Goal: Task Accomplishment & Management: Manage account settings

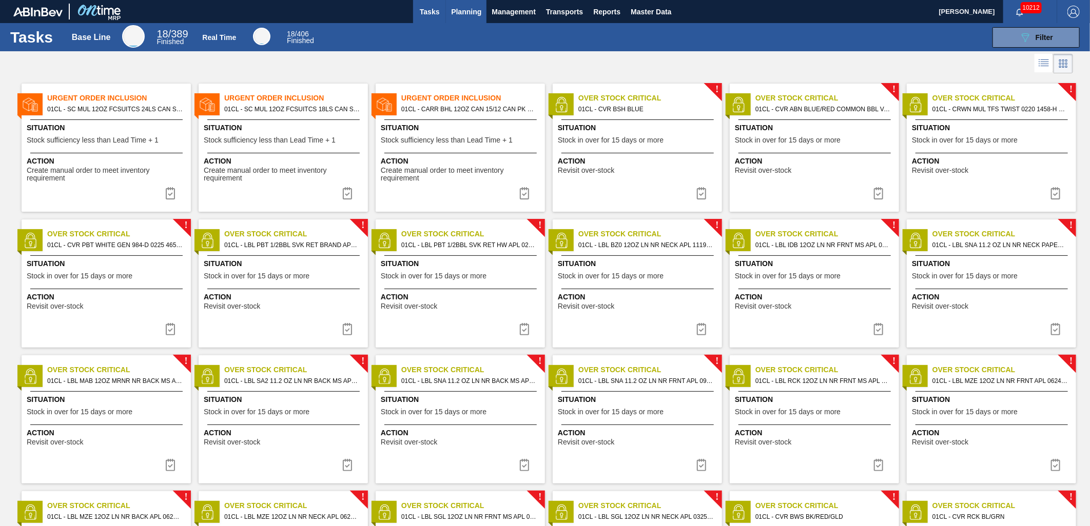
click at [468, 18] on button "Planning" at bounding box center [466, 11] width 41 height 23
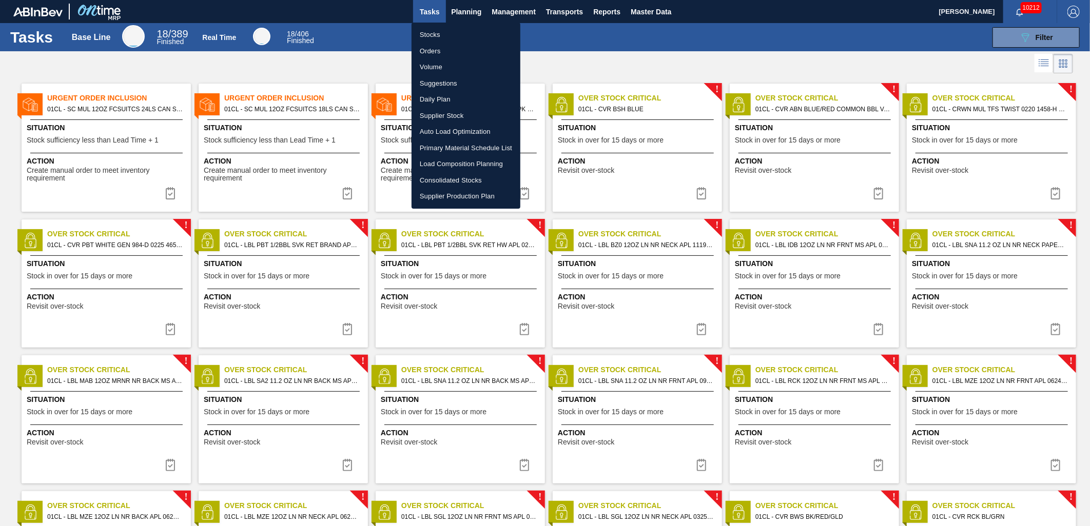
click at [449, 30] on li "Stocks" at bounding box center [465, 35] width 109 height 16
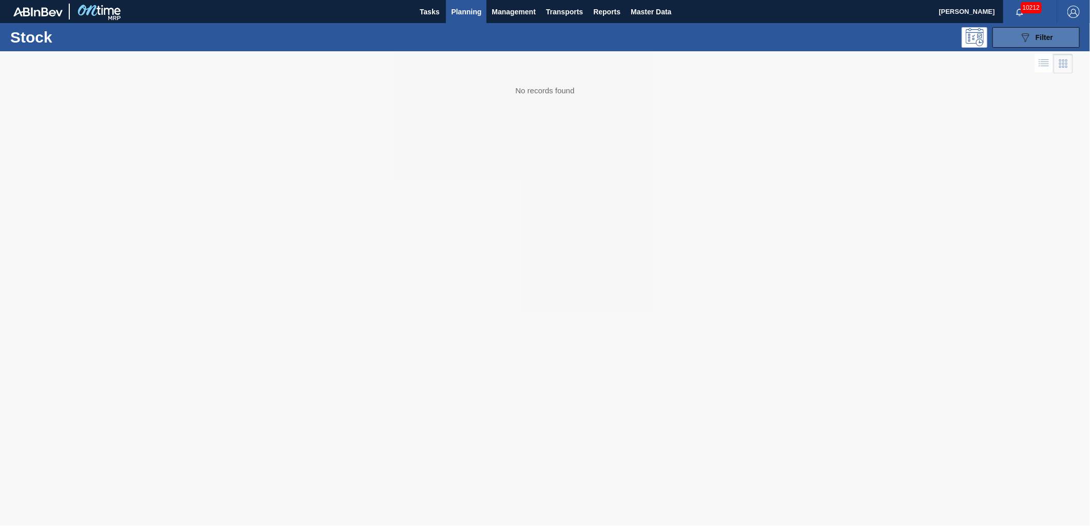
click at [1041, 41] on span "Filter" at bounding box center [1043, 37] width 17 height 8
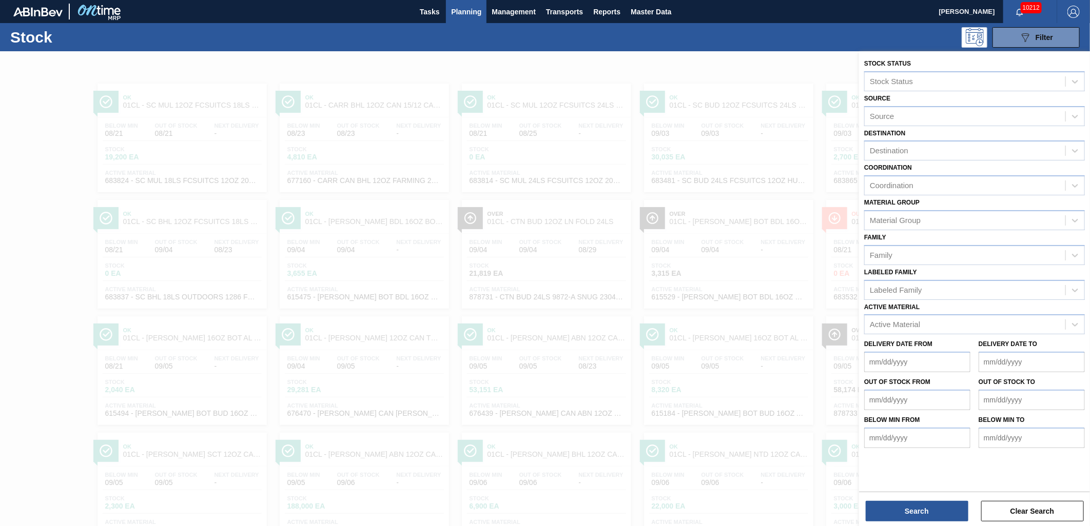
click at [645, 50] on div "Stock 089F7B8B-B2A5-4AFE-B5C0-19BA573D28AC Filter" at bounding box center [545, 37] width 1090 height 28
click at [476, 12] on span "Planning" at bounding box center [466, 12] width 30 height 12
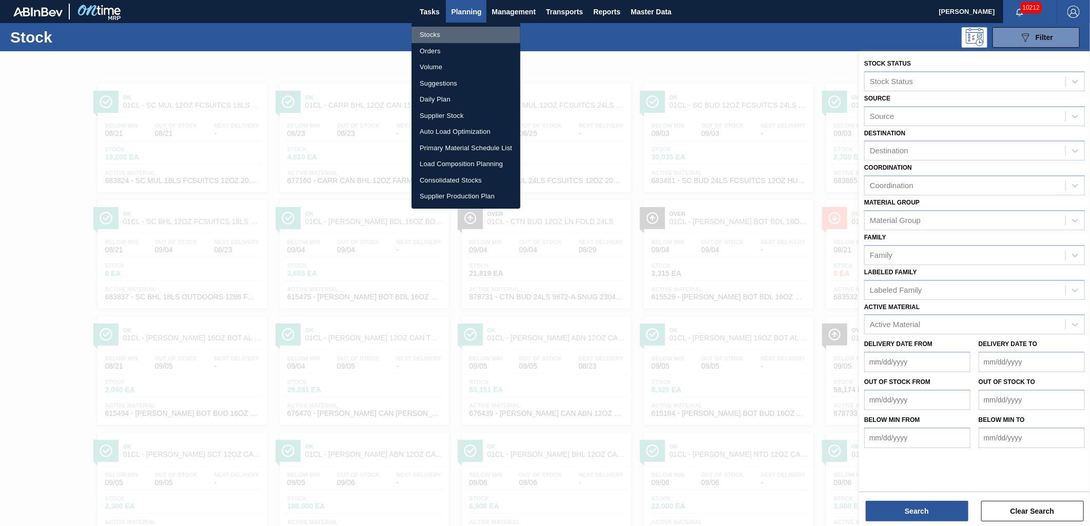
click at [460, 36] on li "Stocks" at bounding box center [465, 35] width 109 height 16
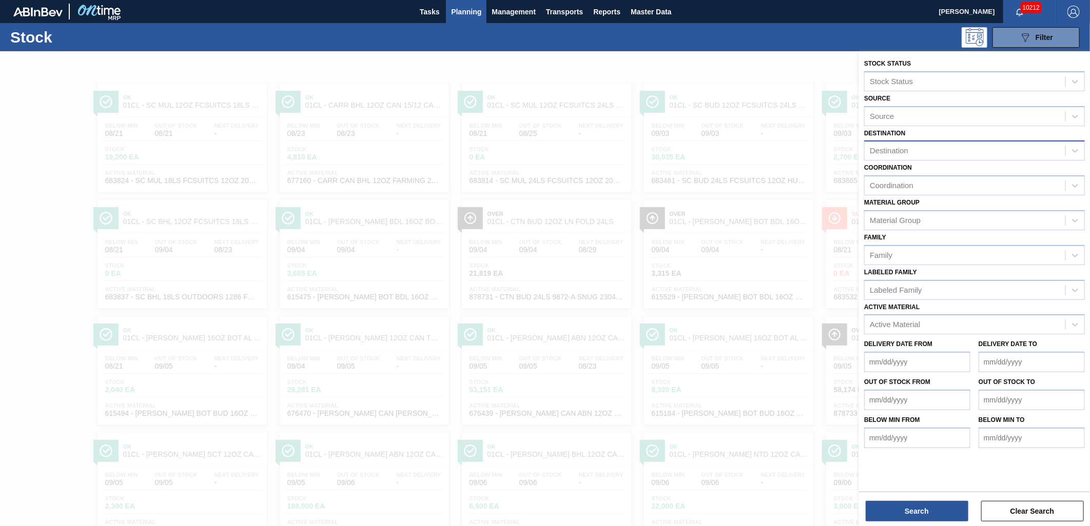
click at [969, 147] on div "Destination" at bounding box center [964, 151] width 201 height 15
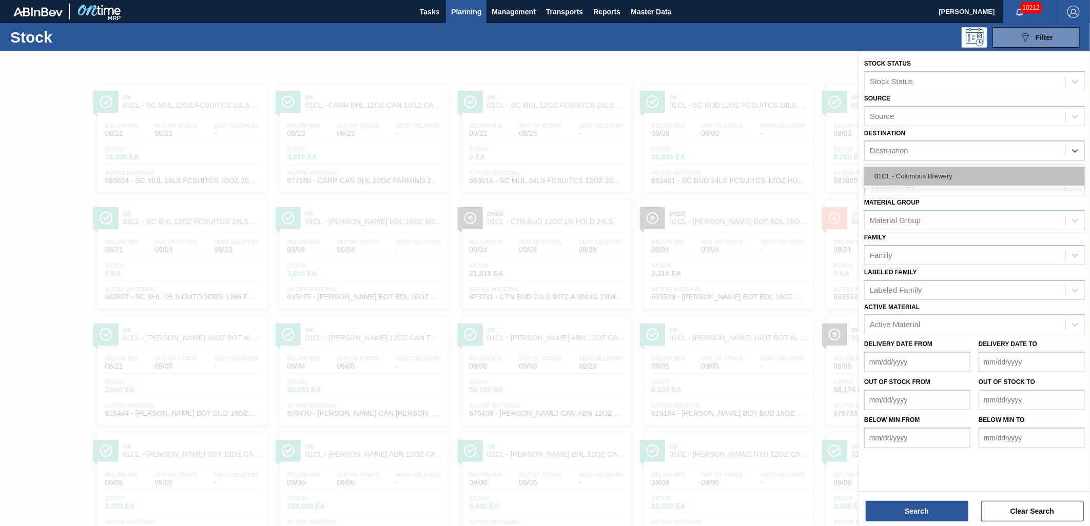
click at [938, 169] on div "01CL - Columbus Brewery" at bounding box center [974, 176] width 221 height 19
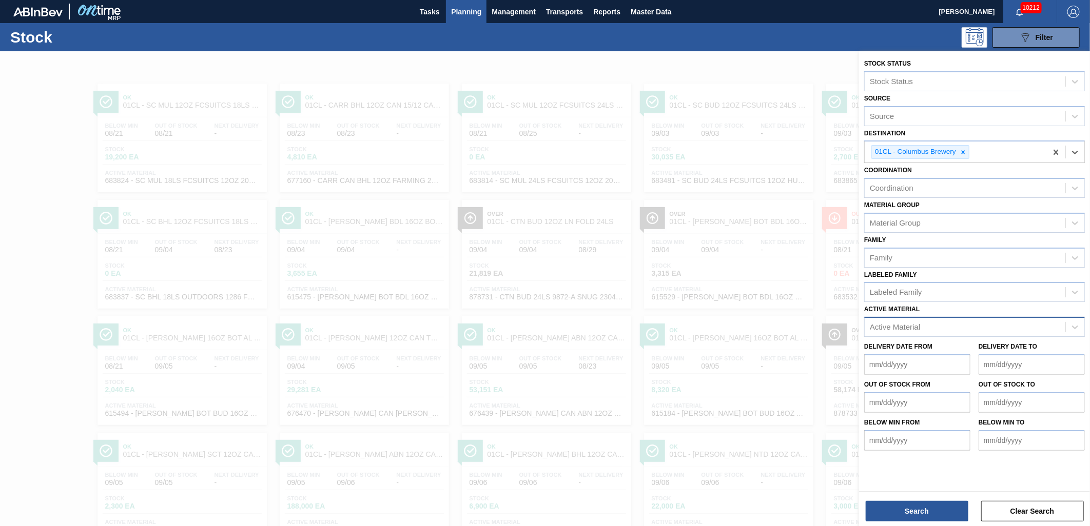
click at [914, 320] on div "Active Material" at bounding box center [964, 327] width 201 height 15
type Material "615603"
click at [464, 19] on button "Planning" at bounding box center [466, 11] width 41 height 23
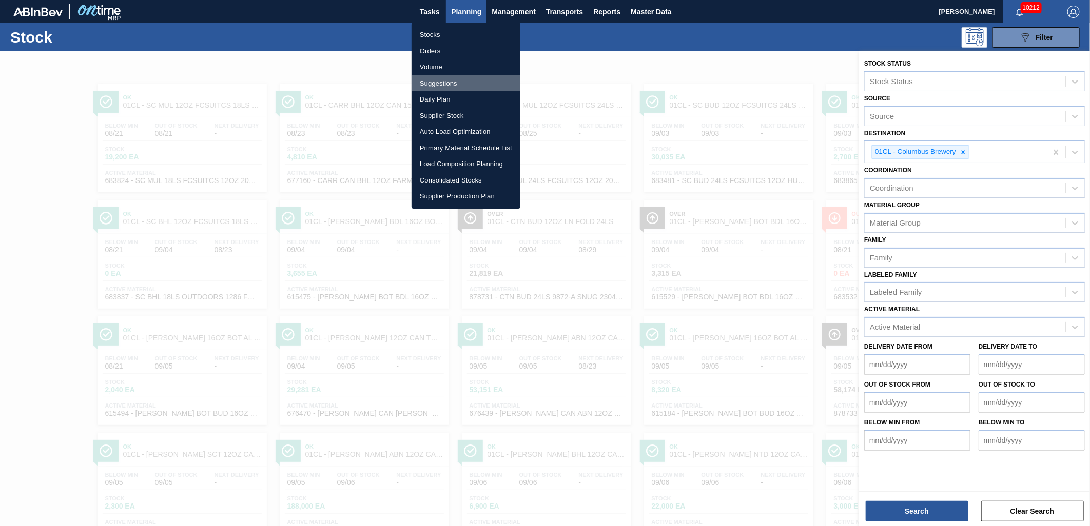
click at [442, 82] on li "Suggestions" at bounding box center [465, 83] width 109 height 16
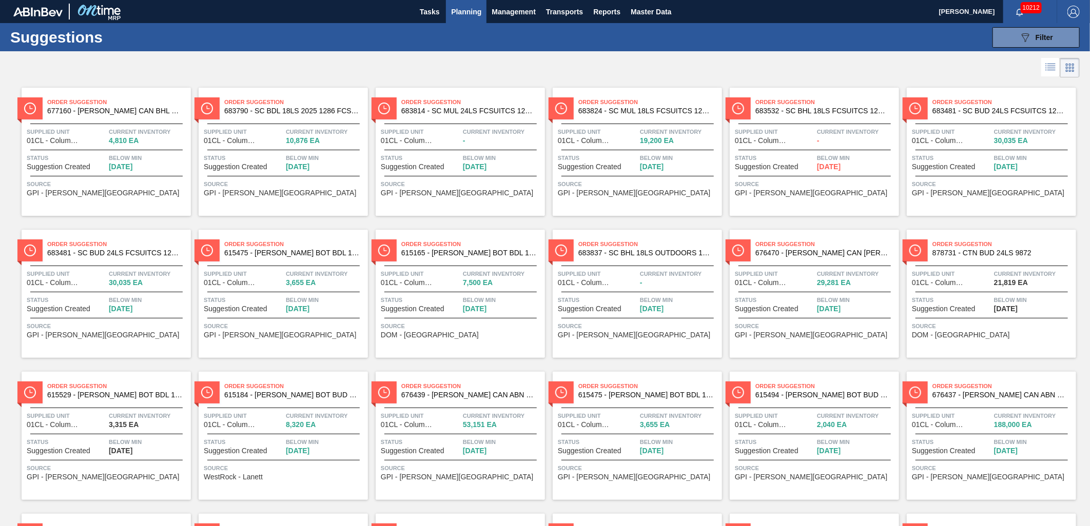
click at [465, 14] on span "Planning" at bounding box center [466, 12] width 30 height 12
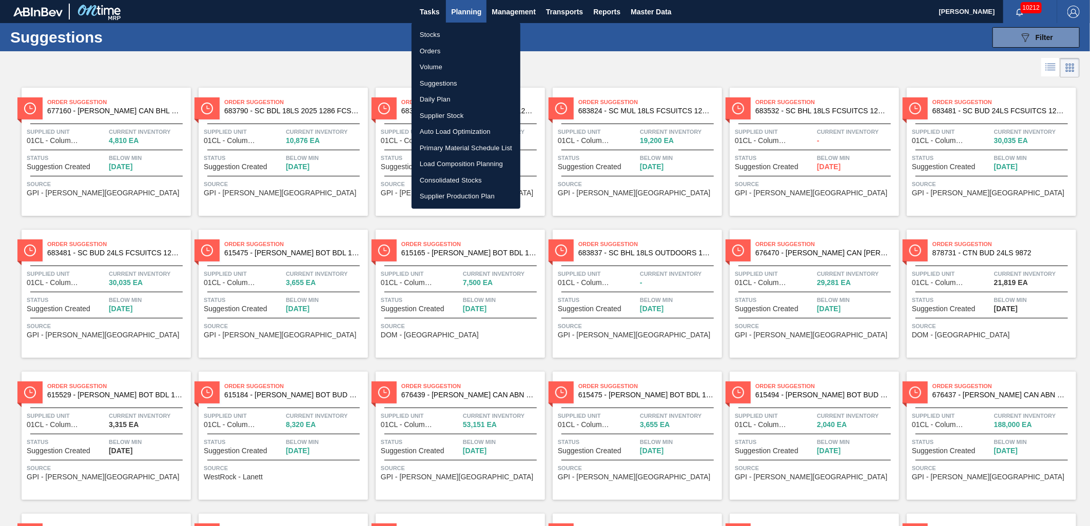
click at [444, 32] on li "Stocks" at bounding box center [465, 35] width 109 height 16
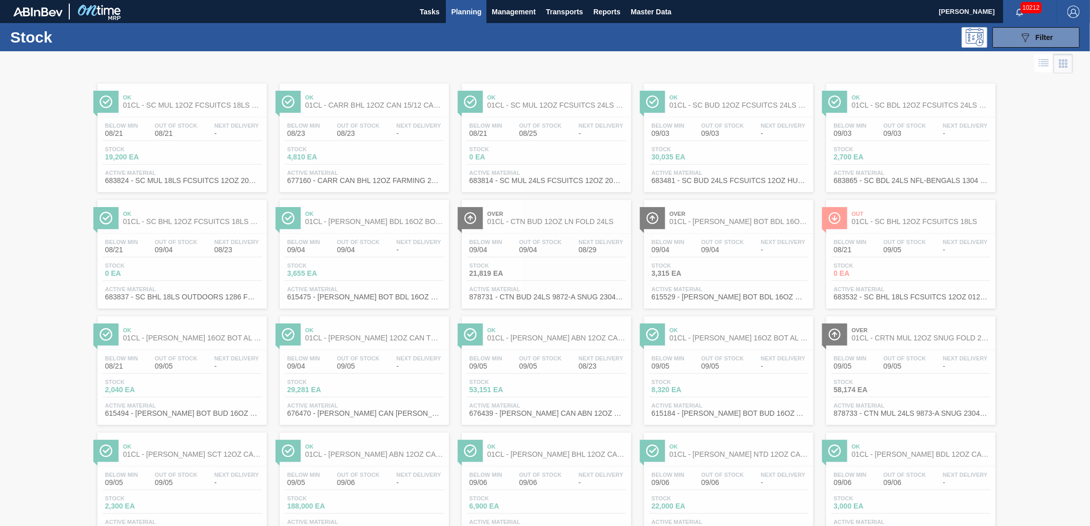
click at [467, 8] on span "Planning" at bounding box center [466, 12] width 30 height 12
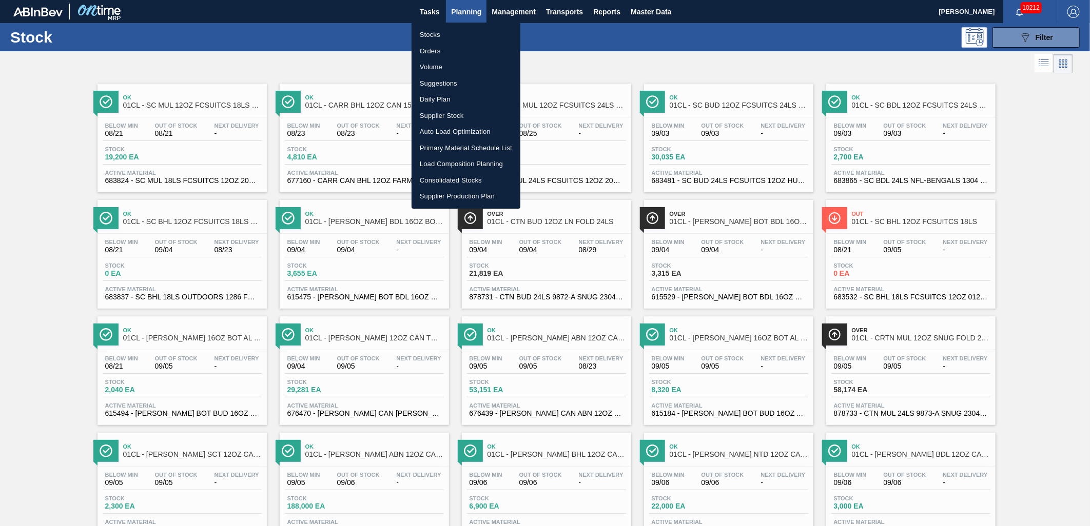
click at [445, 82] on li "Suggestions" at bounding box center [465, 83] width 109 height 16
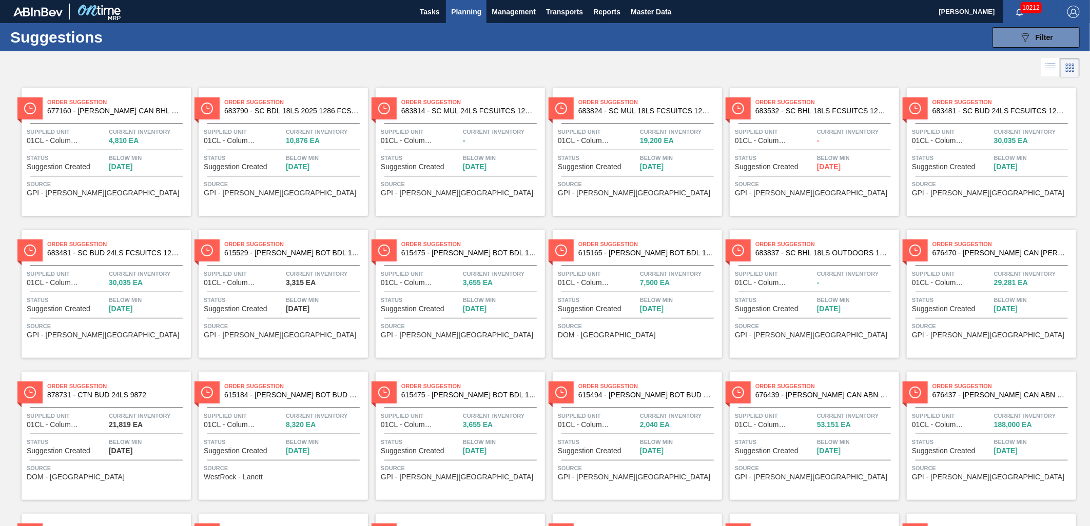
drag, startPoint x: 1039, startPoint y: 64, endPoint x: 989, endPoint y: 53, distance: 51.9
click at [1041, 64] on li at bounding box center [1050, 67] width 19 height 18
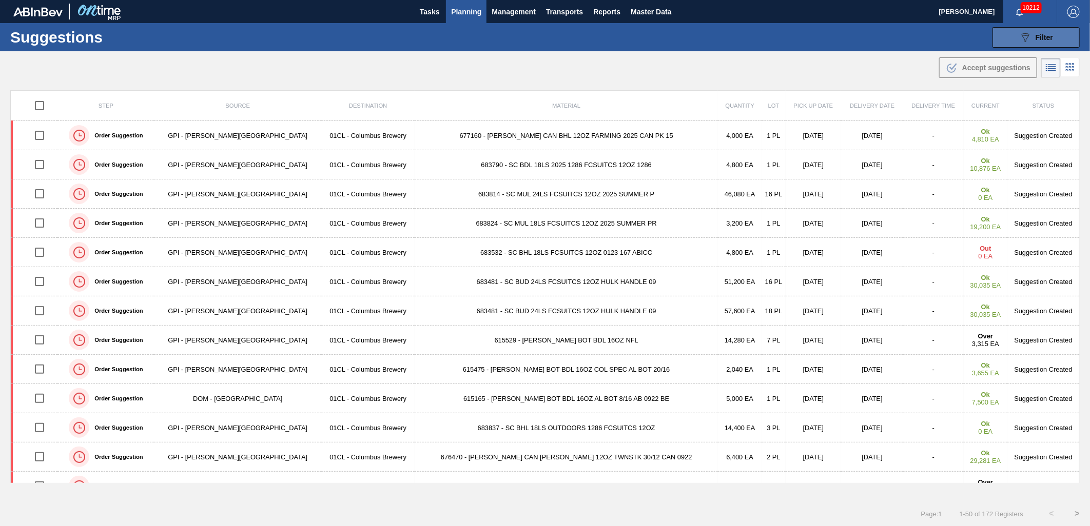
click at [1033, 30] on button "089F7B8B-B2A5-4AFE-B5C0-19BA573D28AC Filter" at bounding box center [1035, 37] width 87 height 21
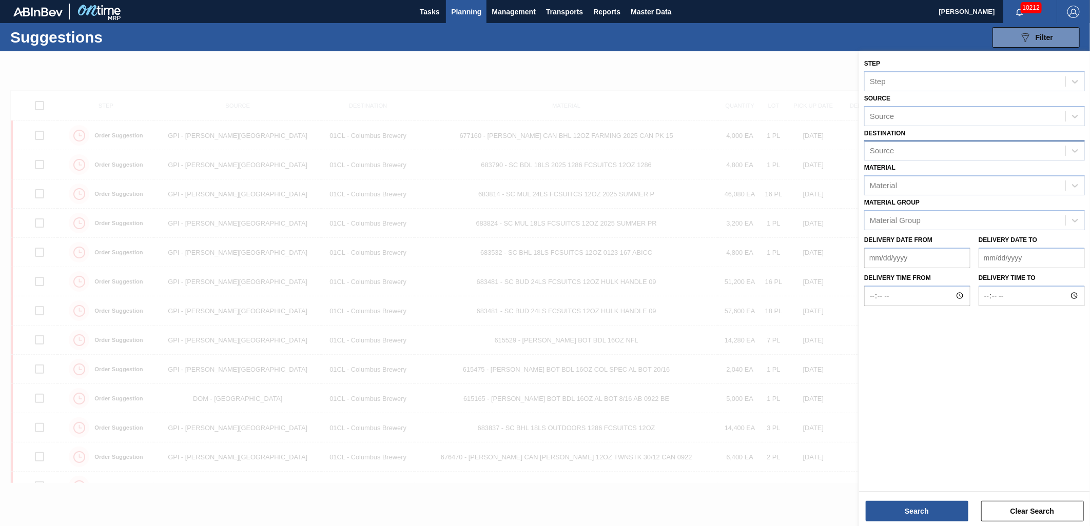
click at [925, 146] on div "Source" at bounding box center [964, 151] width 201 height 15
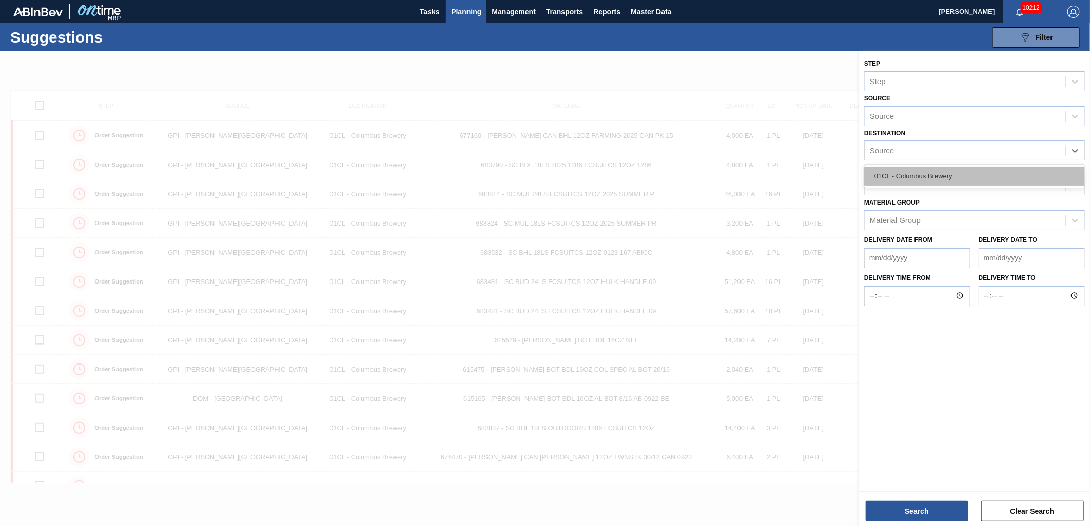
click at [928, 176] on div "01CL - Columbus Brewery" at bounding box center [974, 176] width 221 height 19
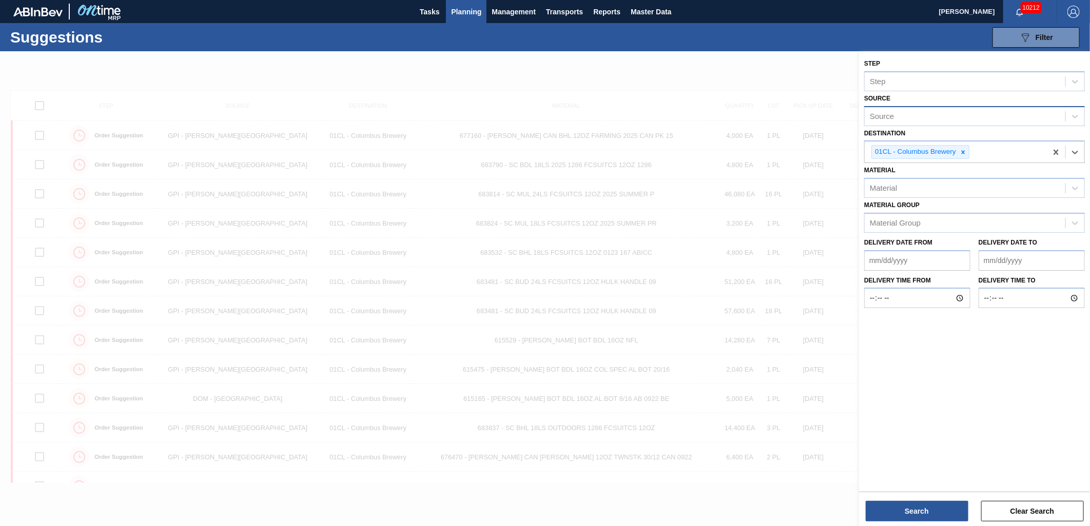
click at [915, 113] on div "Source" at bounding box center [964, 116] width 201 height 15
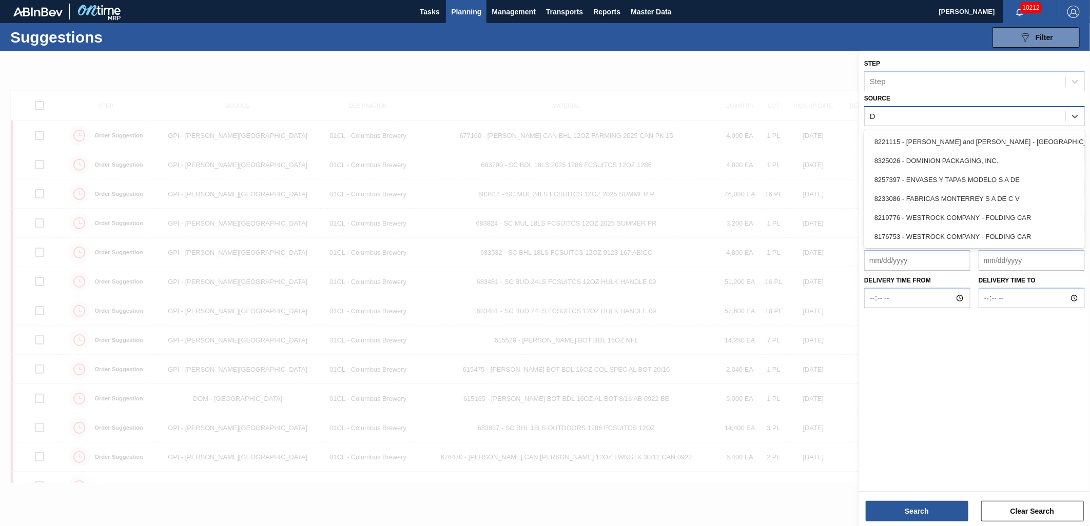
type input "Do"
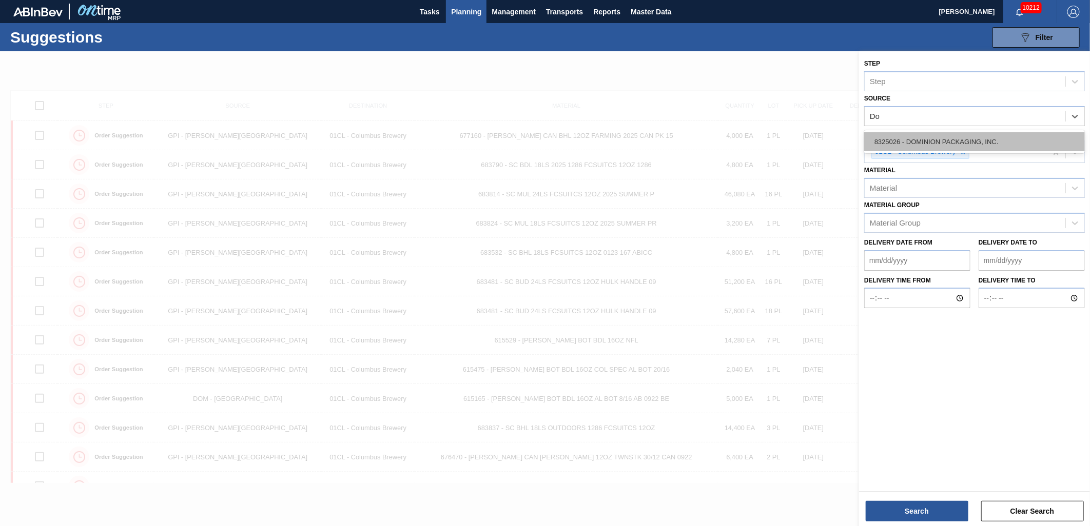
click at [911, 136] on div "8325026 - DOMINION PACKAGING, INC." at bounding box center [974, 141] width 221 height 19
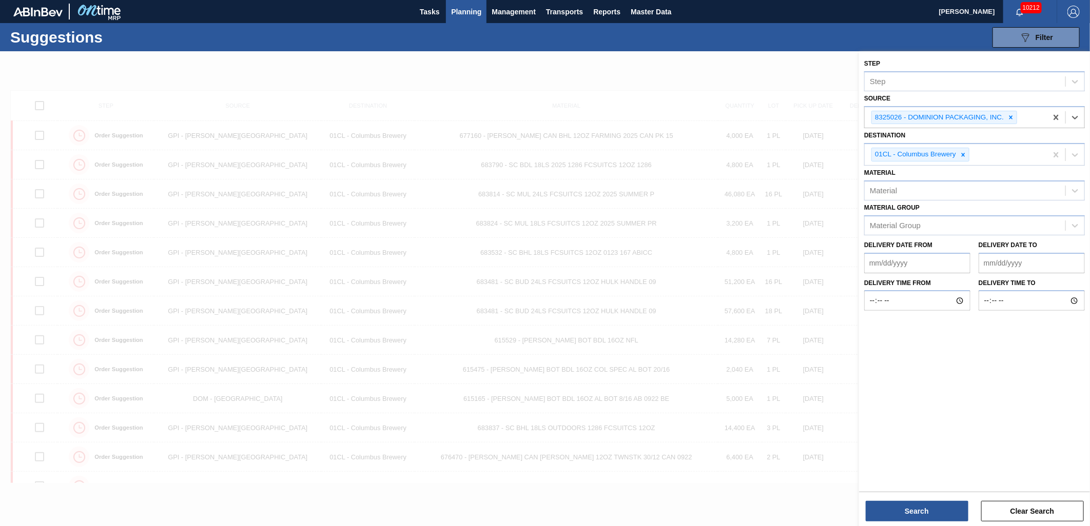
click at [923, 260] on from "Delivery Date from" at bounding box center [917, 263] width 106 height 21
click at [958, 370] on div "22" at bounding box center [959, 371] width 14 height 14
type from "08/22/2025"
click at [1032, 259] on to "Delivery Date to" at bounding box center [1031, 263] width 106 height 21
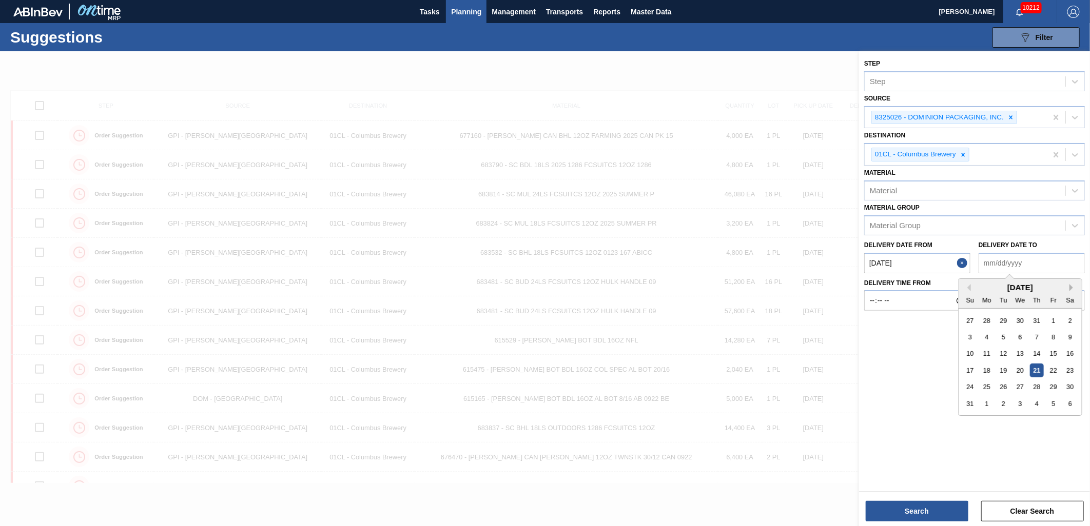
click at [1070, 287] on button "Next Month" at bounding box center [1072, 287] width 7 height 7
click at [1058, 317] on div "5" at bounding box center [1053, 320] width 14 height 14
type to "09/05/2025"
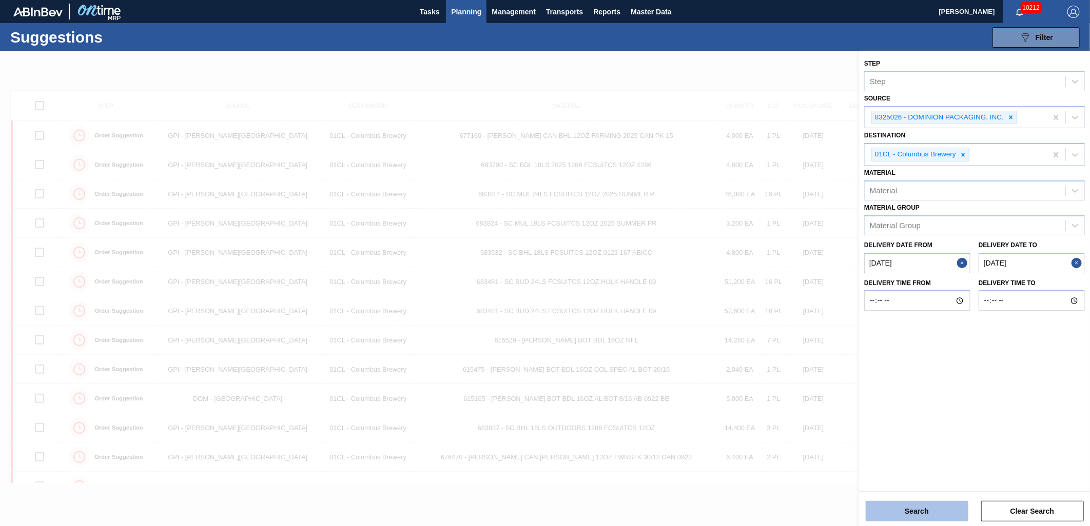
click at [935, 509] on button "Search" at bounding box center [916, 511] width 103 height 21
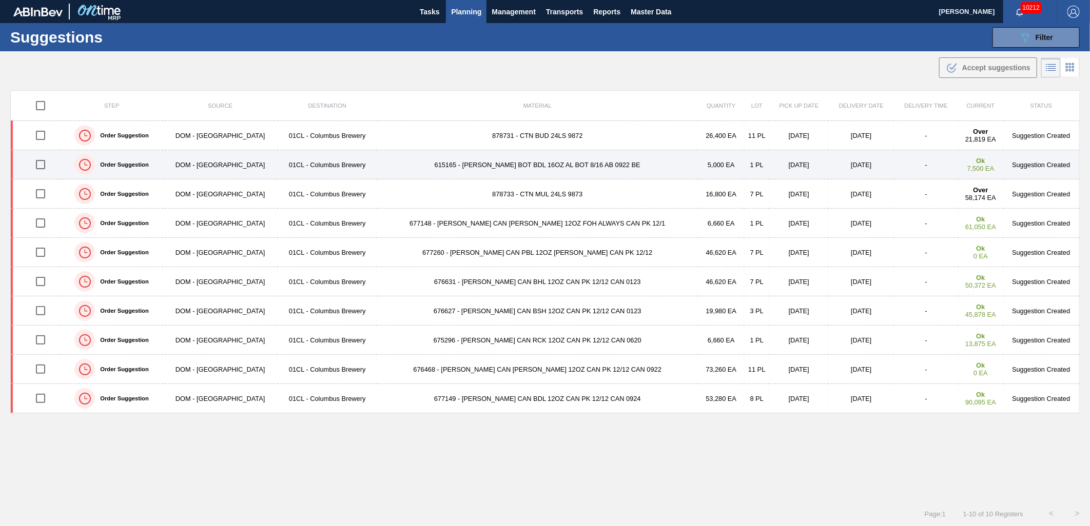
drag, startPoint x: 43, startPoint y: 168, endPoint x: 51, endPoint y: 167, distance: 8.8
click at [43, 168] on input "checkbox" at bounding box center [41, 165] width 22 height 22
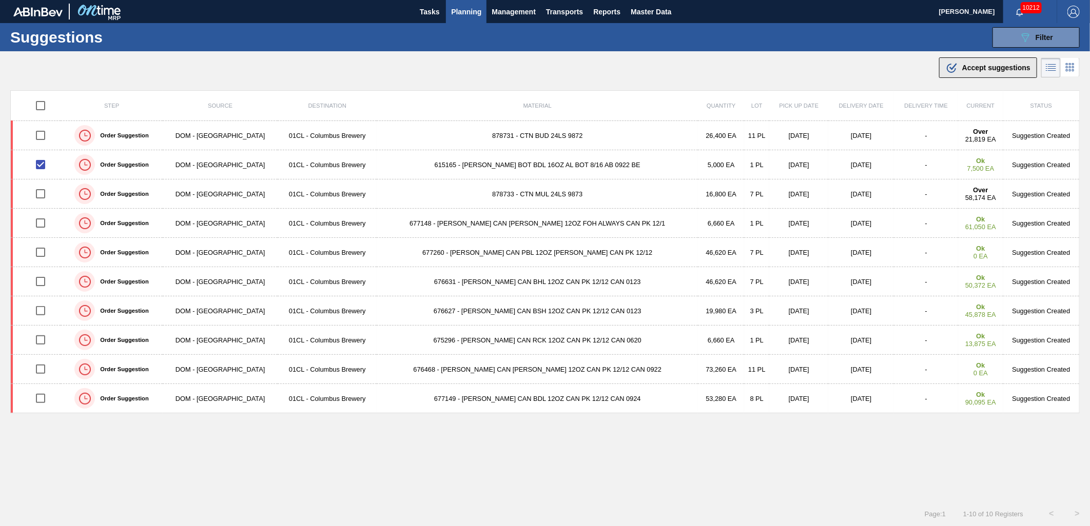
click at [967, 67] on span "Accept suggestions" at bounding box center [996, 68] width 68 height 8
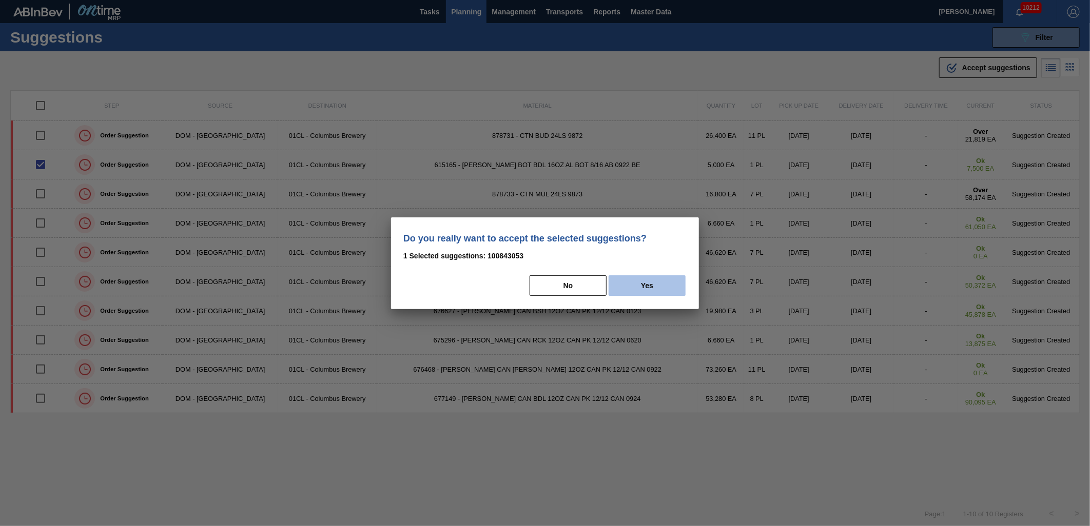
click at [659, 286] on button "Yes" at bounding box center [646, 285] width 77 height 21
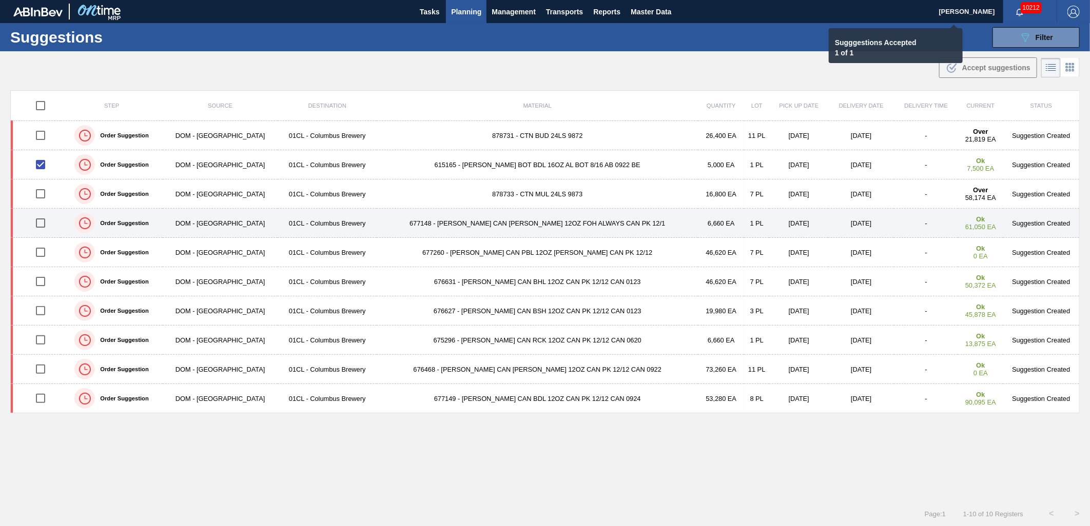
checkbox input "false"
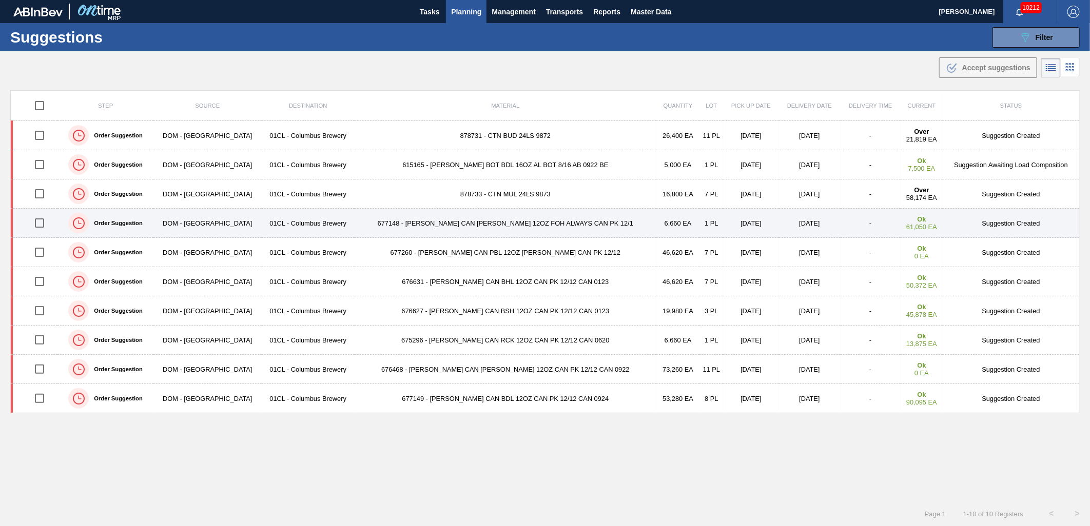
click at [37, 226] on input "checkbox" at bounding box center [40, 223] width 22 height 22
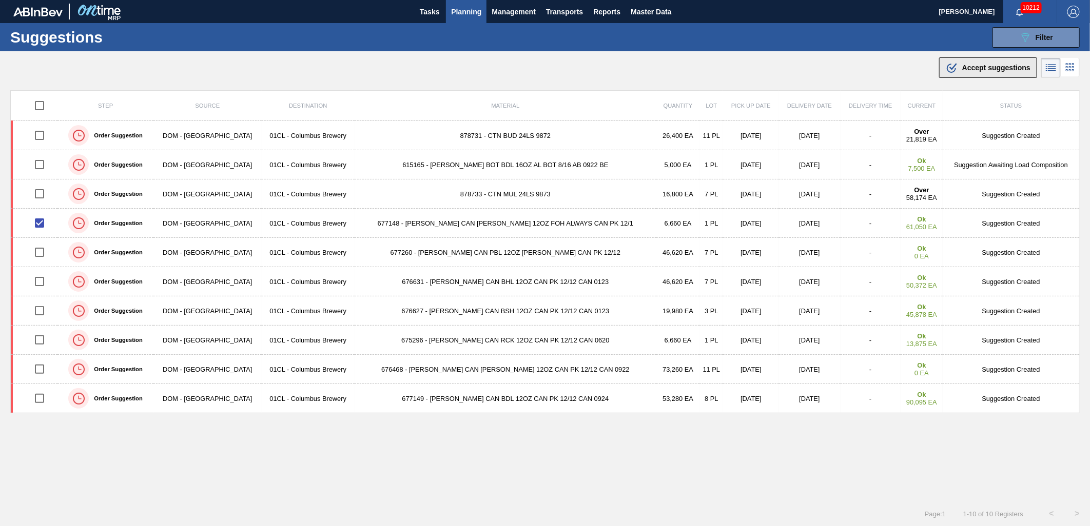
click at [984, 67] on span "Accept suggestions" at bounding box center [996, 68] width 68 height 8
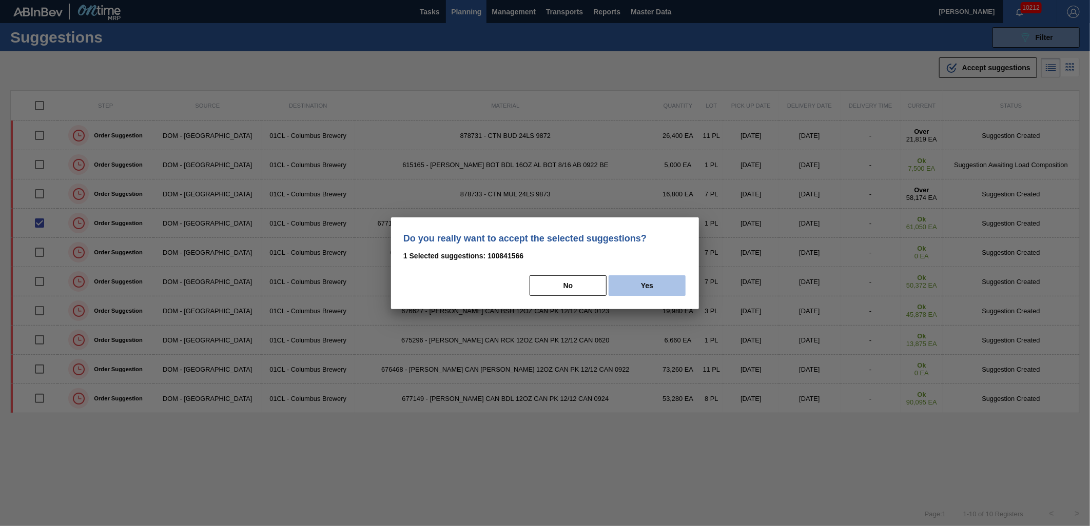
click at [653, 279] on button "Yes" at bounding box center [646, 285] width 77 height 21
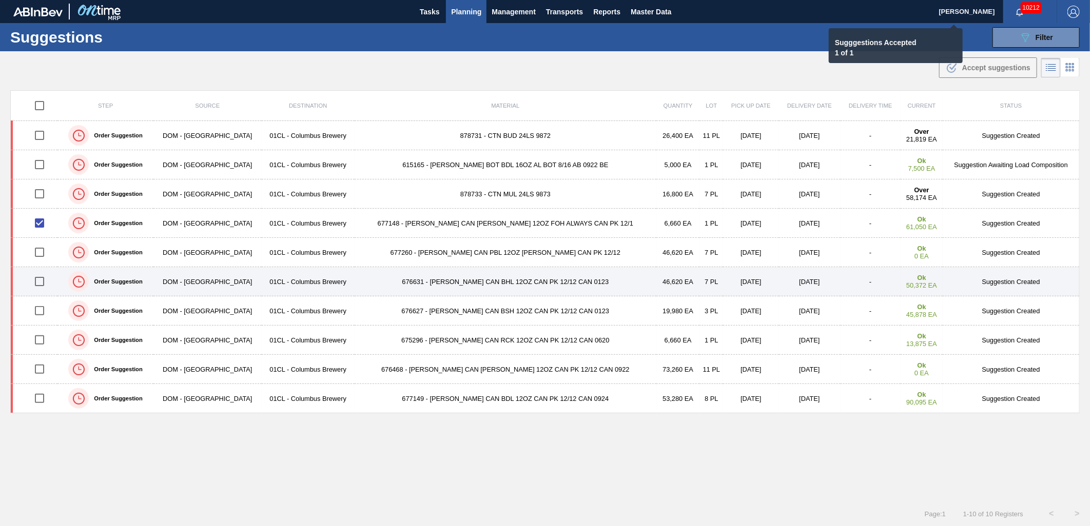
checkbox input "false"
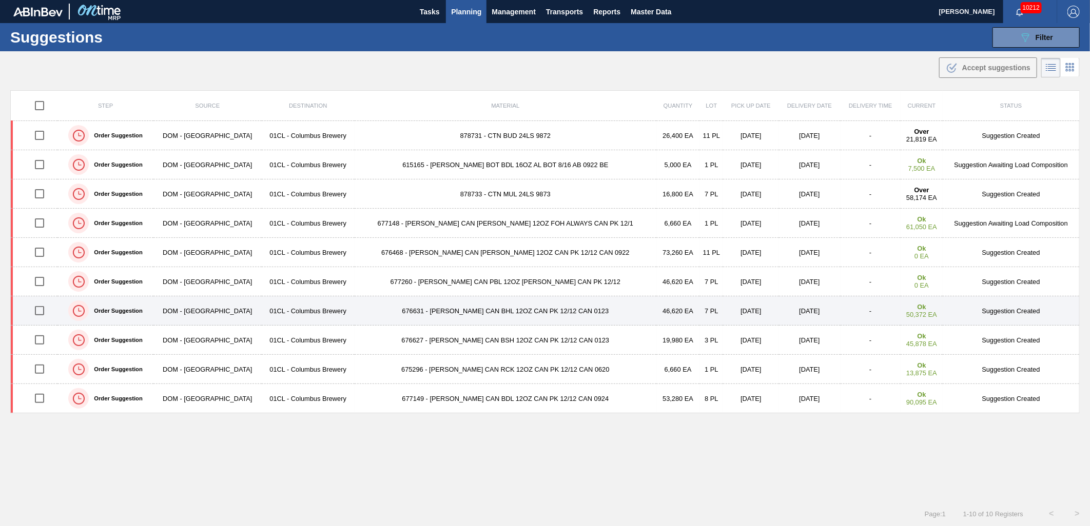
click at [43, 313] on input "checkbox" at bounding box center [40, 311] width 22 height 22
click at [40, 314] on input "checkbox" at bounding box center [40, 311] width 22 height 22
checkbox input "false"
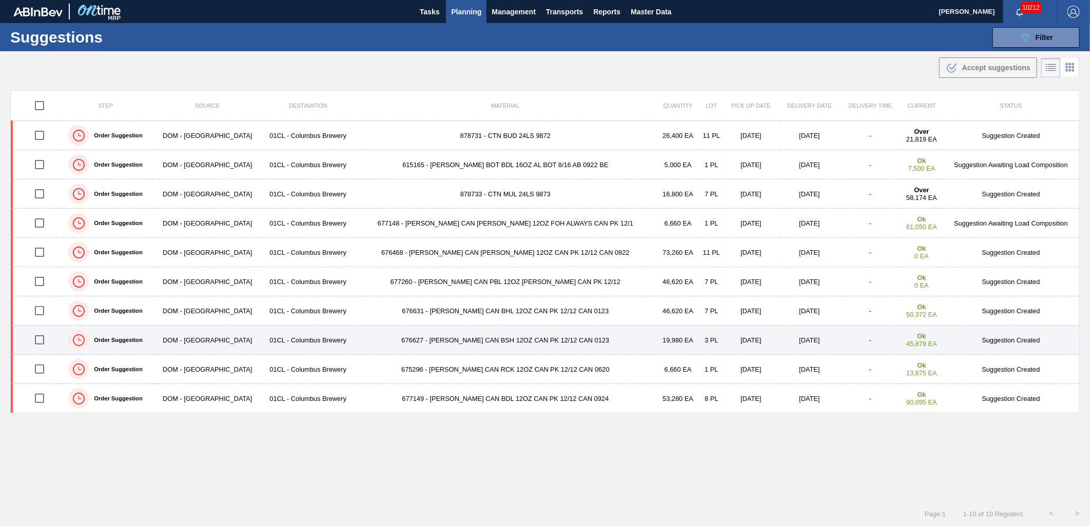
click at [336, 340] on td "01CL - Columbus Brewery" at bounding box center [308, 340] width 93 height 29
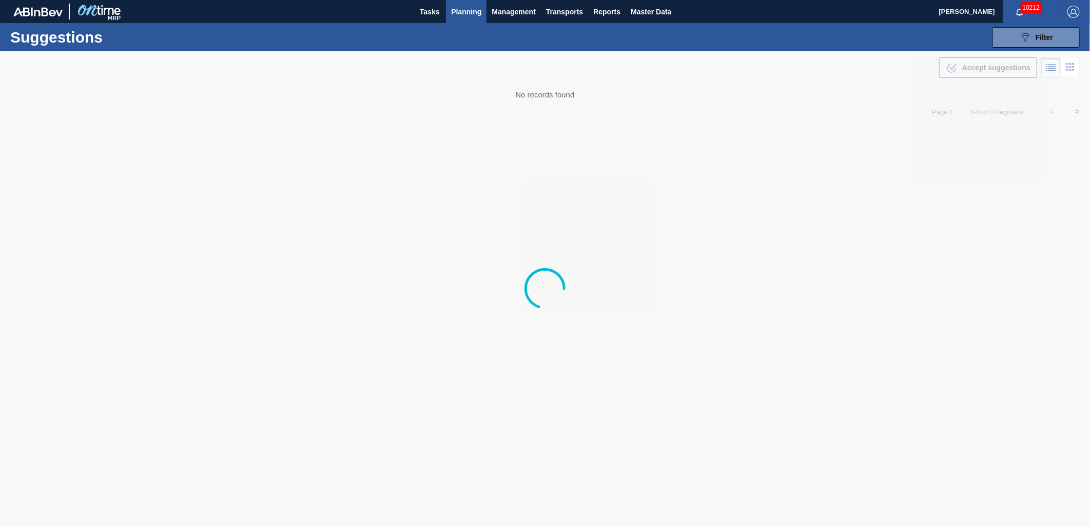
type from "08/22/2025"
type to "09/05/2025"
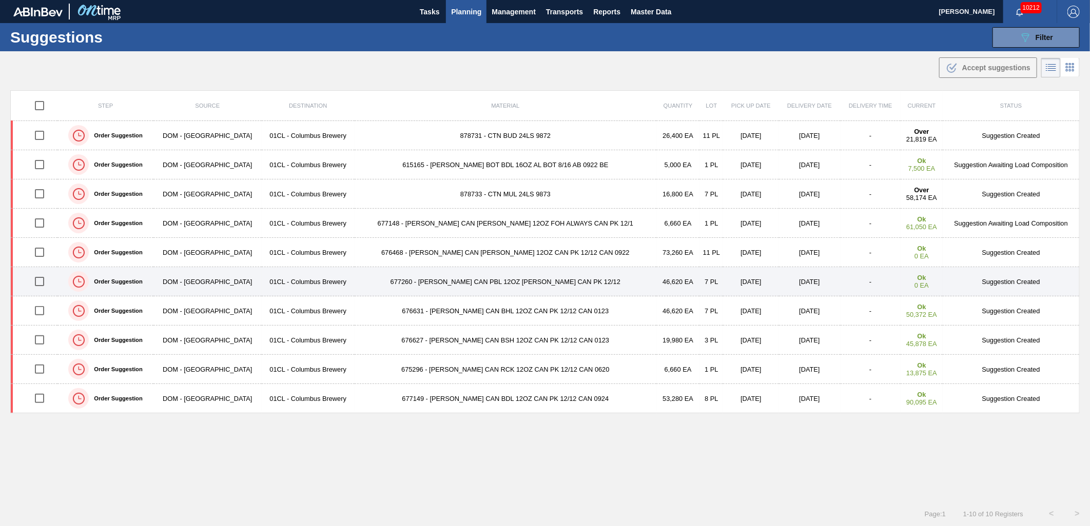
click at [441, 282] on td "677260 - CARR CAN PBL 12OZ PABST LT CAN PK 12/12" at bounding box center [505, 281] width 302 height 29
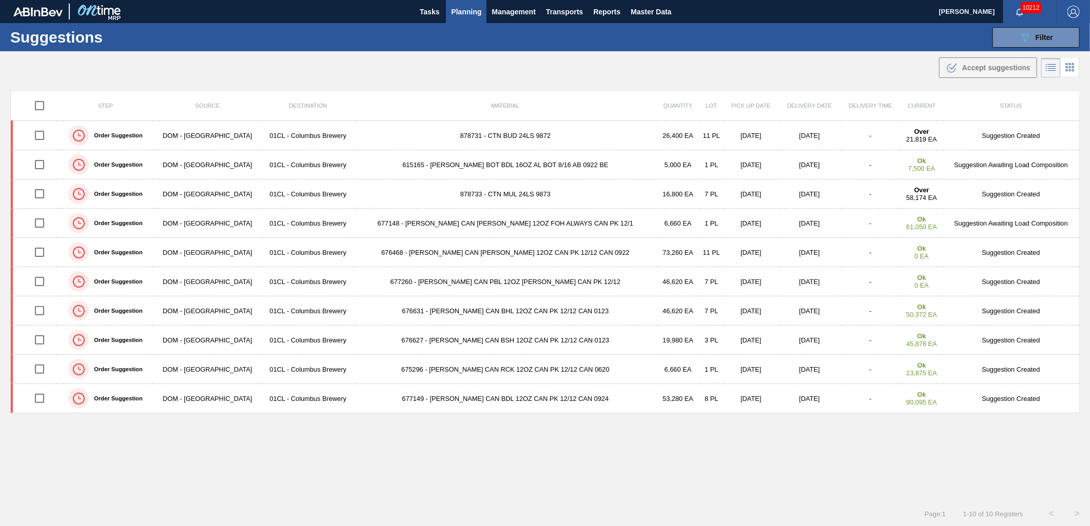
type from "08/22/2025"
type to "09/05/2025"
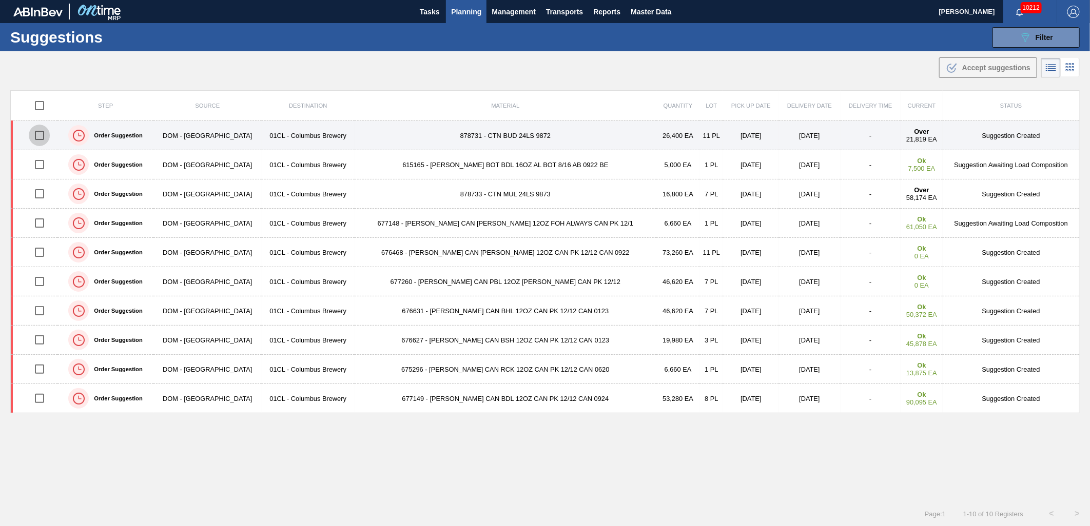
click at [45, 134] on input "checkbox" at bounding box center [40, 136] width 22 height 22
checkbox input "true"
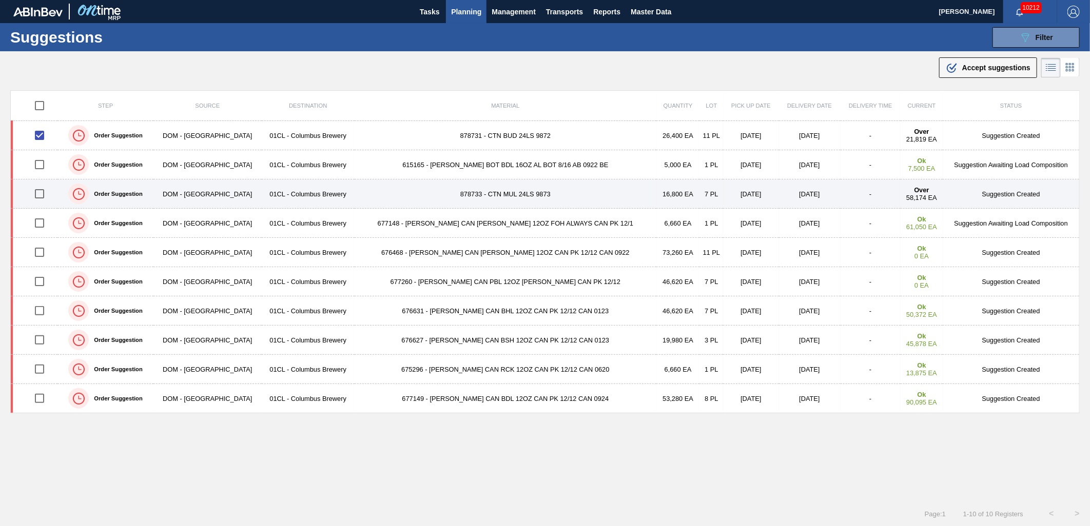
click at [43, 193] on input "checkbox" at bounding box center [40, 194] width 22 height 22
checkbox input "true"
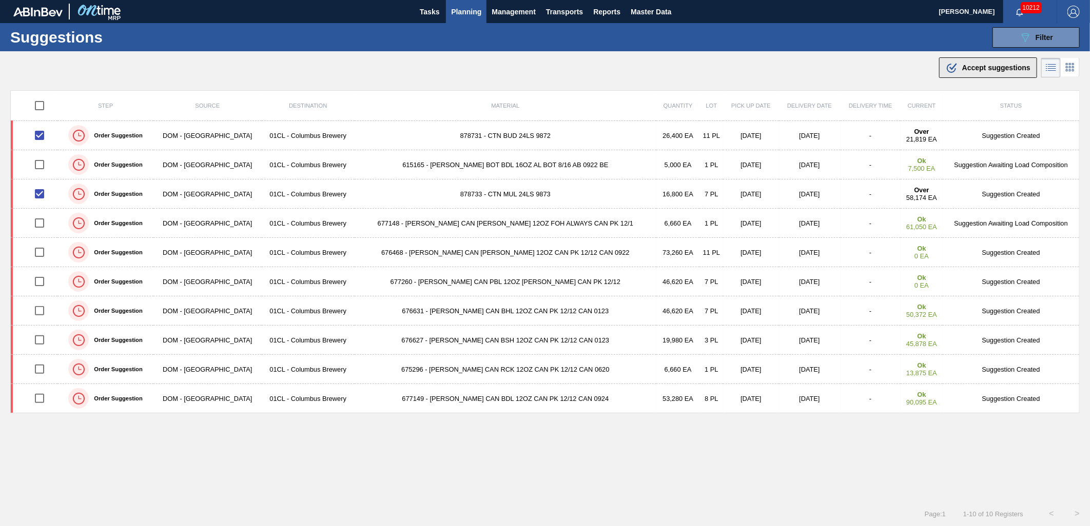
click at [975, 68] on span "Accept suggestions" at bounding box center [996, 68] width 68 height 8
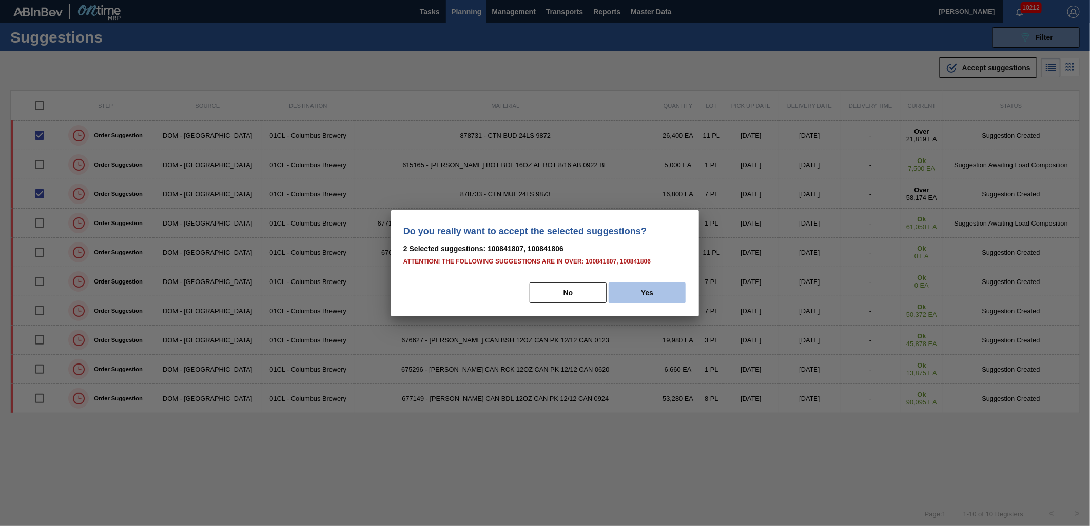
click at [659, 294] on button "Yes" at bounding box center [646, 293] width 77 height 21
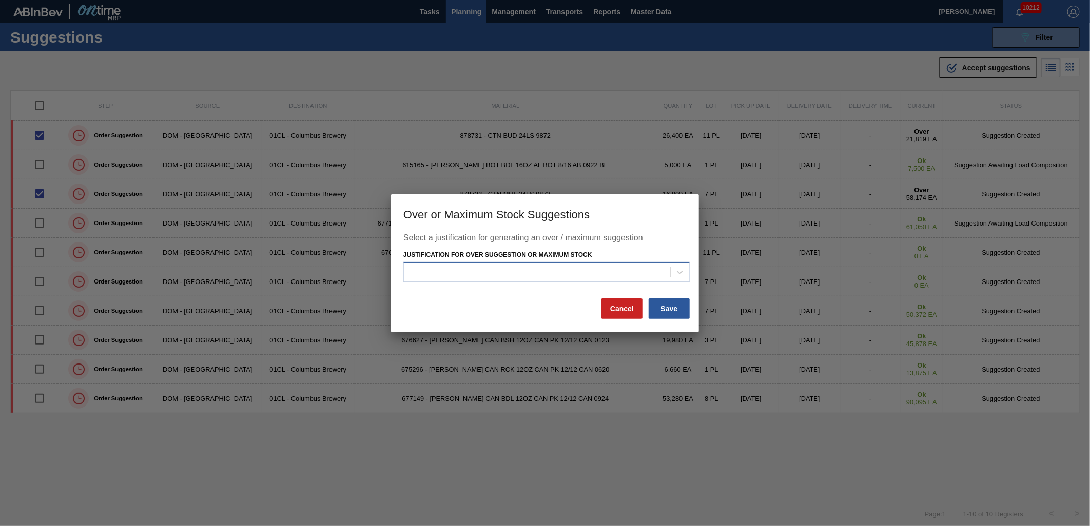
click at [630, 270] on div at bounding box center [537, 272] width 266 height 15
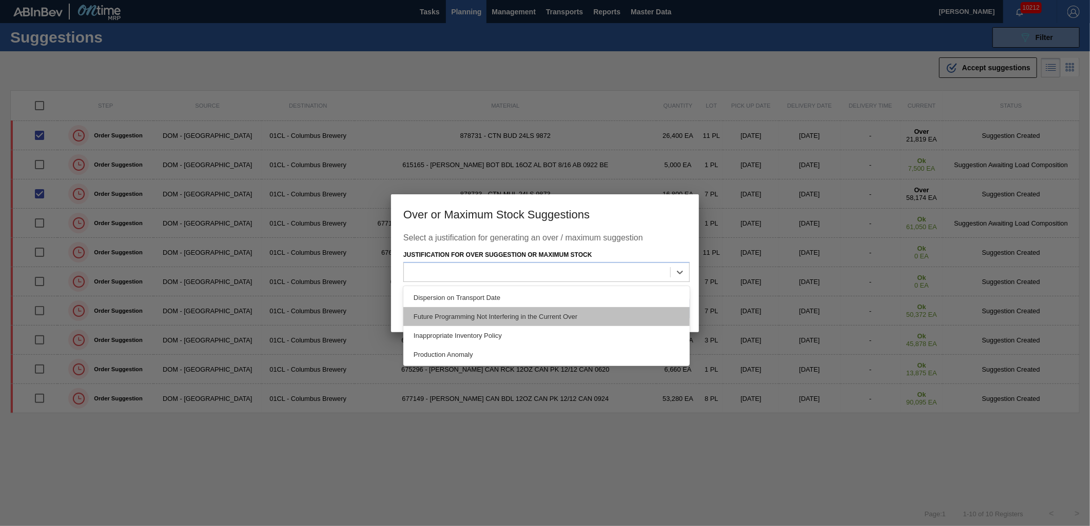
click at [579, 316] on div "Future Programming Not Interfering in the Current Over" at bounding box center [546, 316] width 286 height 19
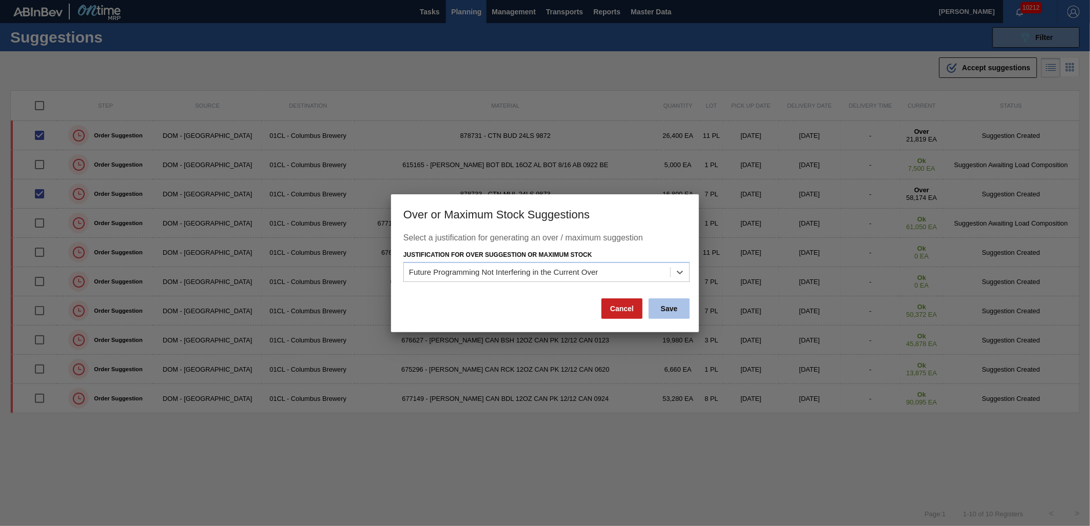
click at [680, 314] on button "Save" at bounding box center [668, 309] width 41 height 21
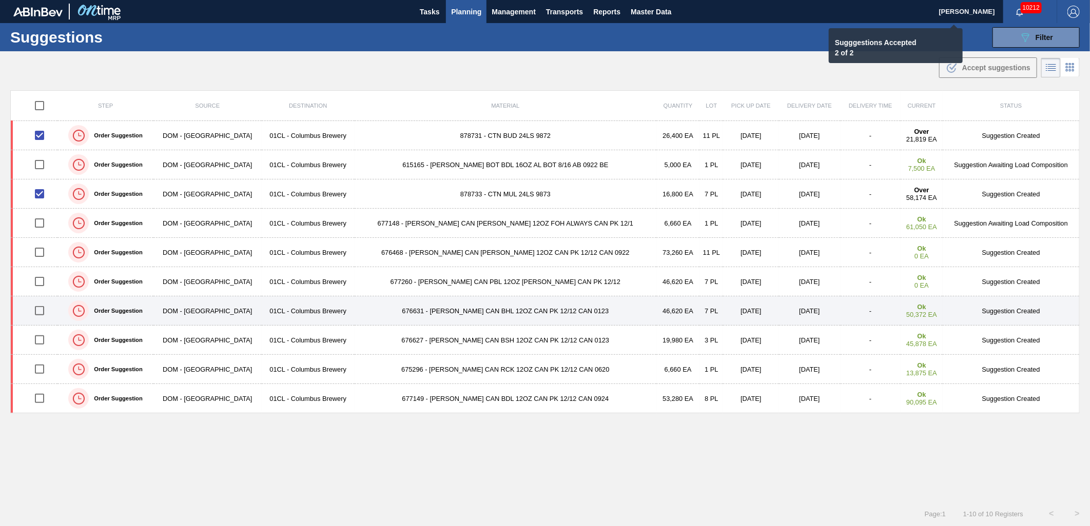
checkbox input "false"
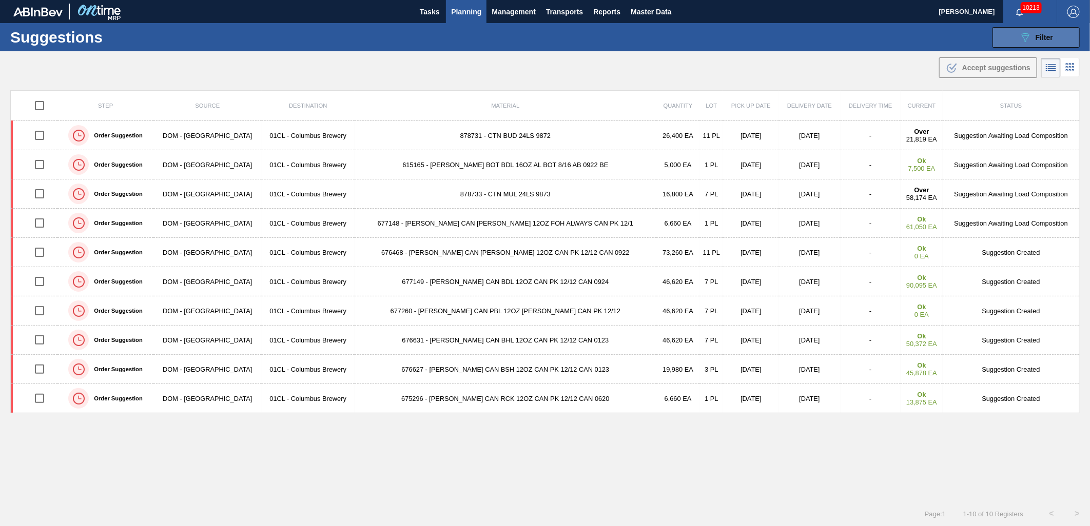
click at [996, 38] on button "089F7B8B-B2A5-4AFE-B5C0-19BA573D28AC Filter" at bounding box center [1035, 37] width 87 height 21
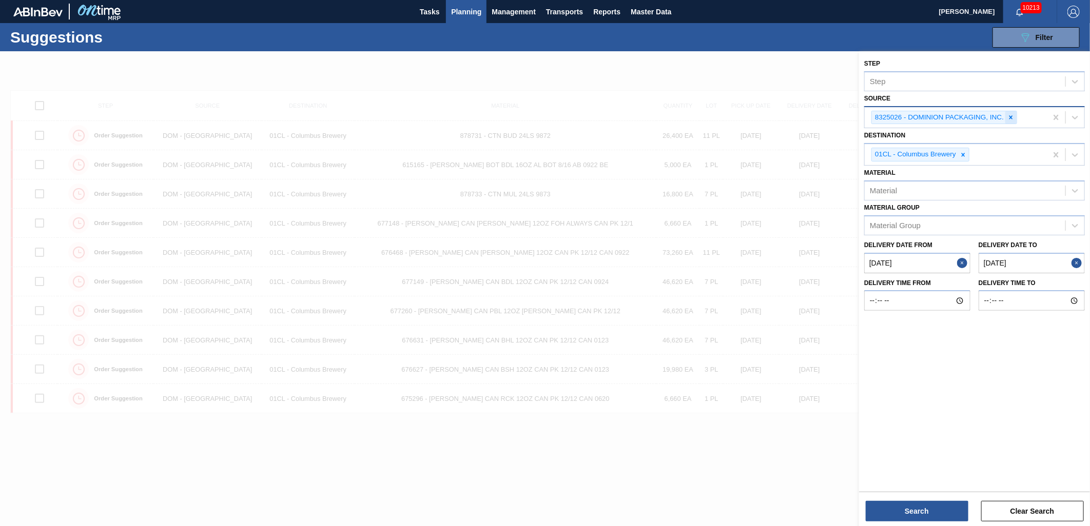
click at [1009, 118] on icon at bounding box center [1011, 117] width 4 height 4
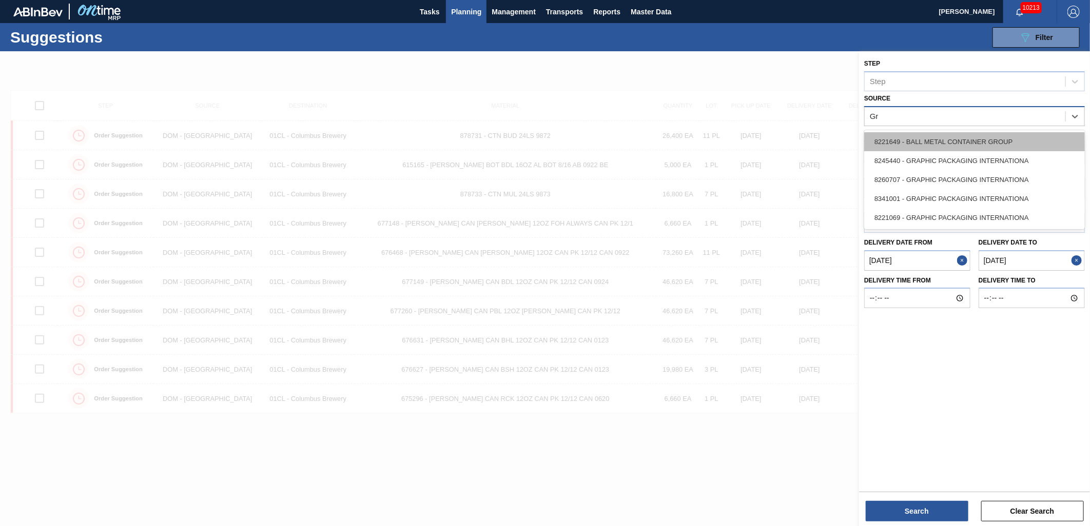
type input "GrA"
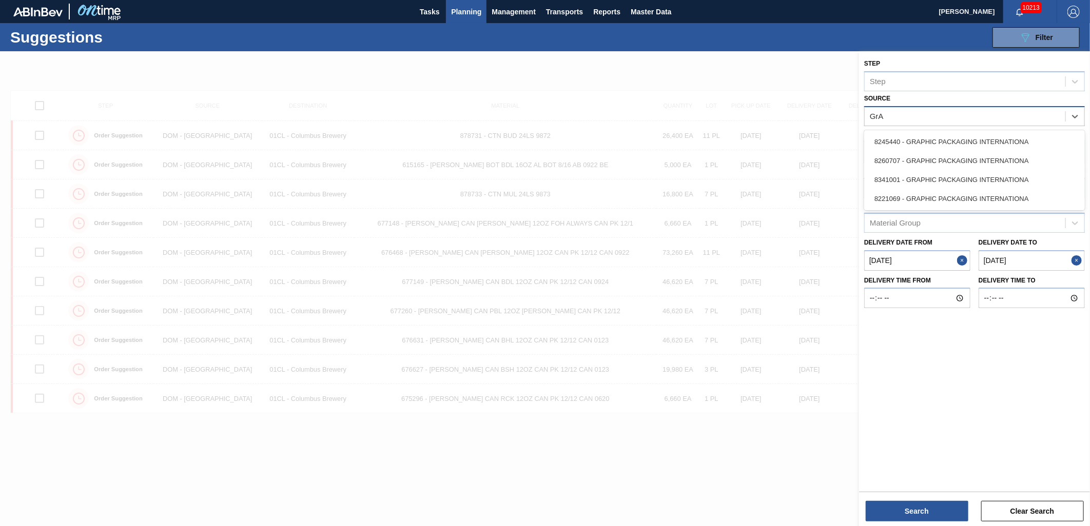
click at [963, 193] on div "8221069 - GRAPHIC PACKAGING INTERNATIONA" at bounding box center [974, 198] width 221 height 19
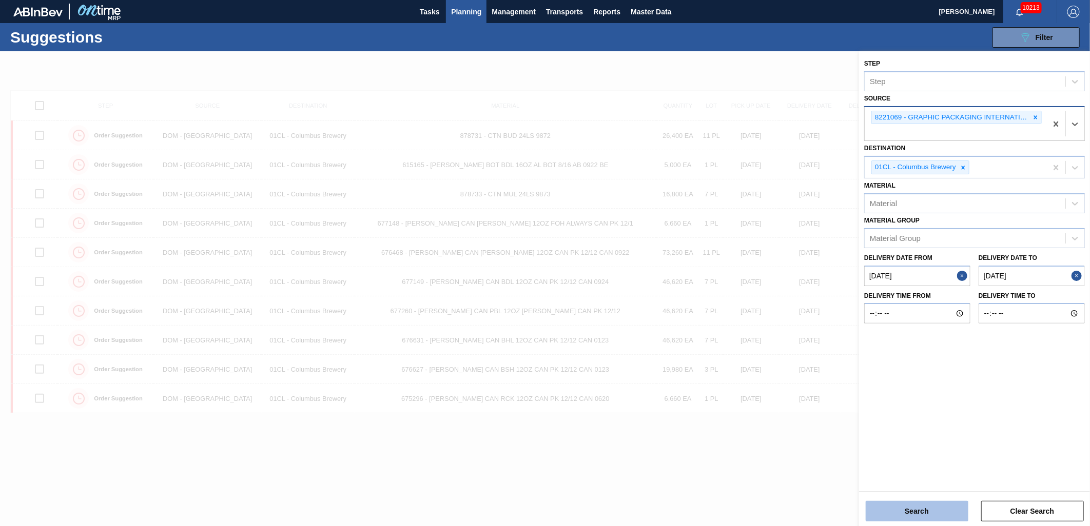
click at [908, 515] on button "Search" at bounding box center [916, 511] width 103 height 21
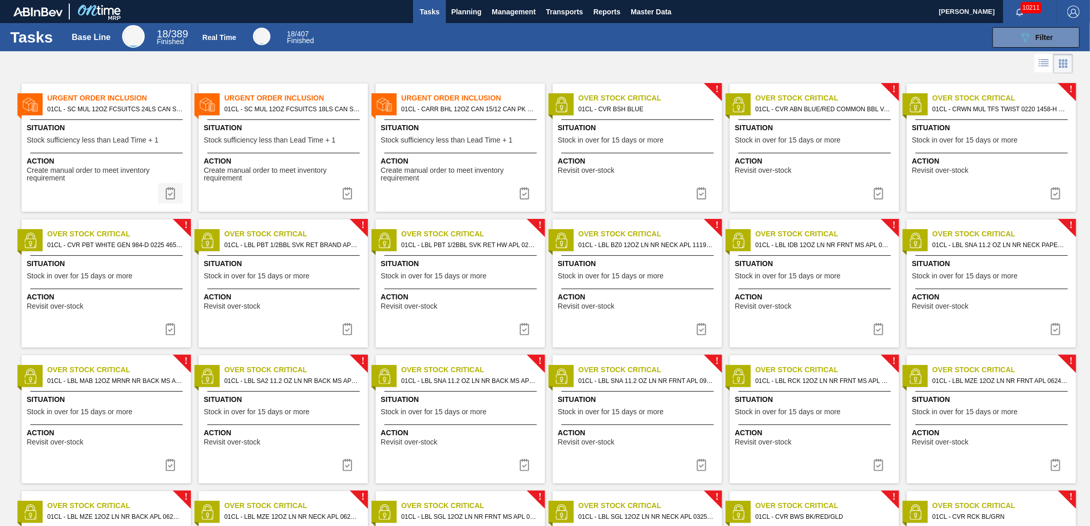
click at [167, 195] on img at bounding box center [170, 193] width 12 height 12
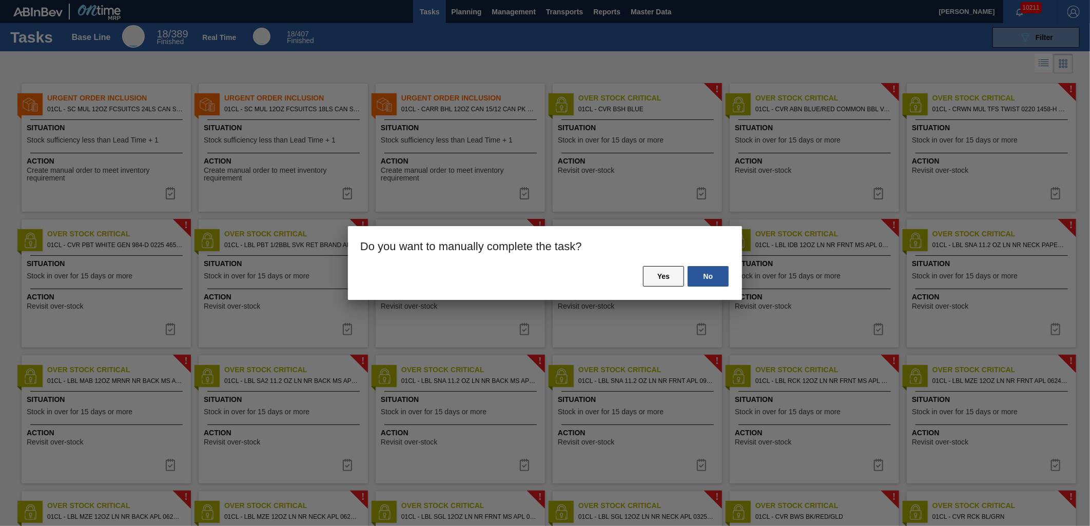
click at [644, 276] on button "Yes" at bounding box center [663, 276] width 41 height 21
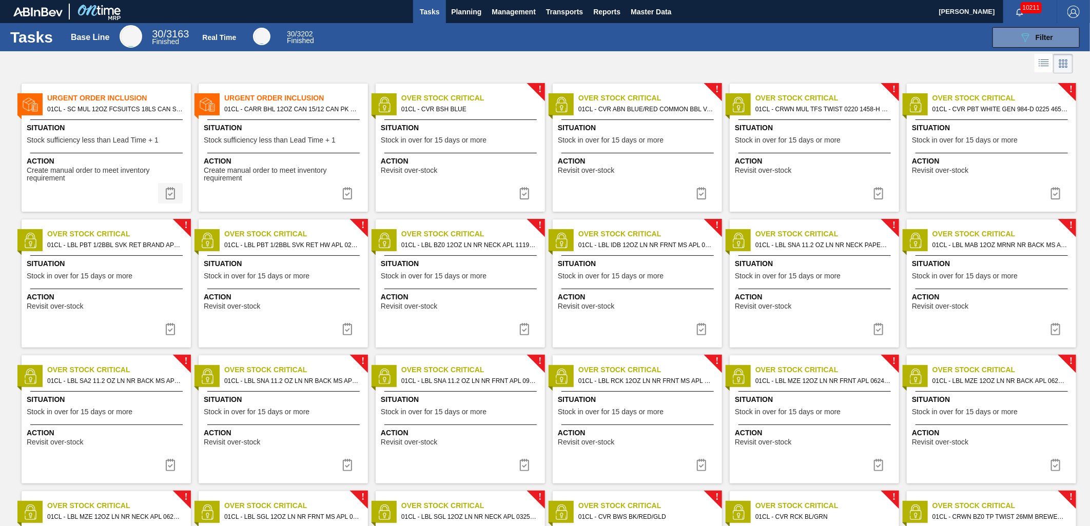
click at [174, 195] on img at bounding box center [170, 193] width 12 height 12
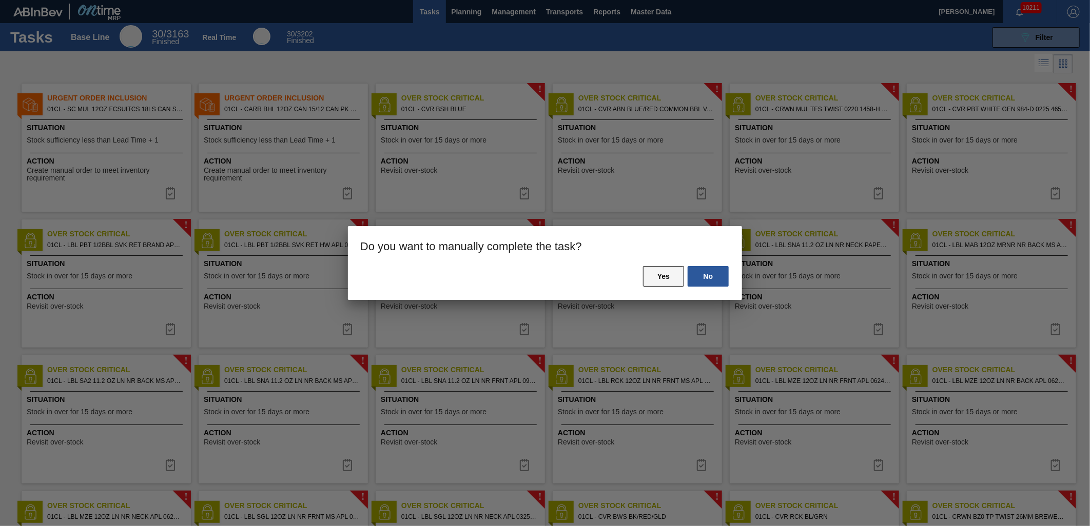
click at [659, 275] on button "Yes" at bounding box center [663, 276] width 41 height 21
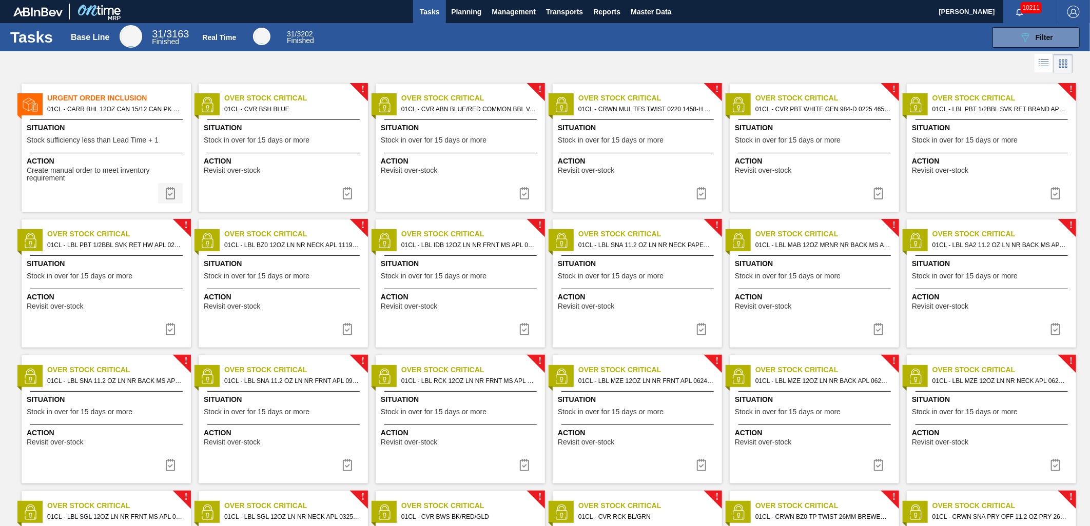
click at [170, 190] on img at bounding box center [170, 193] width 12 height 12
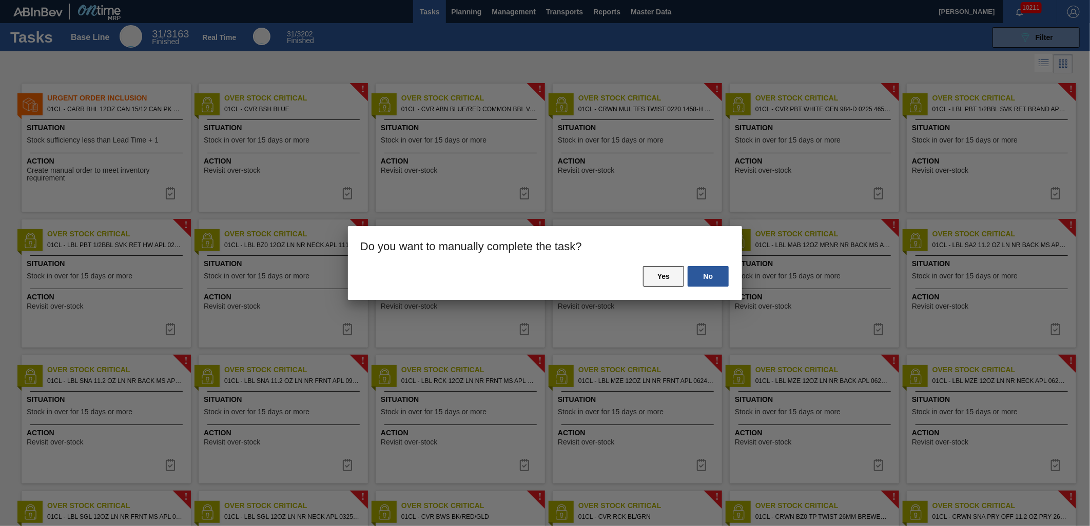
click at [657, 272] on button "Yes" at bounding box center [663, 276] width 41 height 21
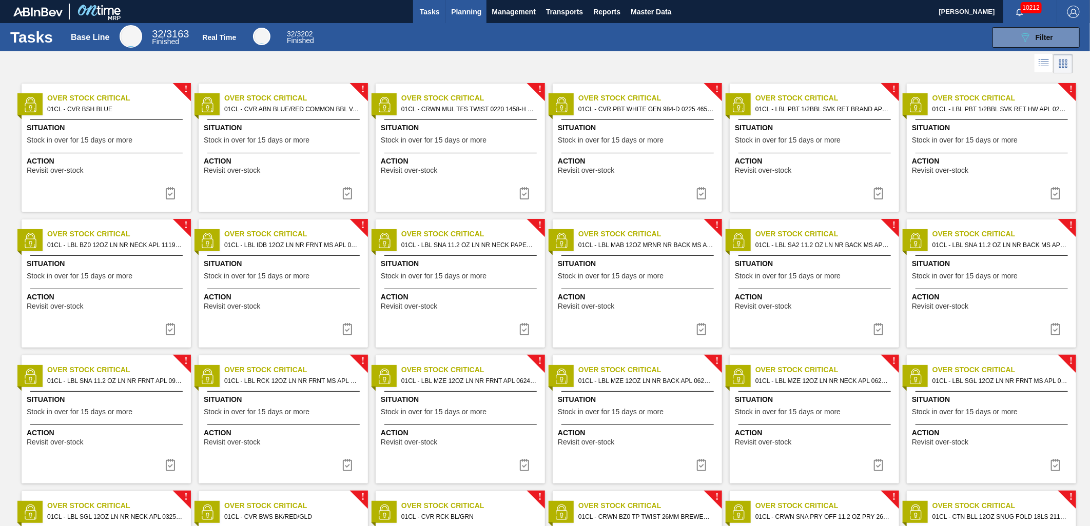
click at [475, 18] on button "Planning" at bounding box center [466, 11] width 41 height 23
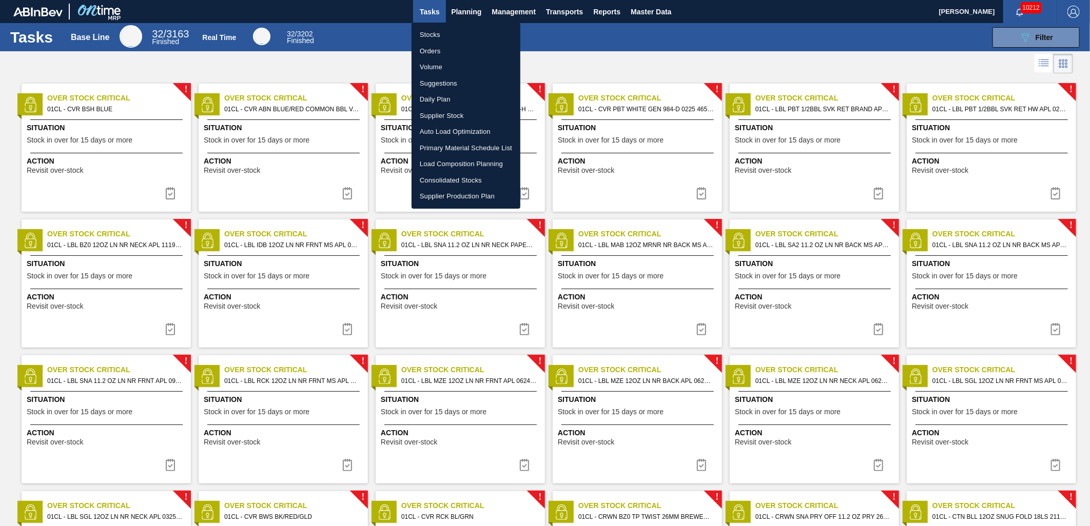
click at [462, 164] on li "Load Composition Planning" at bounding box center [465, 164] width 109 height 16
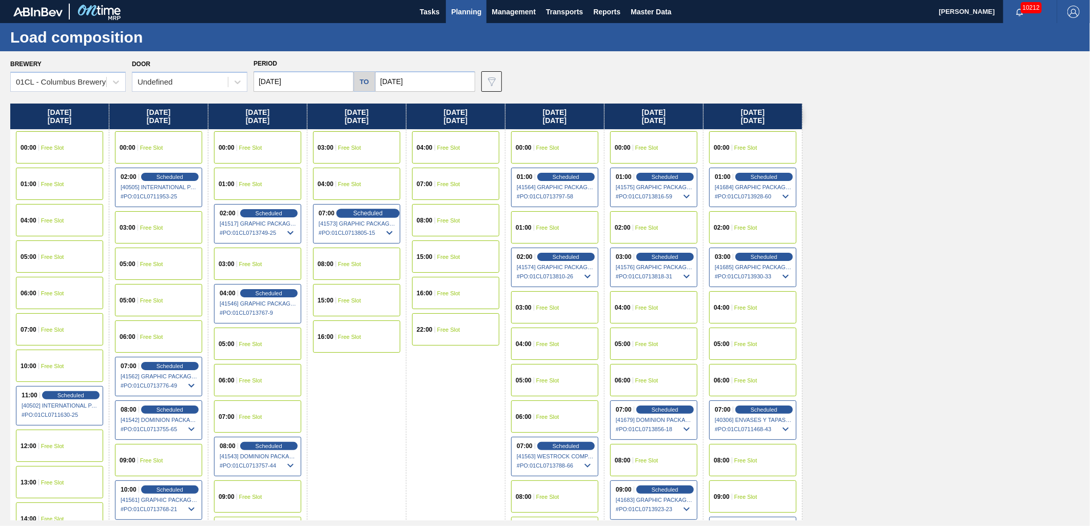
click at [377, 211] on span "Scheduled" at bounding box center [367, 213] width 29 height 7
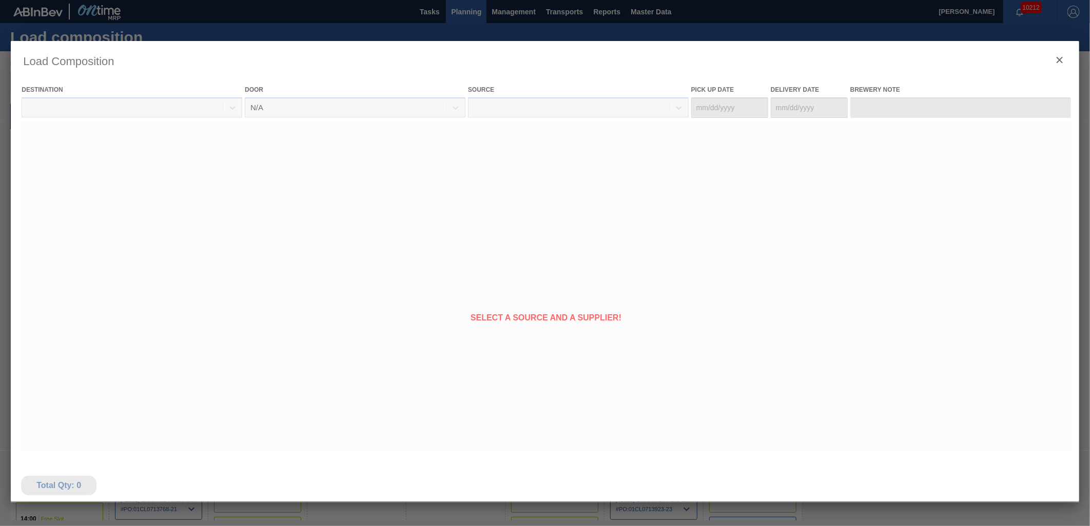
type Date "[DATE]"
type Date "08/23/2025"
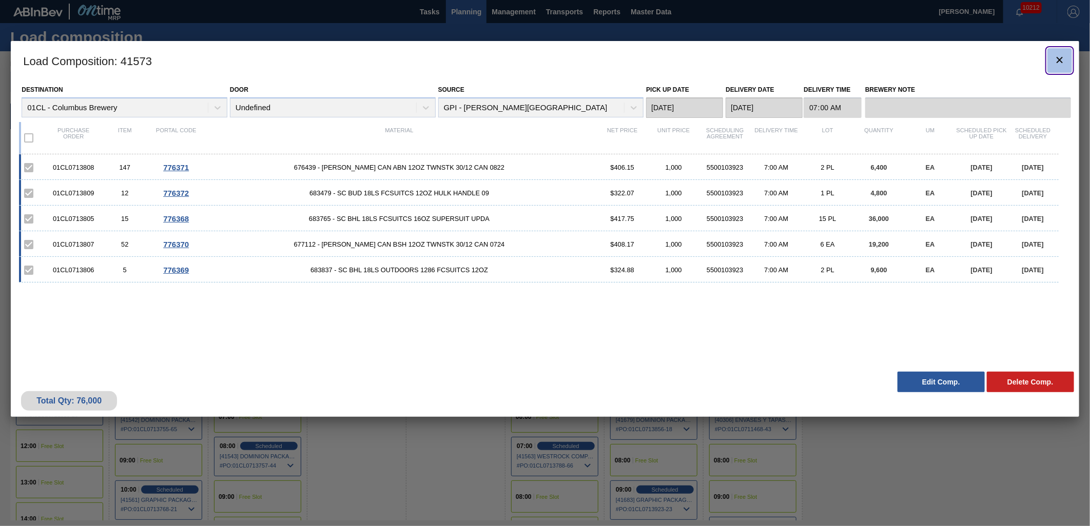
click at [980, 64] on icon "botão de ícone" at bounding box center [1059, 60] width 12 height 12
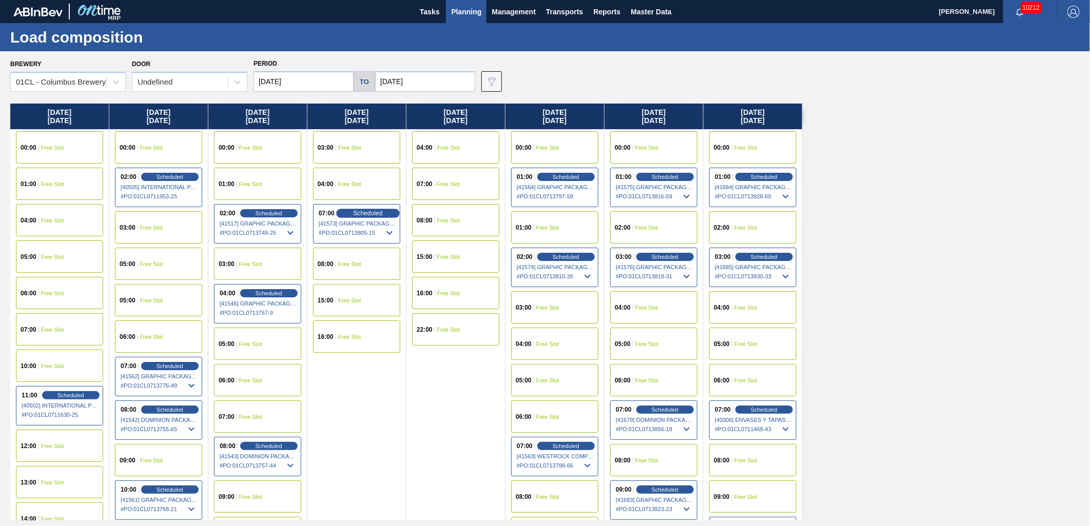
click at [352, 213] on div "Scheduled" at bounding box center [367, 213] width 63 height 9
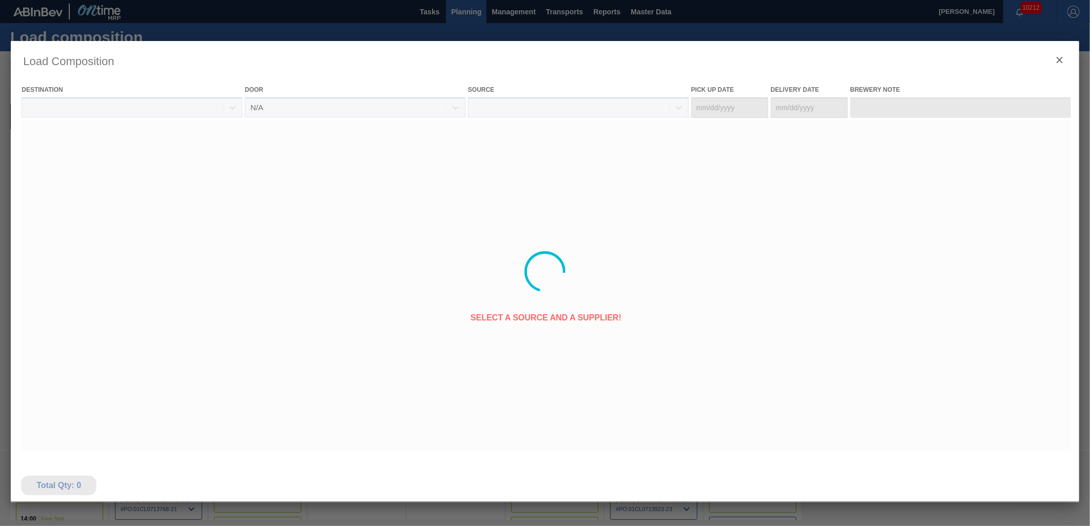
type Date "[DATE]"
type Date "08/23/2025"
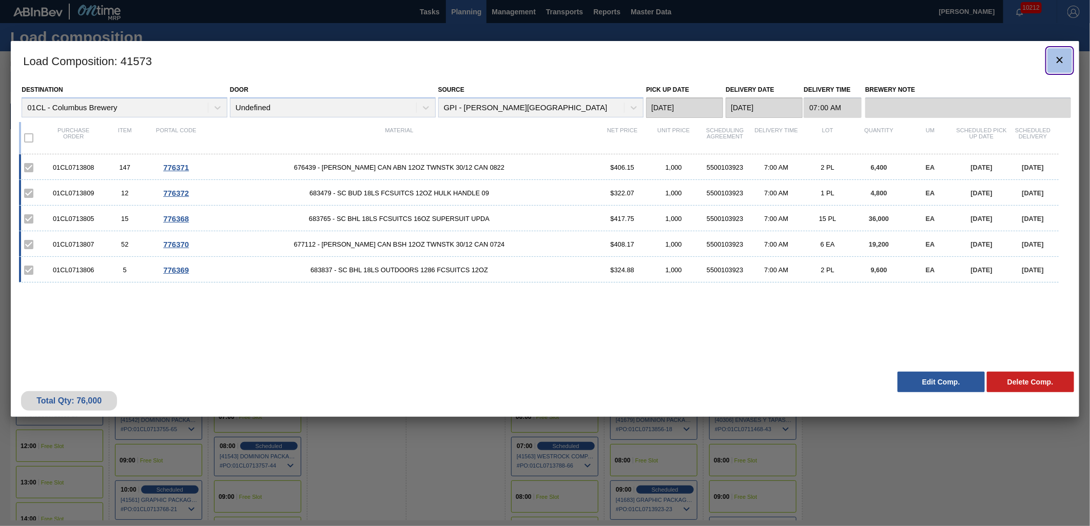
click at [980, 61] on icon "botão de ícone" at bounding box center [1059, 60] width 12 height 12
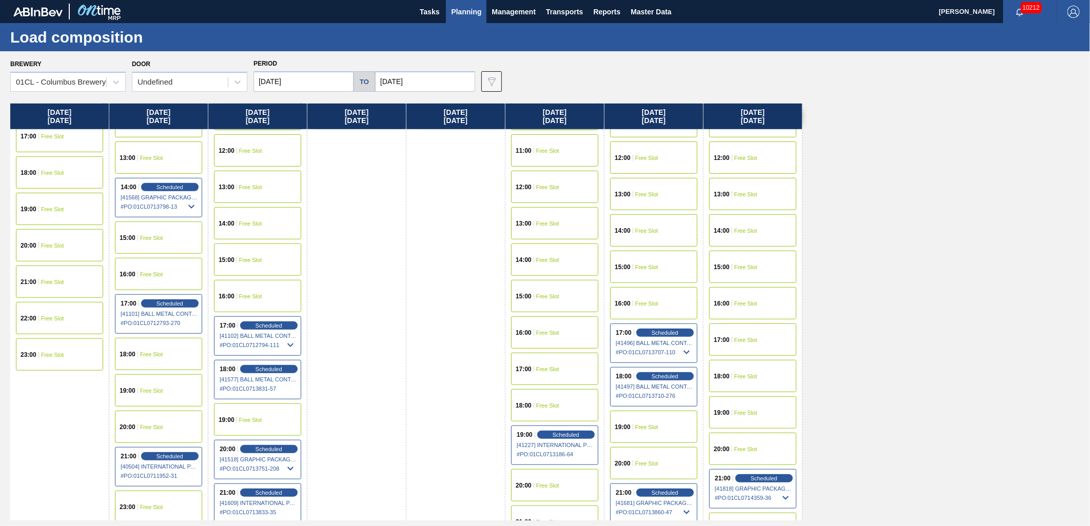
scroll to position [547, 0]
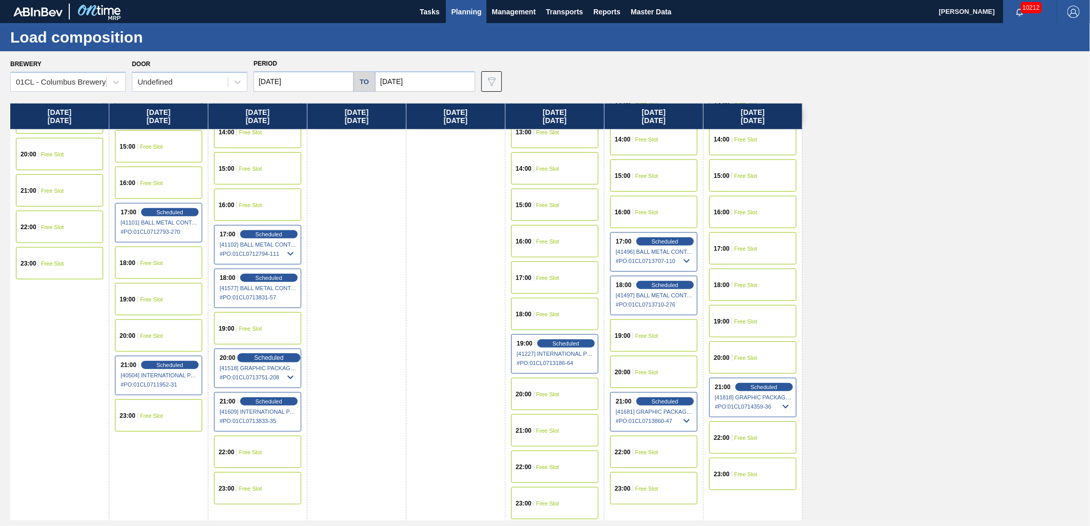
click at [272, 356] on span "Scheduled" at bounding box center [268, 357] width 29 height 7
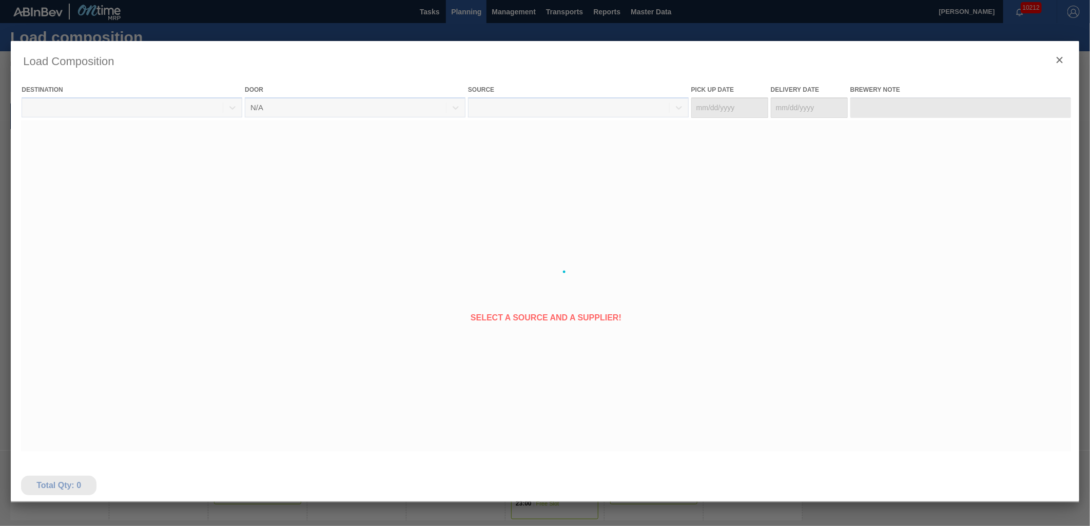
type Date "08/20/2025"
type Date "08/22/2025"
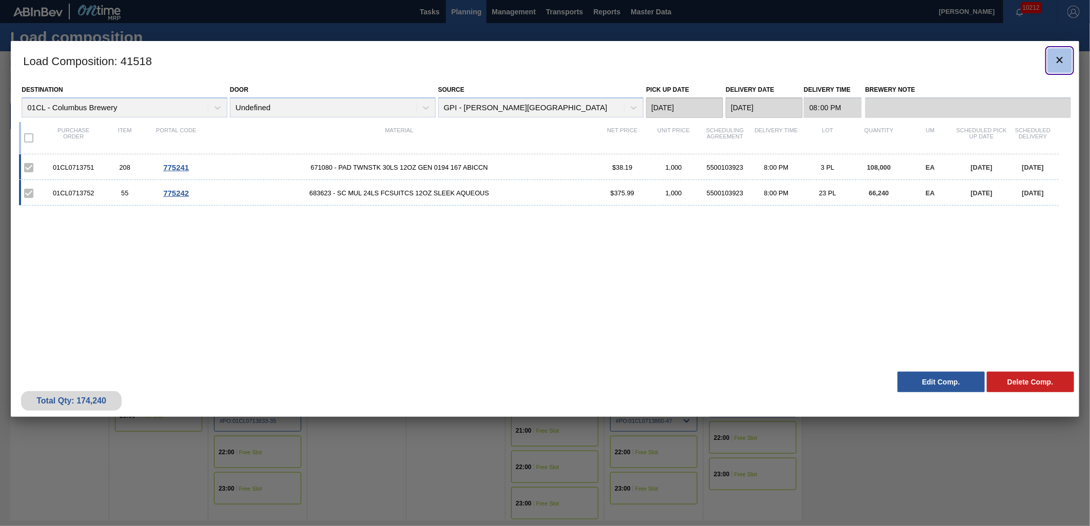
click at [980, 63] on icon "botão de ícone" at bounding box center [1059, 60] width 12 height 12
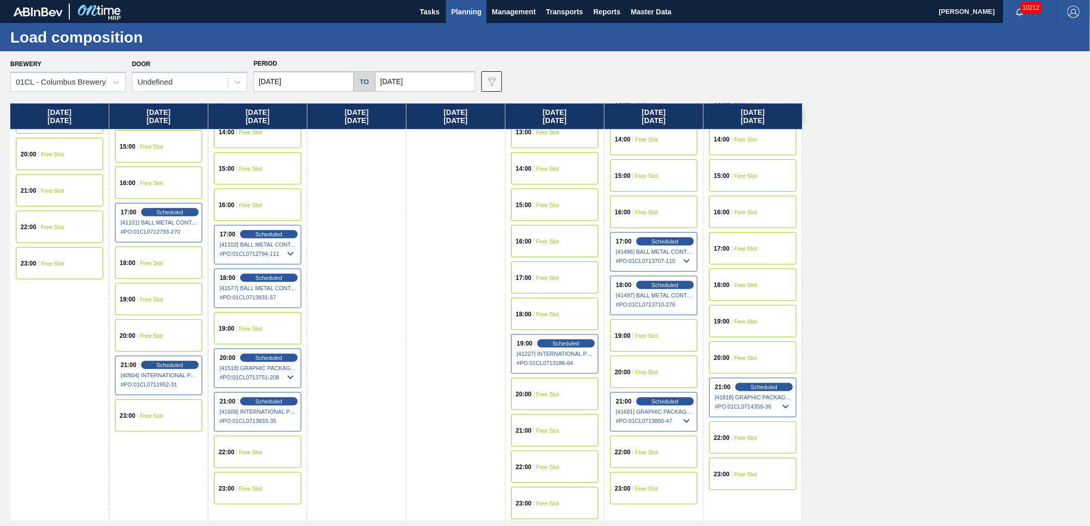
click at [278, 396] on div "21:00 Scheduled [41609] INTERNATIONAL PAPER COMPANY - 0008221785 # PO : 01CL071…" at bounding box center [257, 412] width 87 height 40
click at [263, 399] on span "Scheduled" at bounding box center [268, 401] width 29 height 7
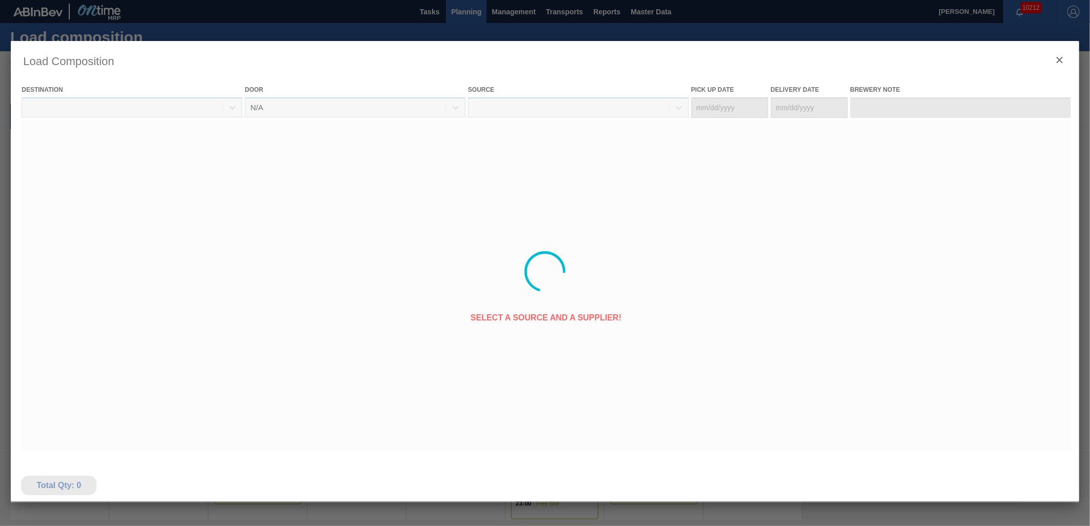
type Date "[DATE]"
type Date "08/22/2025"
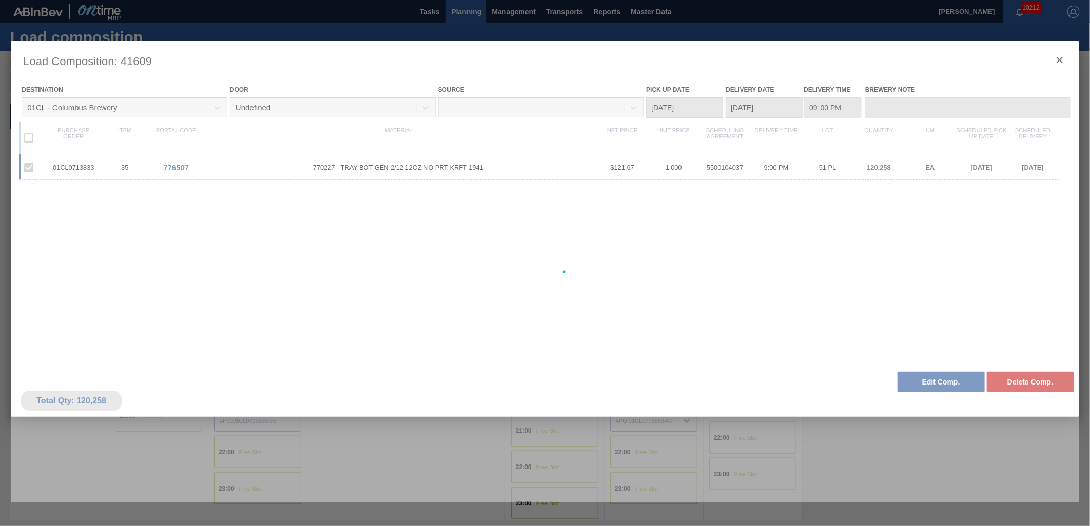
click at [980, 61] on div at bounding box center [545, 272] width 1068 height 462
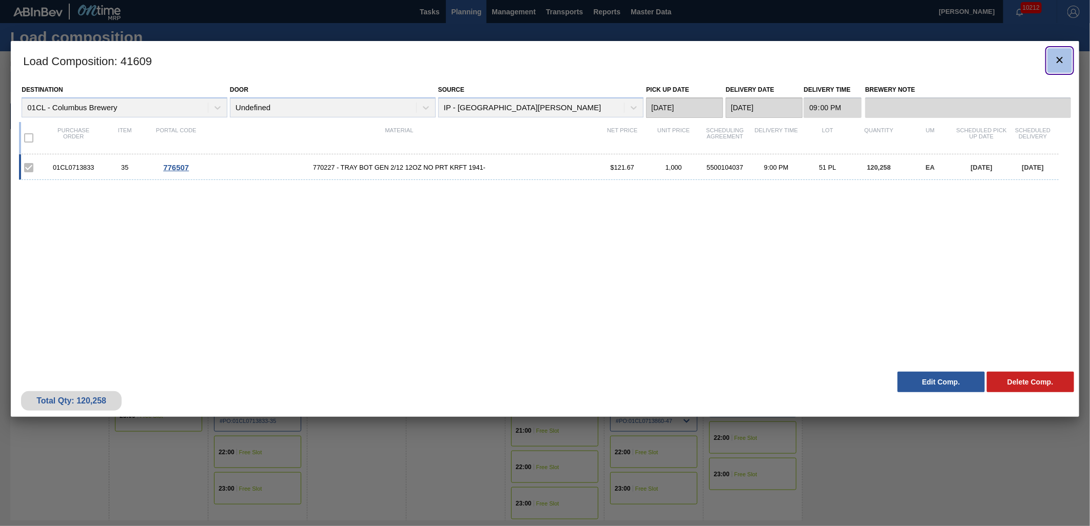
click at [980, 63] on icon "botão de ícone" at bounding box center [1059, 60] width 12 height 12
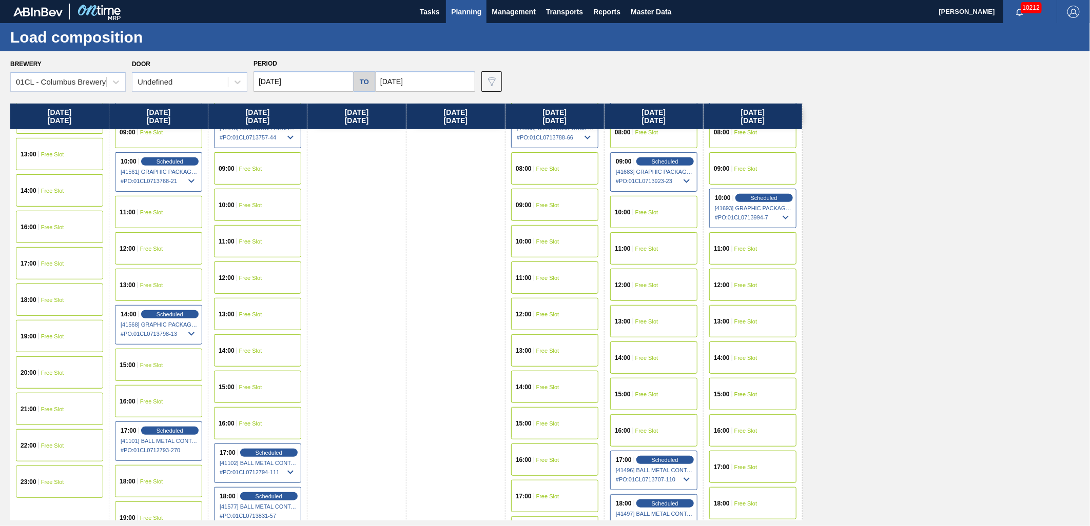
scroll to position [399, 0]
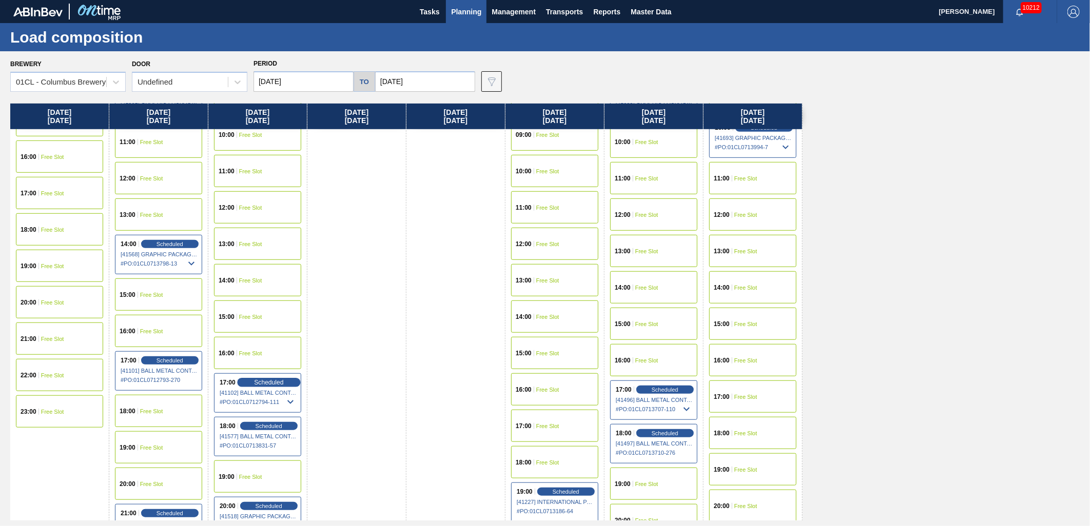
click at [254, 382] on div "Scheduled" at bounding box center [268, 382] width 63 height 9
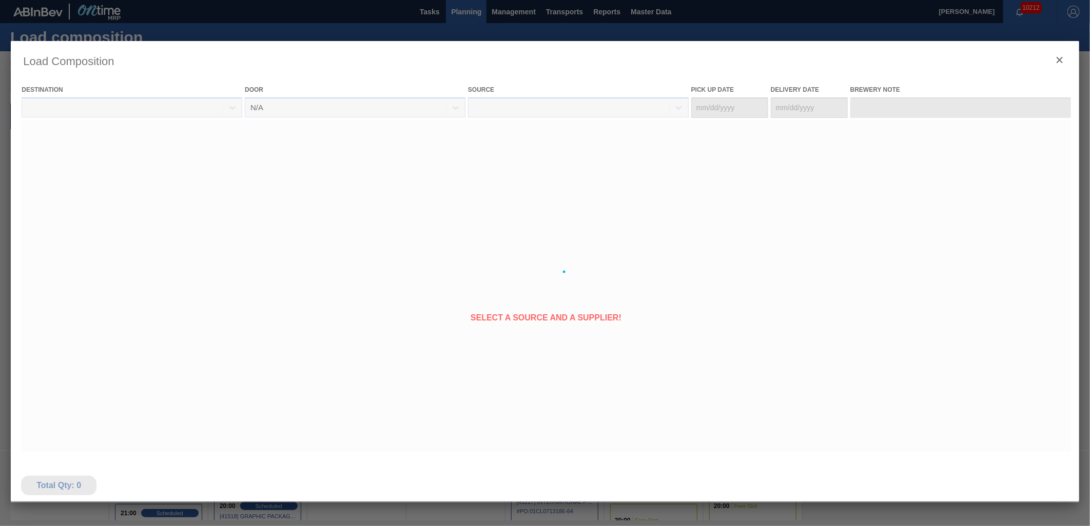
type Date "[DATE]"
type Date "08/22/2025"
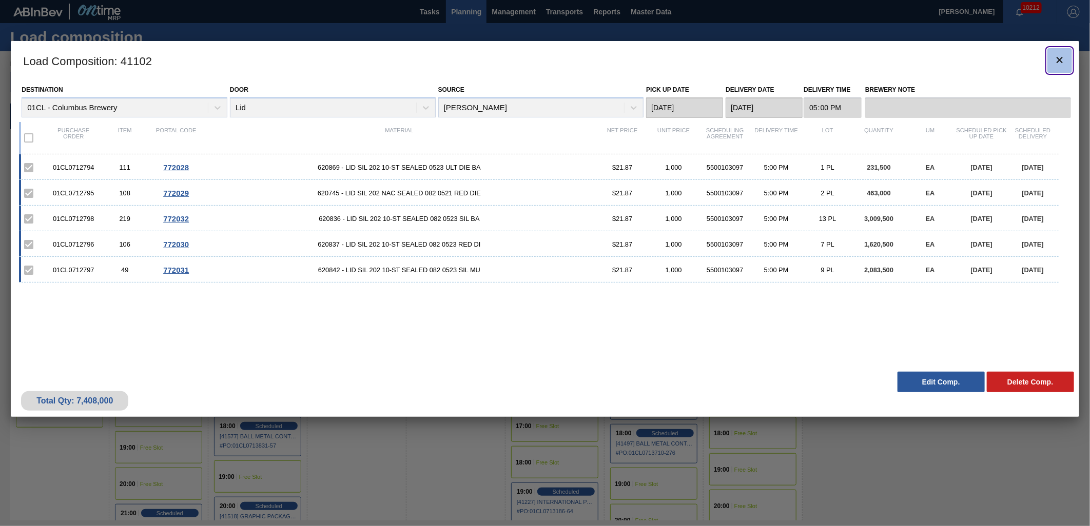
click at [980, 60] on icon "botão de ícone" at bounding box center [1059, 60] width 12 height 12
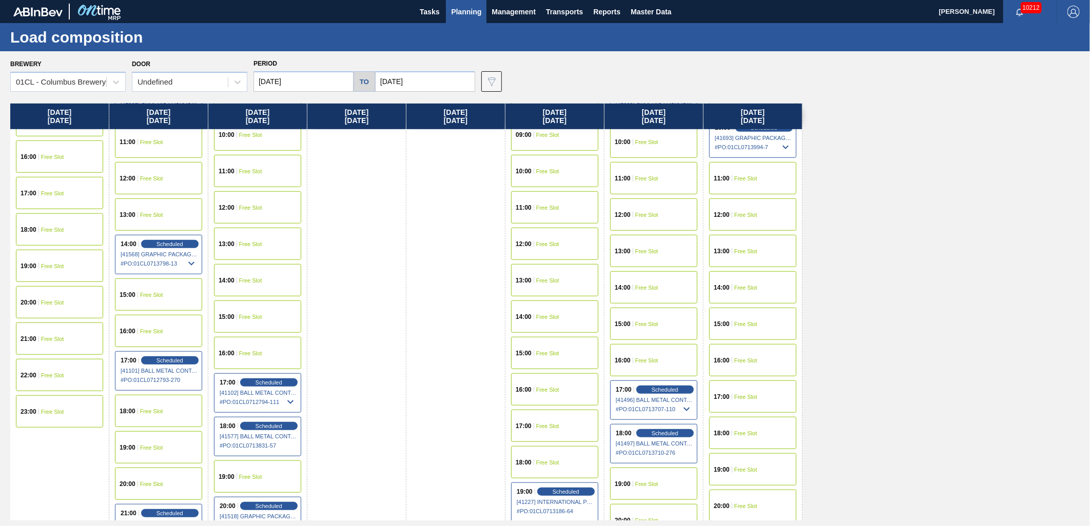
scroll to position [513, 0]
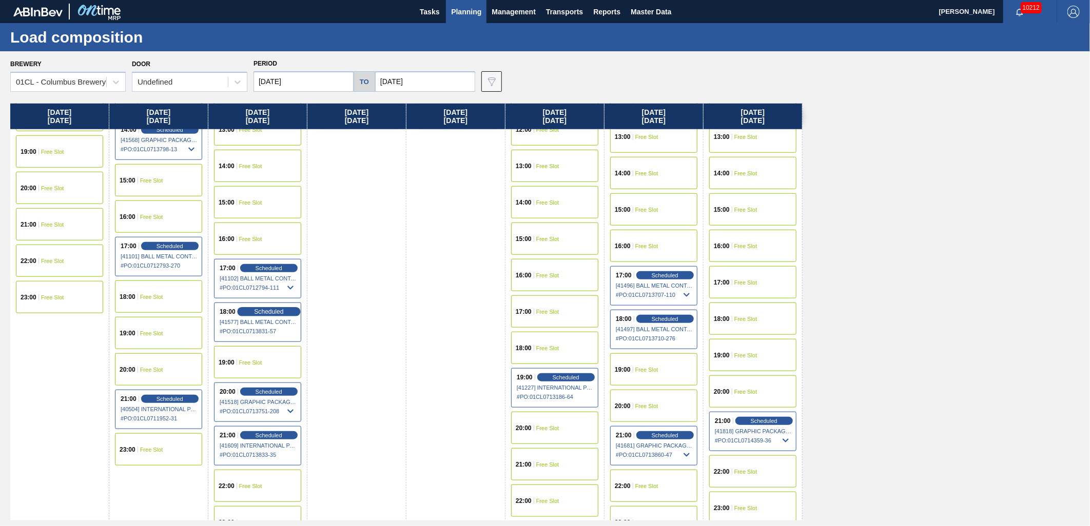
click at [266, 310] on span "Scheduled" at bounding box center [268, 311] width 29 height 7
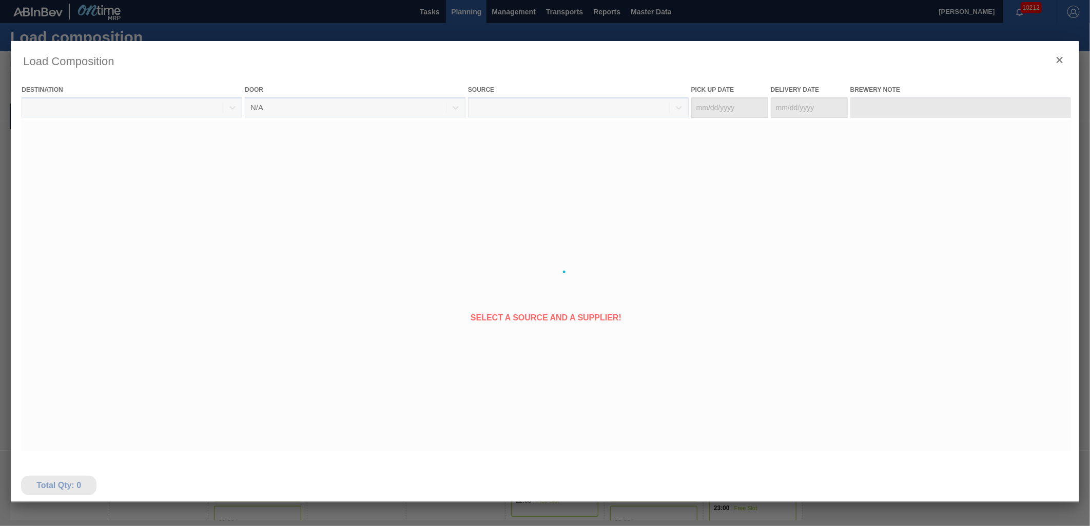
type Date "[DATE]"
type Date "08/22/2025"
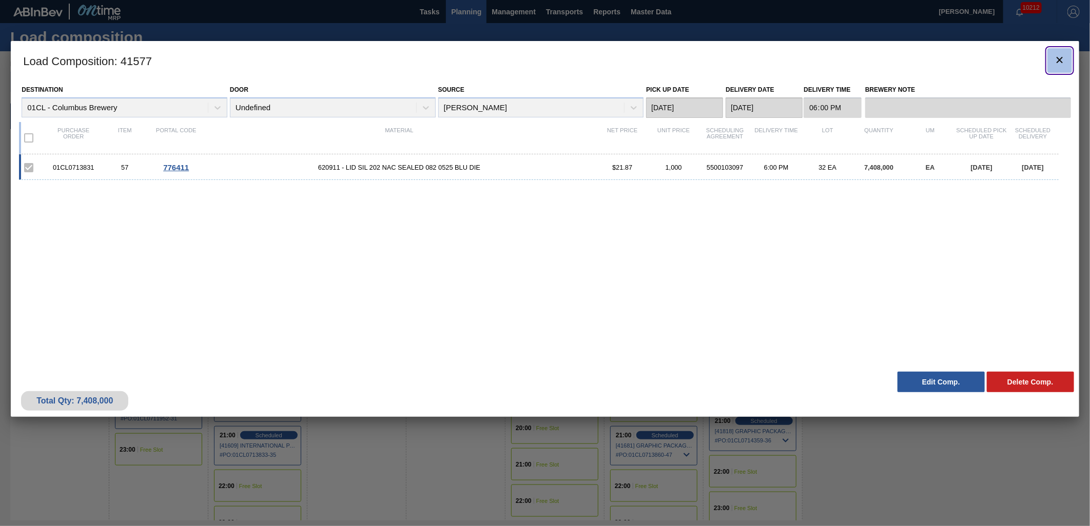
click at [980, 63] on icon "botão de ícone" at bounding box center [1059, 60] width 12 height 12
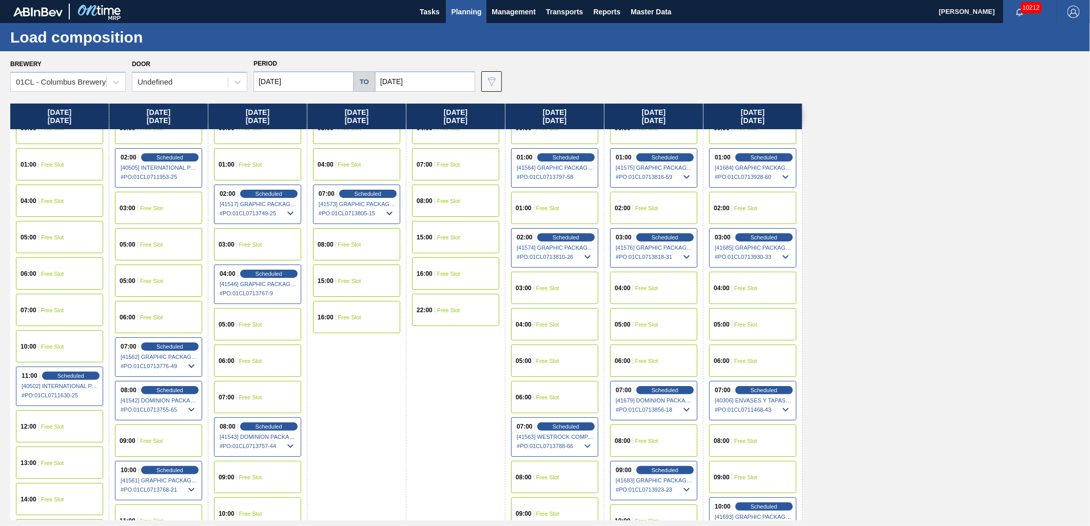
scroll to position [0, 0]
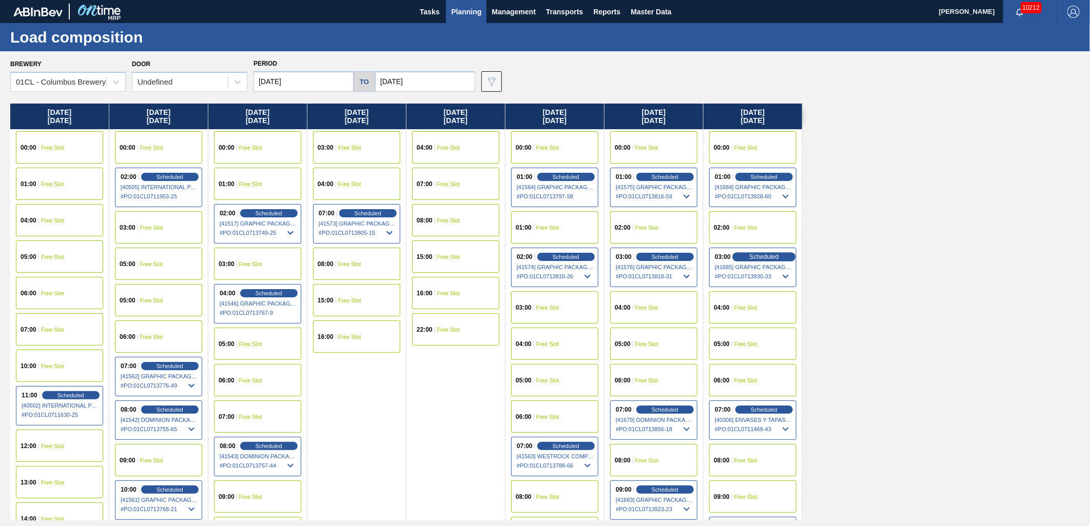
click at [756, 254] on span "Scheduled" at bounding box center [763, 256] width 29 height 7
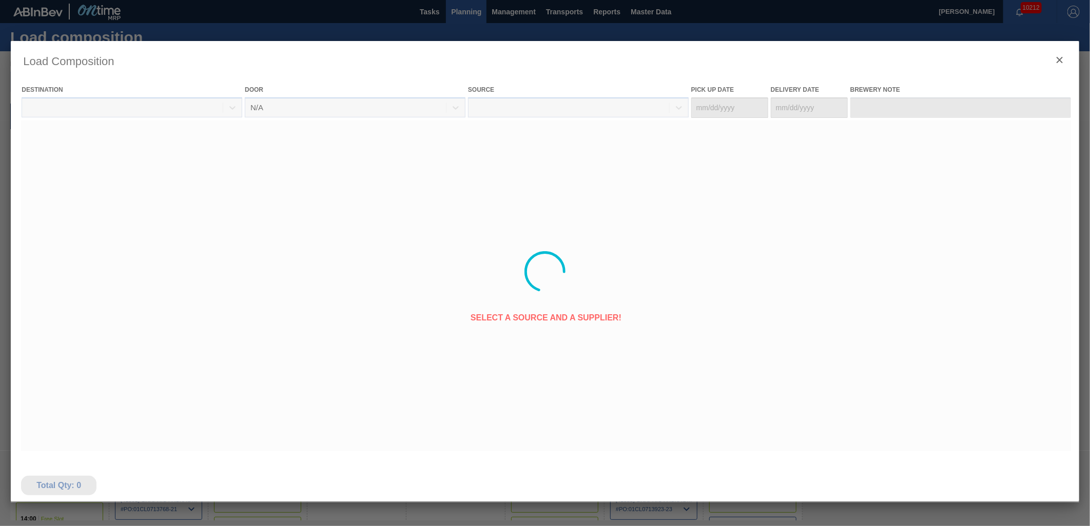
type Date "08/25/2025"
type Date "[DATE]"
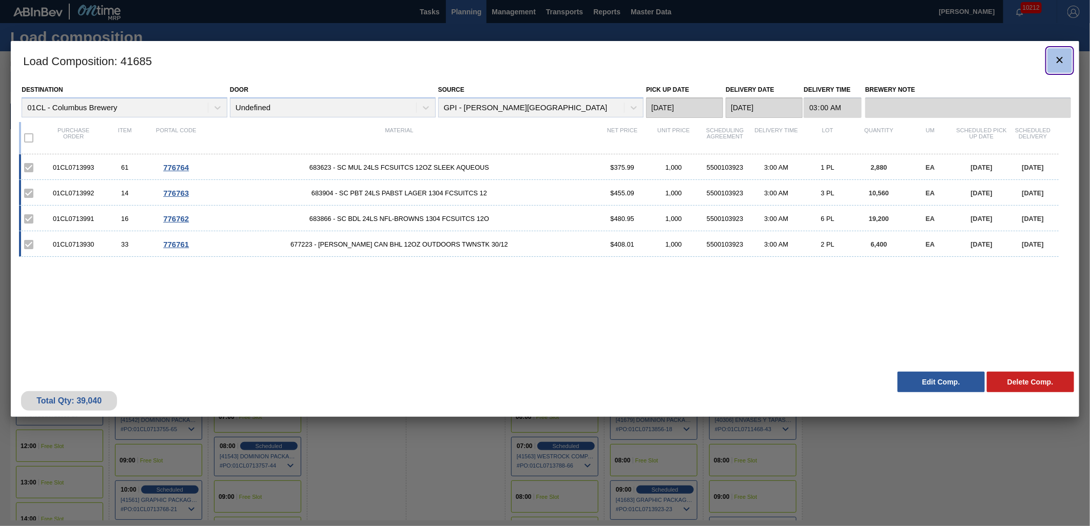
click at [980, 54] on icon "botão de ícone" at bounding box center [1059, 60] width 12 height 12
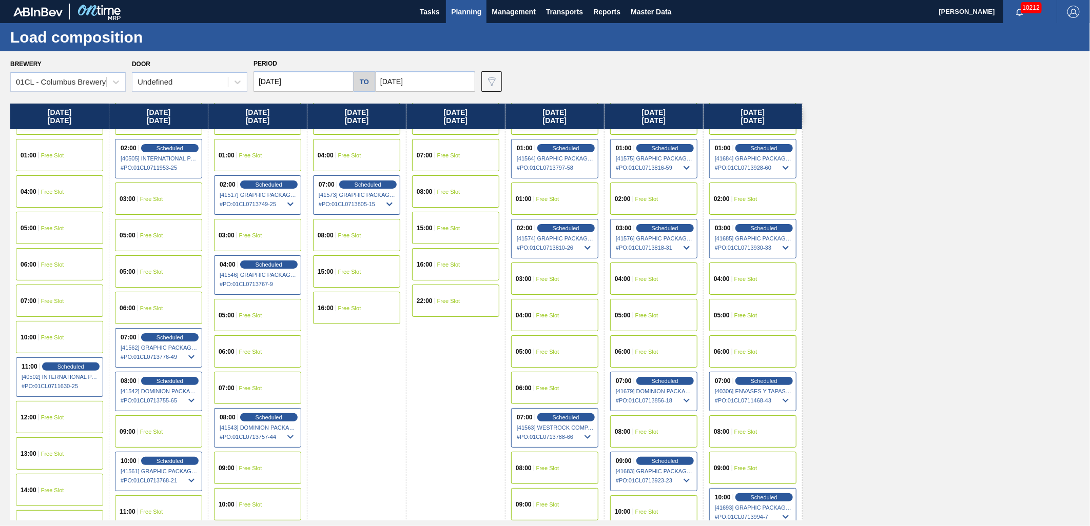
scroll to position [57, 0]
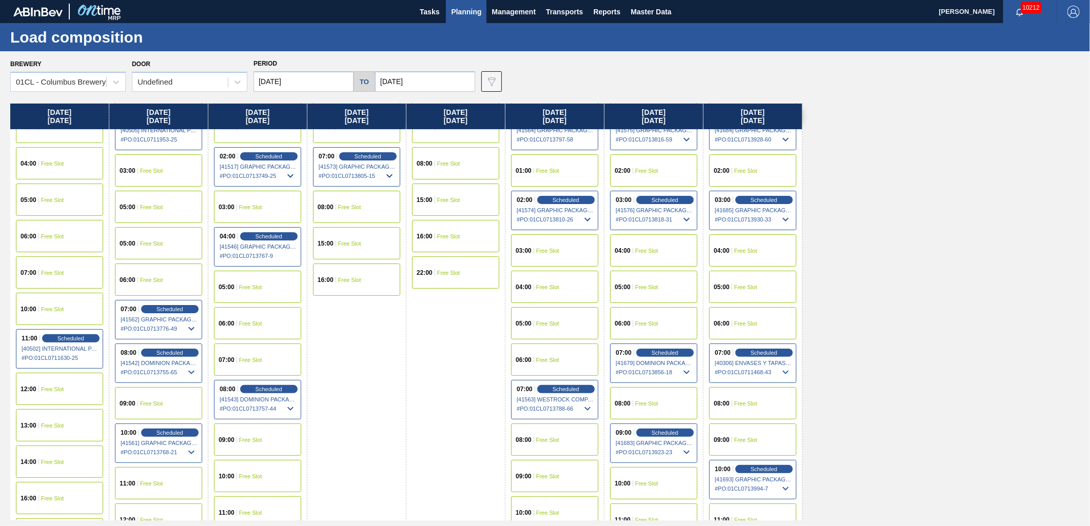
click at [564, 382] on div "07:00 Scheduled [41563] WESTROCK COMPANY - FOLDING CAR - 0008219776 # PO : 01CL…" at bounding box center [554, 400] width 87 height 40
click at [567, 390] on span "Scheduled" at bounding box center [565, 389] width 29 height 7
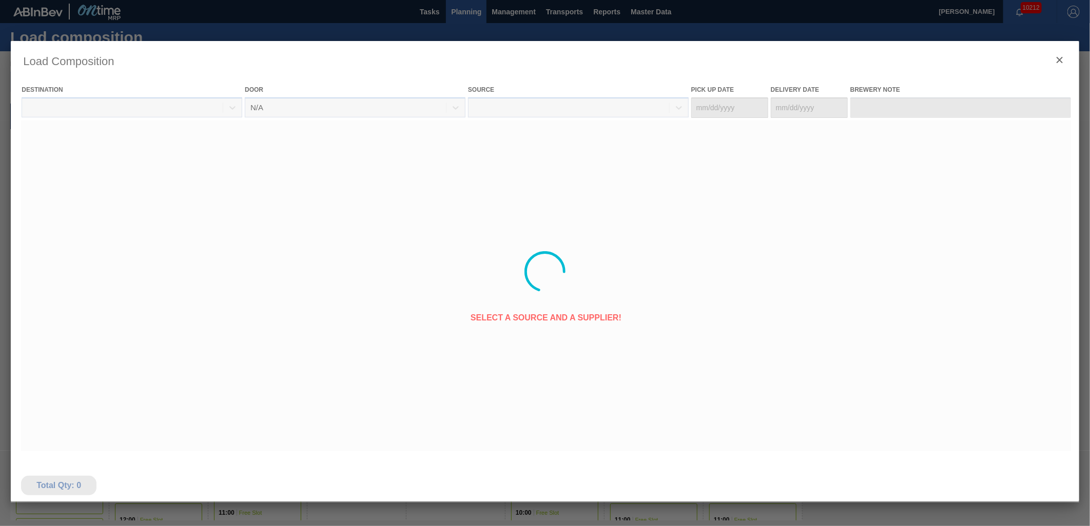
type Date "08/22/2025"
type Date "08/25/2025"
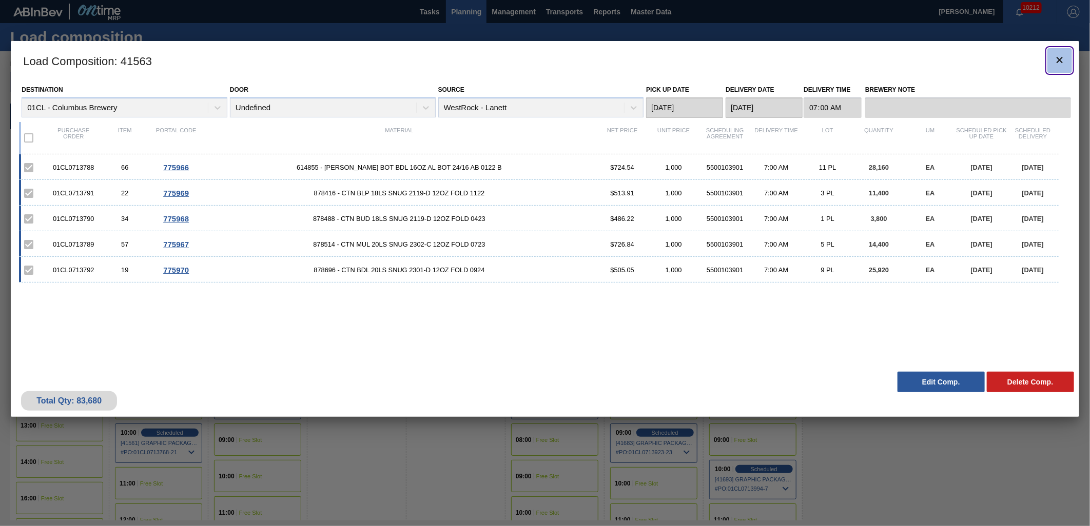
click at [980, 62] on icon "botão de ícone" at bounding box center [1059, 60] width 12 height 12
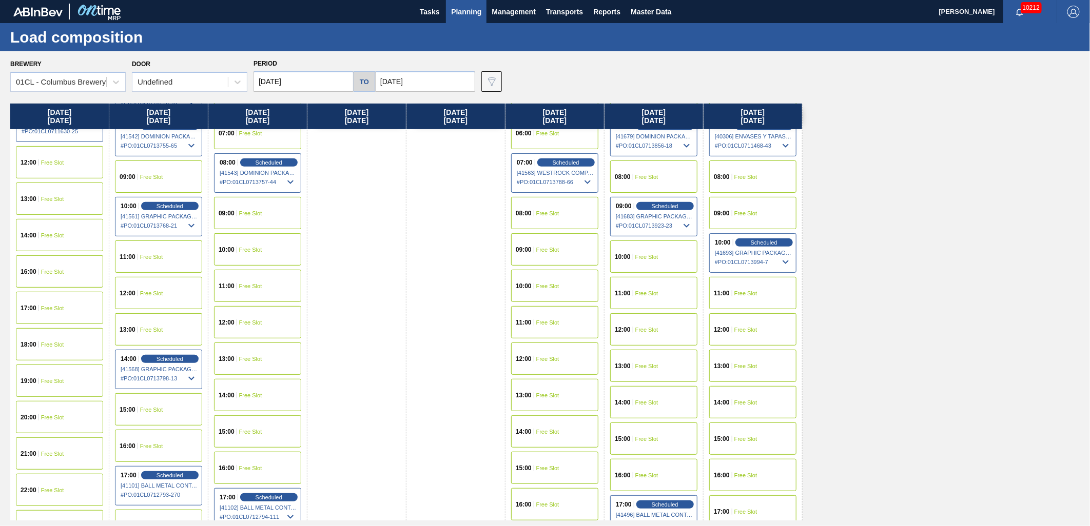
scroll to position [285, 0]
click at [258, 282] on span "Free Slot" at bounding box center [250, 285] width 23 height 6
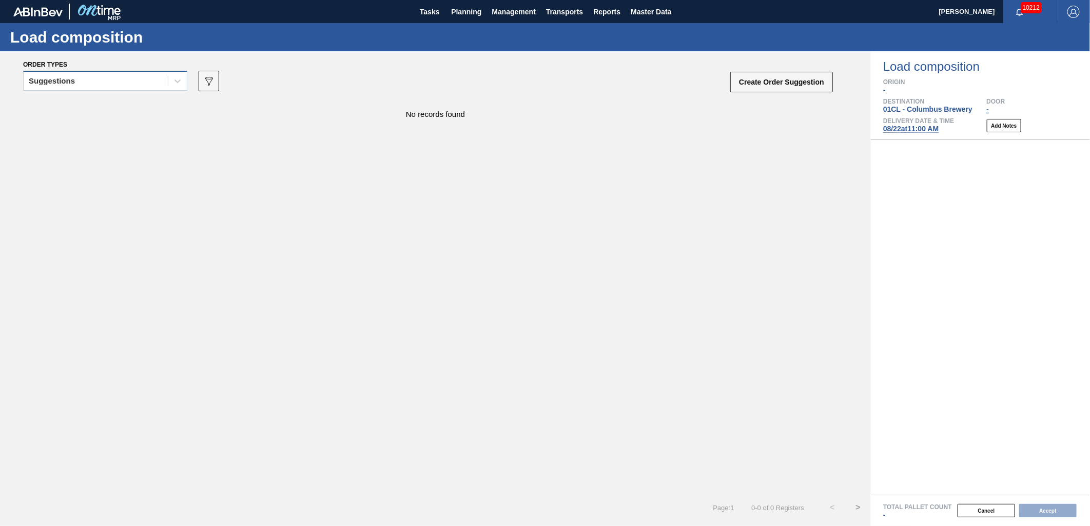
click at [142, 78] on div "Suggestions" at bounding box center [96, 81] width 144 height 15
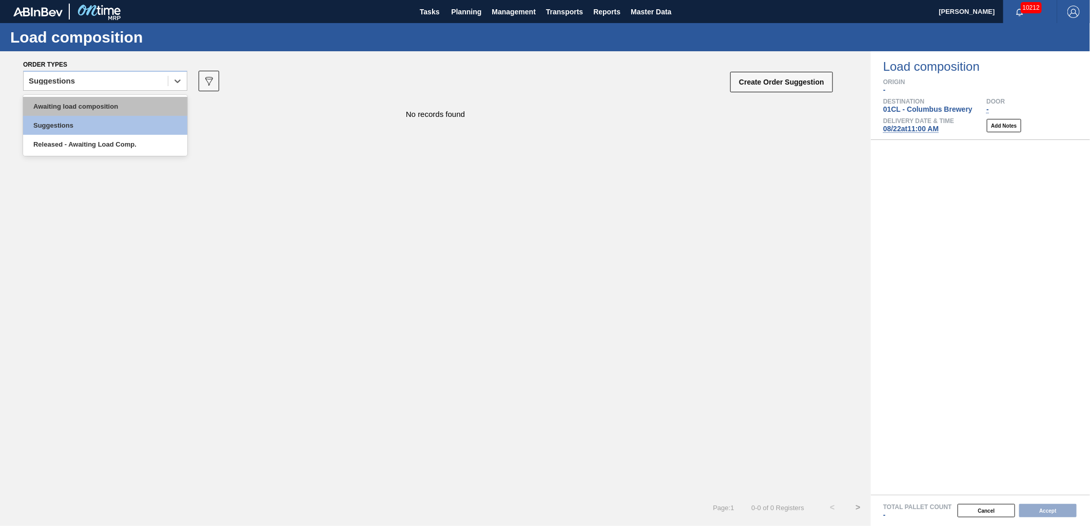
click at [116, 98] on div "Awaiting load composition" at bounding box center [105, 106] width 164 height 19
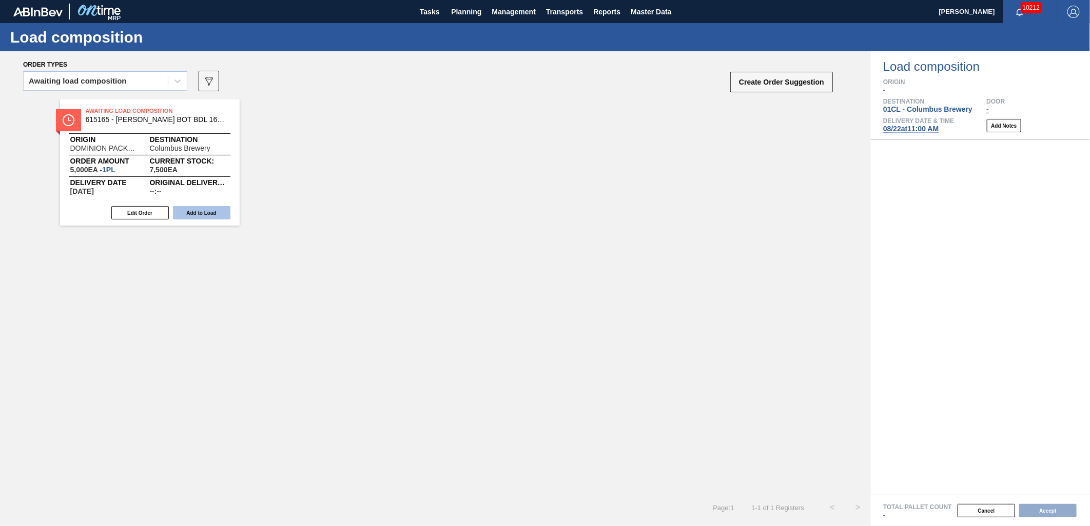
click at [186, 212] on button "Add to Load" at bounding box center [201, 212] width 57 height 13
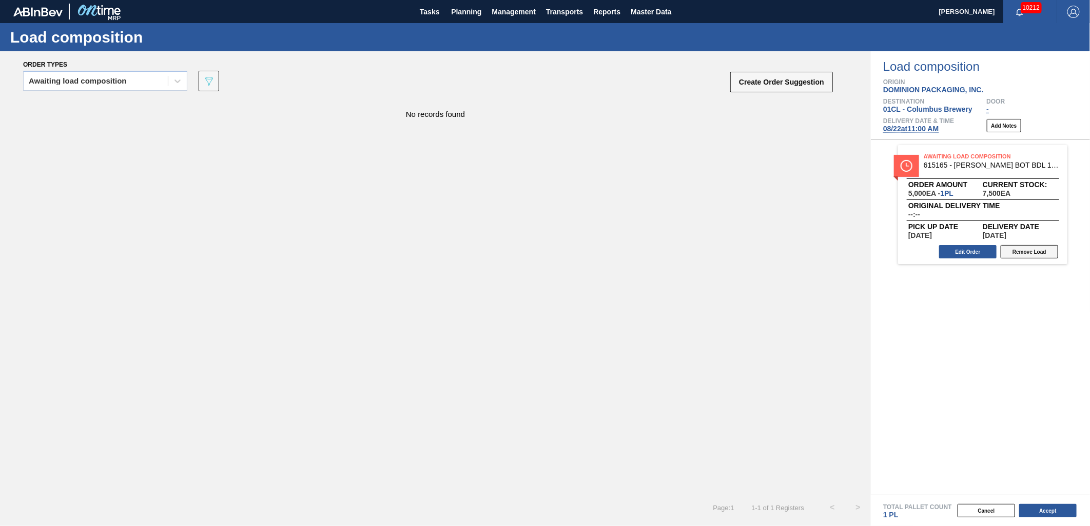
click at [980, 254] on button "Remove Load" at bounding box center [1028, 251] width 57 height 13
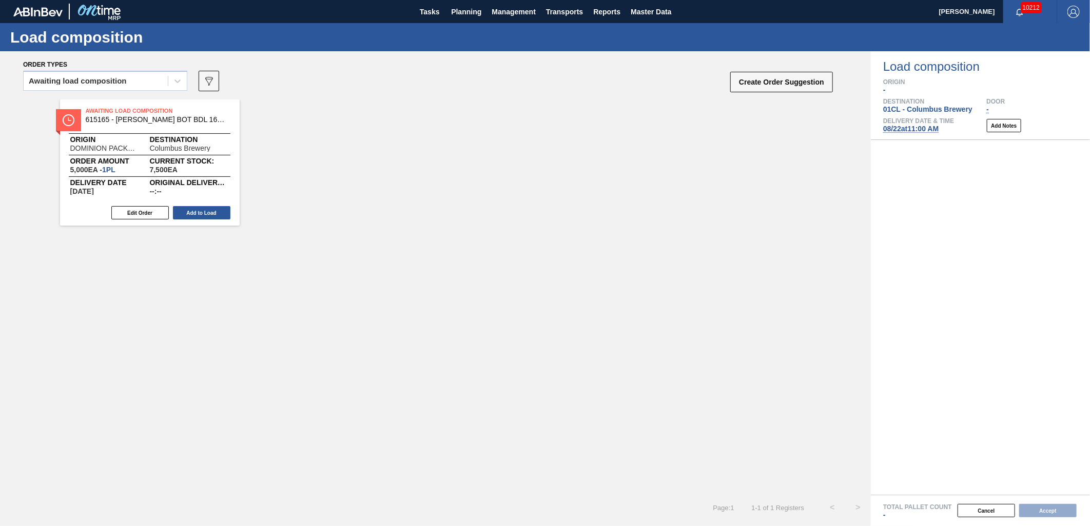
click at [978, 474] on button "Cancel" at bounding box center [985, 510] width 57 height 13
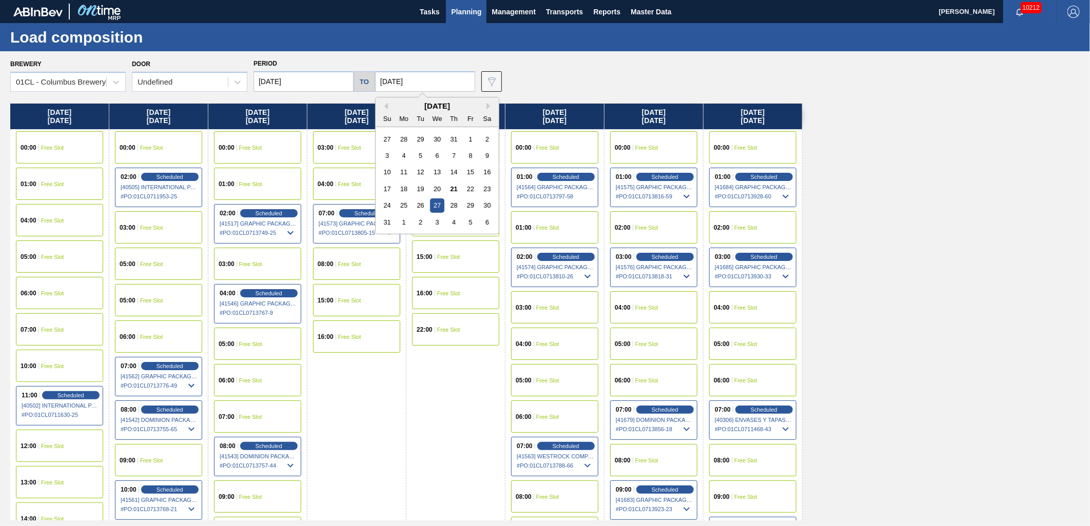
click at [422, 81] on input "[DATE]" at bounding box center [425, 81] width 100 height 21
click at [470, 208] on div "29" at bounding box center [470, 206] width 14 height 14
type input "[DATE]"
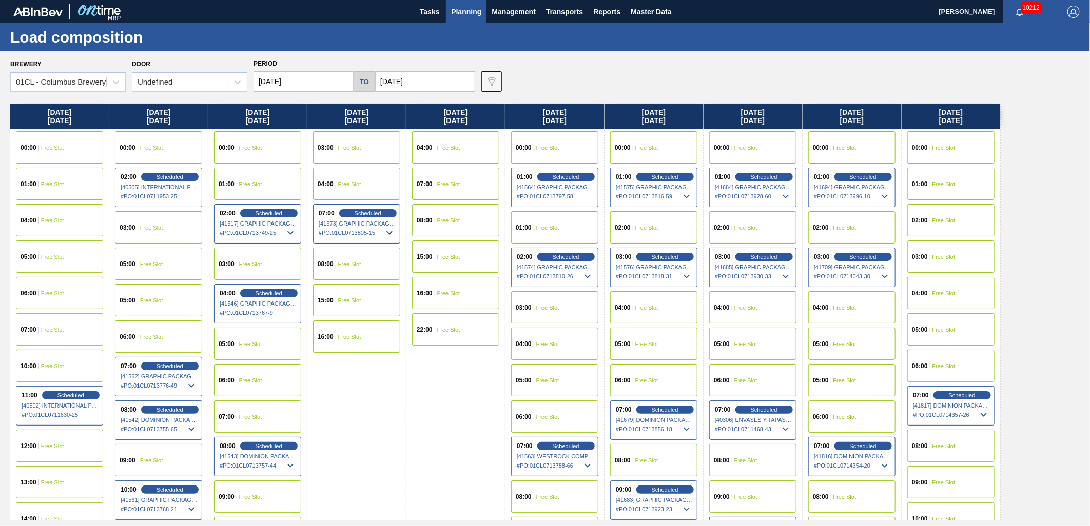
click at [313, 80] on input "08/20/2025" at bounding box center [303, 81] width 100 height 21
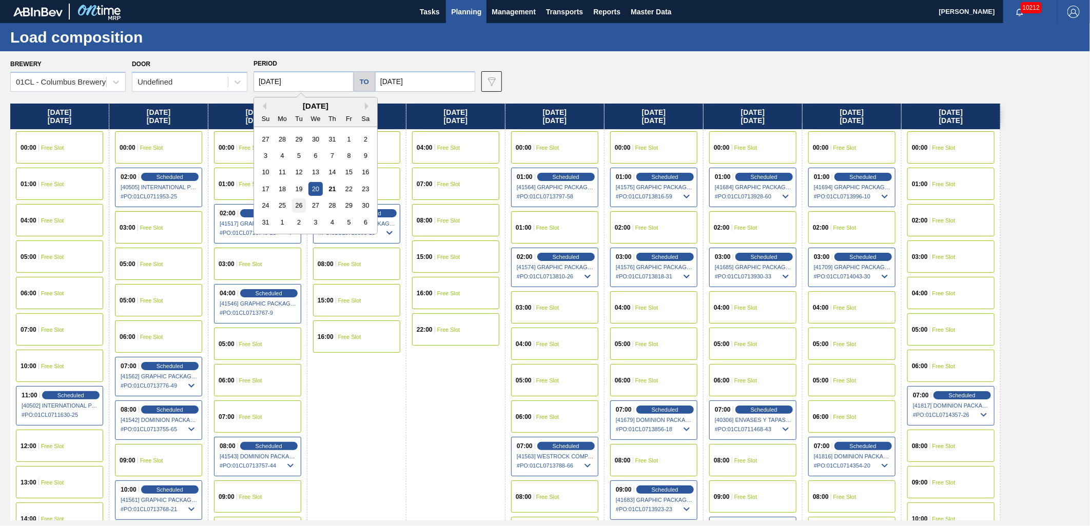
click at [300, 207] on div "26" at bounding box center [299, 206] width 14 height 14
type input "[DATE]"
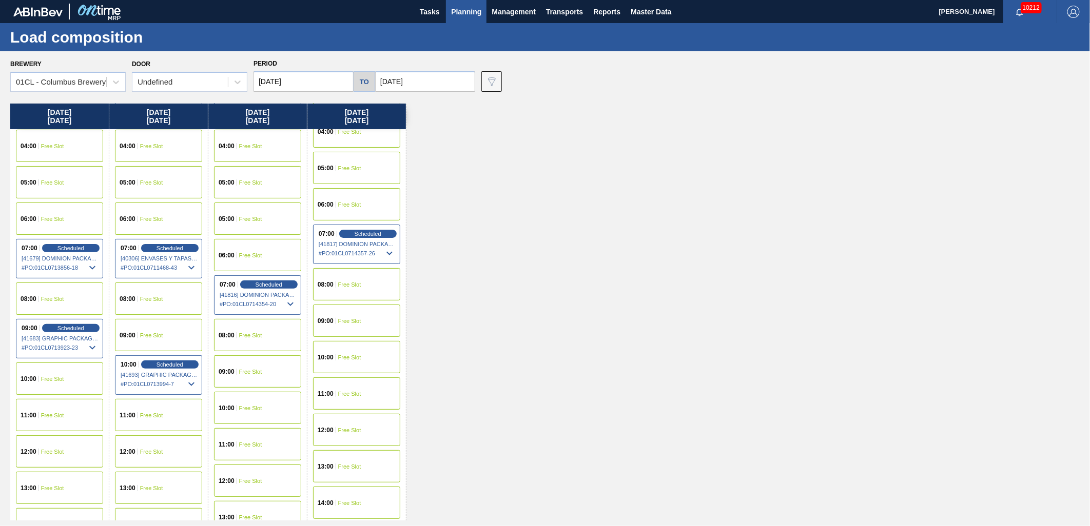
scroll to position [228, 0]
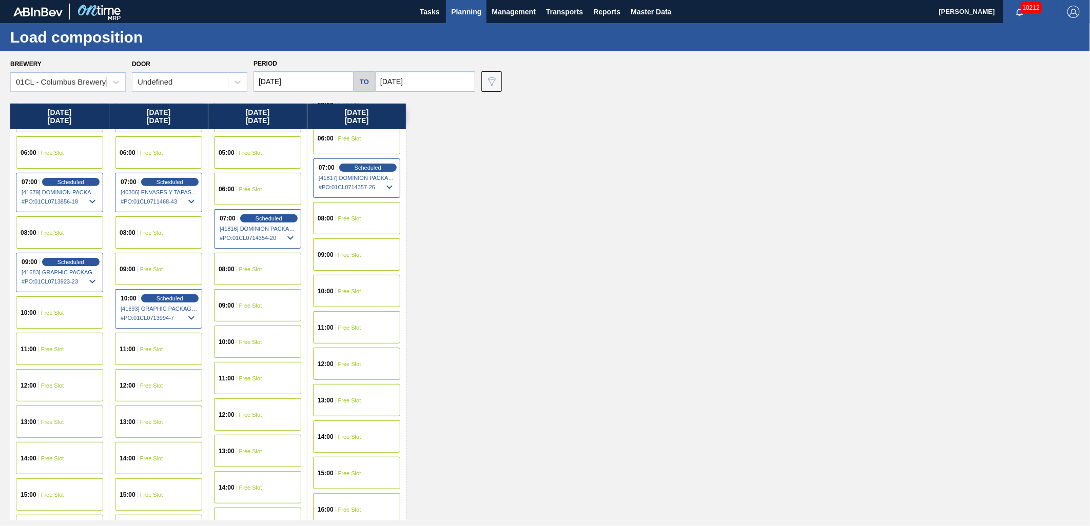
click at [359, 286] on div "10:00 Free Slot" at bounding box center [356, 291] width 87 height 32
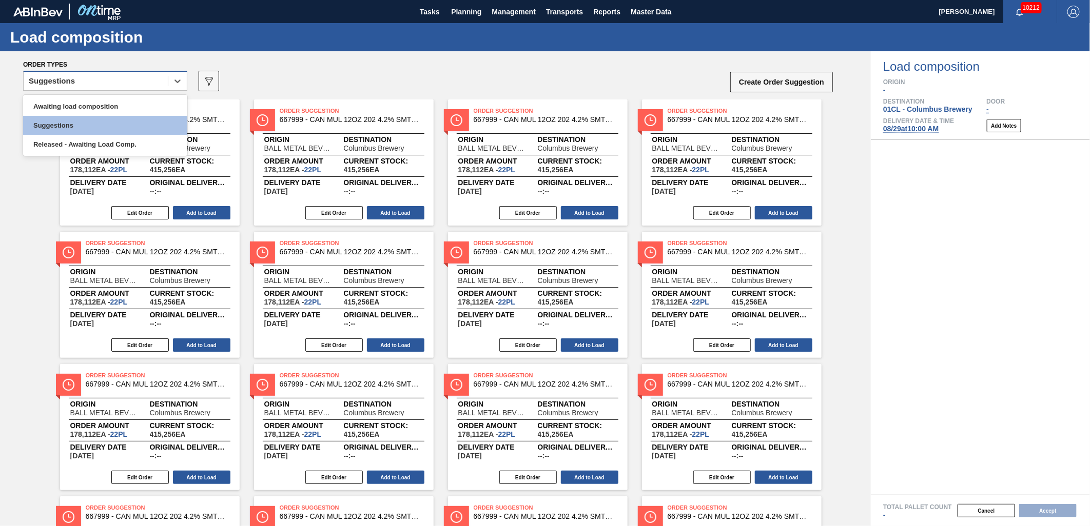
click at [100, 80] on div "Suggestions" at bounding box center [96, 81] width 144 height 15
click at [78, 104] on div "Awaiting load composition" at bounding box center [105, 106] width 164 height 19
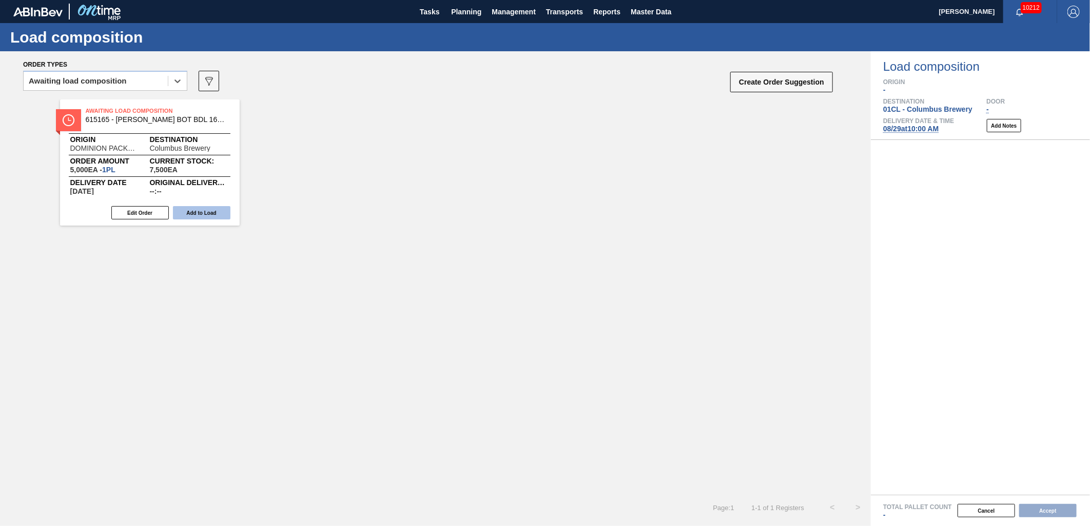
click at [203, 208] on button "Add to Load" at bounding box center [201, 212] width 57 height 13
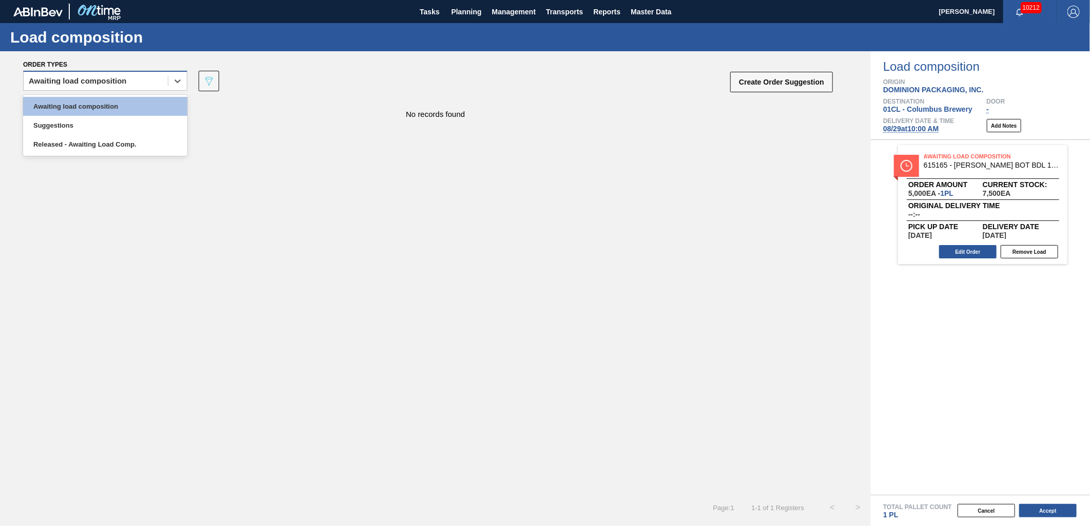
click at [127, 79] on div "Awaiting load composition" at bounding box center [96, 81] width 144 height 15
click at [114, 100] on div "Awaiting load composition" at bounding box center [105, 106] width 164 height 19
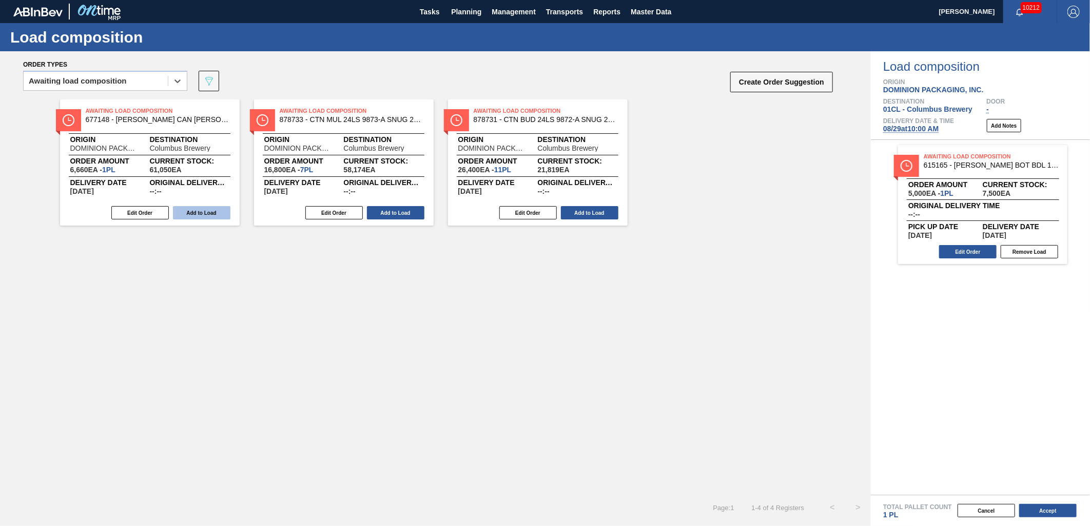
click at [189, 210] on button "Add to Load" at bounding box center [201, 212] width 57 height 13
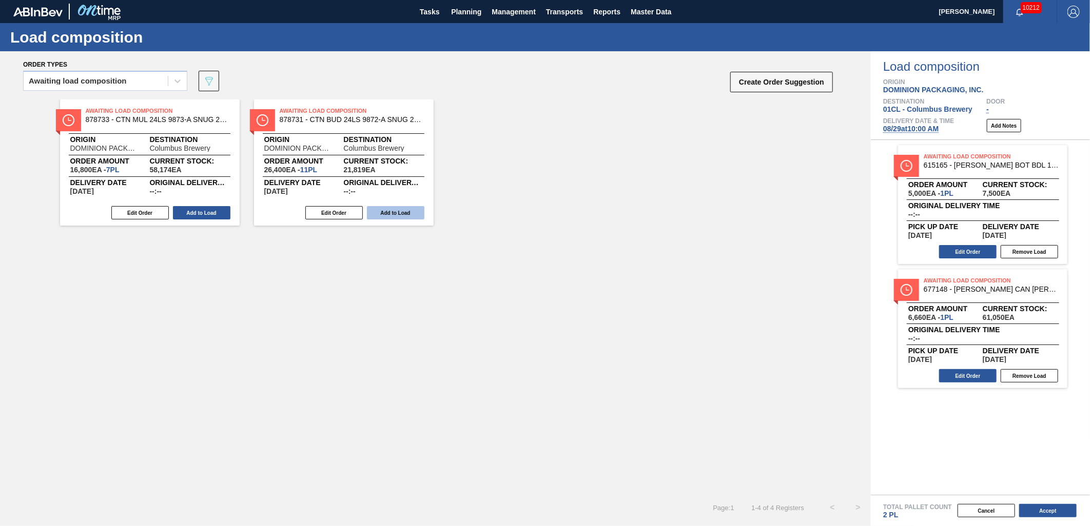
click at [395, 215] on button "Add to Load" at bounding box center [395, 212] width 57 height 13
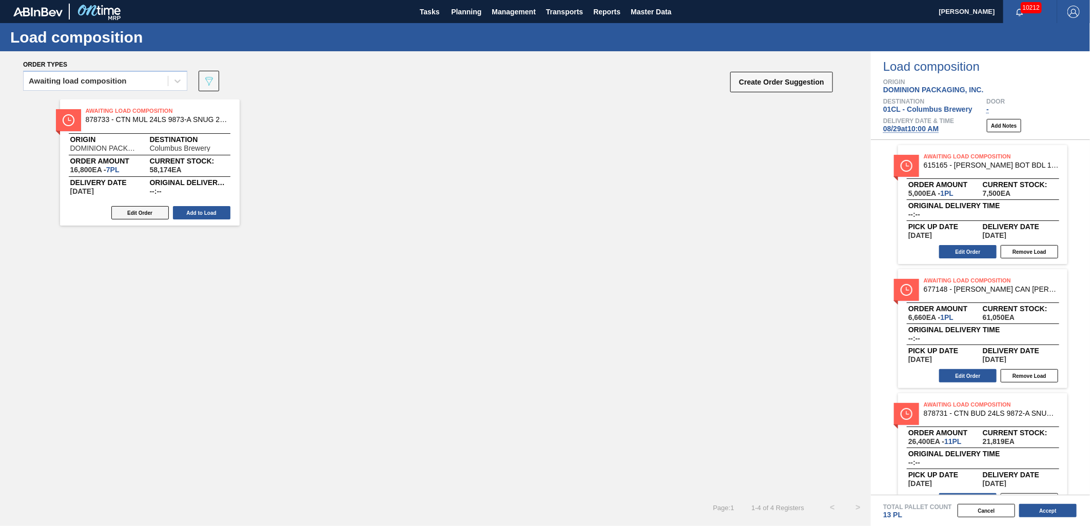
click at [146, 210] on button "Edit Order" at bounding box center [139, 212] width 57 height 13
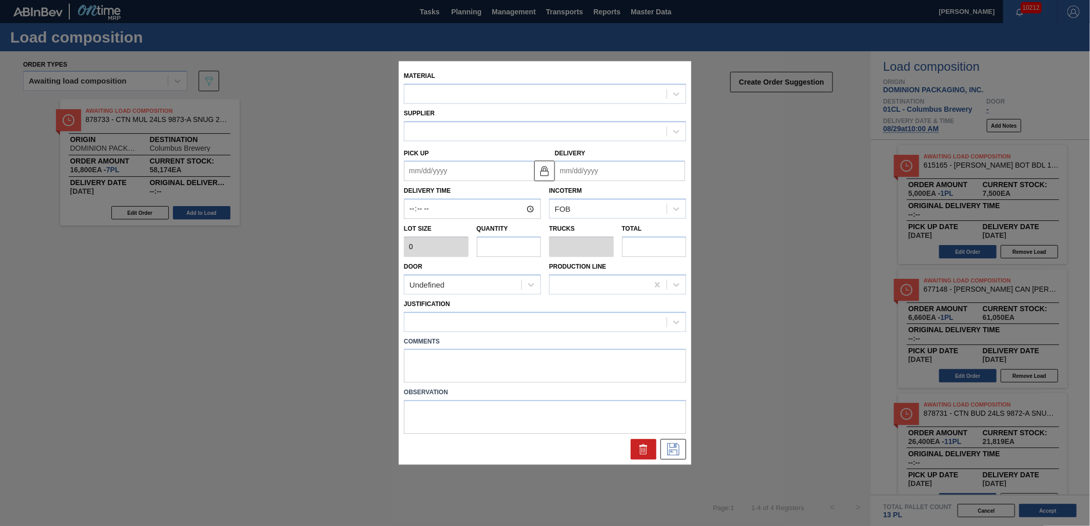
type input "2,400"
type input "7"
type input "0.269"
type input "16,800"
type up "[DATE]"
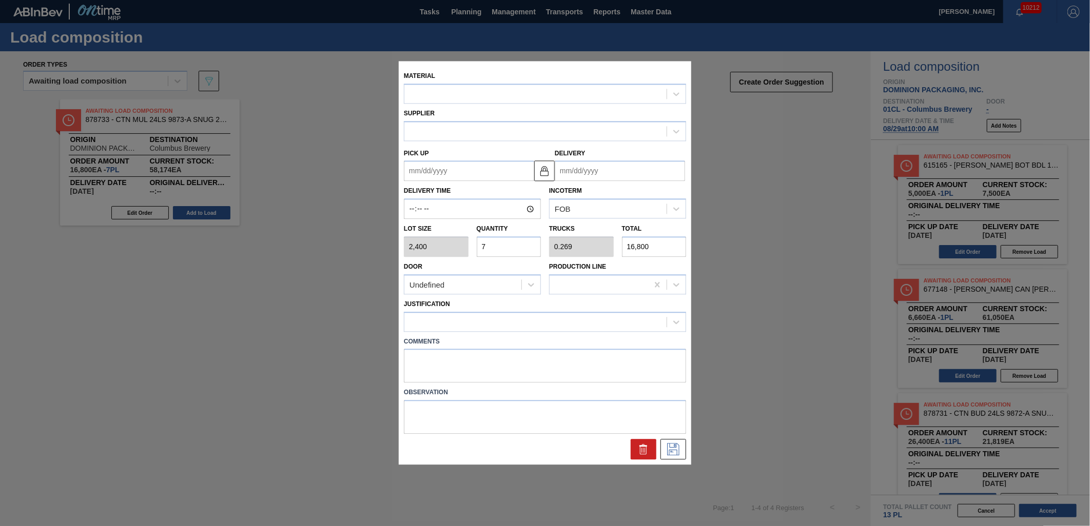
type input "[DATE]"
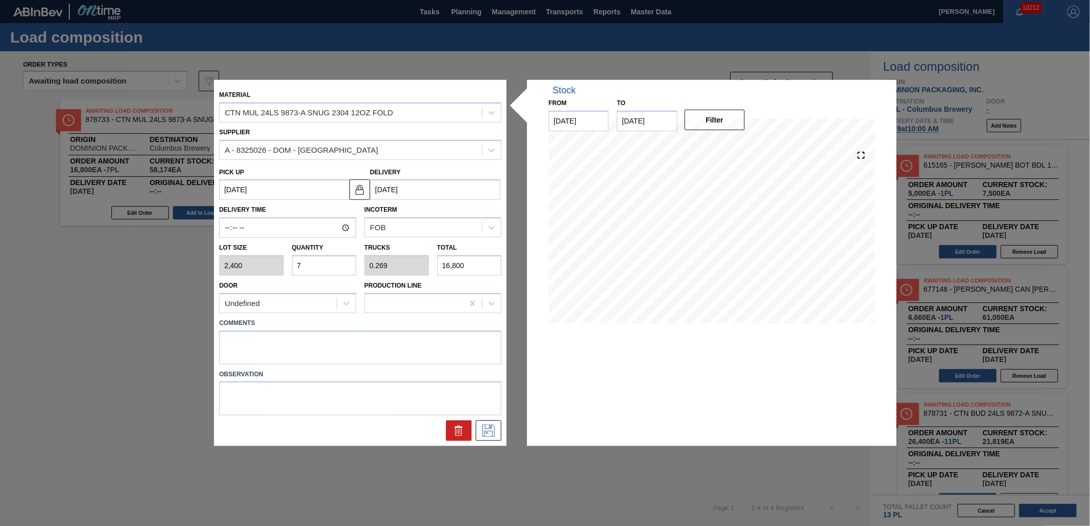
click at [329, 267] on input "7" at bounding box center [324, 265] width 65 height 21
type input "0"
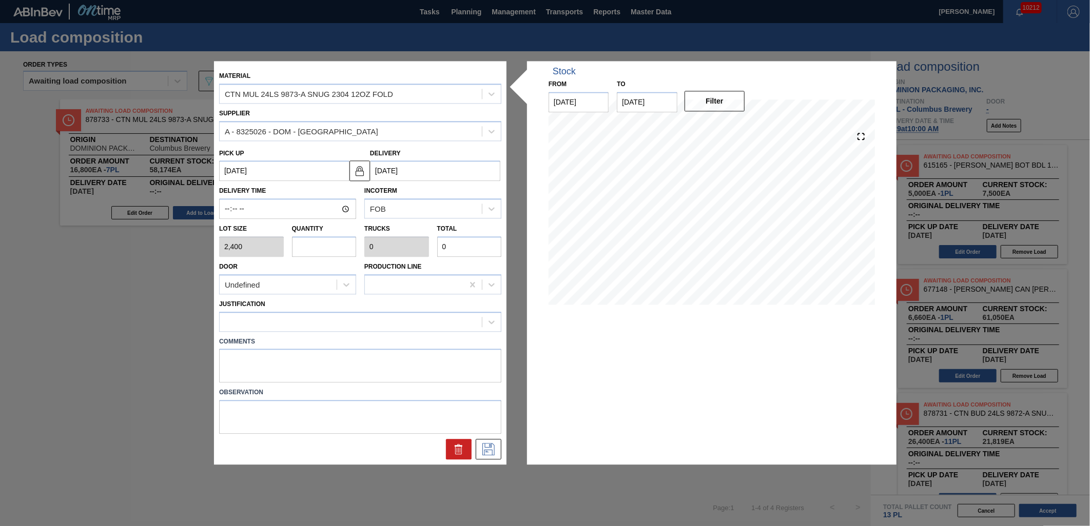
type input "6"
type input "0.231"
type input "14,400"
type input "6"
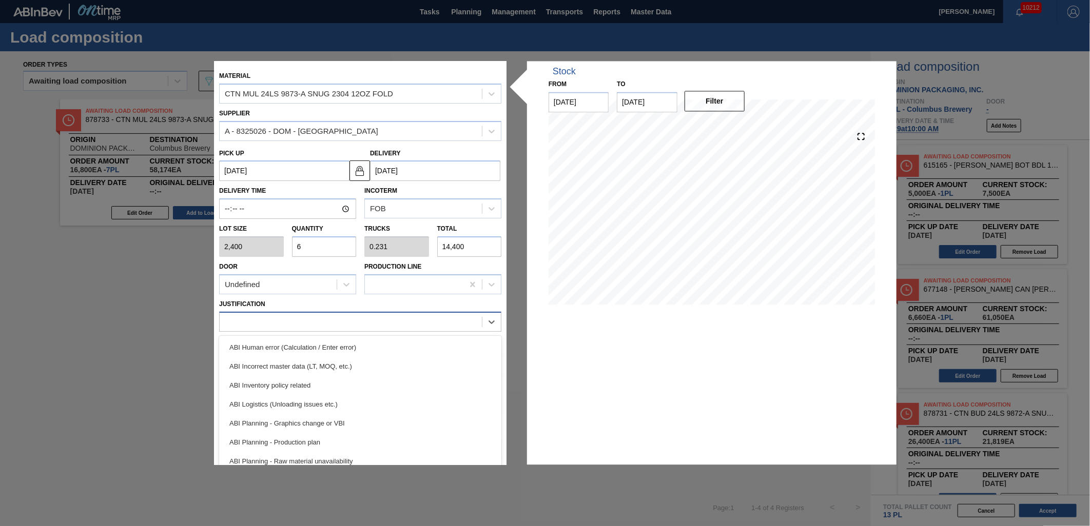
click at [393, 328] on div at bounding box center [351, 321] width 262 height 15
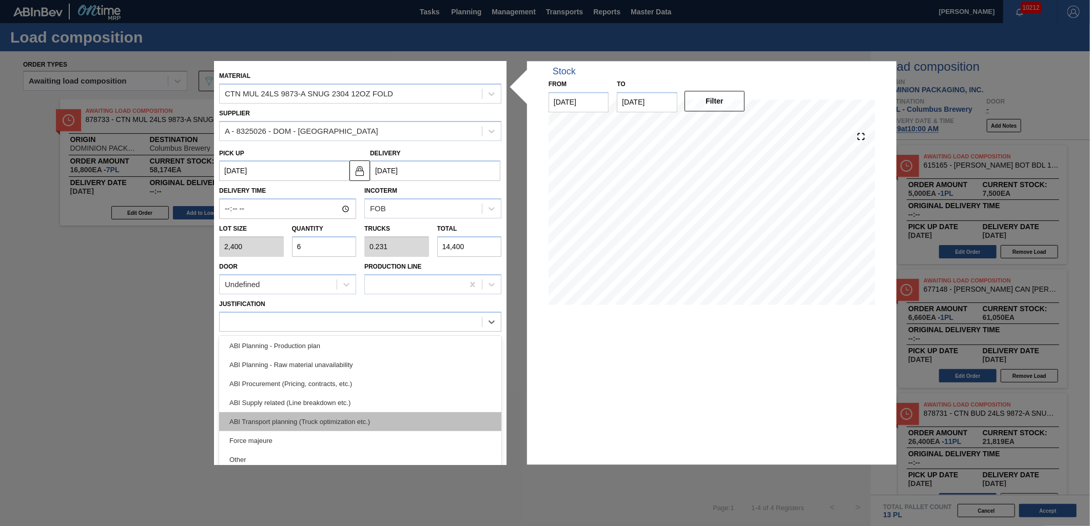
scroll to position [114, 0]
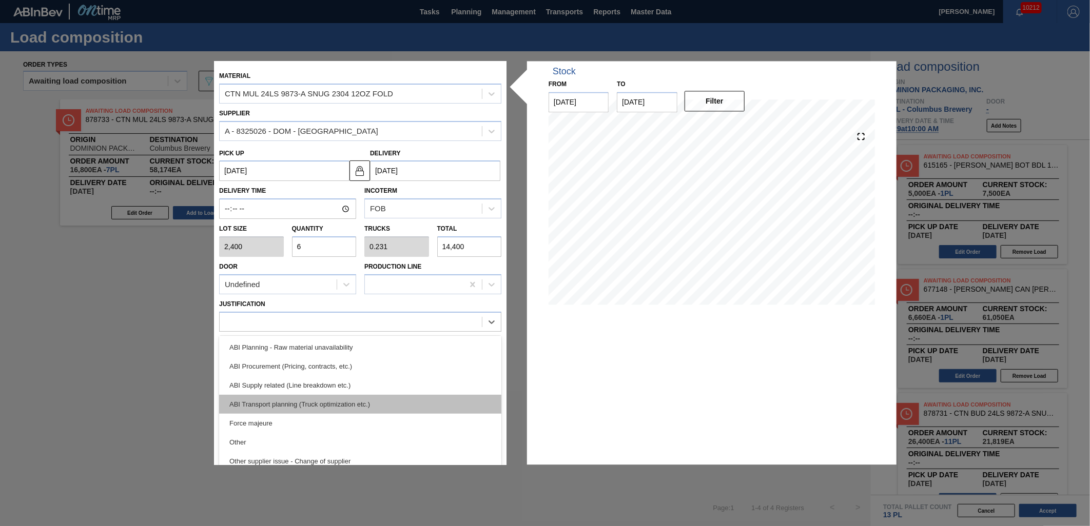
click at [385, 401] on div "ABI Transport planning (Truck optimization etc.)" at bounding box center [360, 404] width 282 height 19
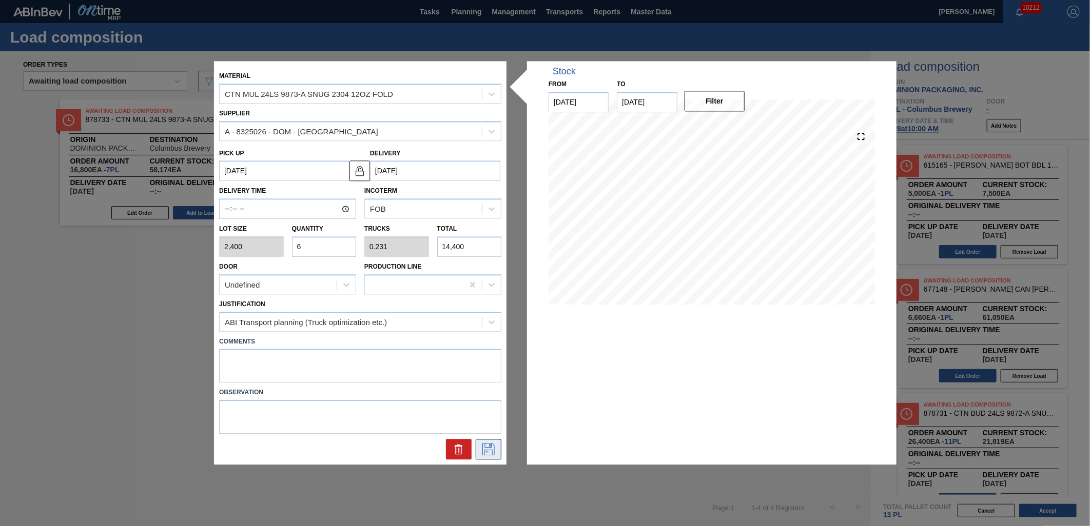
click at [483, 444] on icon at bounding box center [488, 450] width 12 height 12
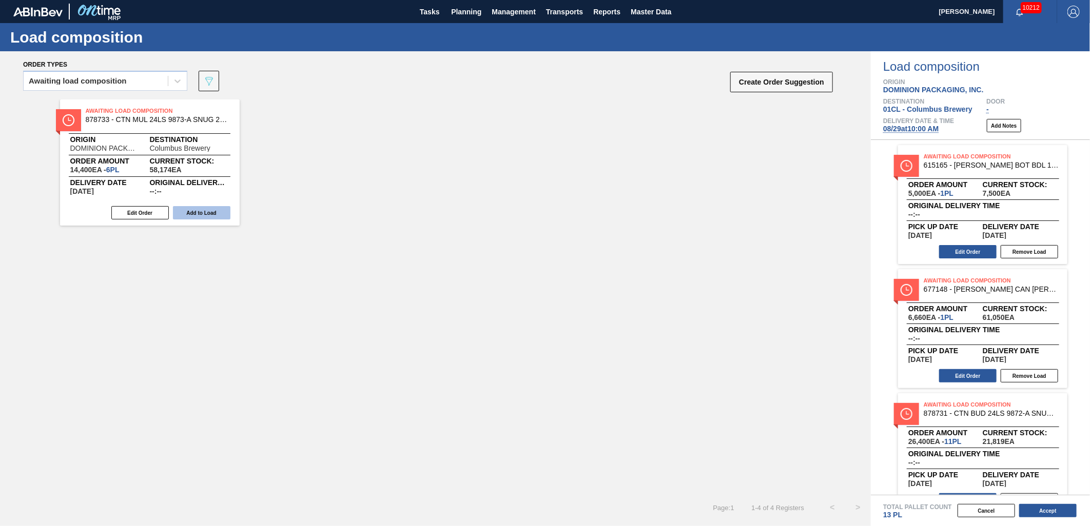
click at [219, 207] on button "Add to Load" at bounding box center [201, 212] width 57 height 13
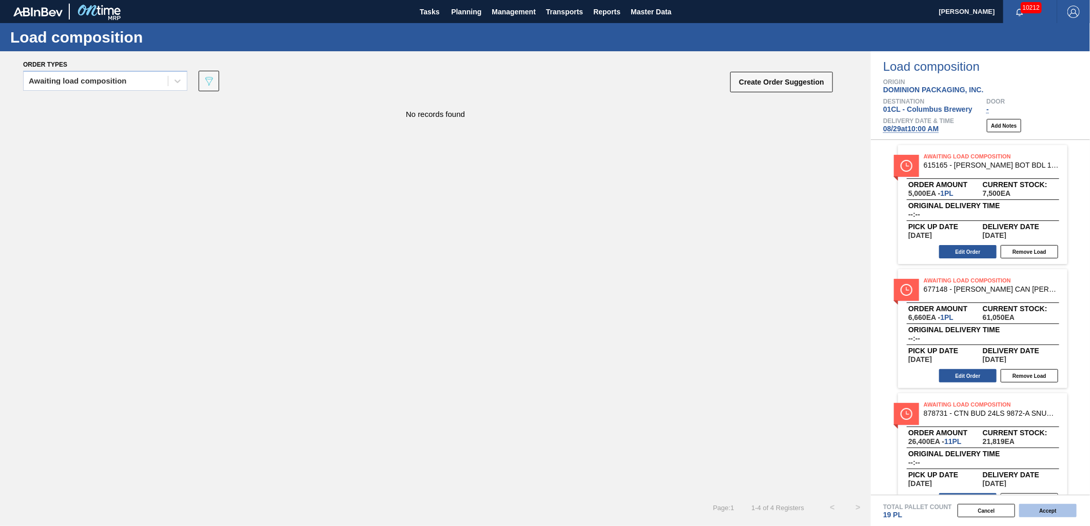
click at [980, 474] on button "Accept" at bounding box center [1047, 510] width 57 height 13
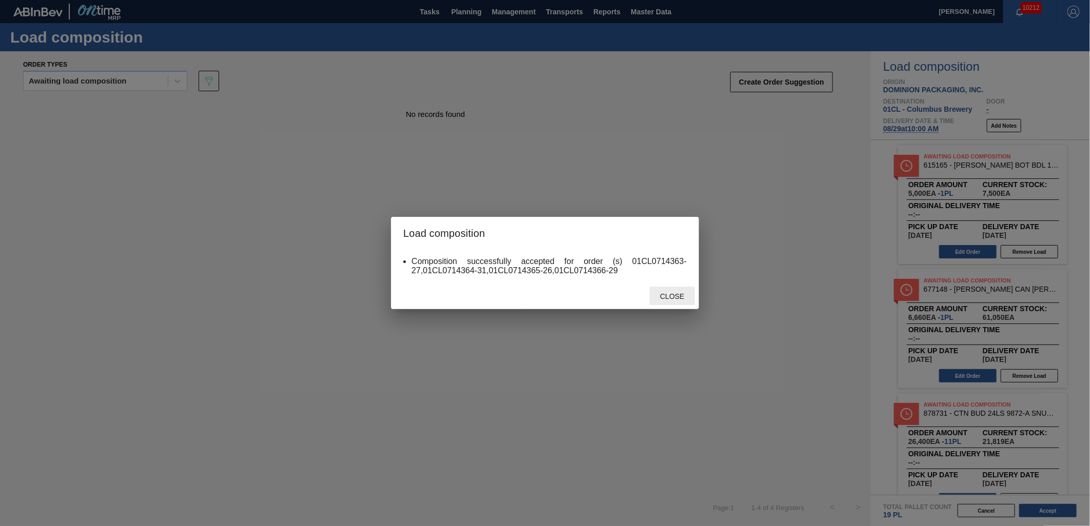
click at [674, 288] on div "Close" at bounding box center [671, 296] width 45 height 19
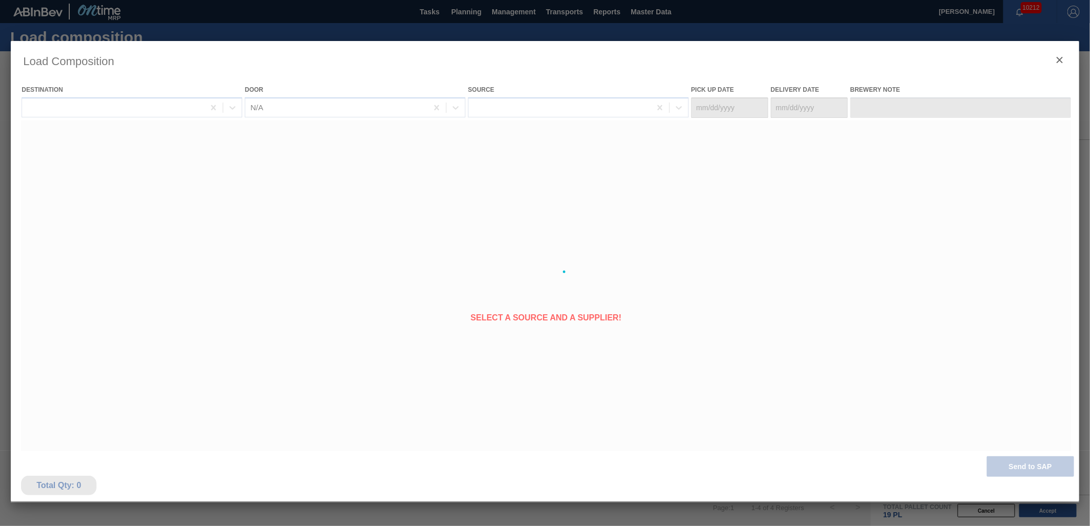
type Date "[DATE]"
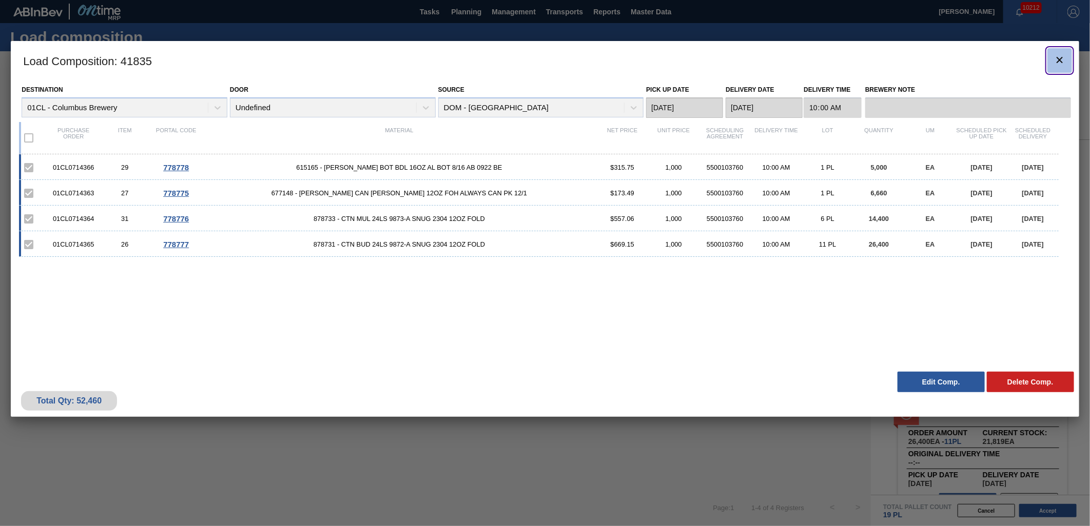
click at [980, 55] on icon "botão de ícone" at bounding box center [1059, 60] width 12 height 12
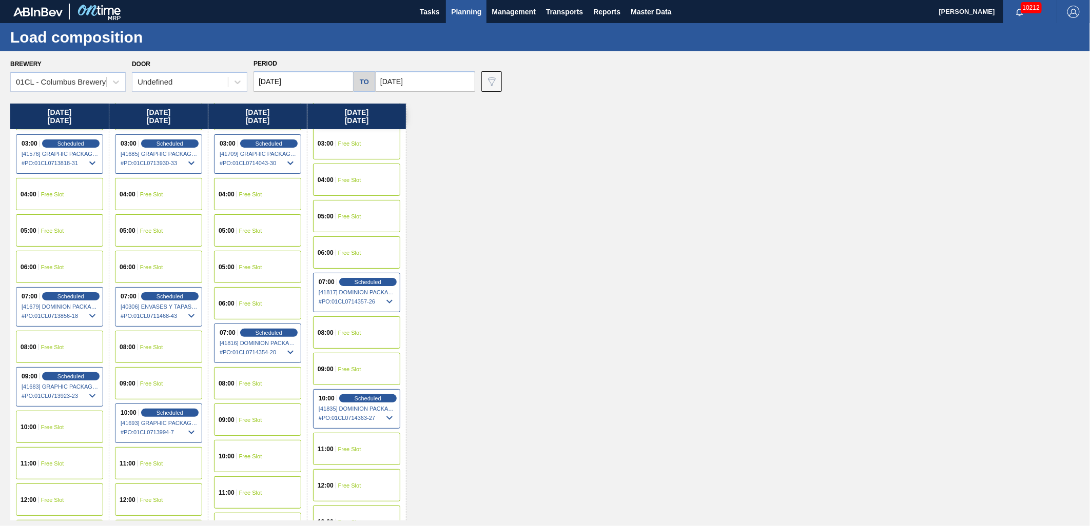
scroll to position [114, 0]
click at [368, 400] on span "Scheduled" at bounding box center [367, 398] width 29 height 7
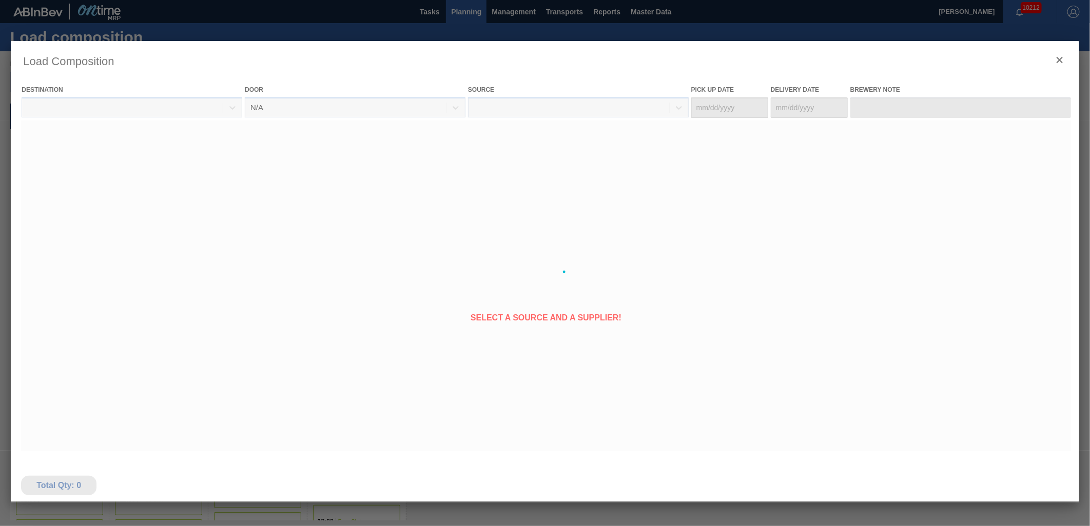
type Date "[DATE]"
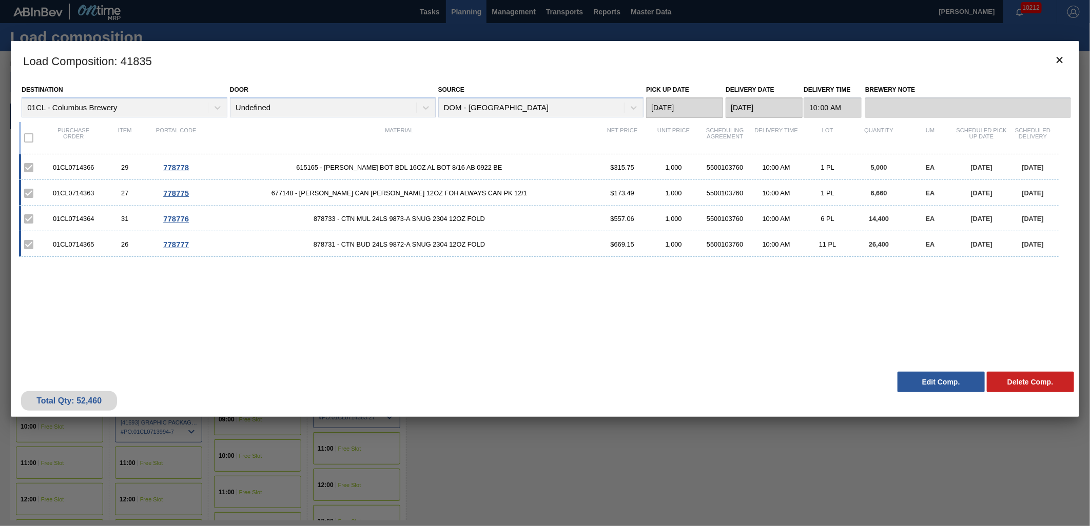
click at [922, 386] on button "Edit Comp." at bounding box center [940, 382] width 87 height 21
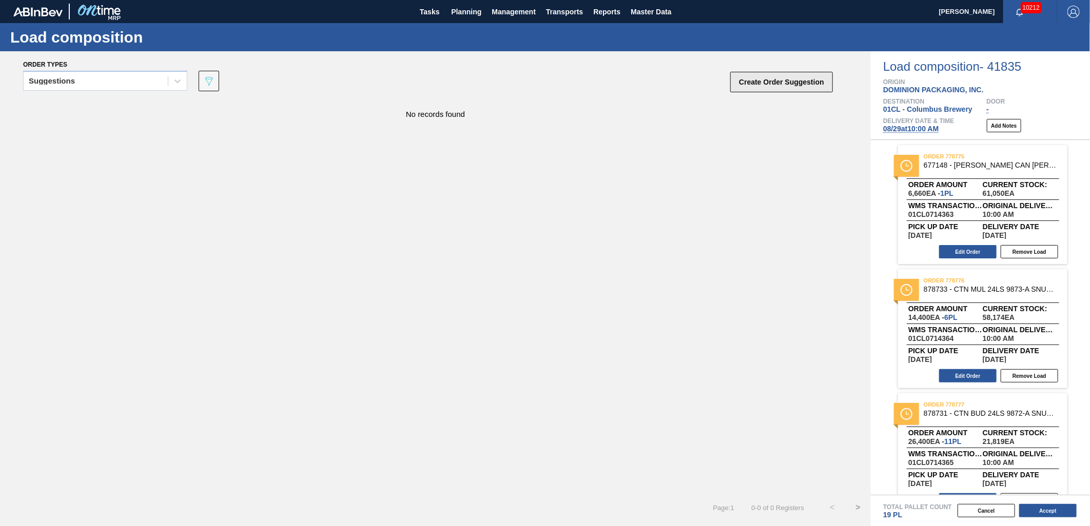
click at [778, 88] on button "Create Order Suggestion" at bounding box center [781, 82] width 103 height 21
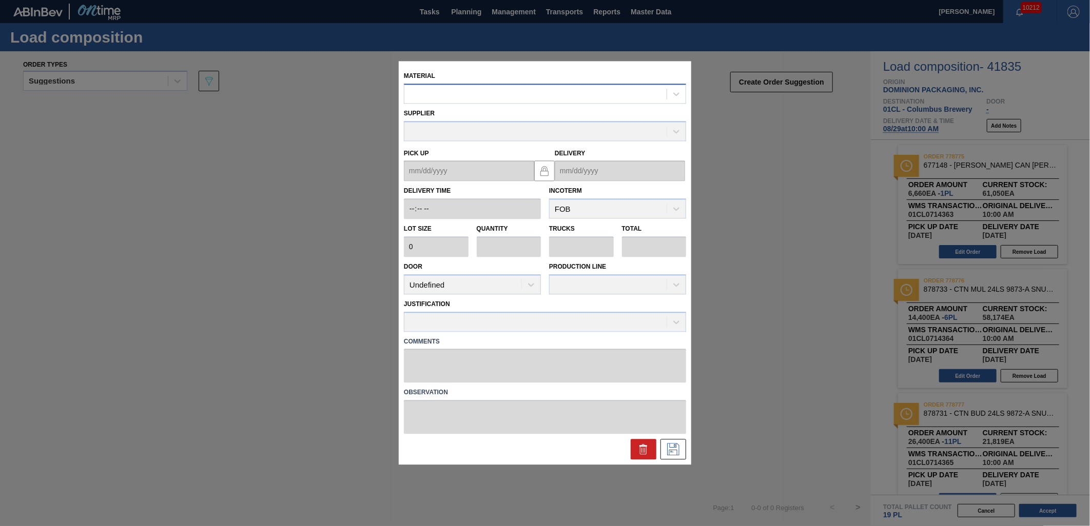
click at [484, 98] on div at bounding box center [535, 94] width 262 height 15
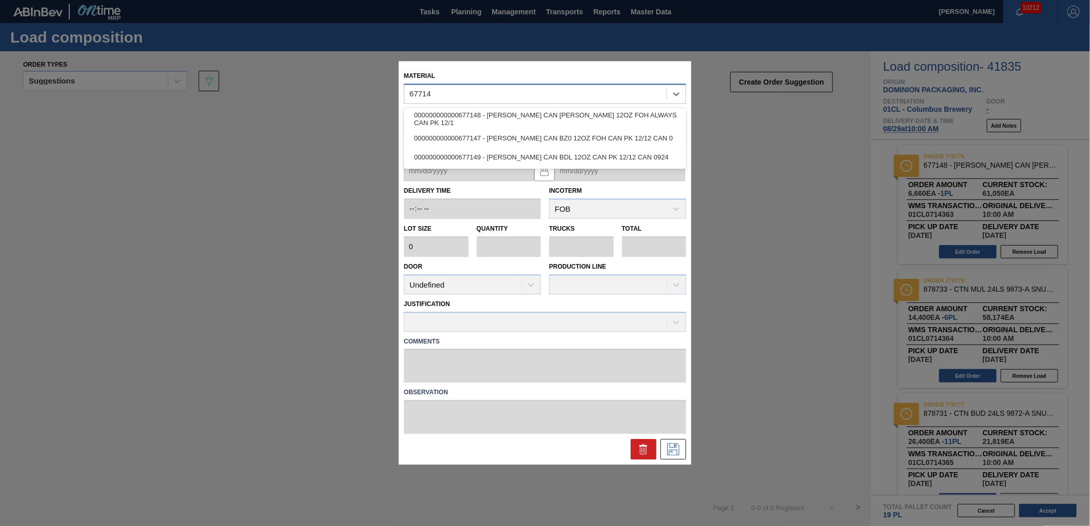
type input "677147"
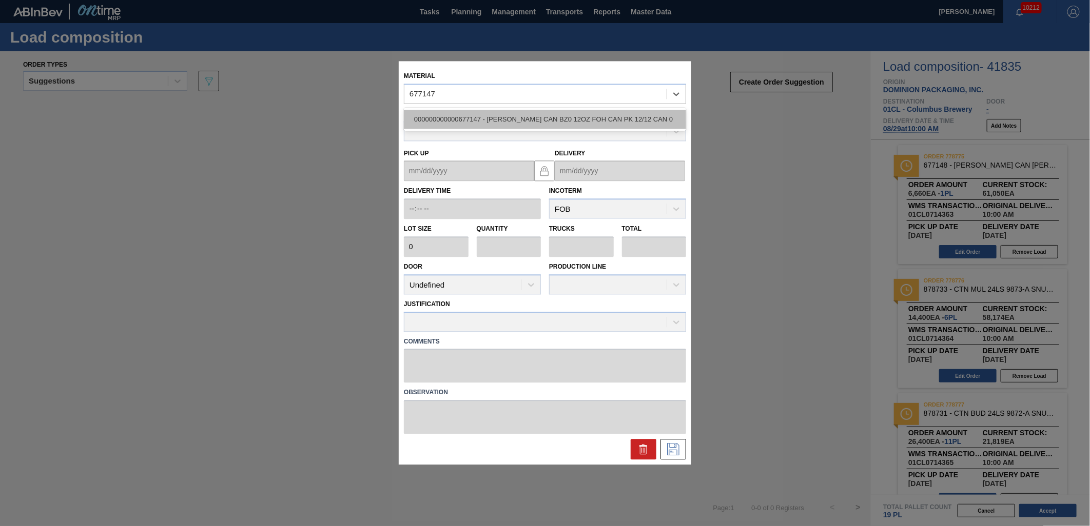
click at [567, 114] on div "000000000000677147 - [PERSON_NAME] CAN BZ0 12OZ FOH CAN PK 12/12 CAN 0" at bounding box center [545, 119] width 282 height 19
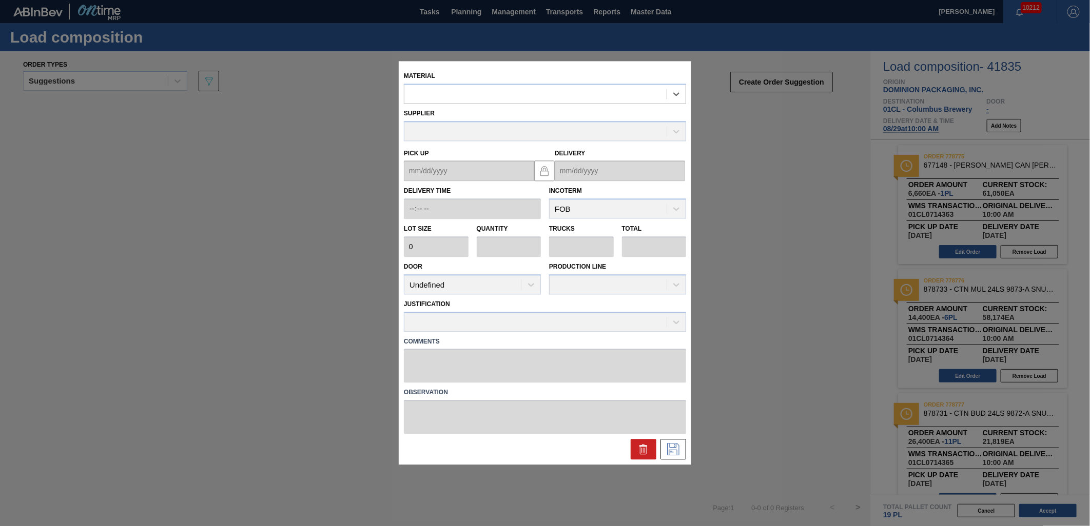
type input "6,660"
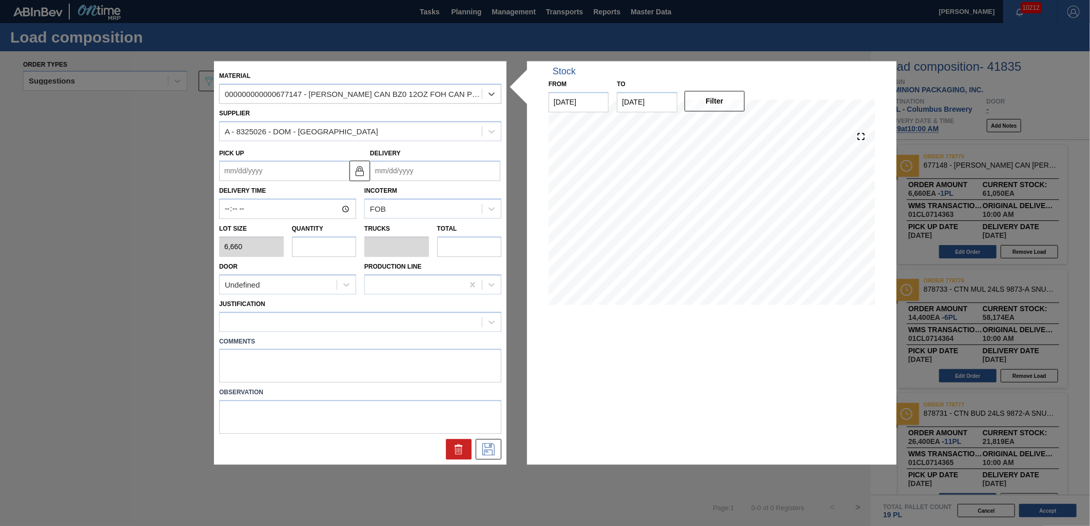
click at [337, 243] on input "text" at bounding box center [324, 247] width 65 height 21
type input "2"
type input "0.077"
type input "13,320"
type input "2"
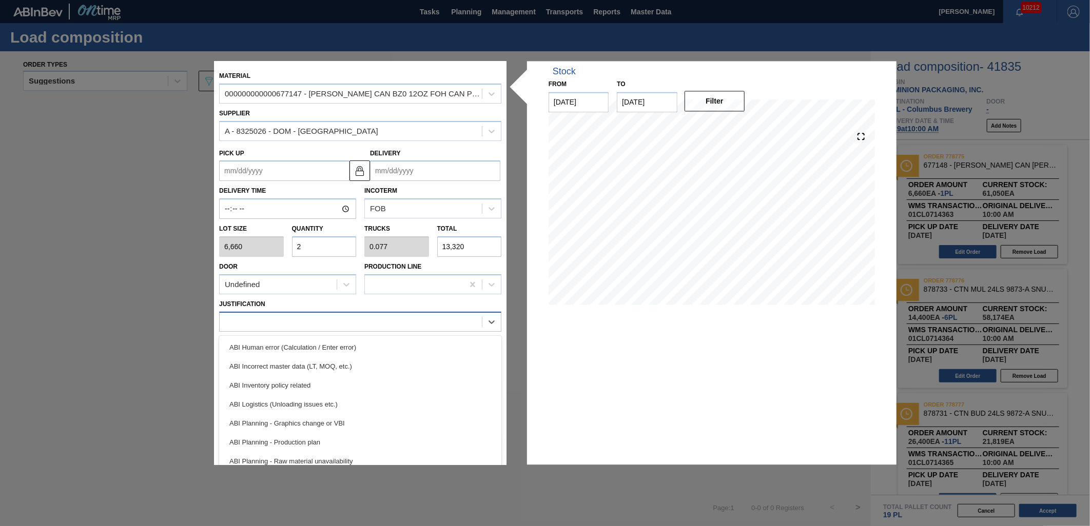
click at [340, 313] on div at bounding box center [360, 322] width 282 height 20
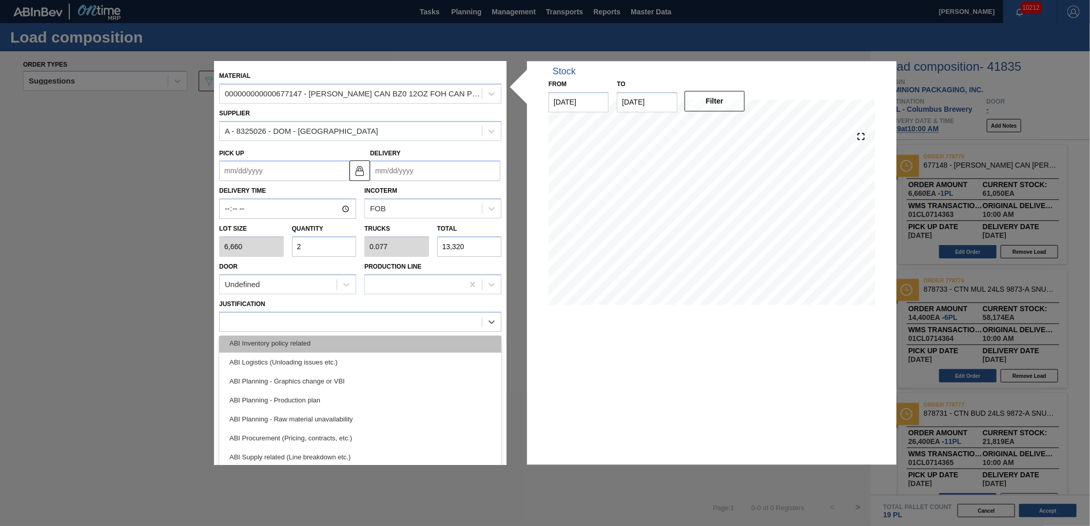
scroll to position [114, 0]
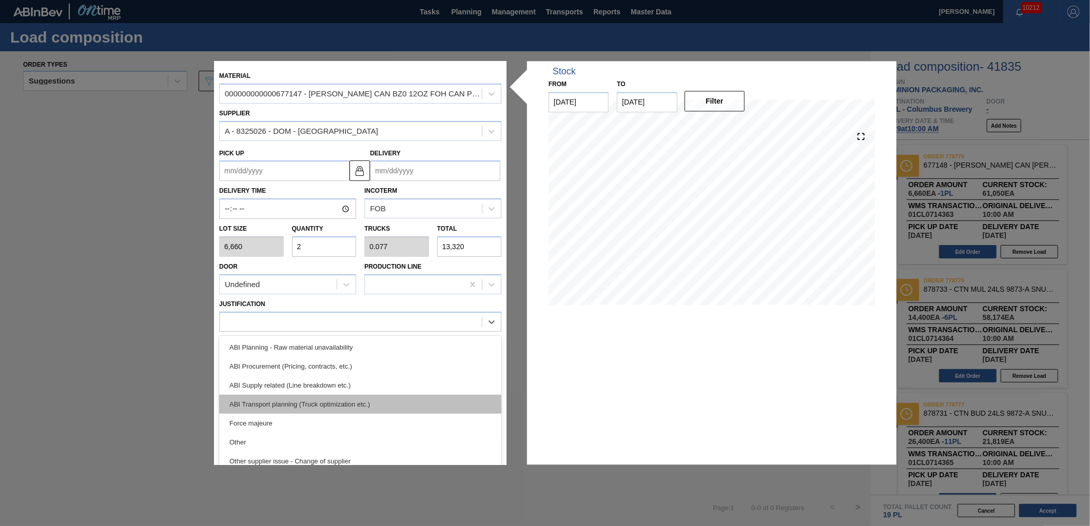
click at [356, 400] on div "ABI Transport planning (Truck optimization etc.)" at bounding box center [360, 404] width 282 height 19
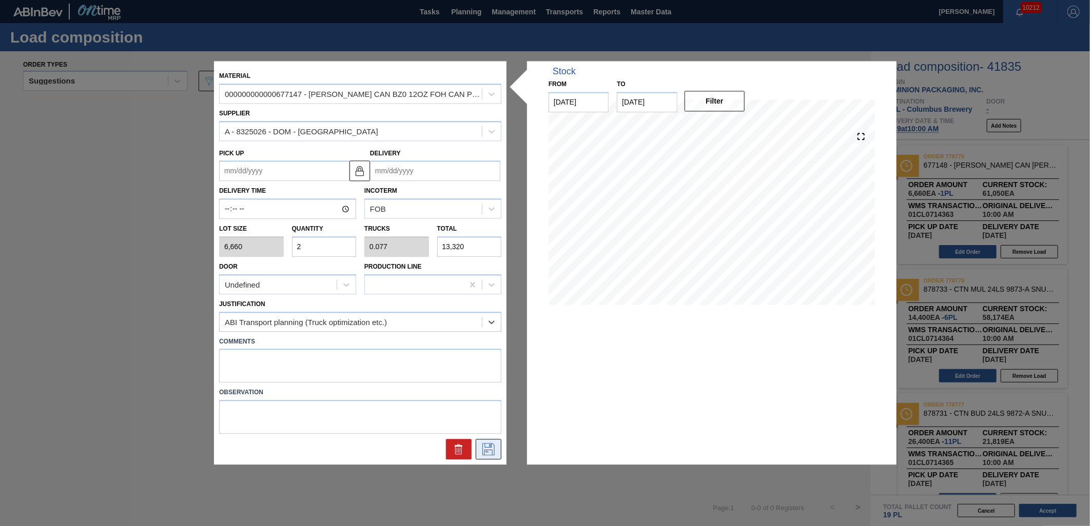
click at [494, 448] on icon at bounding box center [488, 450] width 16 height 12
click at [432, 172] on input "Delivery" at bounding box center [435, 171] width 130 height 21
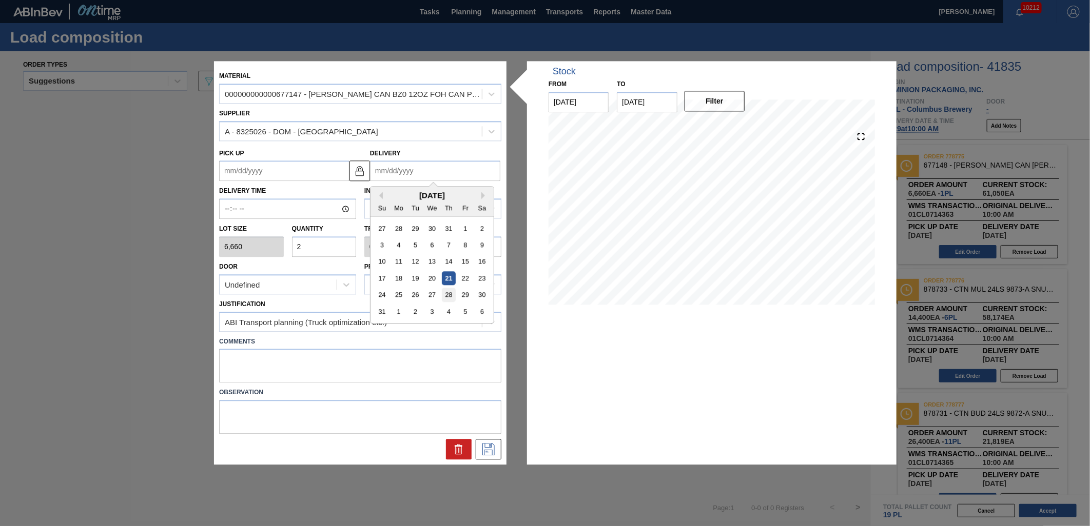
click at [452, 296] on div "28" at bounding box center [449, 295] width 14 height 14
type up "[DATE]"
type input "[DATE]"
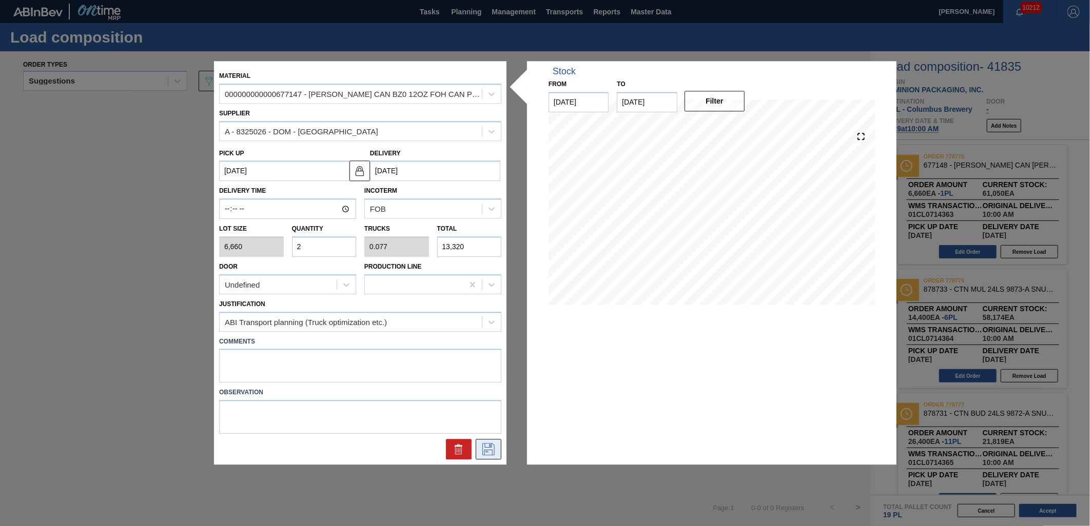
click at [491, 452] on icon at bounding box center [488, 450] width 16 height 12
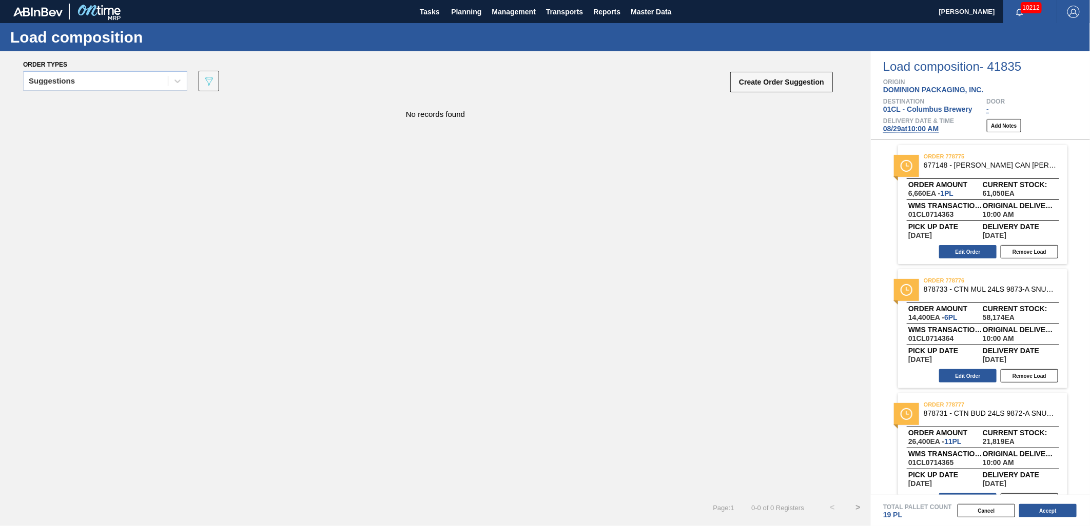
click at [147, 92] on div "Suggestions" at bounding box center [105, 84] width 164 height 27
click at [145, 83] on div "Suggestions" at bounding box center [96, 81] width 144 height 15
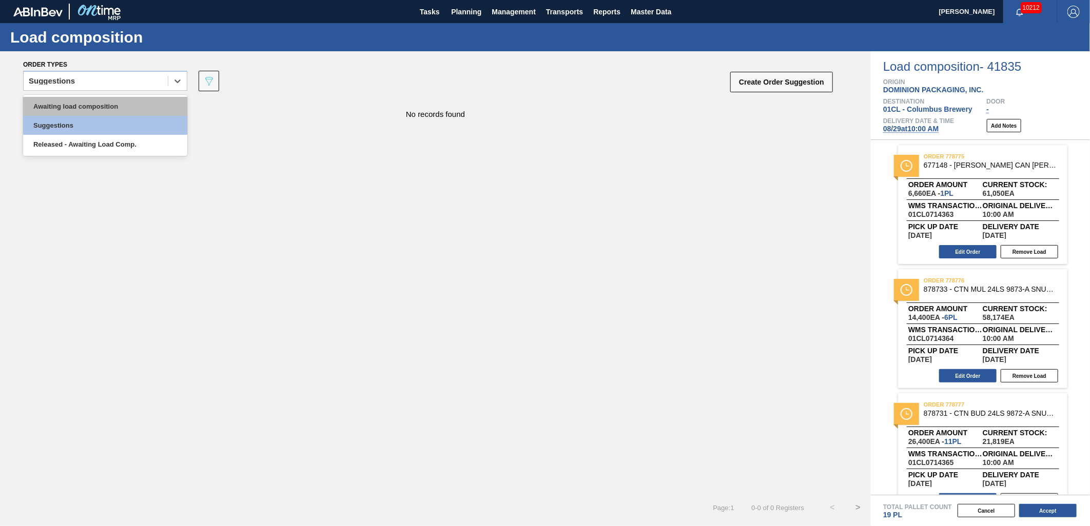
click at [124, 99] on div "Awaiting load composition" at bounding box center [105, 106] width 164 height 19
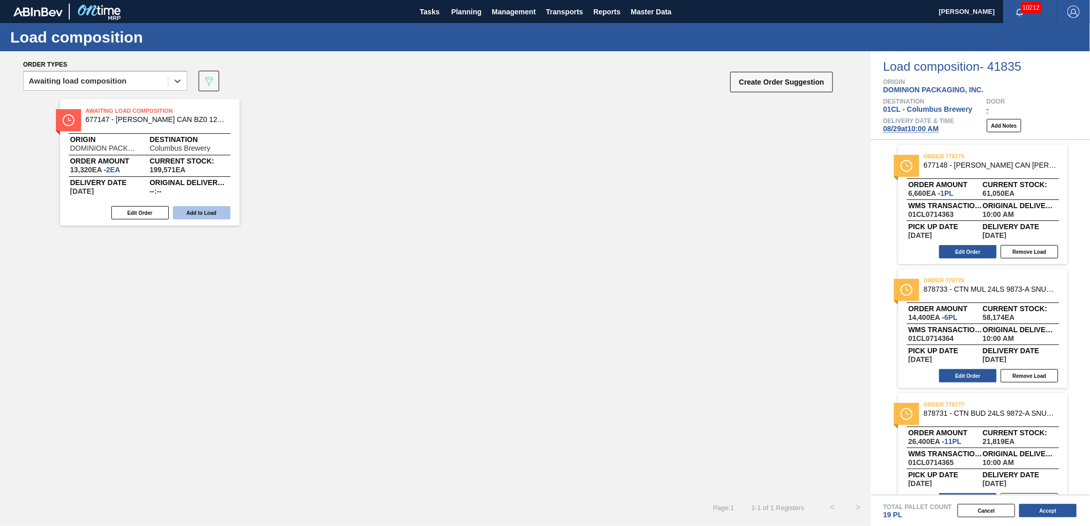
click at [199, 206] on button "Add to Load" at bounding box center [201, 212] width 57 height 13
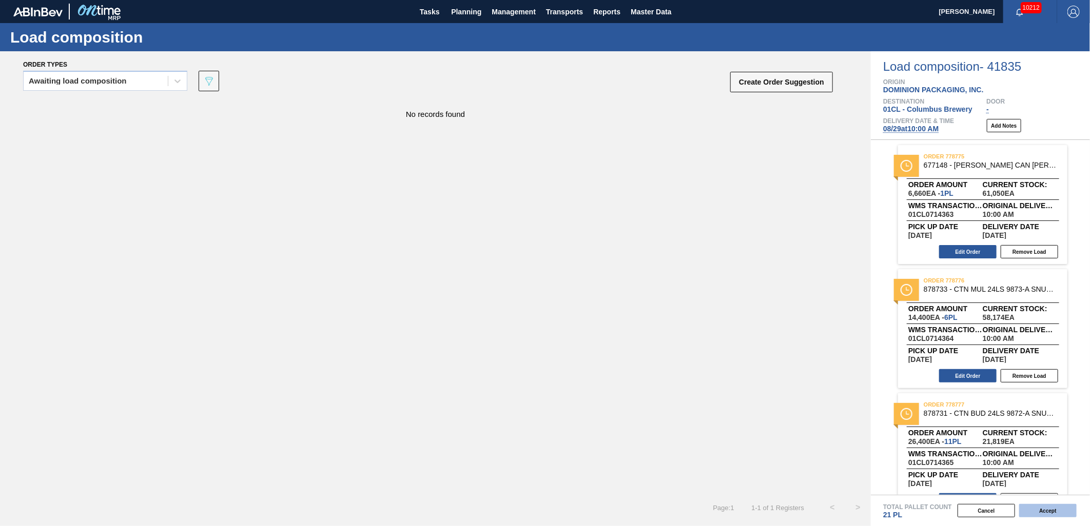
click at [980, 474] on button "Accept" at bounding box center [1047, 510] width 57 height 13
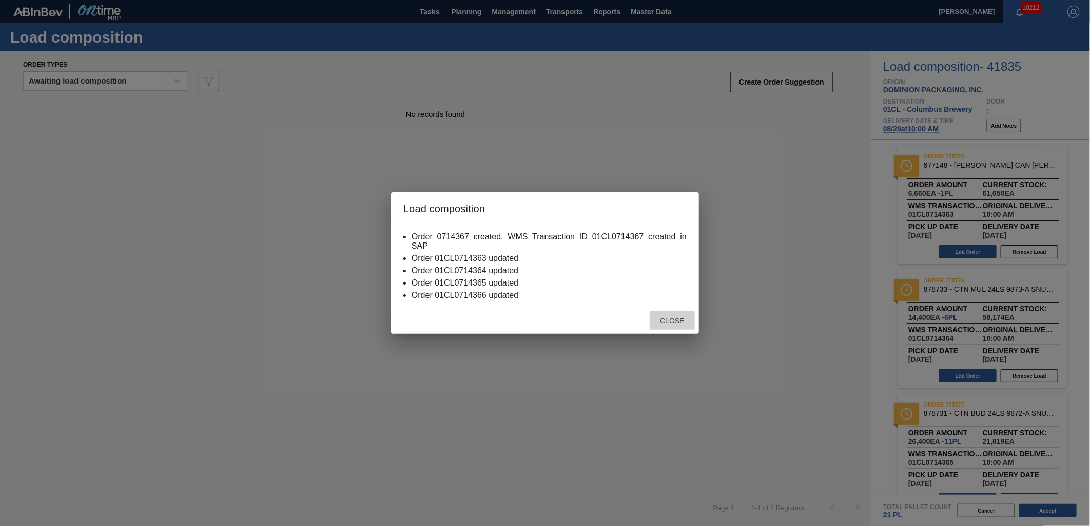
click at [670, 321] on span "Close" at bounding box center [672, 321] width 41 height 8
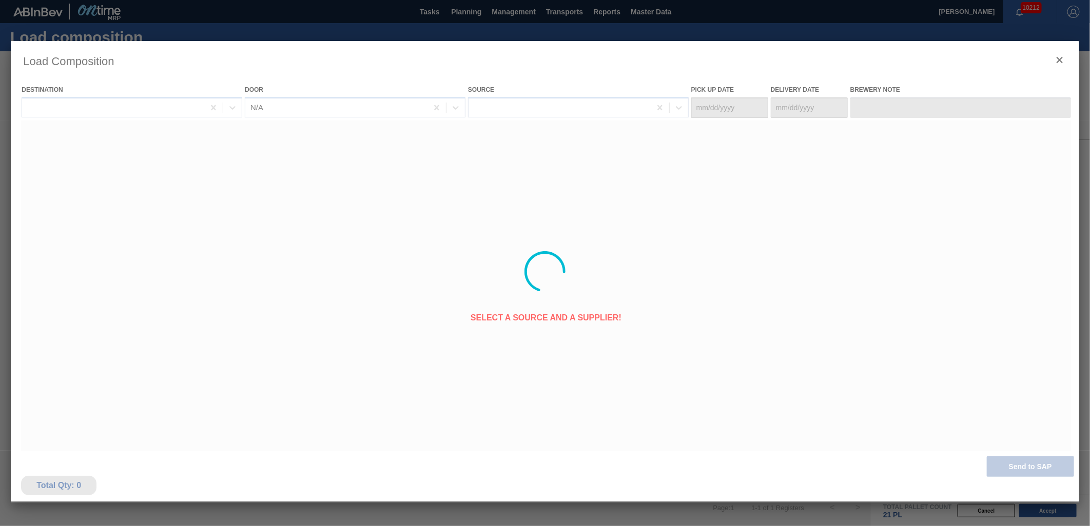
type Date "[DATE]"
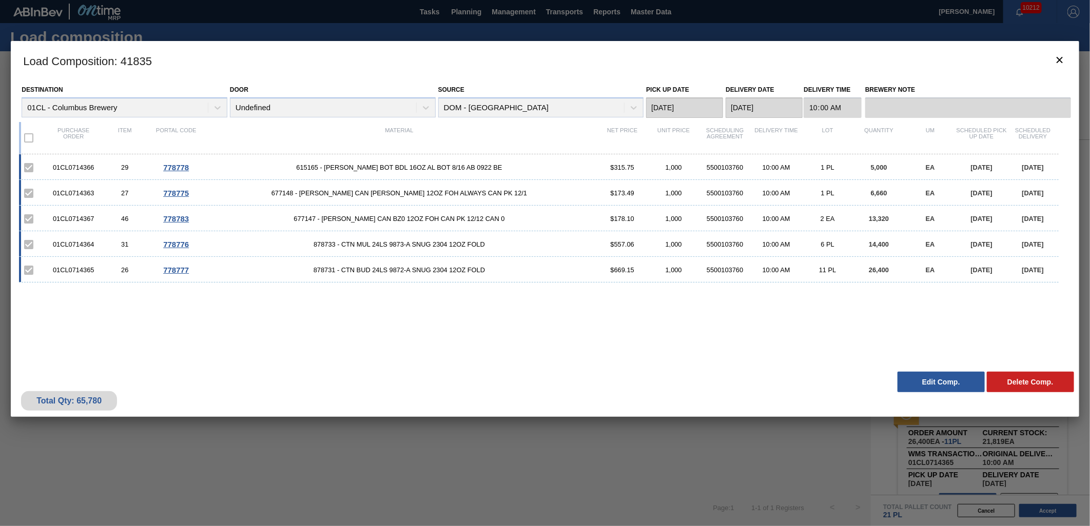
click at [920, 381] on button "Edit Comp." at bounding box center [940, 382] width 87 height 21
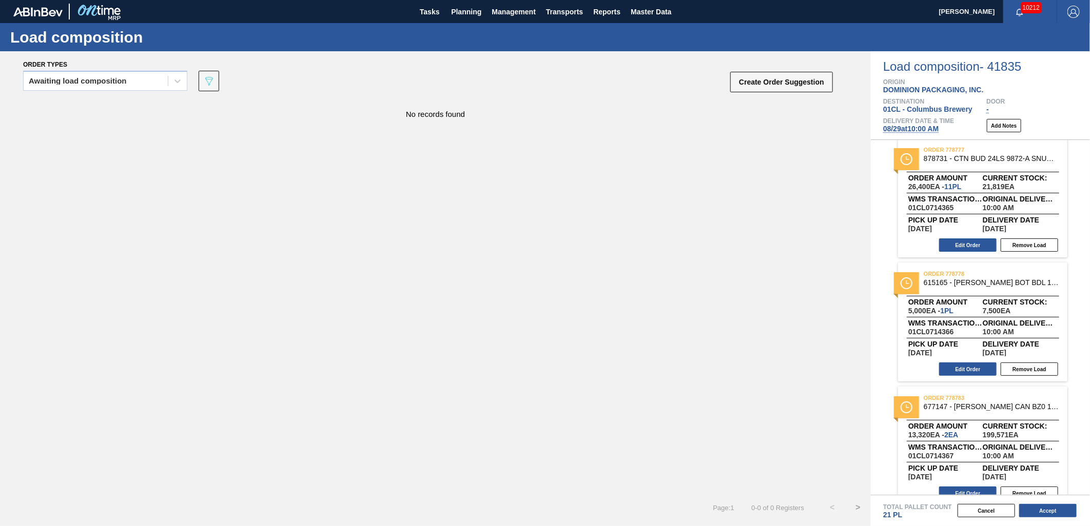
scroll to position [270, 0]
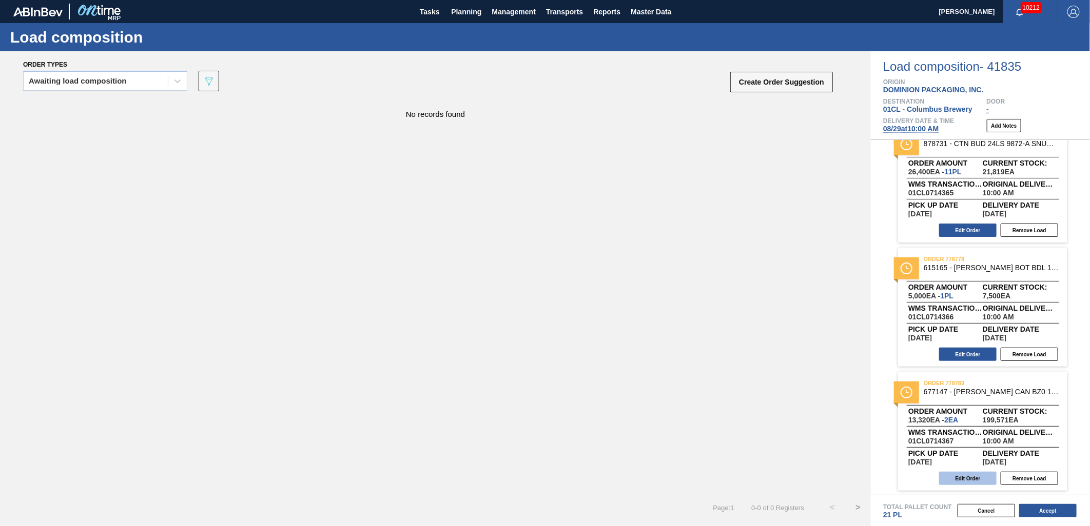
click at [973, 472] on button "Edit Order" at bounding box center [967, 478] width 57 height 13
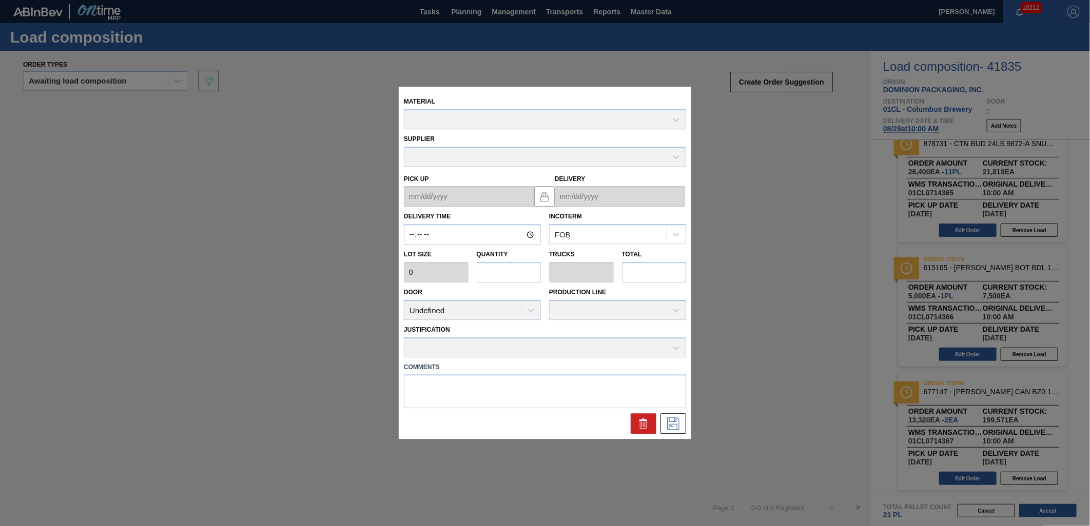
type input "10:00:00"
type input "6,660"
type input "2"
type input "0.077"
type input "13,320"
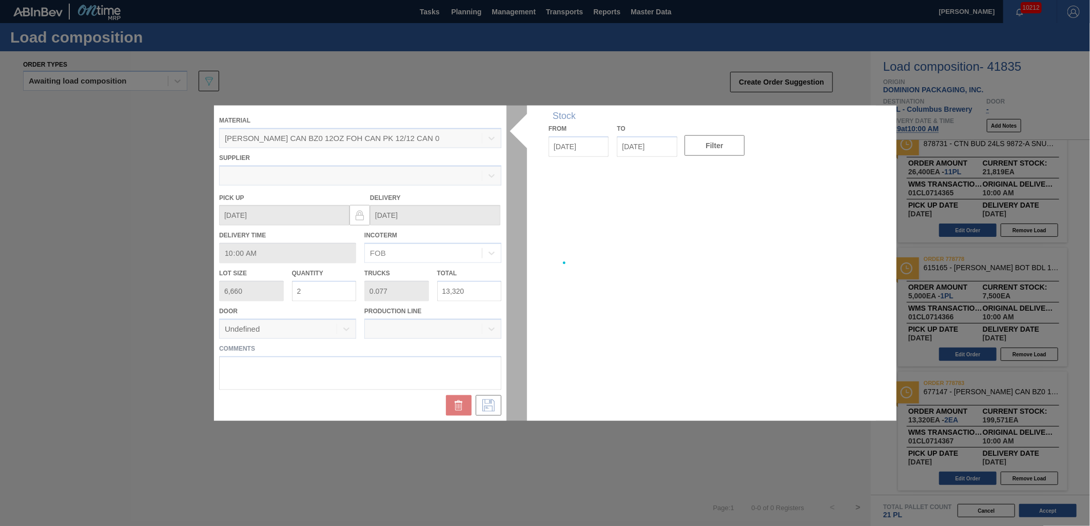
type up "[DATE]"
type input "[DATE]"
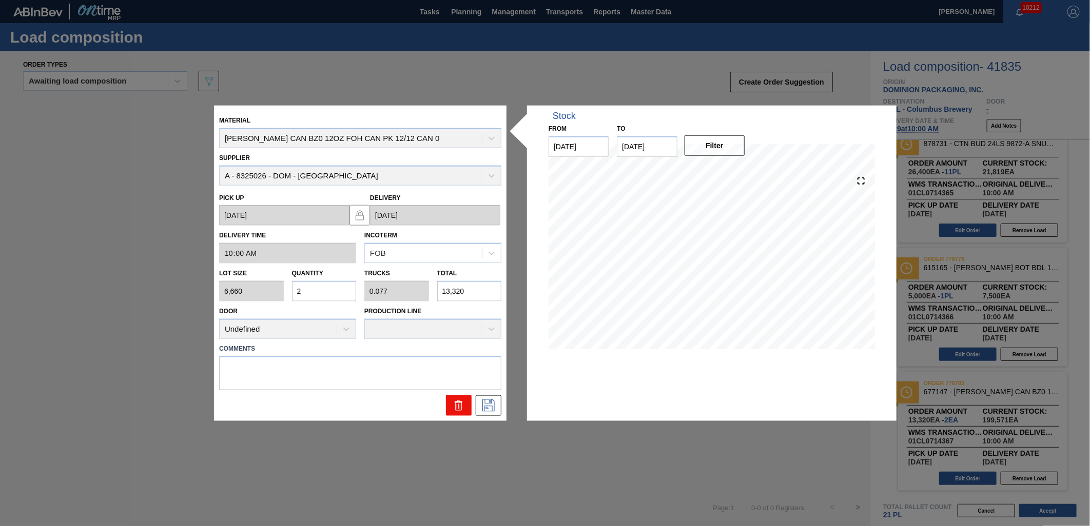
click at [455, 407] on icon at bounding box center [458, 407] width 7 height 8
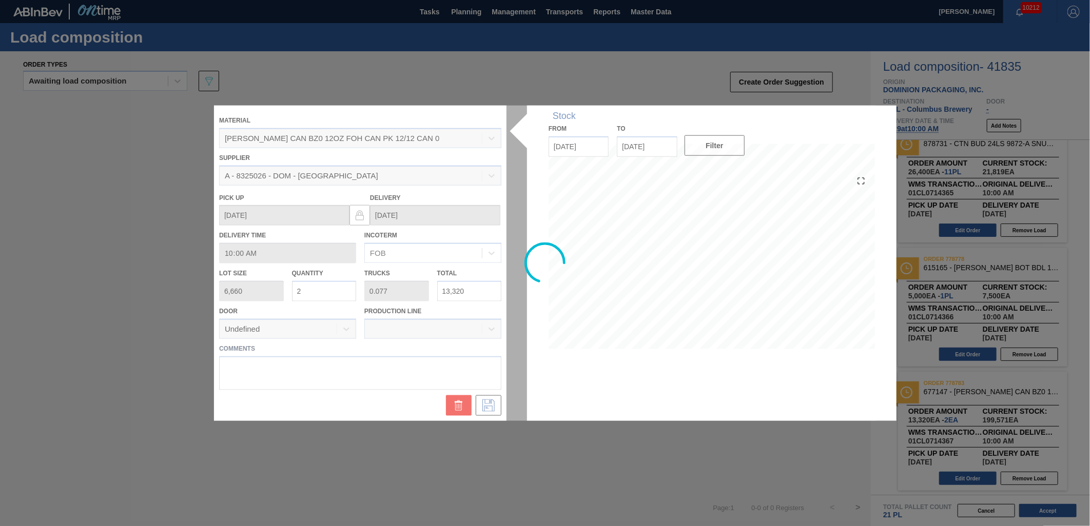
scroll to position [146, 0]
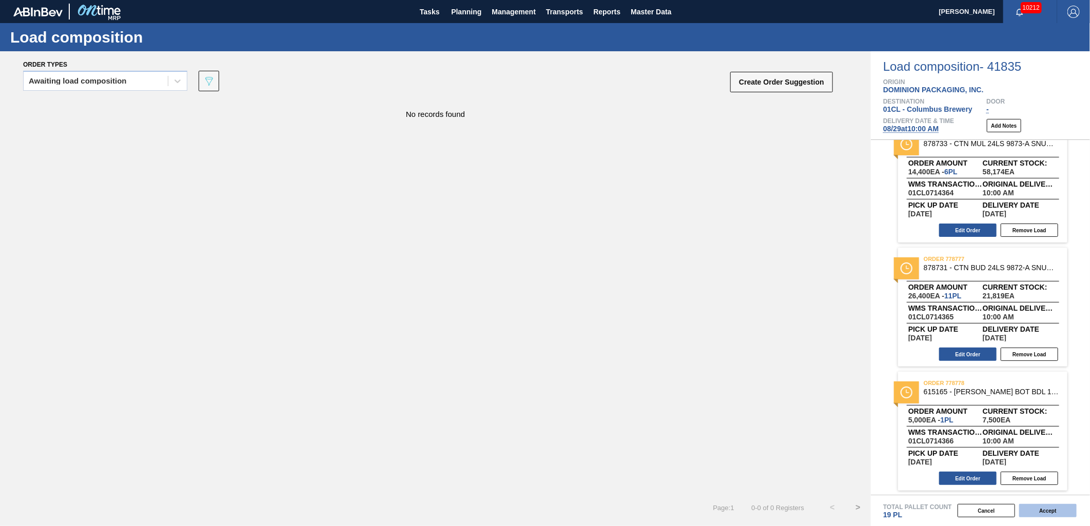
click at [980, 474] on button "Accept" at bounding box center [1047, 510] width 57 height 13
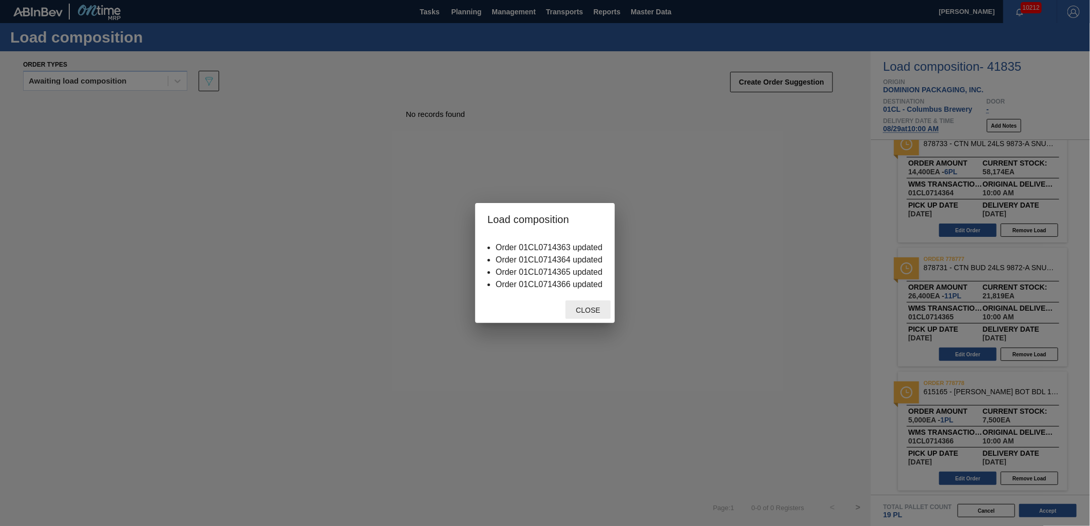
click at [572, 310] on span "Close" at bounding box center [587, 310] width 41 height 8
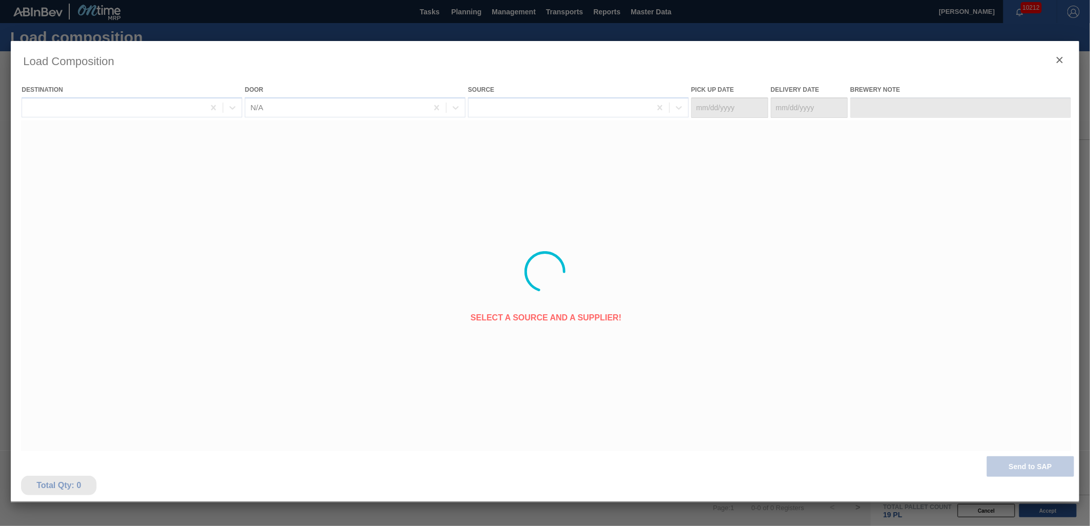
type Date "[DATE]"
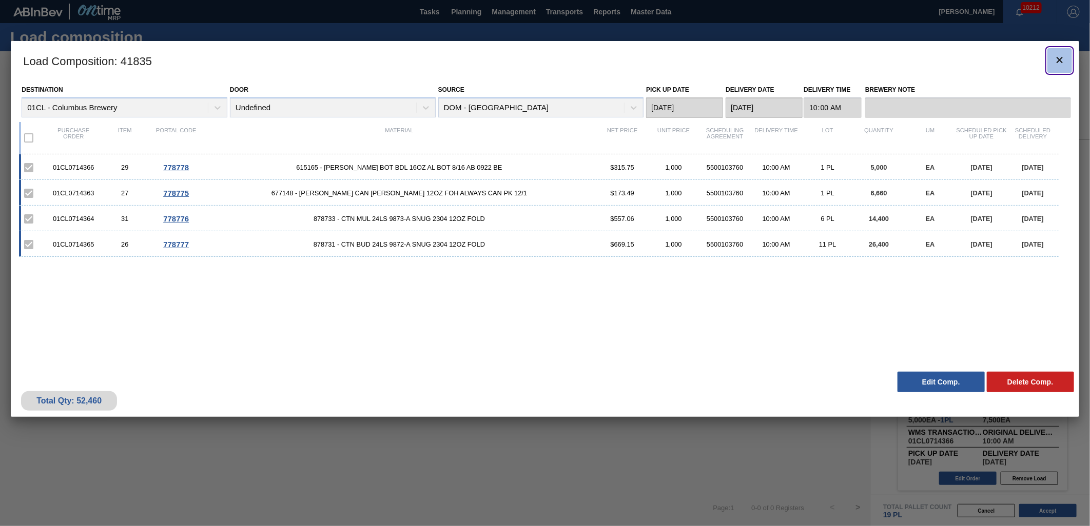
click at [980, 57] on icon "botão de ícone" at bounding box center [1059, 60] width 12 height 12
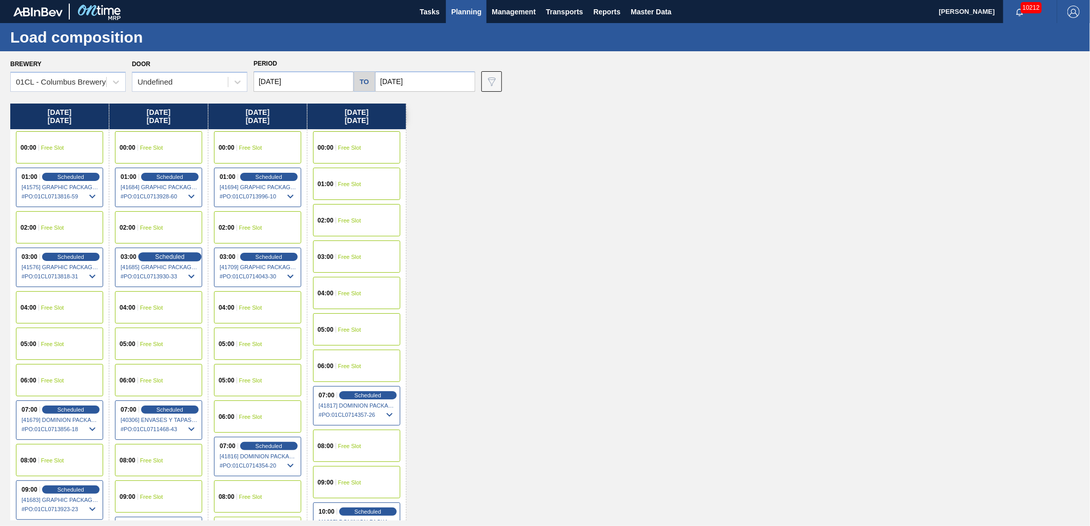
click at [162, 259] on span "Scheduled" at bounding box center [169, 256] width 29 height 7
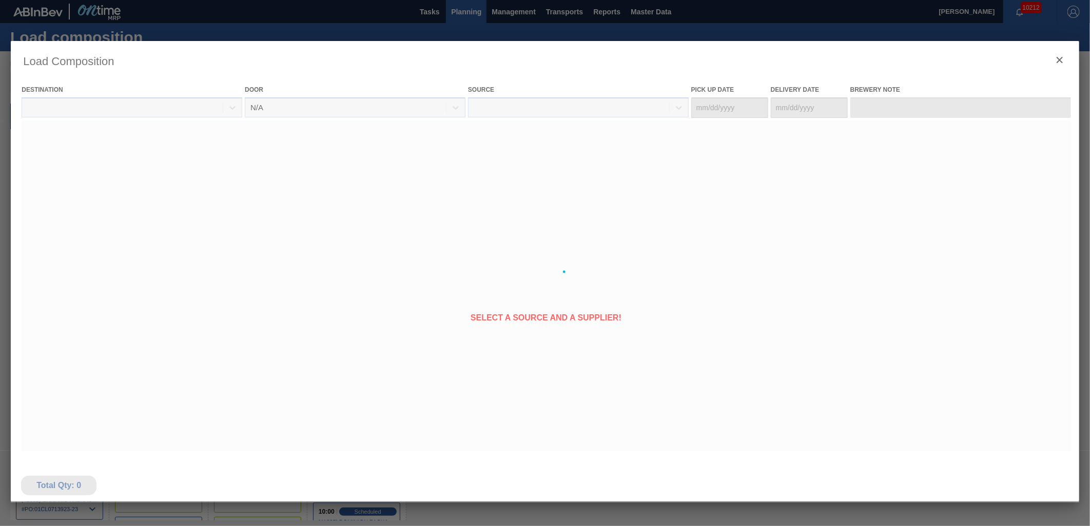
type Date "08/25/2025"
type Date "[DATE]"
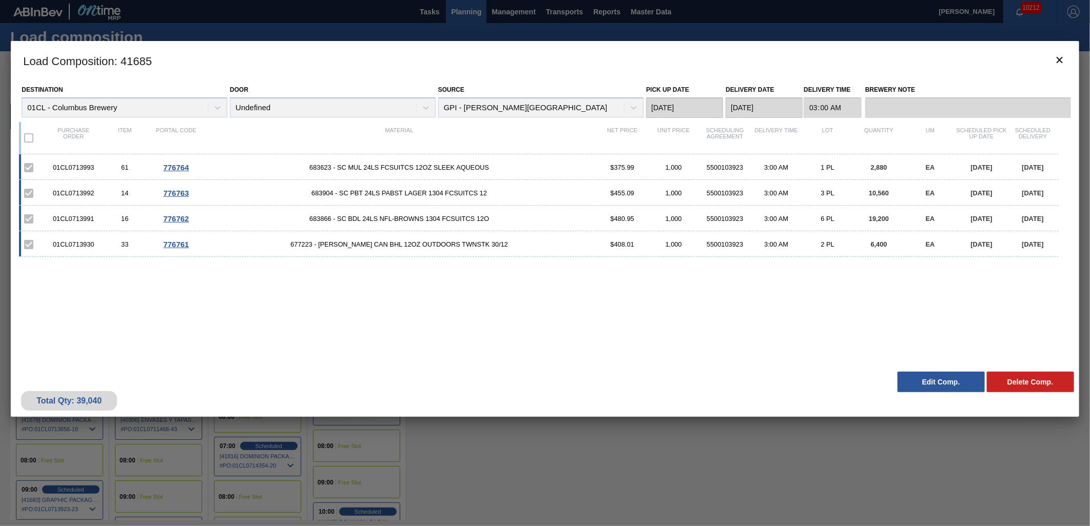
click at [913, 377] on button "Edit Comp." at bounding box center [940, 382] width 87 height 21
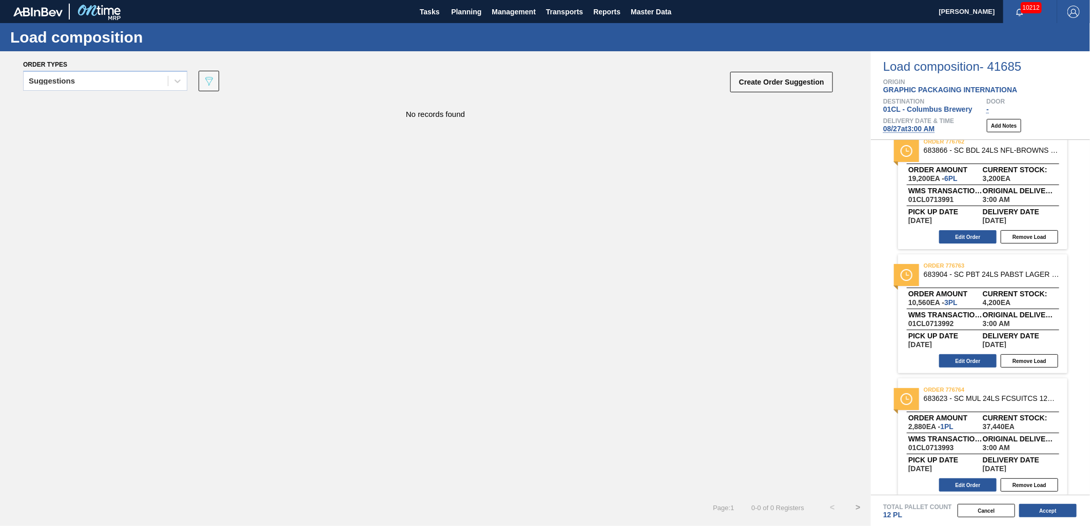
scroll to position [146, 0]
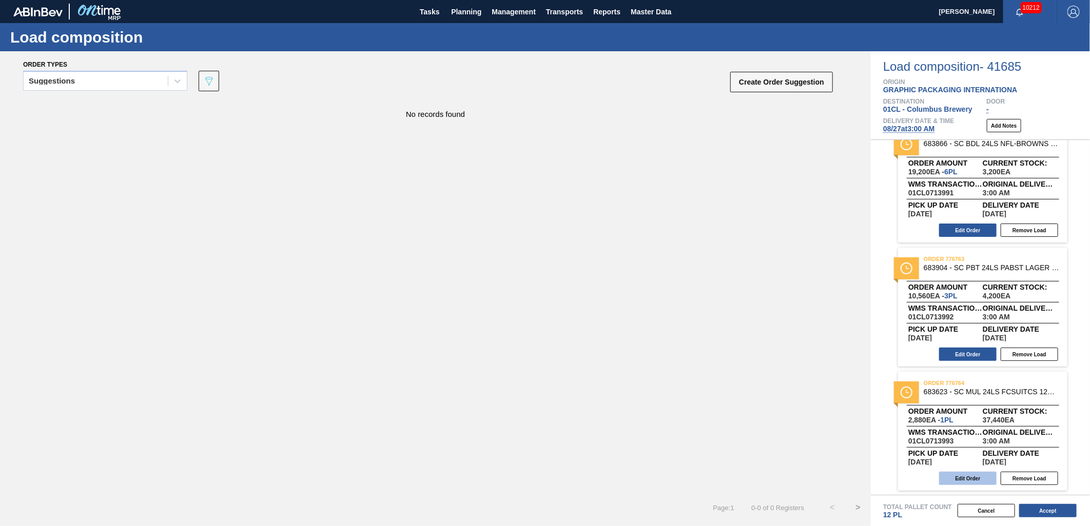
click at [953, 474] on button "Edit Order" at bounding box center [967, 478] width 57 height 13
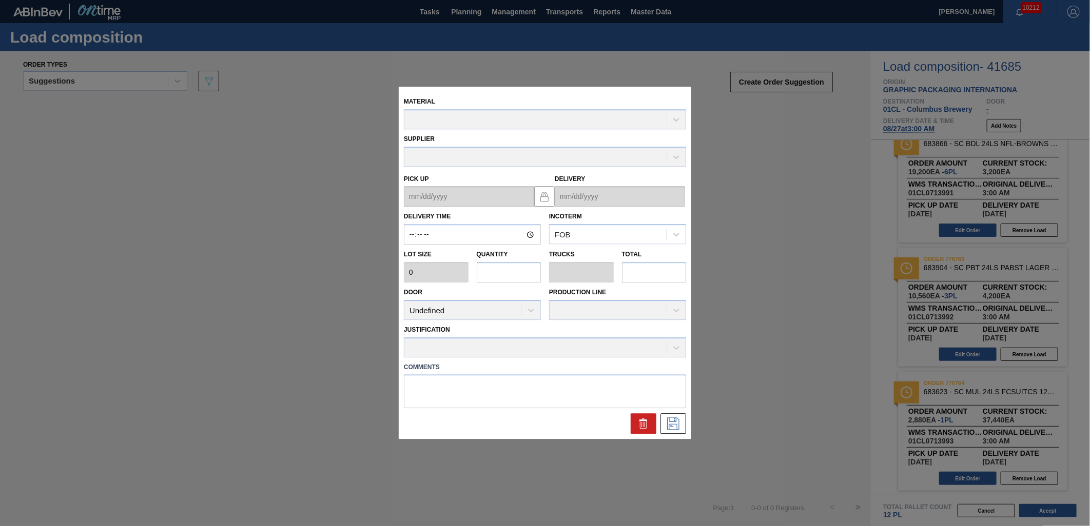
type input "03:00:00"
type input "2,880"
type input "1"
type input "0.038"
type input "2,880"
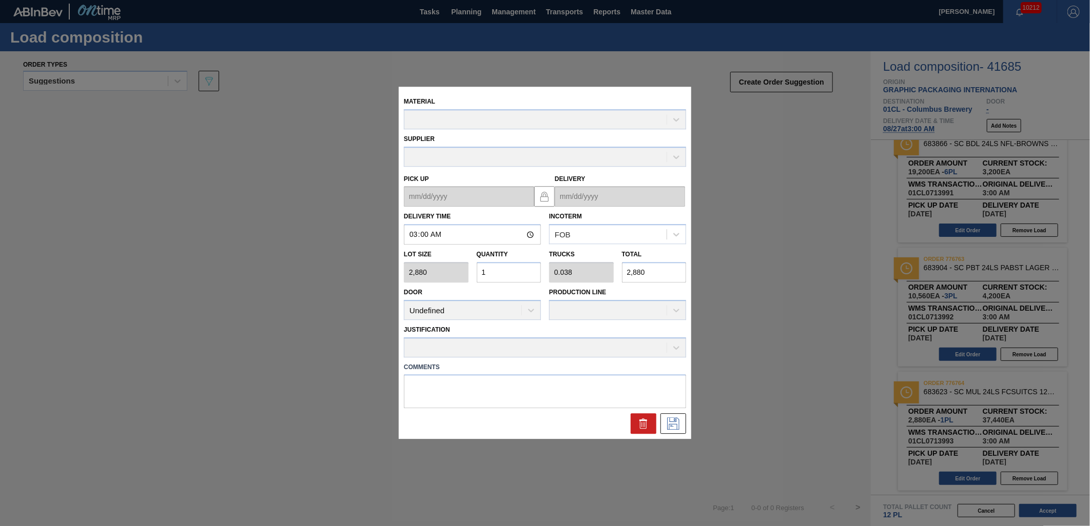
type up "08/25/2025"
type input "[DATE]"
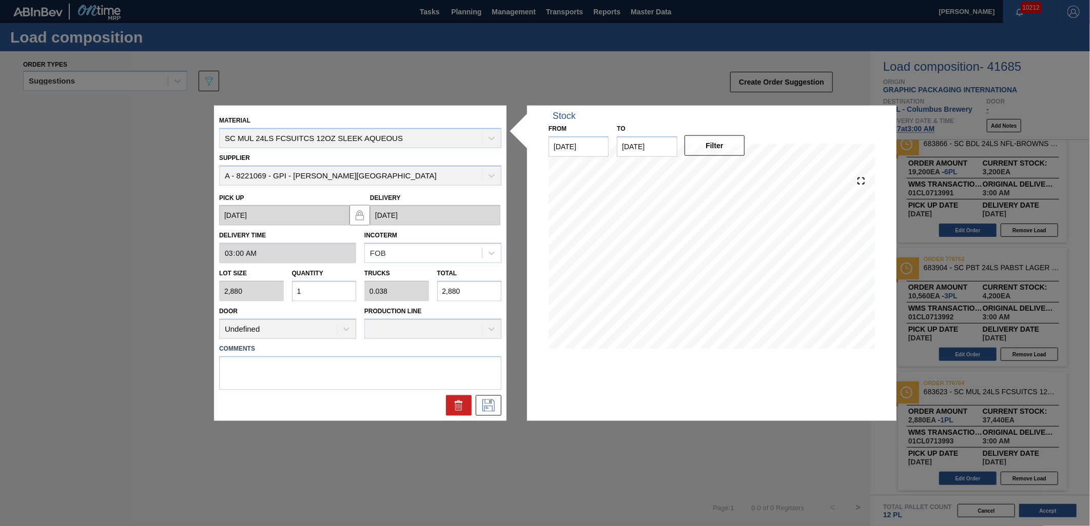
click at [340, 292] on input "1" at bounding box center [324, 291] width 65 height 21
type input "14"
type input "0.538"
type input "40,320"
type input "1"
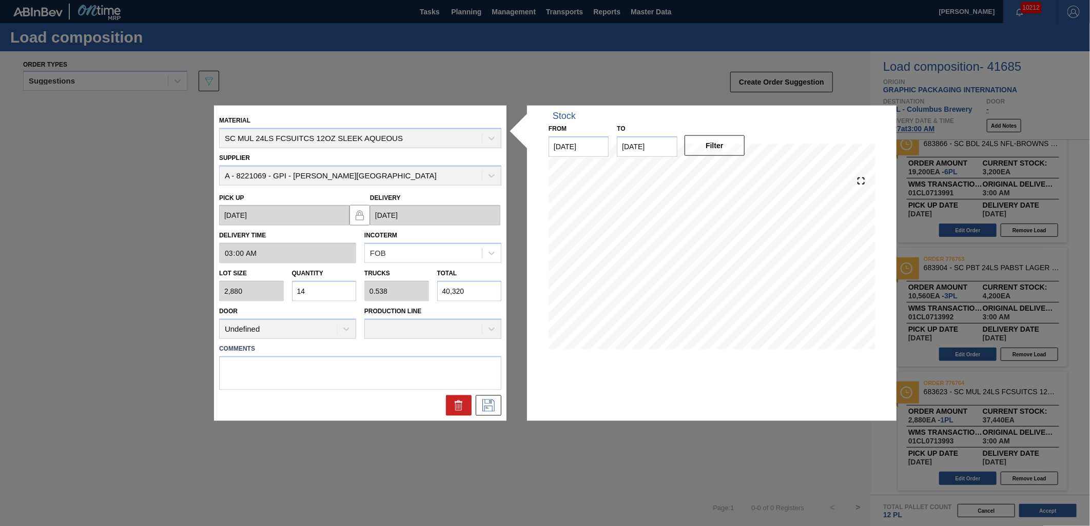
type input "0.038"
type input "2,880"
type input "0"
type input "1"
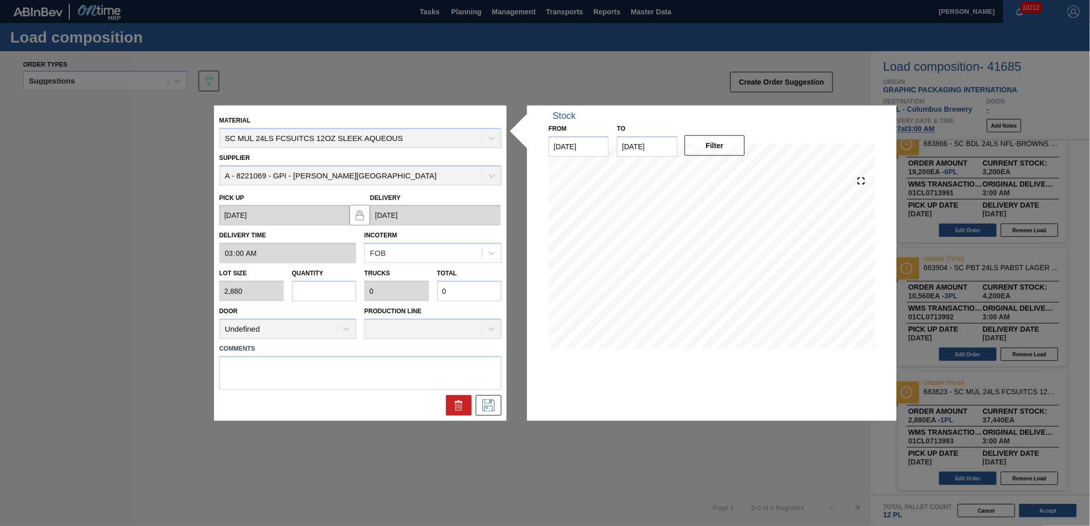
type input "0.038"
type input "2,880"
type input "15"
type input "0.577"
type input "43,200"
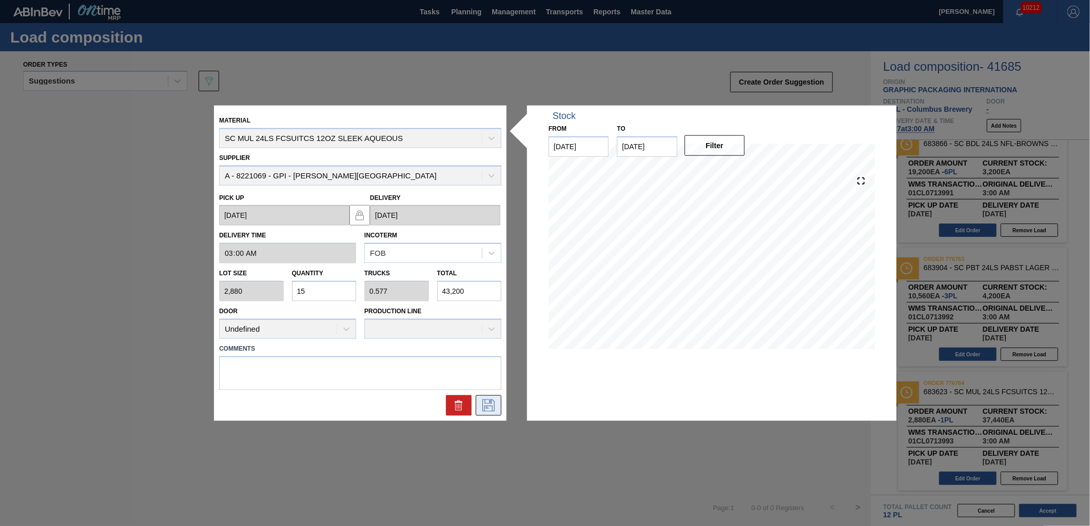
type input "15"
click at [501, 401] on button at bounding box center [489, 405] width 26 height 21
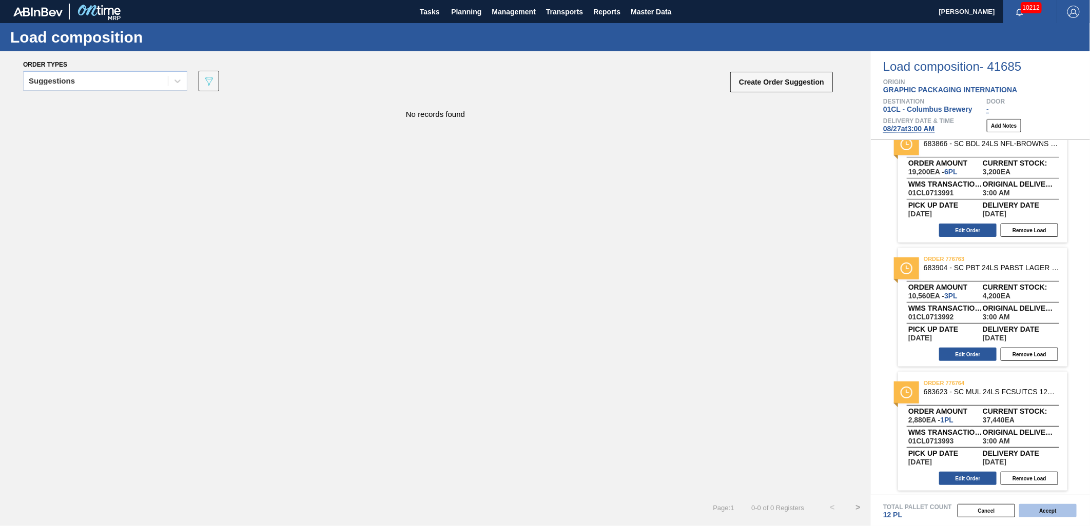
click at [980, 474] on button "Accept" at bounding box center [1047, 510] width 57 height 13
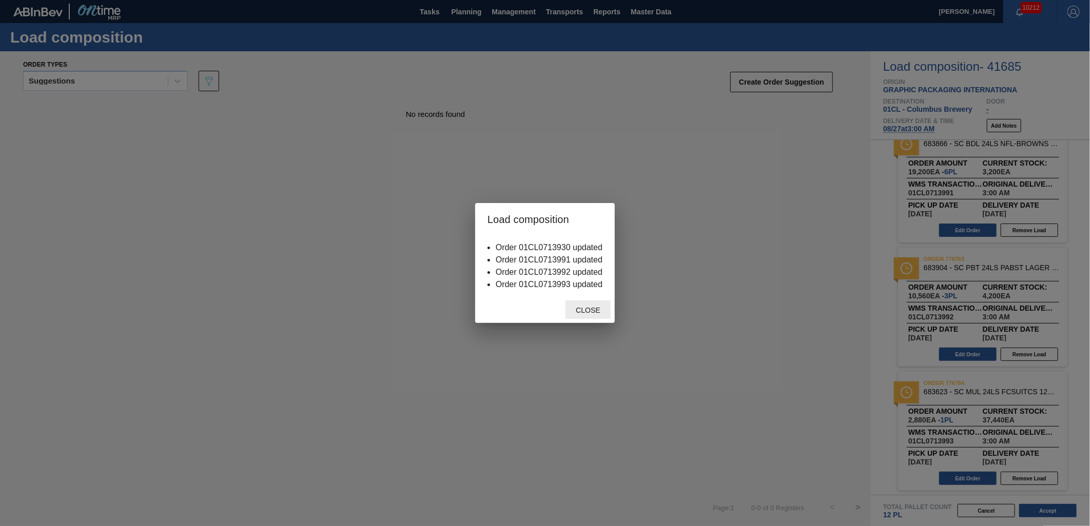
click at [580, 313] on span "Close" at bounding box center [587, 310] width 41 height 8
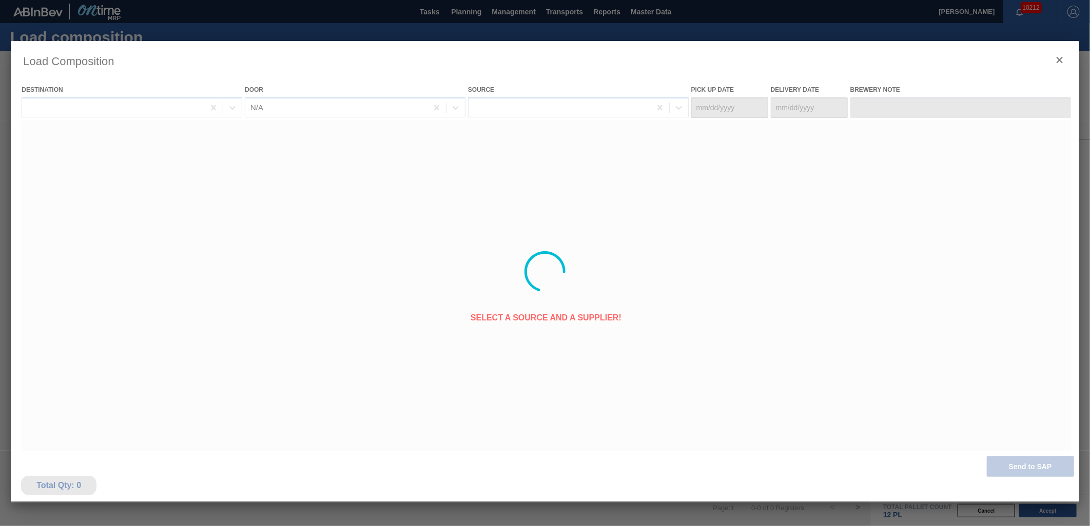
type Date "08/25/2025"
type Date "[DATE]"
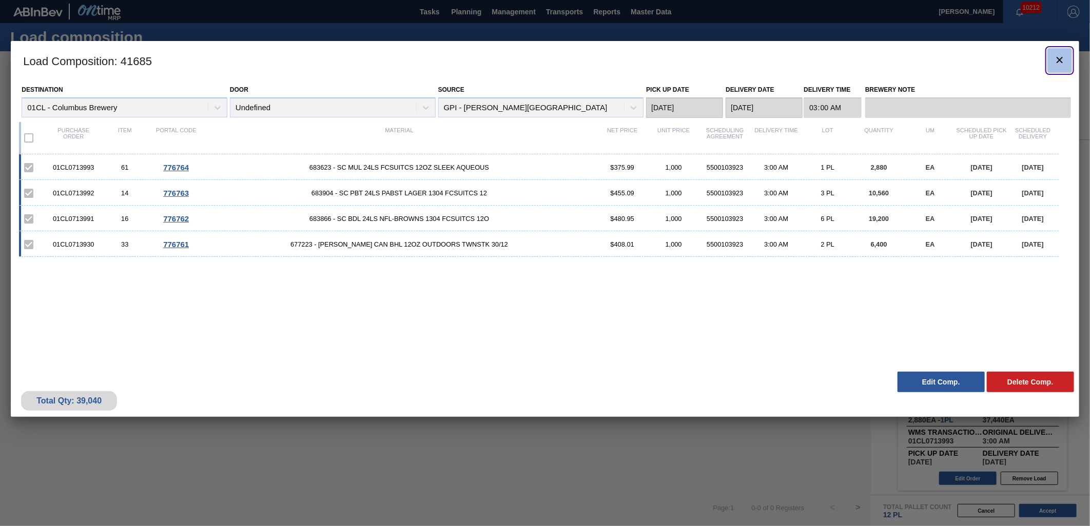
click at [980, 55] on icon "botão de ícone" at bounding box center [1059, 60] width 12 height 12
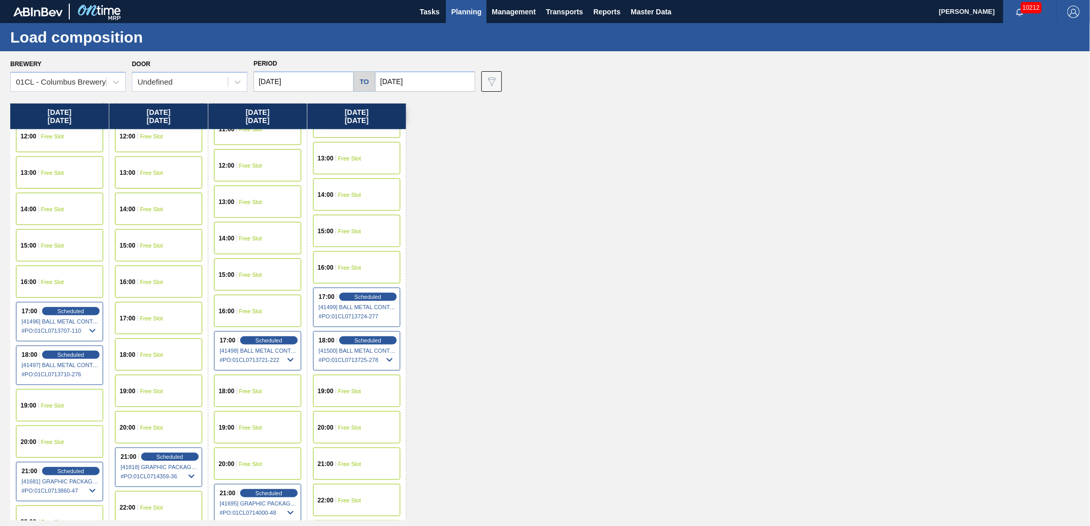
scroll to position [555, 0]
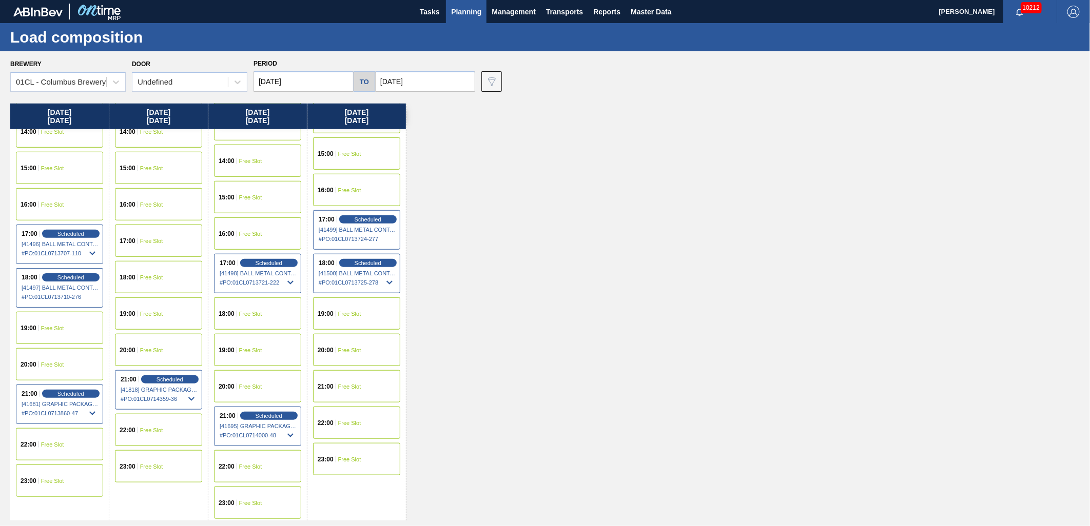
click at [272, 420] on div "21:00 Scheduled [41695] GRAPHIC PACKAGING INTERNATIONA - 0008221069 # PO : 01CL…" at bounding box center [257, 427] width 87 height 40
click at [244, 412] on div "Scheduled" at bounding box center [268, 415] width 63 height 9
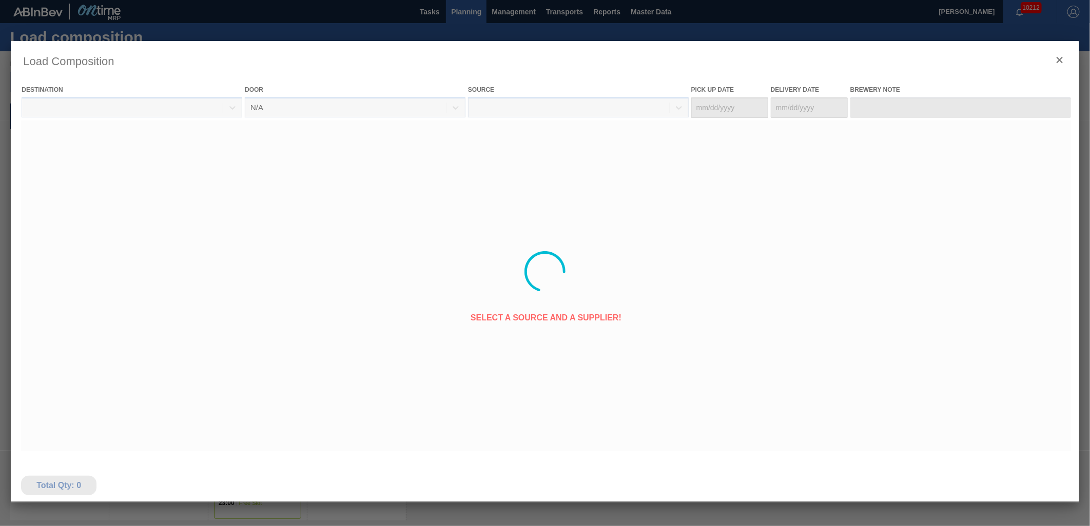
type Date "[DATE]"
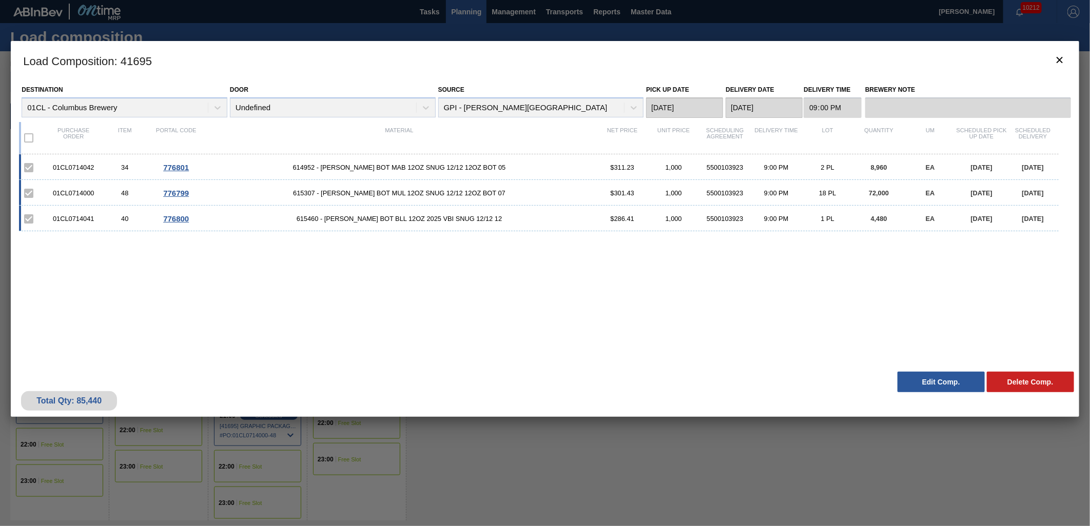
click at [926, 382] on button "Edit Comp." at bounding box center [940, 382] width 87 height 21
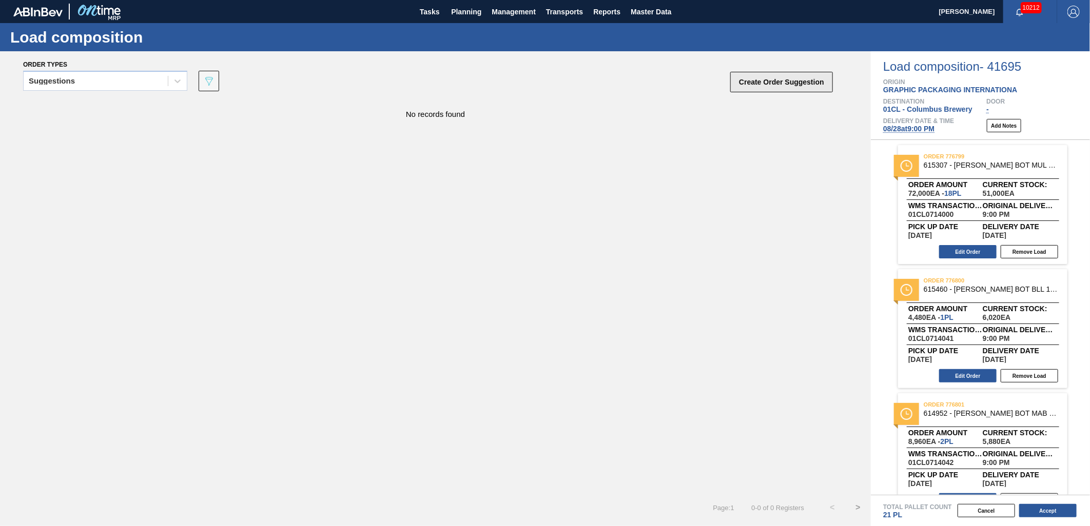
click at [772, 87] on button "Create Order Suggestion" at bounding box center [781, 82] width 103 height 21
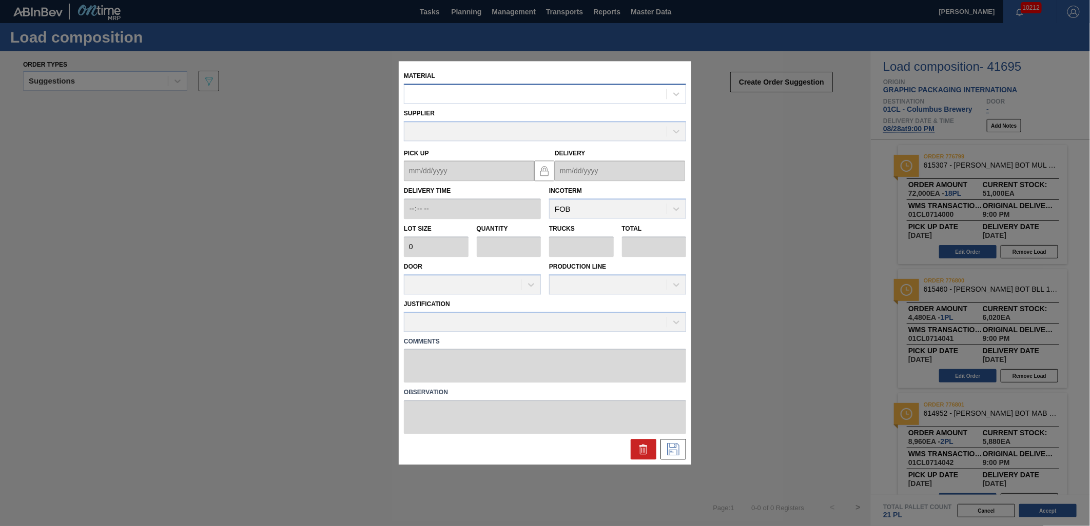
click at [454, 99] on div at bounding box center [535, 94] width 262 height 15
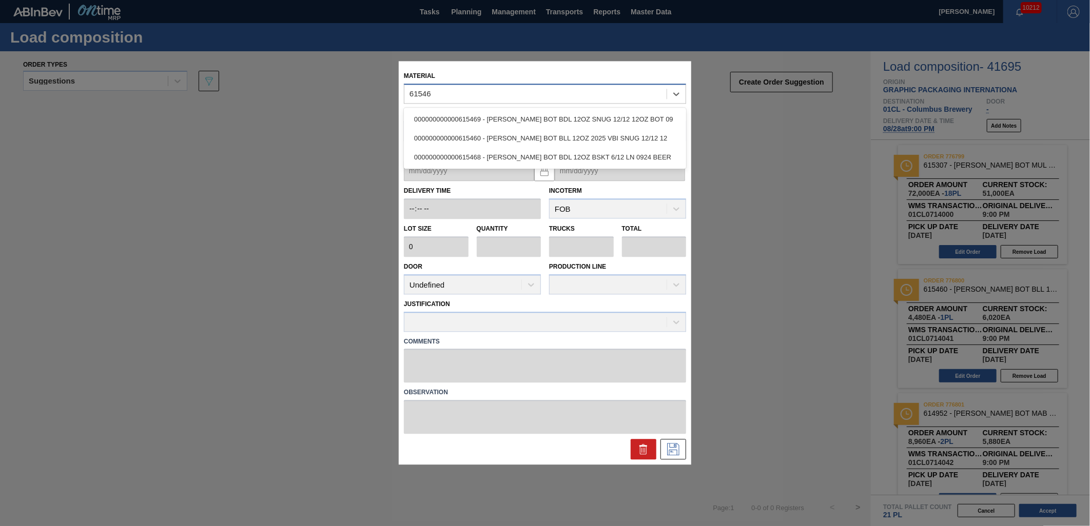
type input "615469"
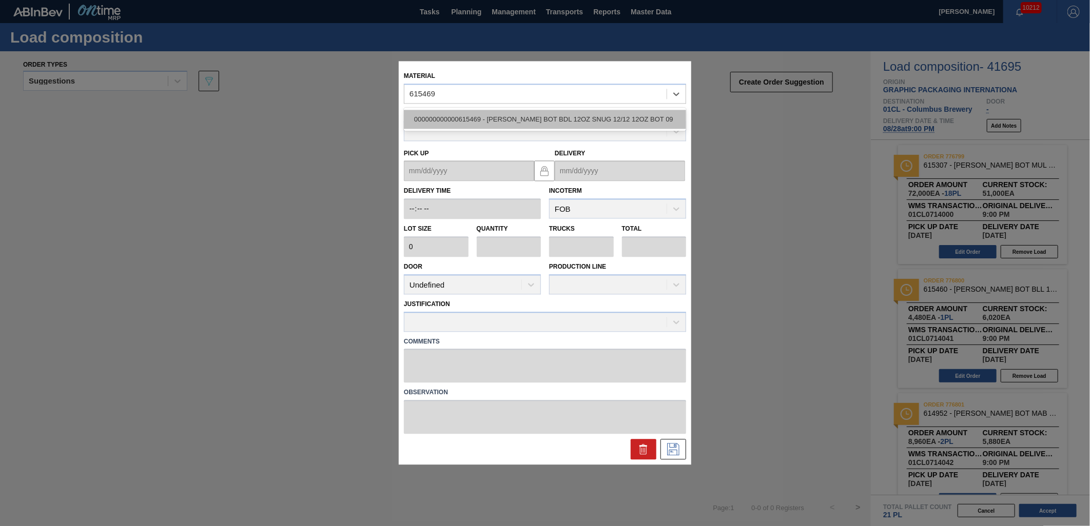
click at [509, 125] on div "000000000000615469 - CARR BOT BDL 12OZ SNUG 12/12 12OZ BOT 09" at bounding box center [545, 119] width 282 height 19
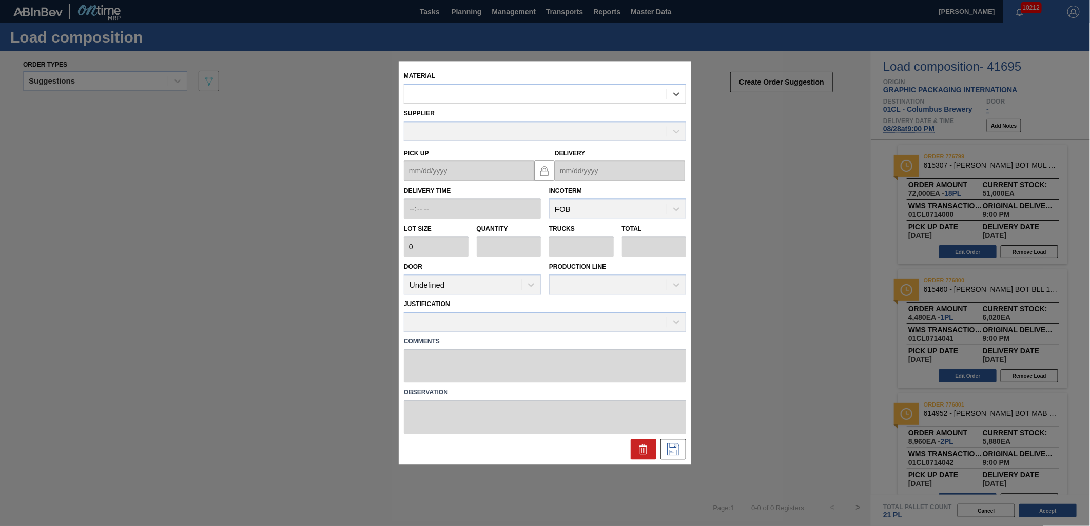
type input "4,480"
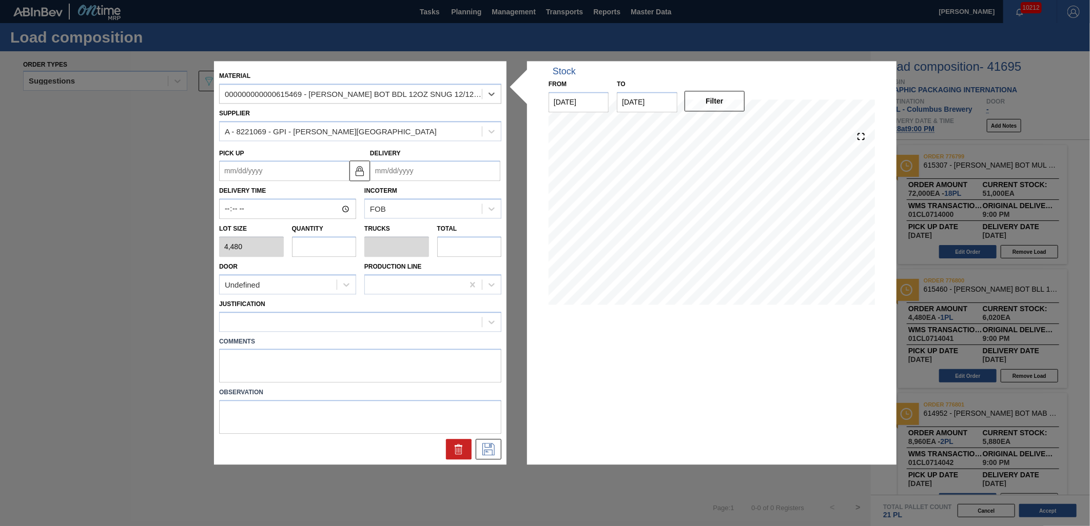
click at [404, 171] on input "Delivery" at bounding box center [435, 171] width 130 height 21
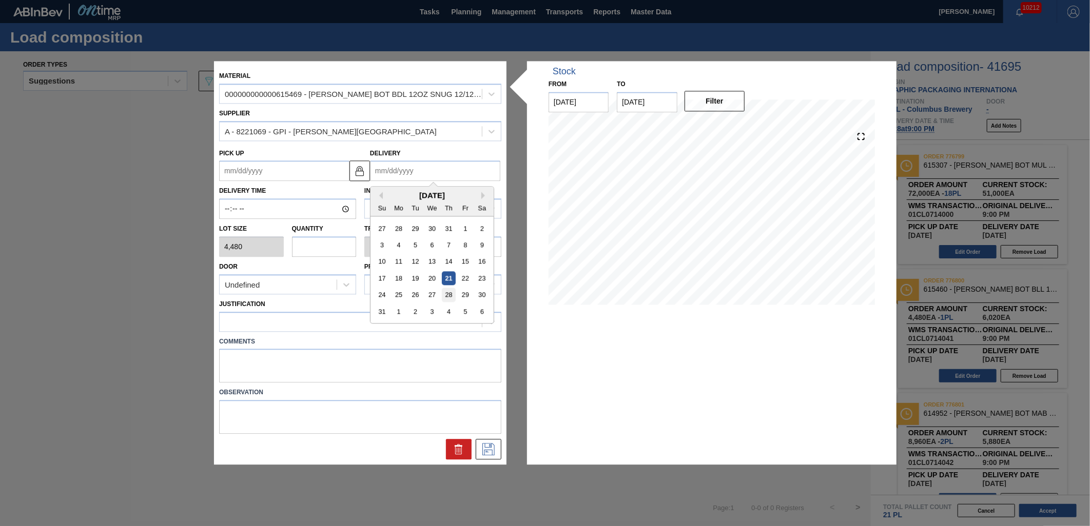
click at [450, 291] on div "28" at bounding box center [449, 295] width 14 height 14
type up "[DATE]"
type input "[DATE]"
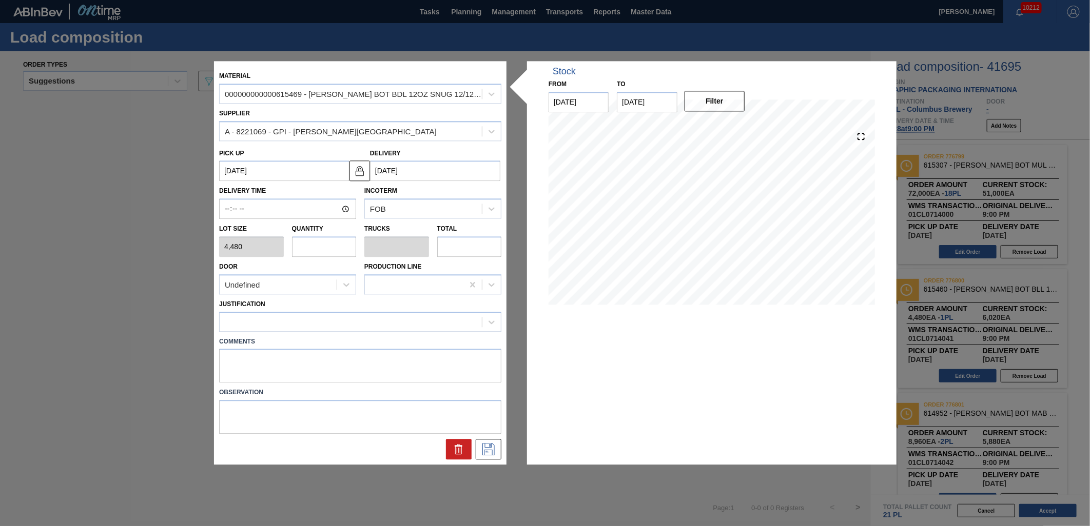
drag, startPoint x: 320, startPoint y: 250, endPoint x: 320, endPoint y: 243, distance: 7.2
click at [320, 249] on input "text" at bounding box center [324, 247] width 65 height 21
type input "1"
type input "0.038"
type input "4,480"
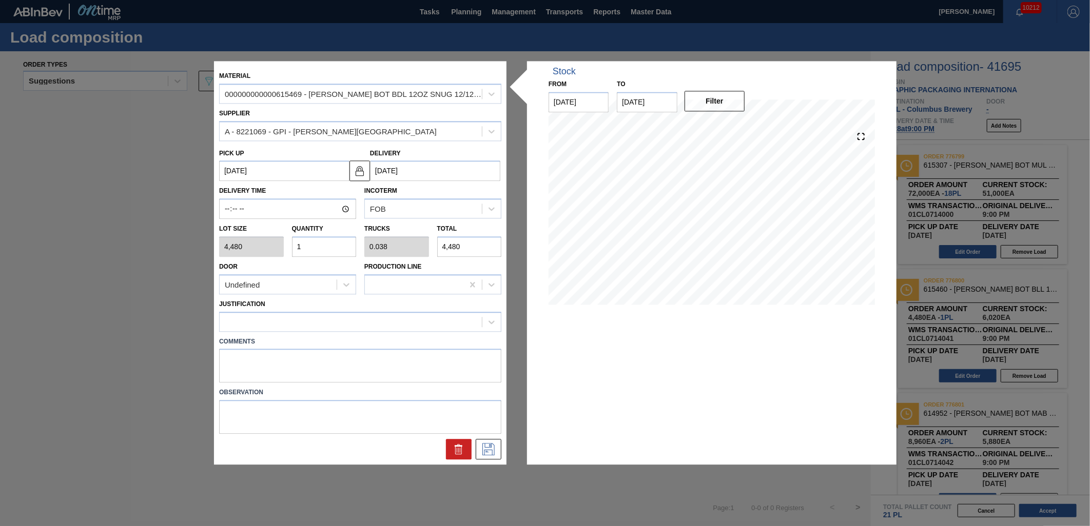
type input "14"
type input "0.538"
type input "62,720"
type input "1"
type input "0.038"
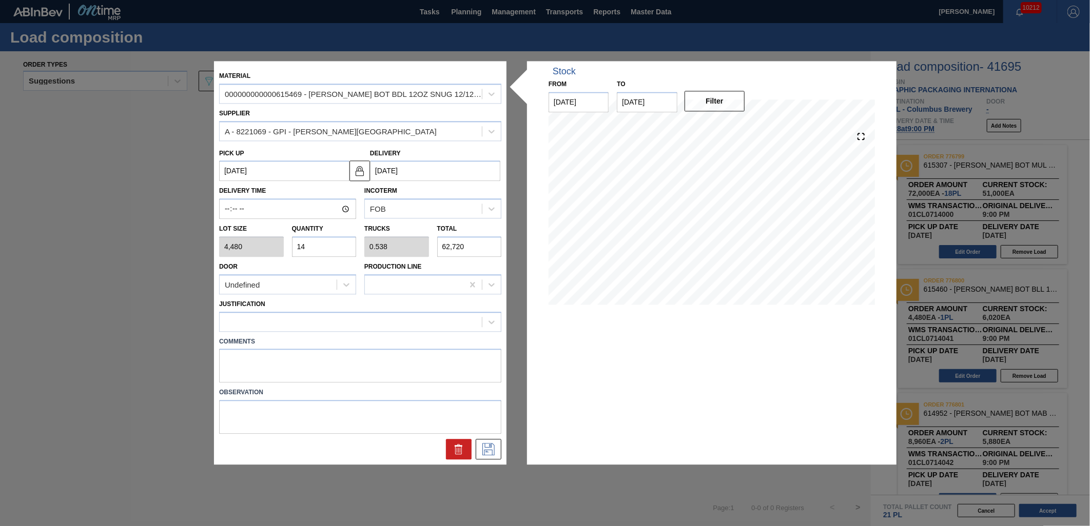
type input "4,480"
type input "12"
type input "0.462"
type input "53,760"
type input "12"
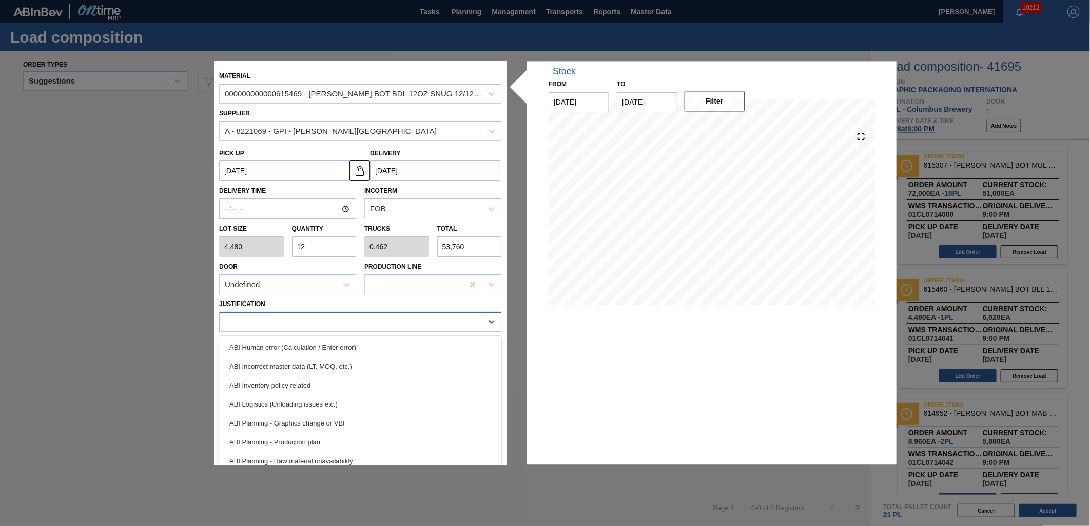
click at [349, 321] on div at bounding box center [351, 321] width 262 height 15
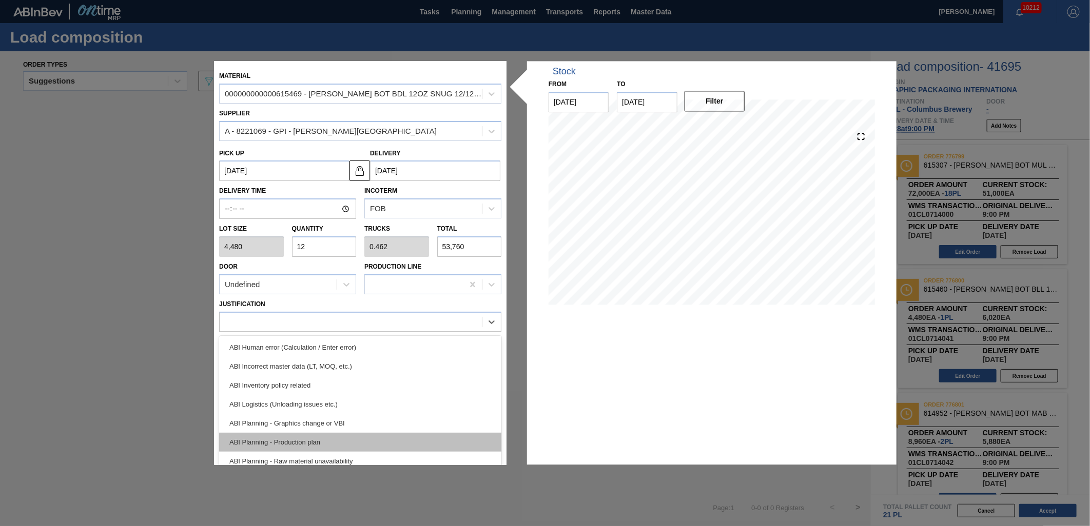
click at [378, 434] on div "ABI Planning - Production plan" at bounding box center [360, 442] width 282 height 19
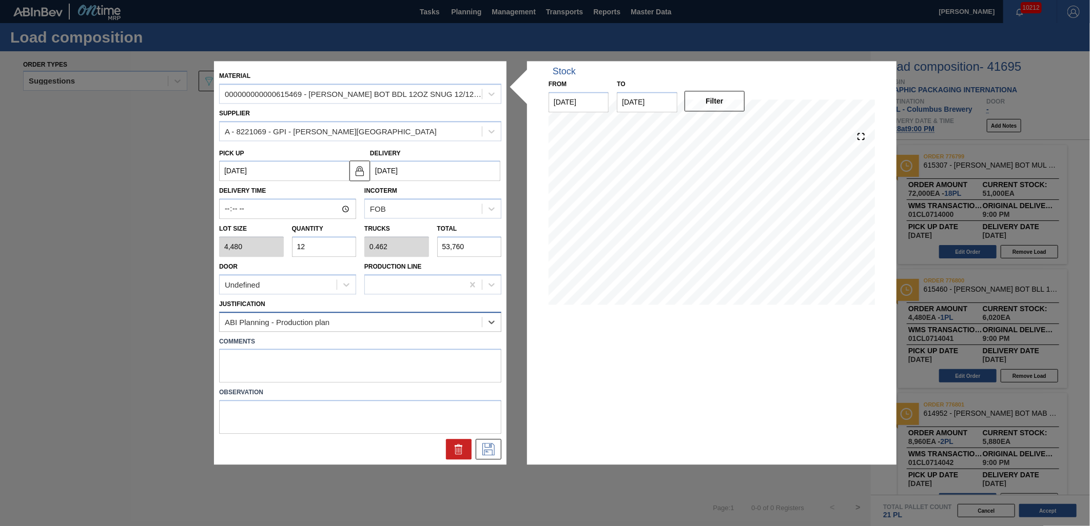
click at [432, 326] on div "ABI Planning - Production plan" at bounding box center [351, 321] width 262 height 15
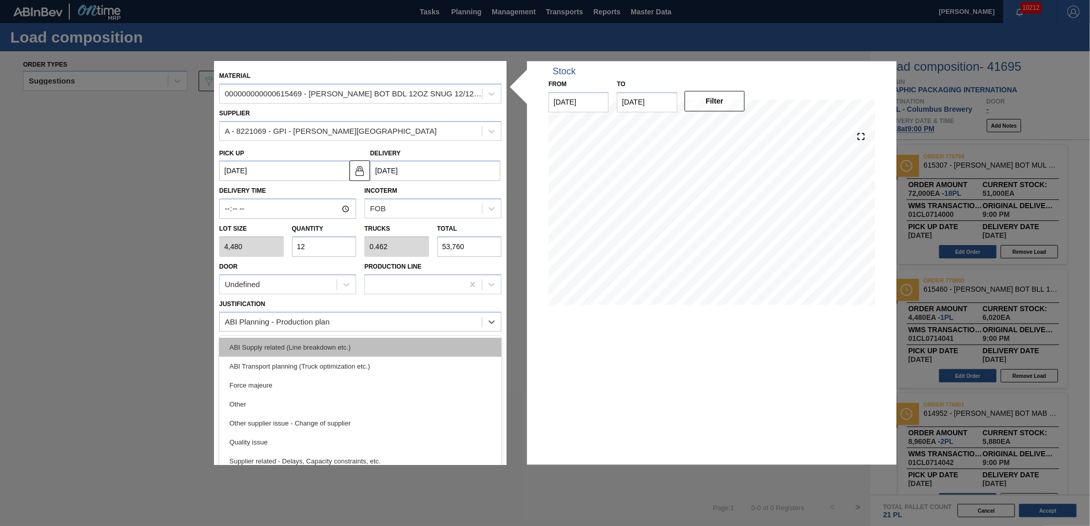
scroll to position [171, 0]
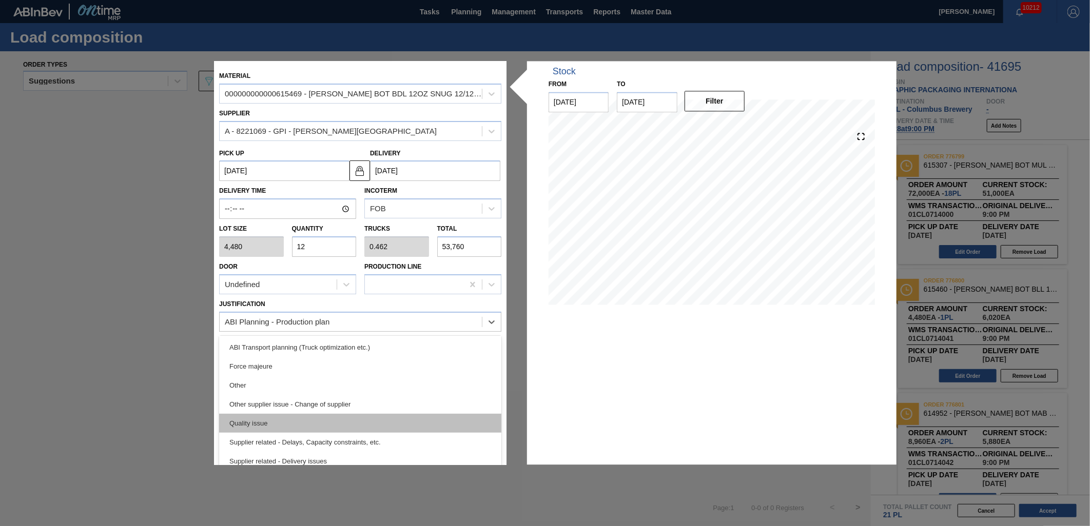
click at [386, 418] on div "Quality issue" at bounding box center [360, 423] width 282 height 19
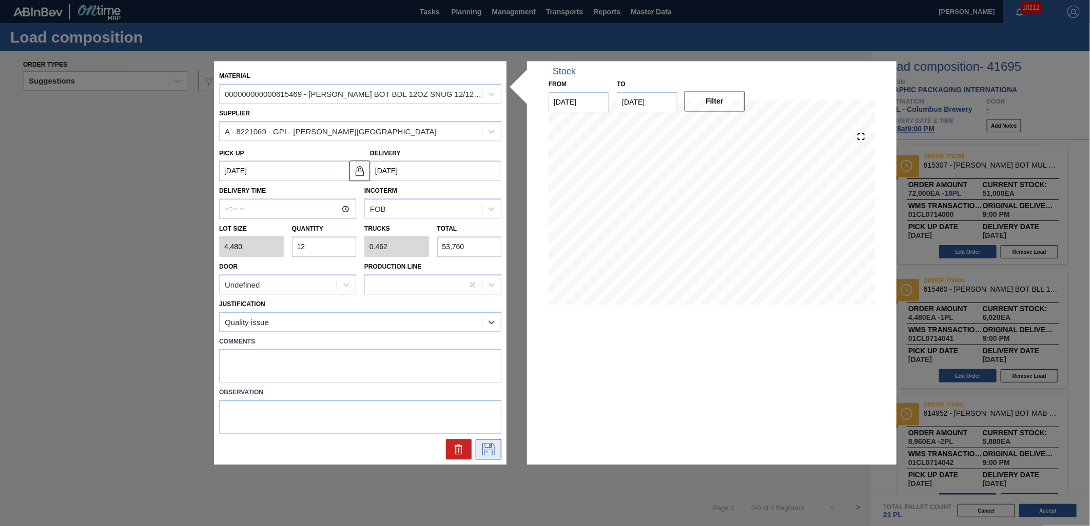
click at [488, 447] on icon at bounding box center [488, 450] width 16 height 12
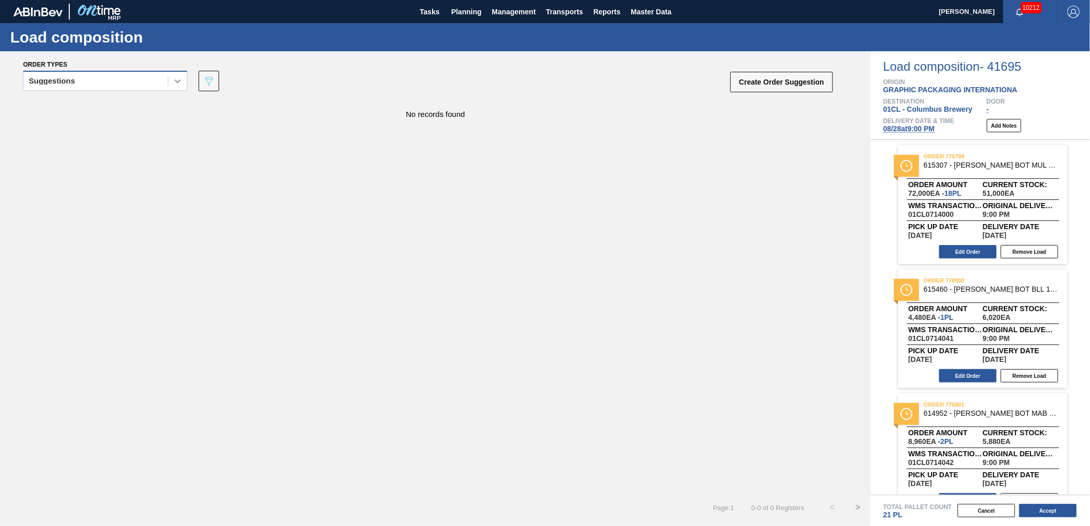
click at [168, 81] on div at bounding box center [177, 81] width 18 height 18
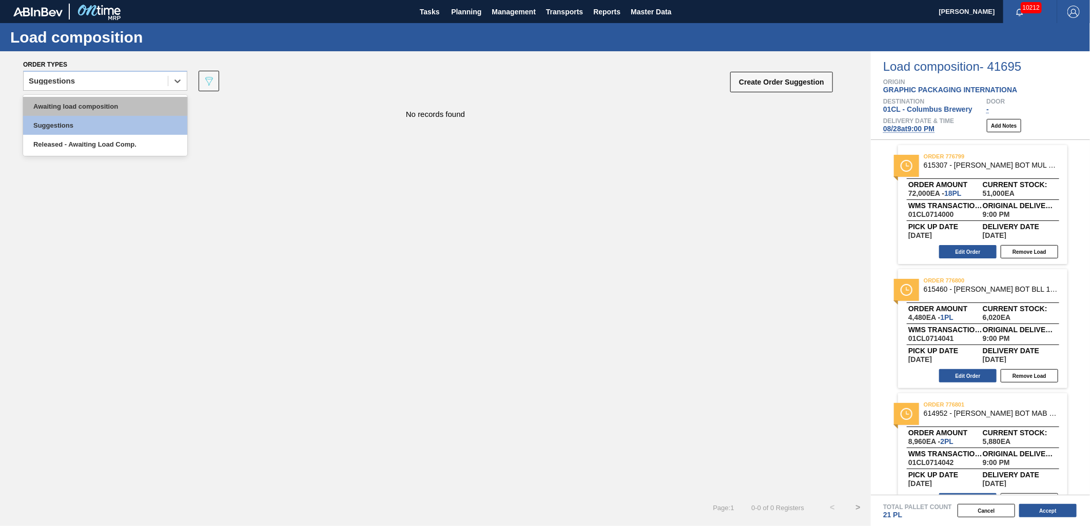
click at [146, 101] on div "Awaiting load composition" at bounding box center [105, 106] width 164 height 19
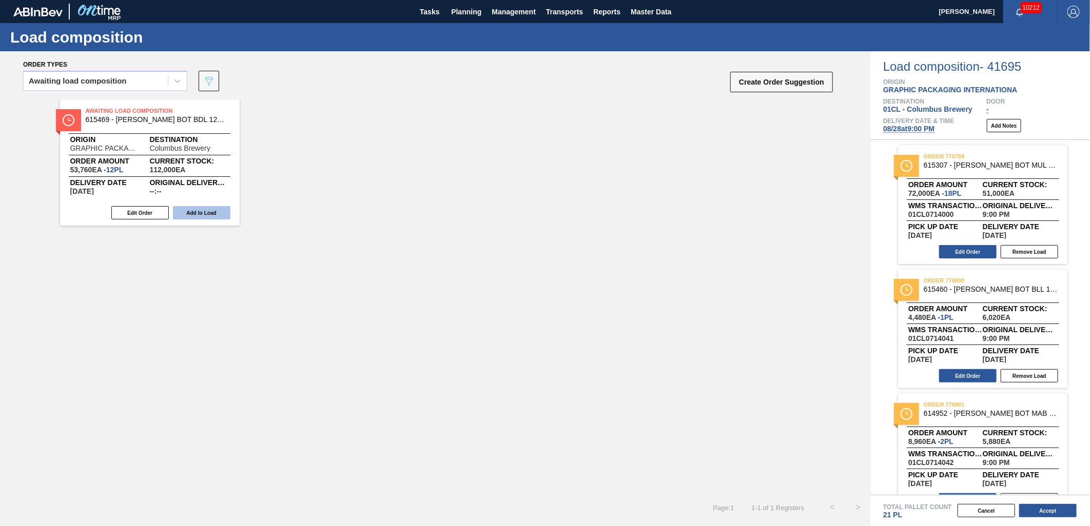
click at [216, 213] on button "Add to Load" at bounding box center [201, 212] width 57 height 13
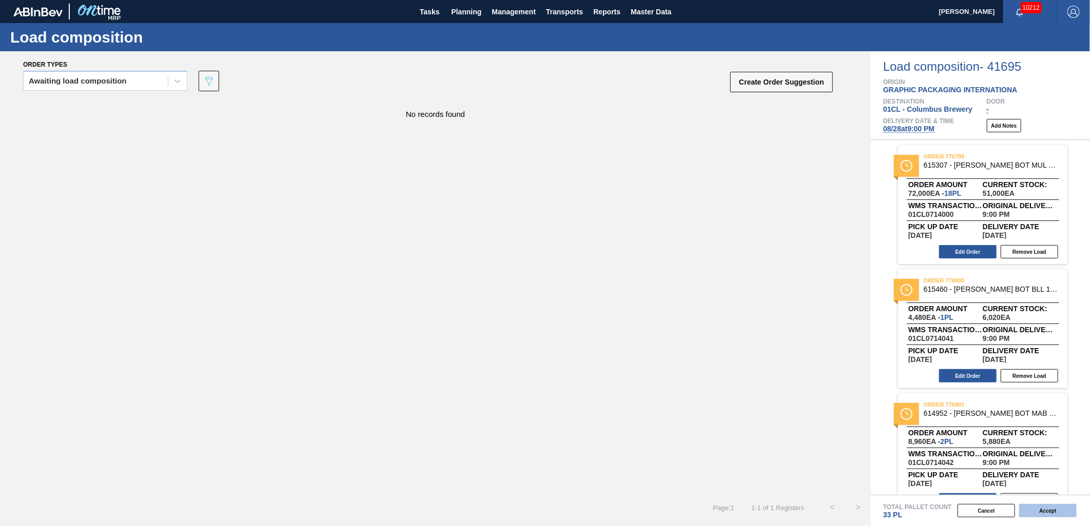
click at [980, 474] on button "Accept" at bounding box center [1047, 510] width 57 height 13
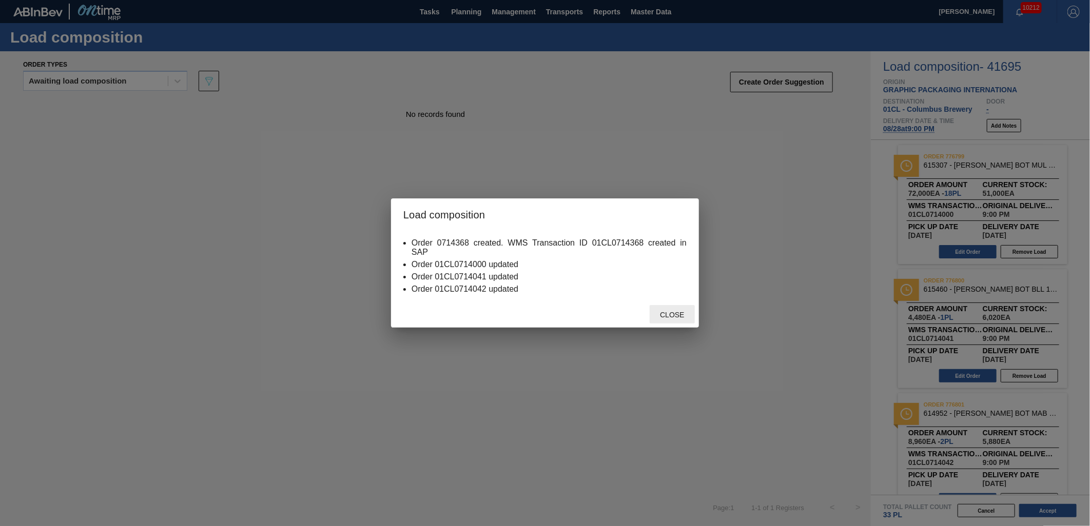
click at [662, 312] on span "Close" at bounding box center [672, 315] width 41 height 8
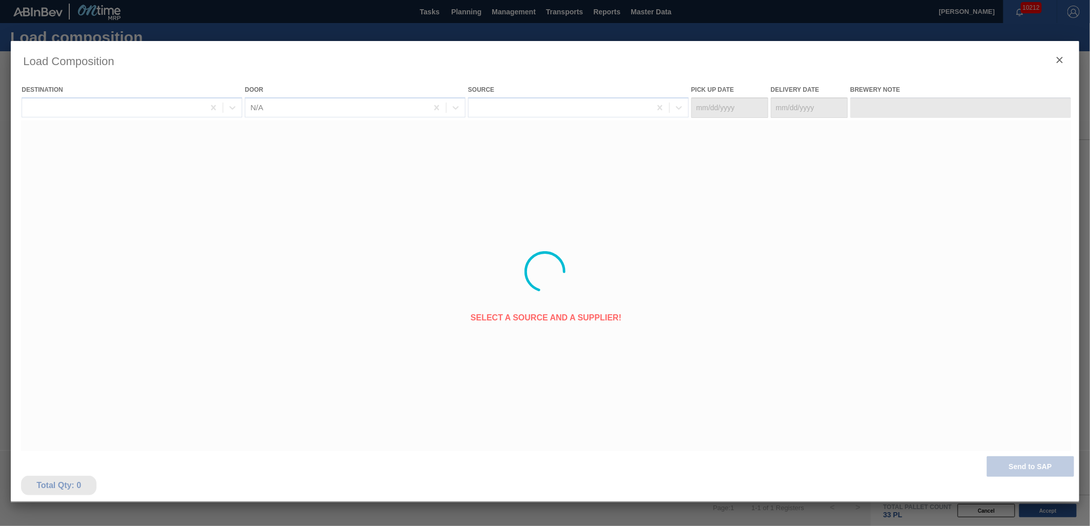
type Date "[DATE]"
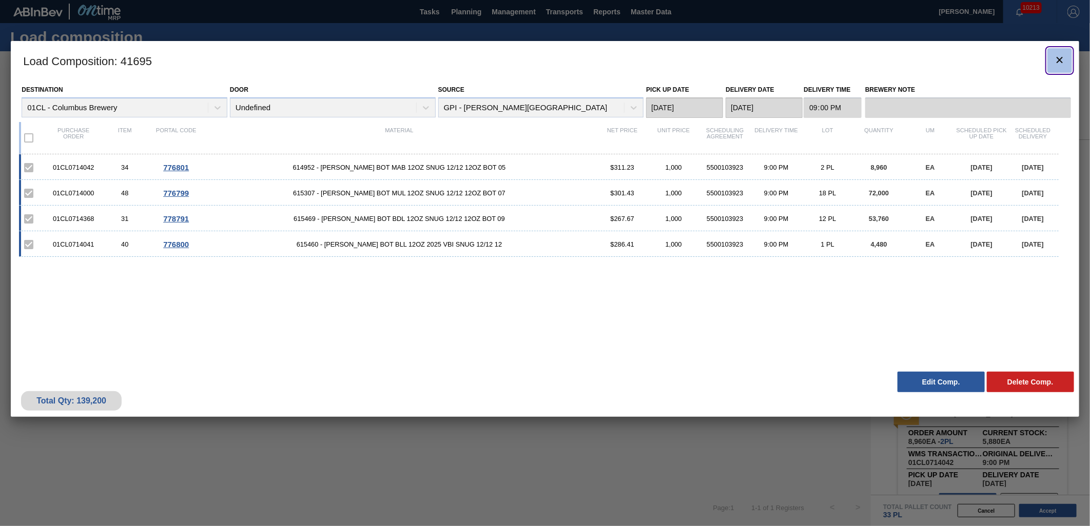
click at [980, 56] on icon "botão de ícone" at bounding box center [1059, 60] width 12 height 12
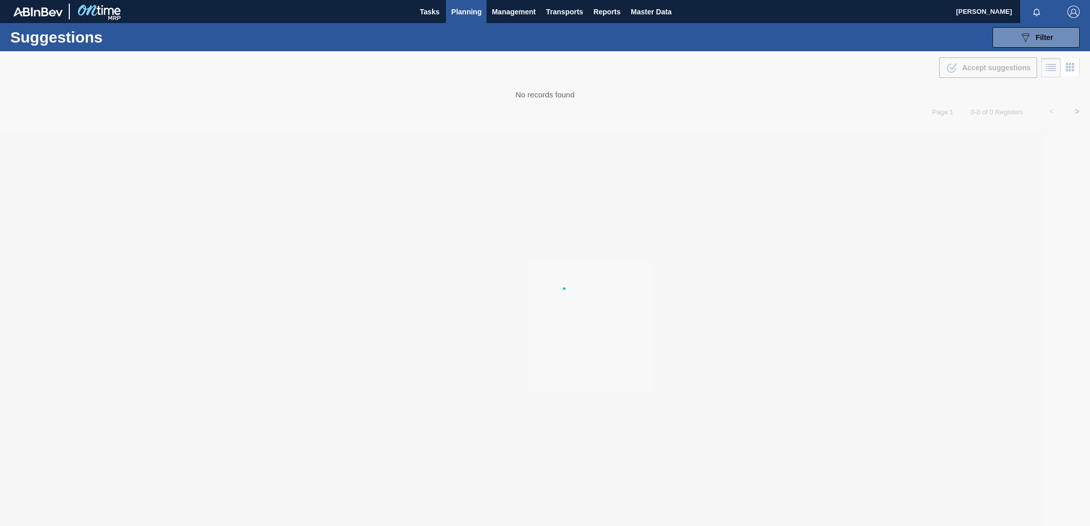
type from "08/22/2025"
type to "09/05/2025"
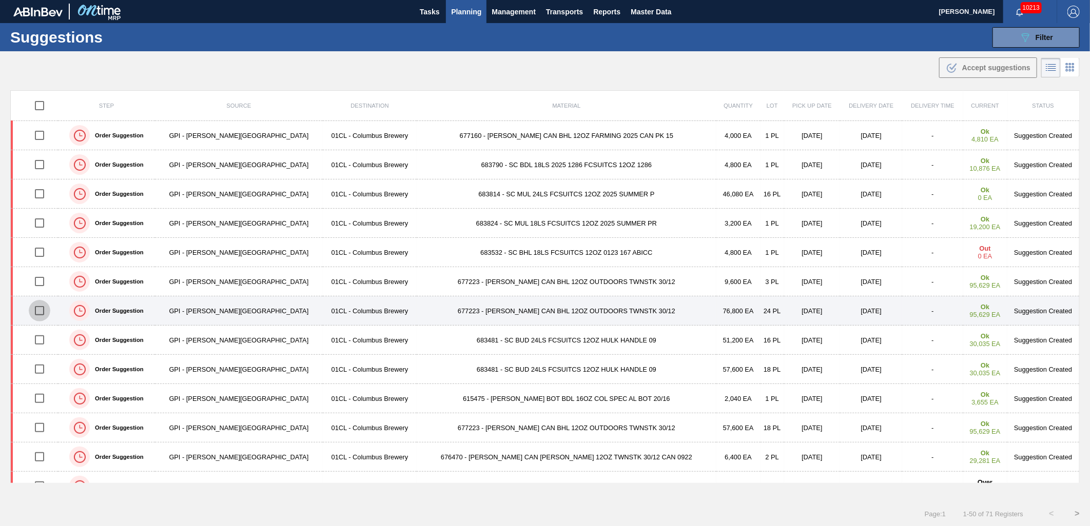
click at [45, 311] on input "checkbox" at bounding box center [40, 311] width 22 height 22
checkbox input "true"
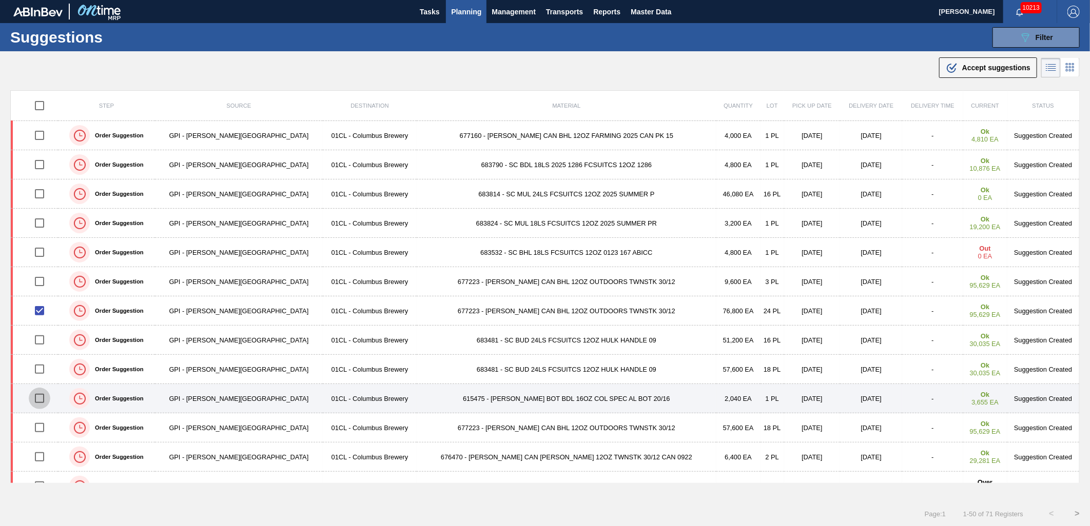
click at [48, 400] on input "checkbox" at bounding box center [40, 399] width 22 height 22
checkbox input "true"
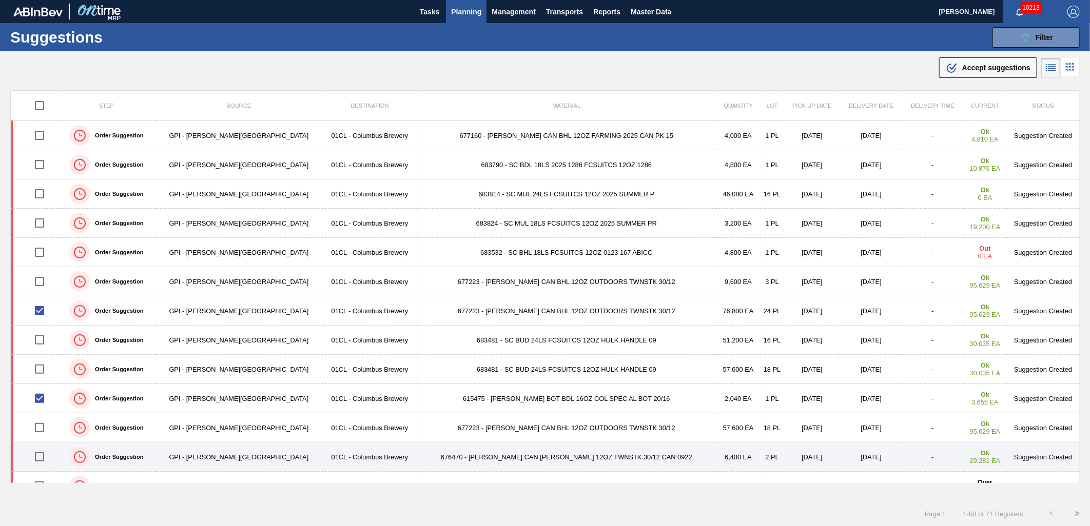
click at [49, 460] on input "checkbox" at bounding box center [40, 457] width 22 height 22
checkbox input "true"
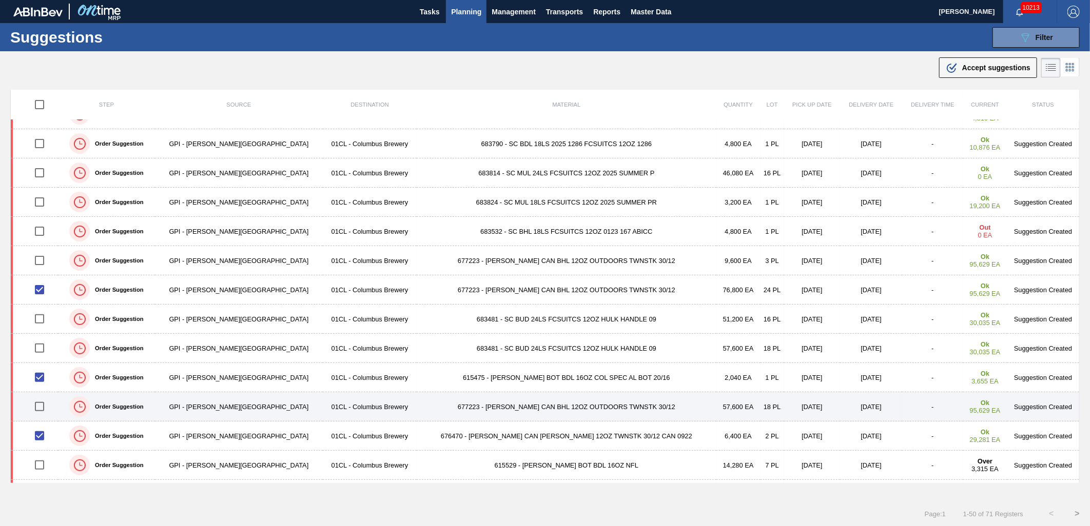
scroll to position [57, 0]
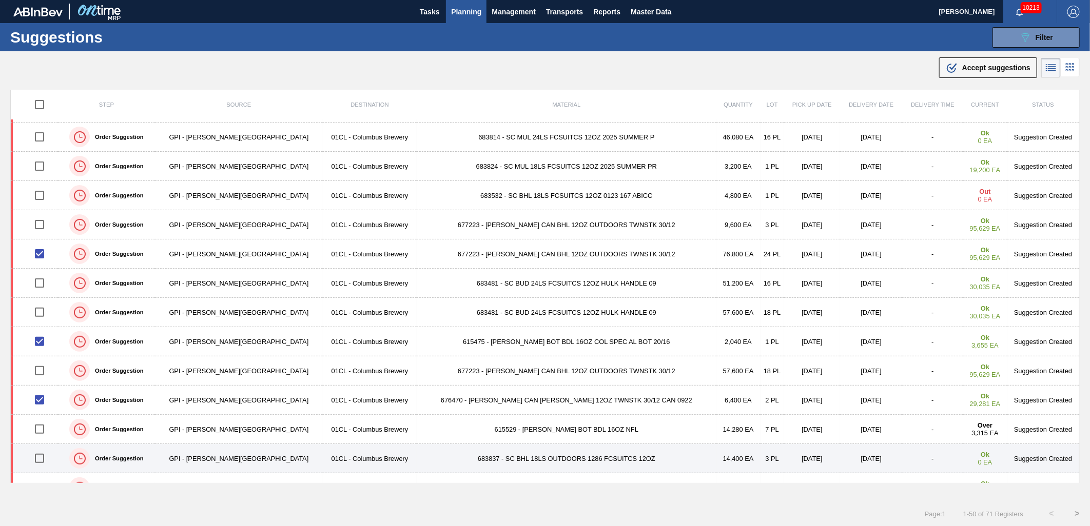
click at [44, 460] on input "checkbox" at bounding box center [40, 459] width 22 height 22
checkbox input "true"
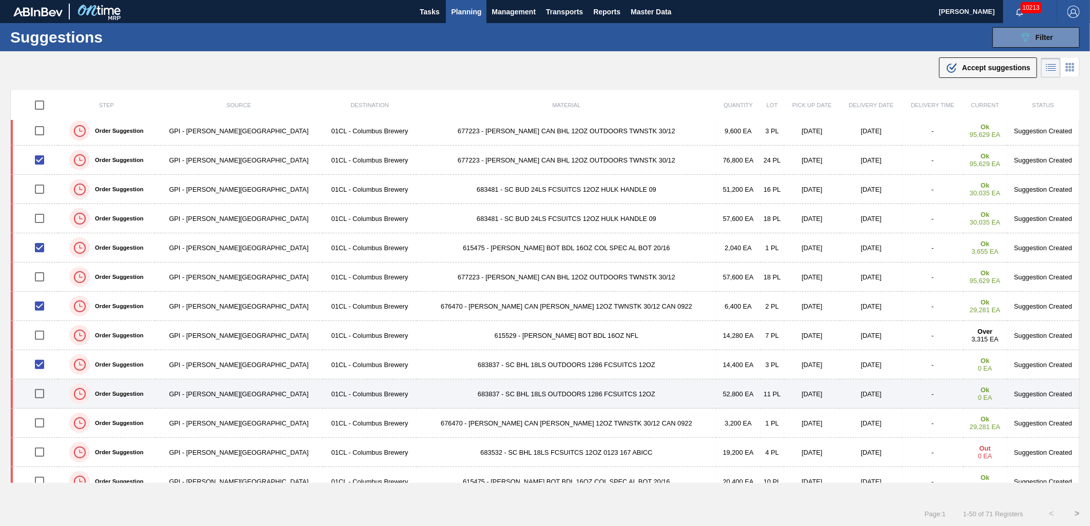
scroll to position [171, 0]
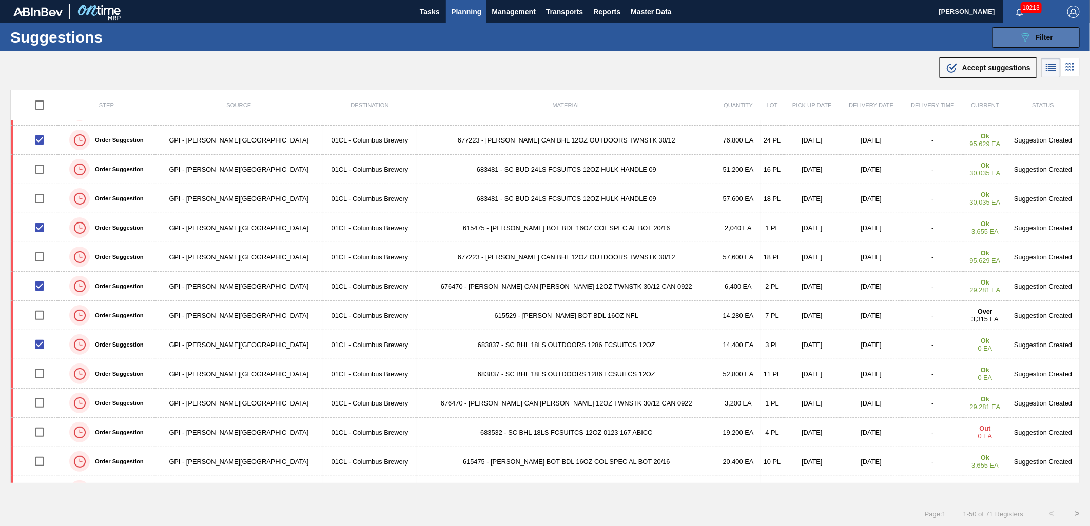
click at [1028, 35] on icon "089F7B8B-B2A5-4AFE-B5C0-19BA573D28AC" at bounding box center [1025, 37] width 12 height 12
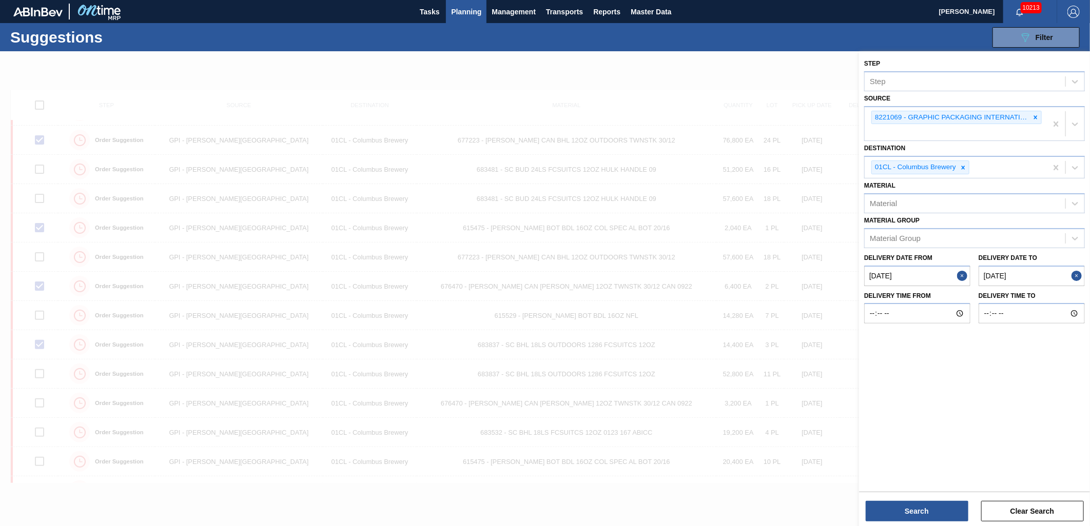
click at [781, 318] on div at bounding box center [545, 314] width 1090 height 526
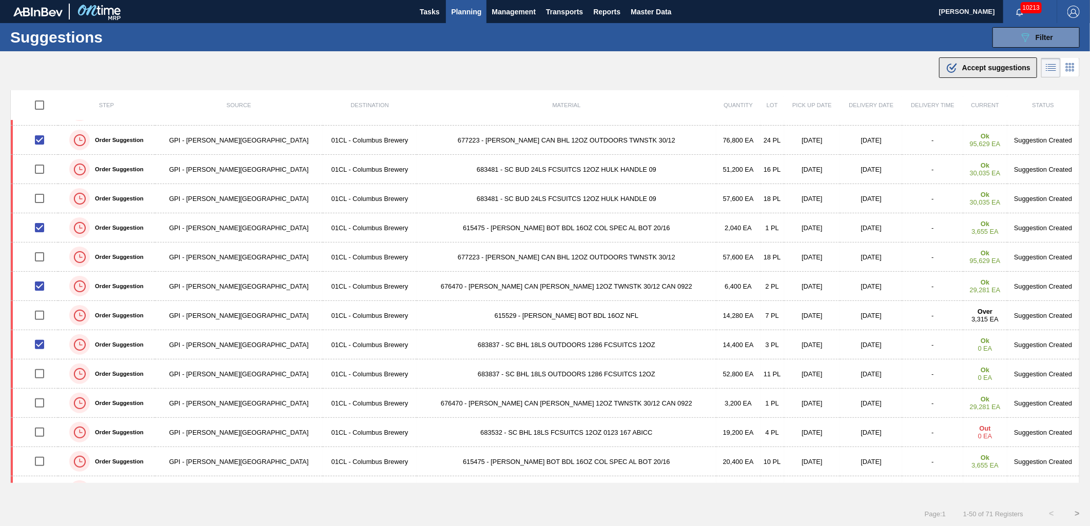
click at [978, 69] on span "Accept suggestions" at bounding box center [996, 68] width 68 height 8
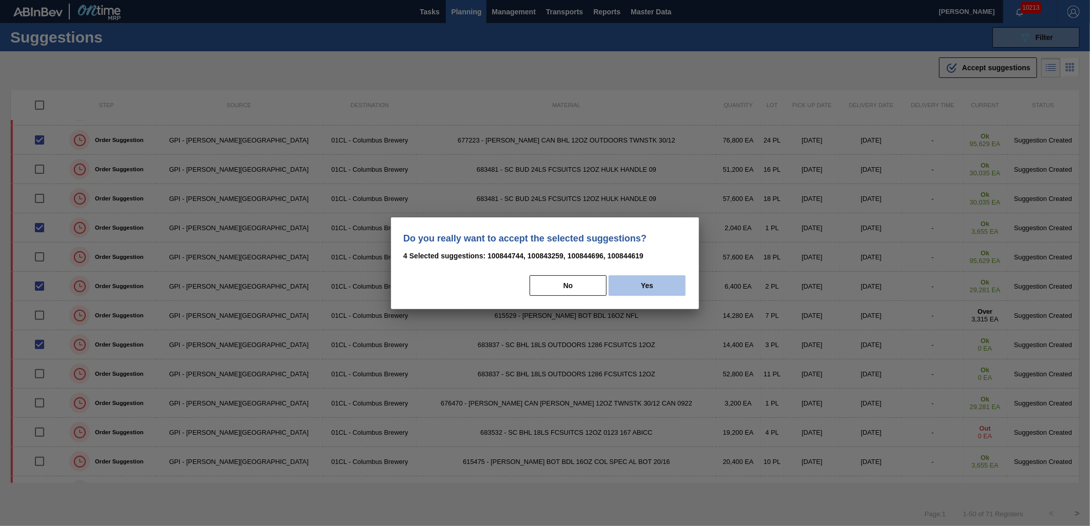
click at [661, 289] on button "Yes" at bounding box center [646, 285] width 77 height 21
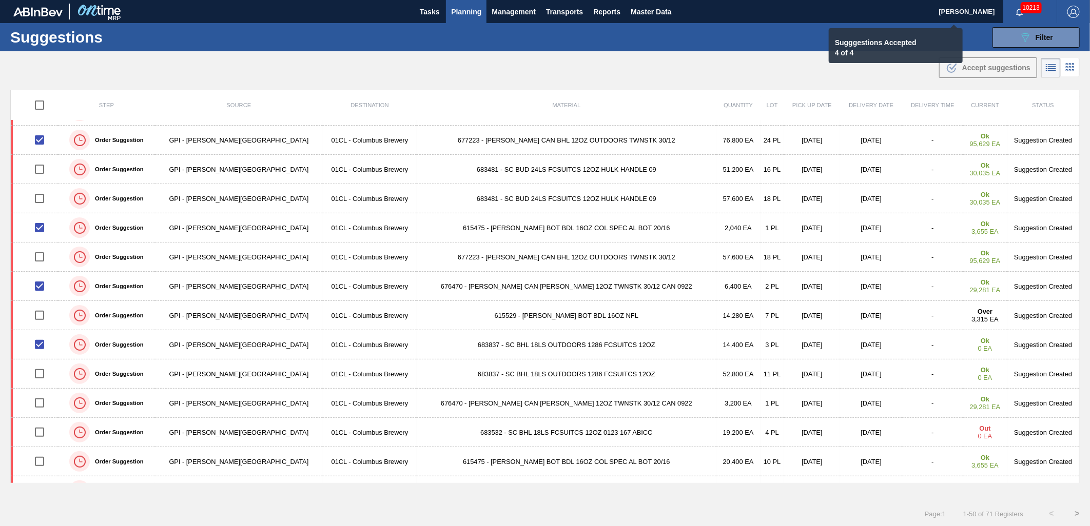
checkbox input "false"
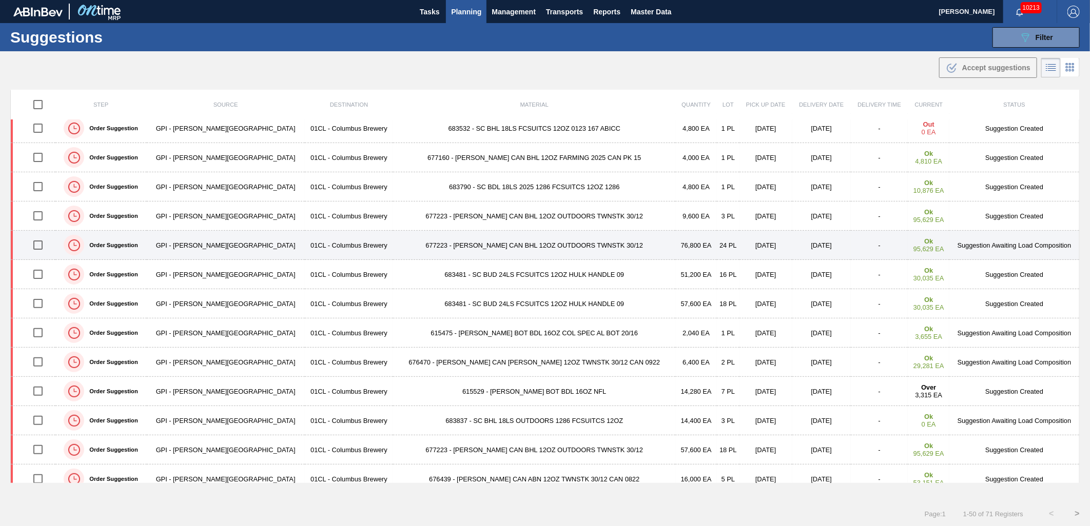
scroll to position [0, 0]
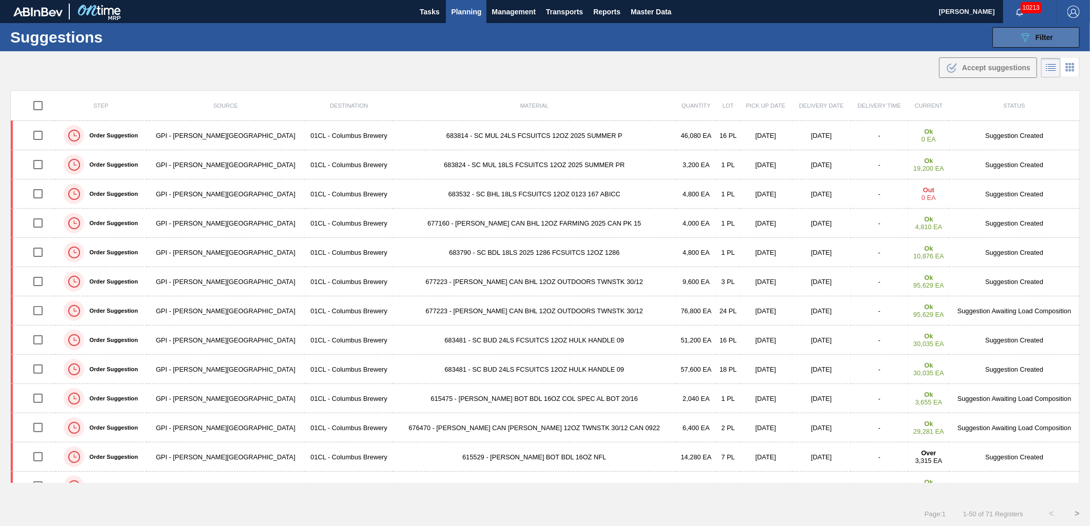
click at [1019, 47] on button "089F7B8B-B2A5-4AFE-B5C0-19BA573D28AC Filter" at bounding box center [1035, 37] width 87 height 21
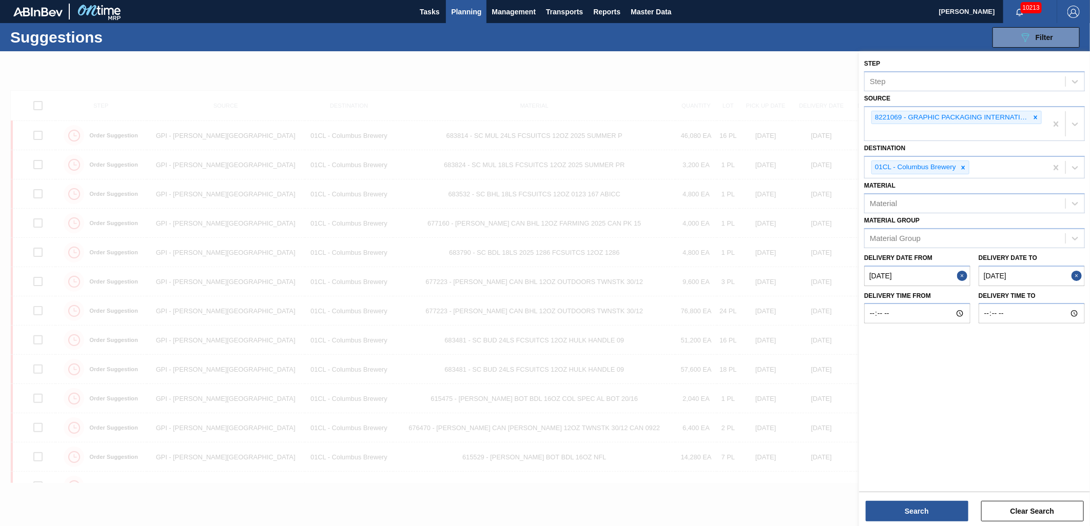
click at [927, 270] on from "08/22/2025" at bounding box center [917, 276] width 106 height 21
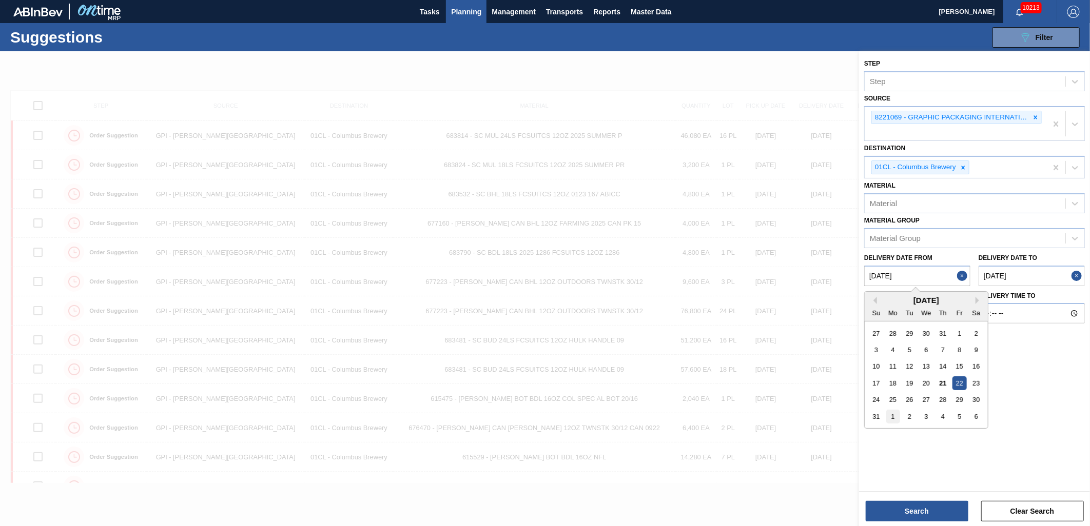
click at [892, 412] on div "1" at bounding box center [893, 417] width 14 height 14
type from "[DATE]"
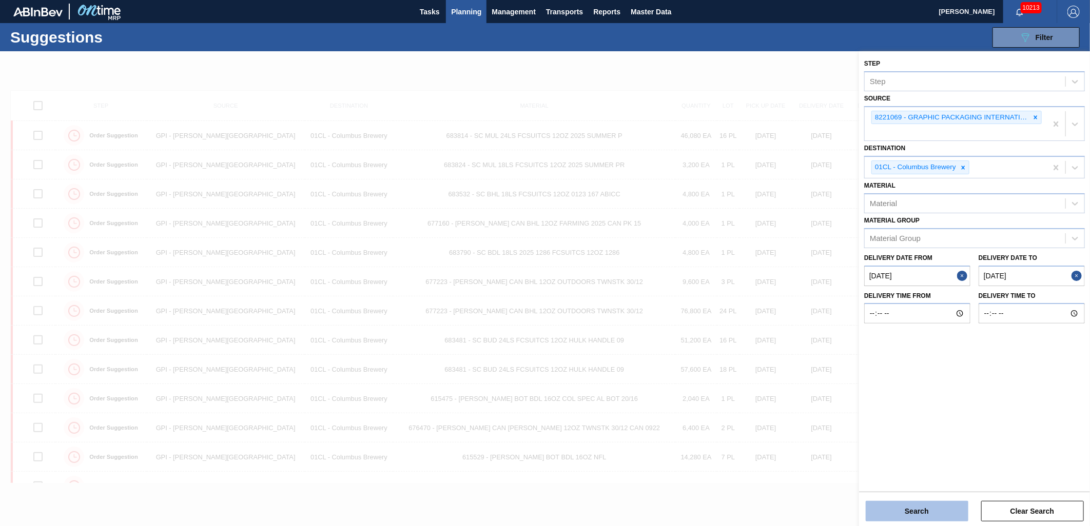
click at [920, 510] on button "Search" at bounding box center [916, 511] width 103 height 21
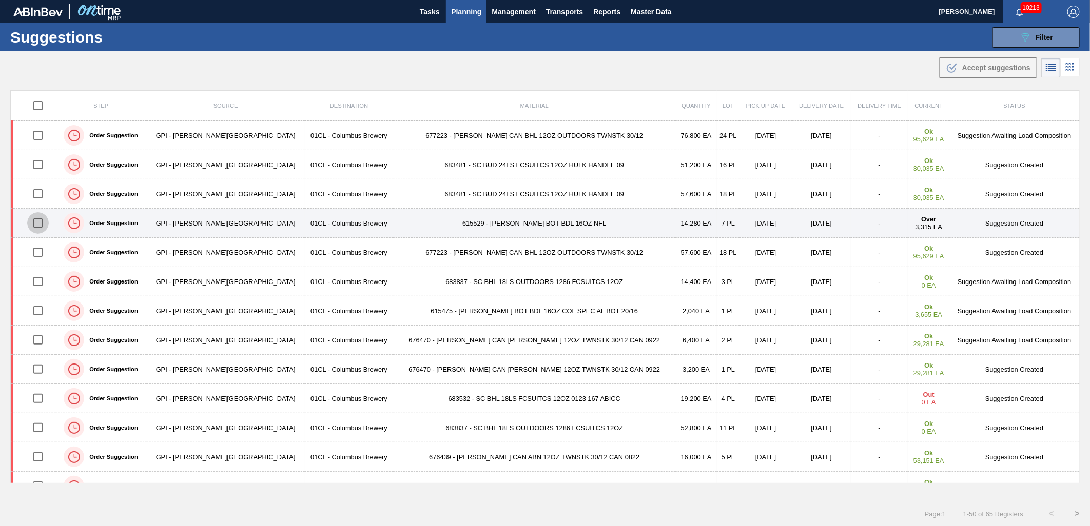
click at [40, 221] on input "checkbox" at bounding box center [38, 223] width 22 height 22
checkbox input "true"
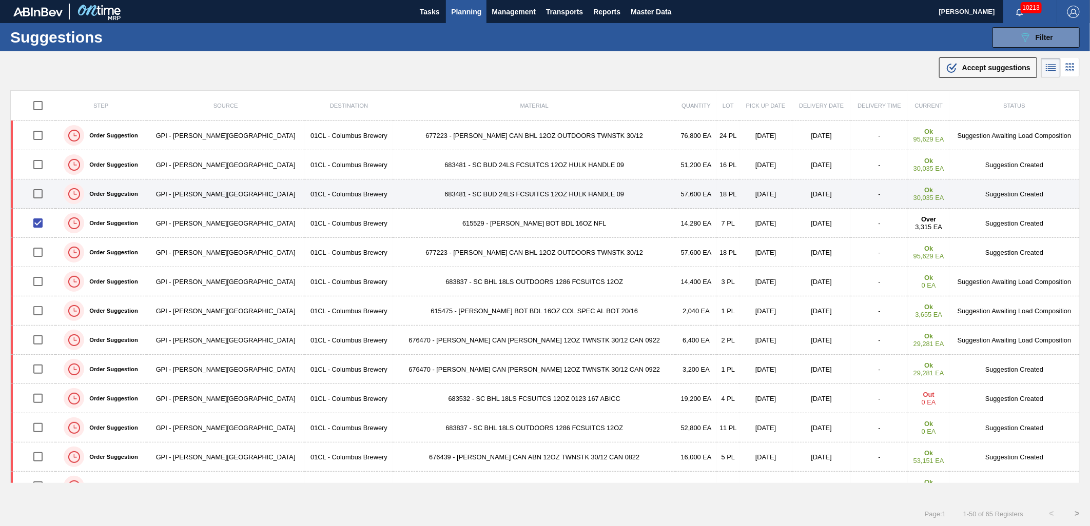
click at [42, 196] on input "checkbox" at bounding box center [38, 194] width 22 height 22
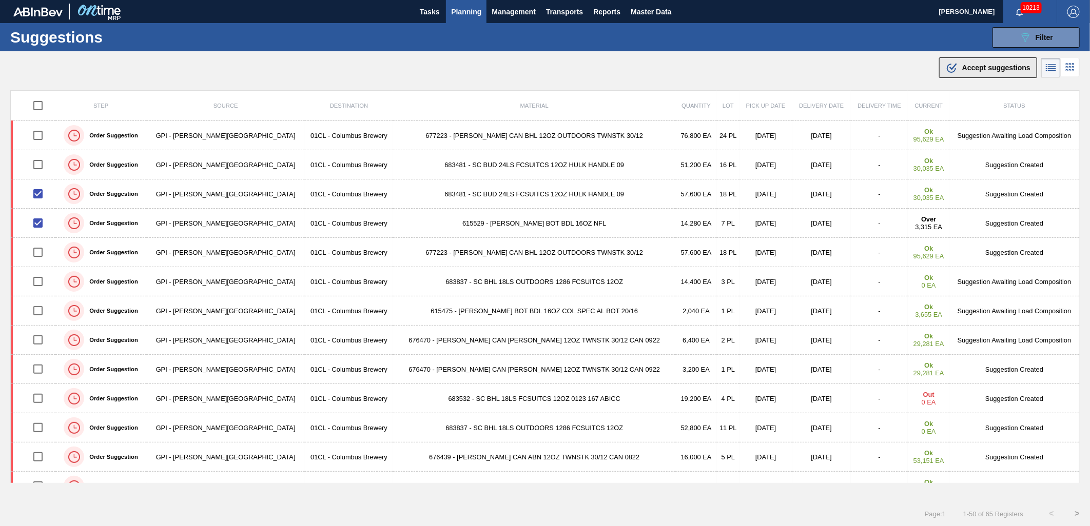
click at [962, 68] on span "Accept suggestions" at bounding box center [996, 68] width 68 height 8
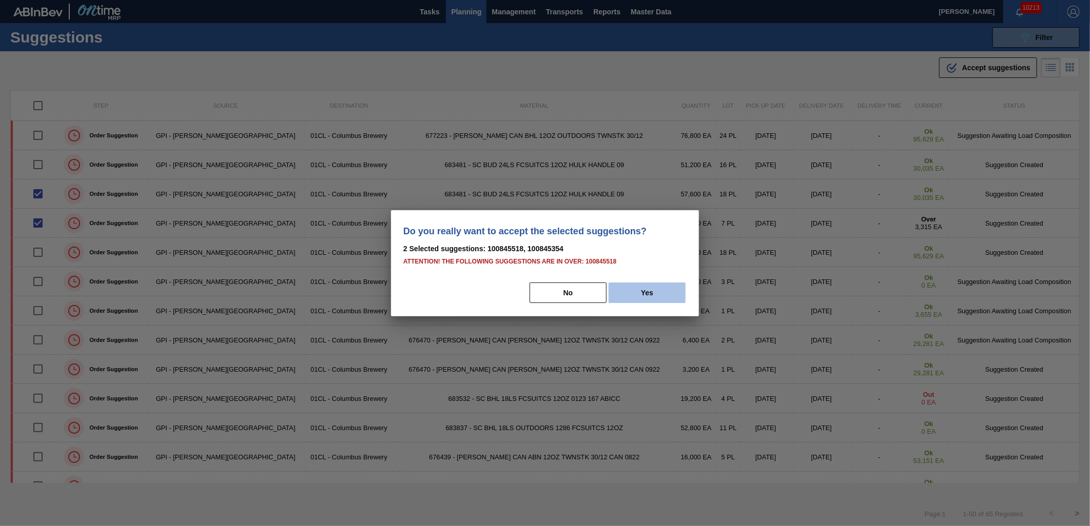
click at [635, 294] on button "Yes" at bounding box center [646, 293] width 77 height 21
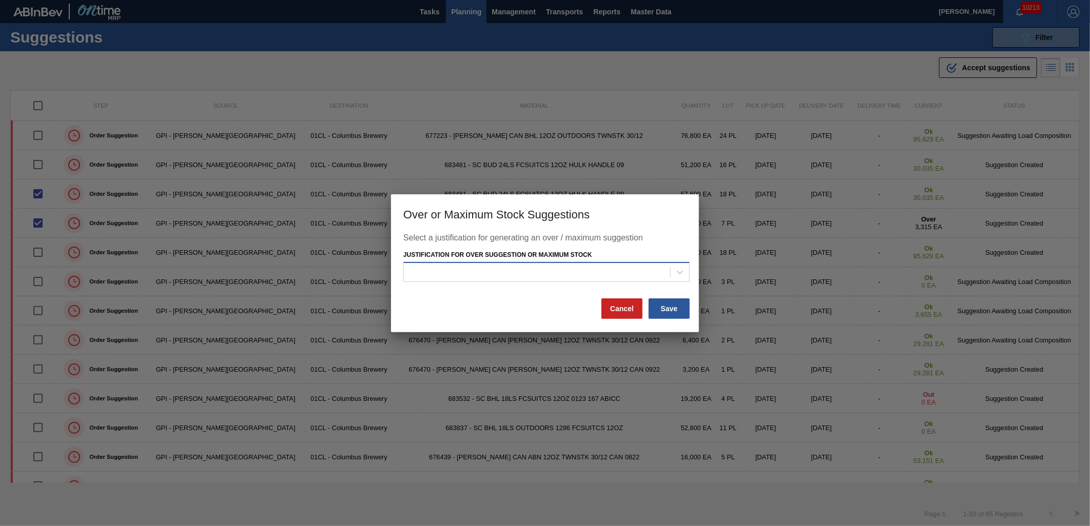
click at [609, 274] on div at bounding box center [537, 272] width 266 height 15
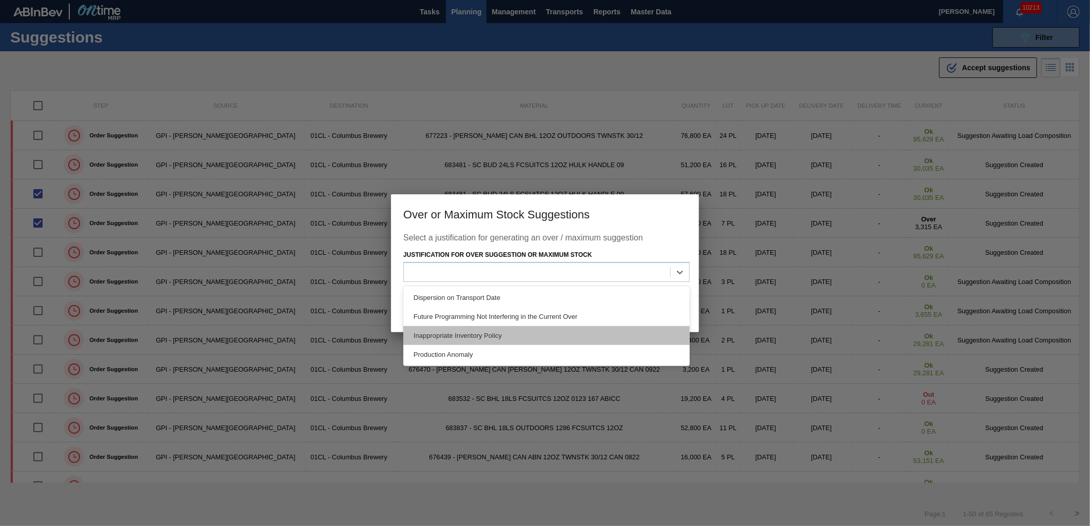
click at [523, 334] on div "Inappropriate Inventory Policy" at bounding box center [546, 335] width 286 height 19
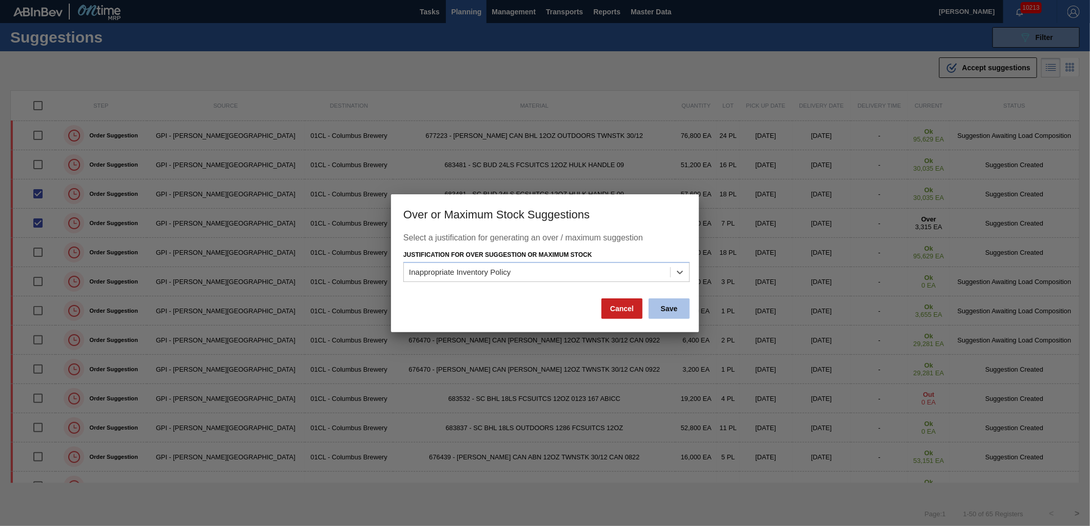
click at [674, 311] on button "Save" at bounding box center [668, 309] width 41 height 21
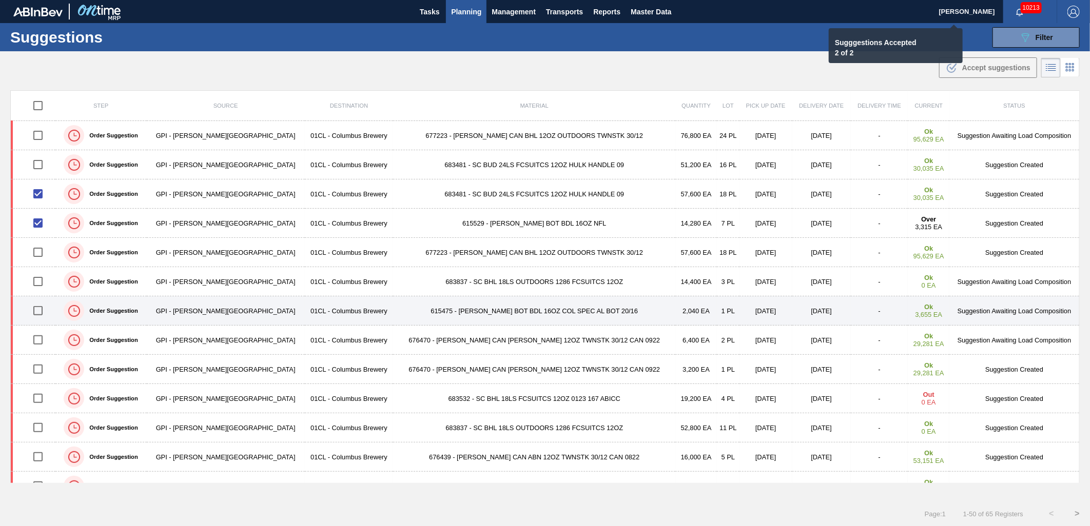
checkbox input "false"
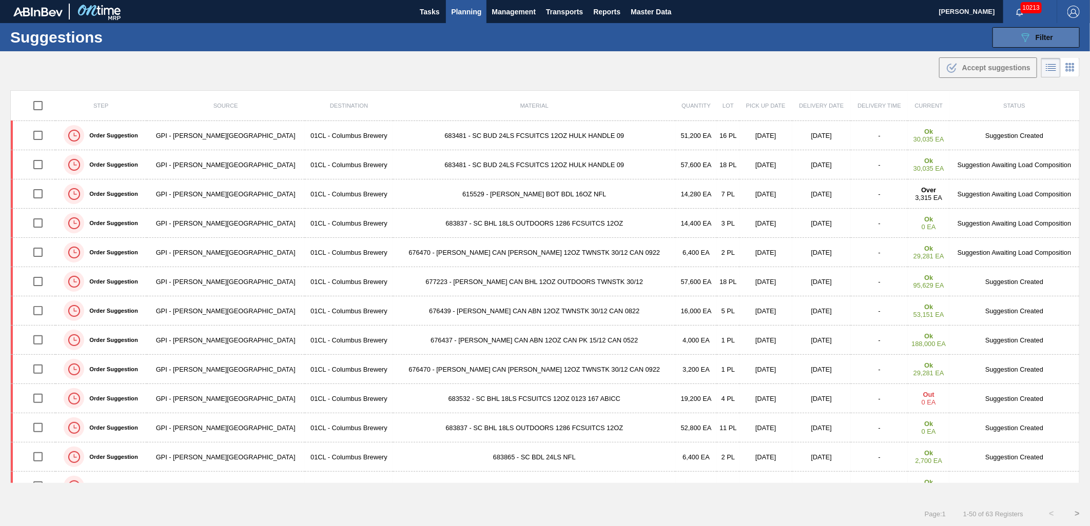
click at [1019, 41] on icon "089F7B8B-B2A5-4AFE-B5C0-19BA573D28AC" at bounding box center [1025, 37] width 12 height 12
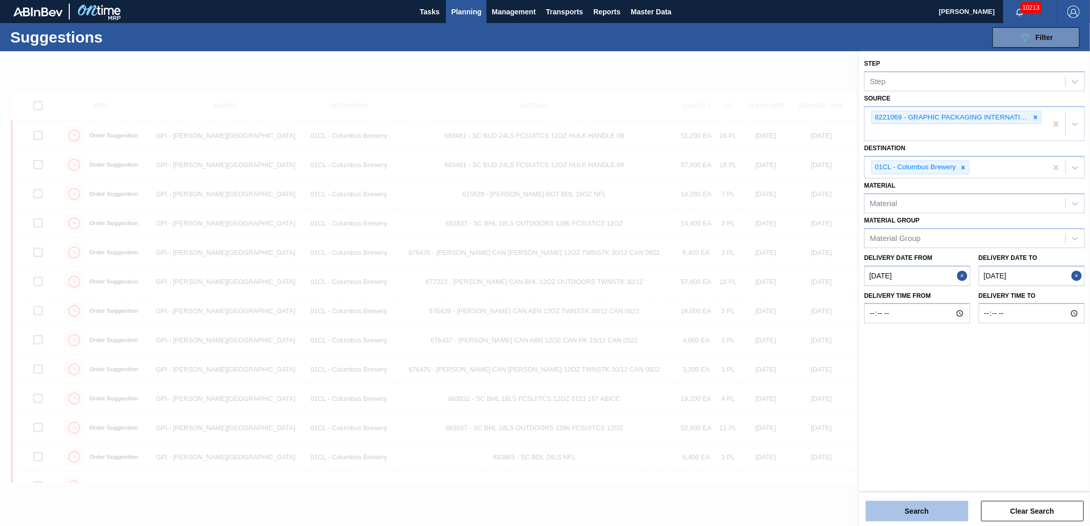
click at [927, 516] on button "Search" at bounding box center [916, 511] width 103 height 21
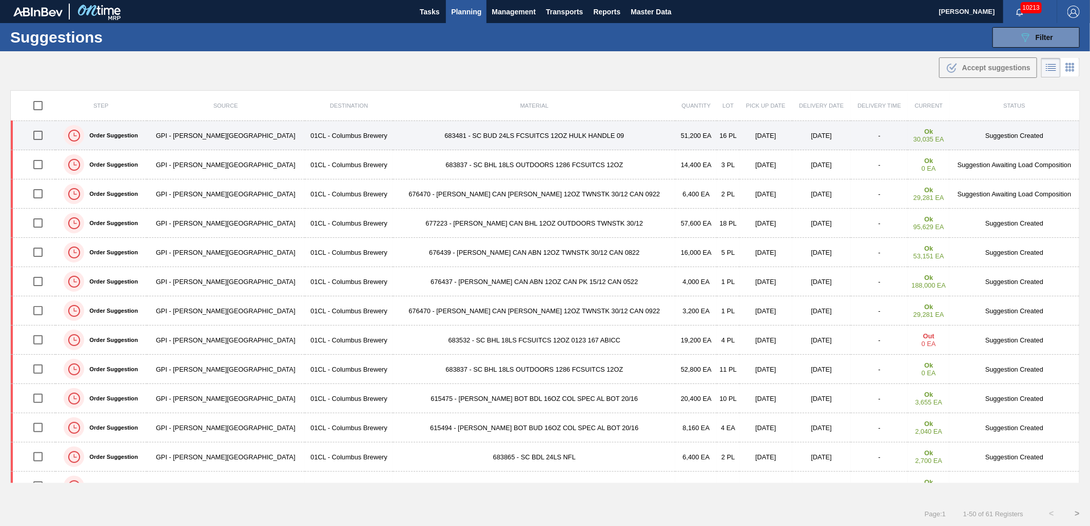
click at [41, 141] on input "checkbox" at bounding box center [38, 136] width 22 height 22
checkbox input "true"
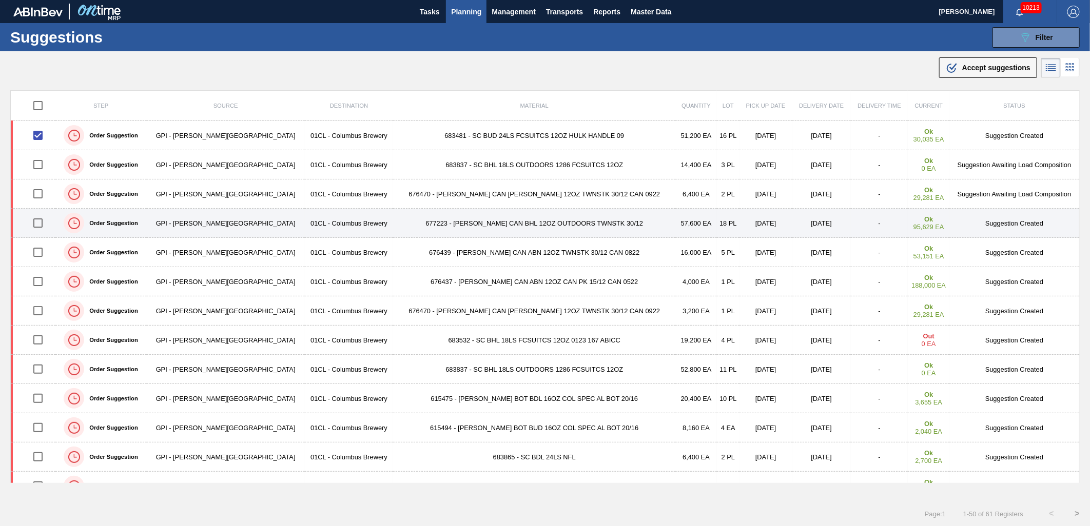
click at [38, 224] on input "checkbox" at bounding box center [38, 223] width 22 height 22
checkbox input "true"
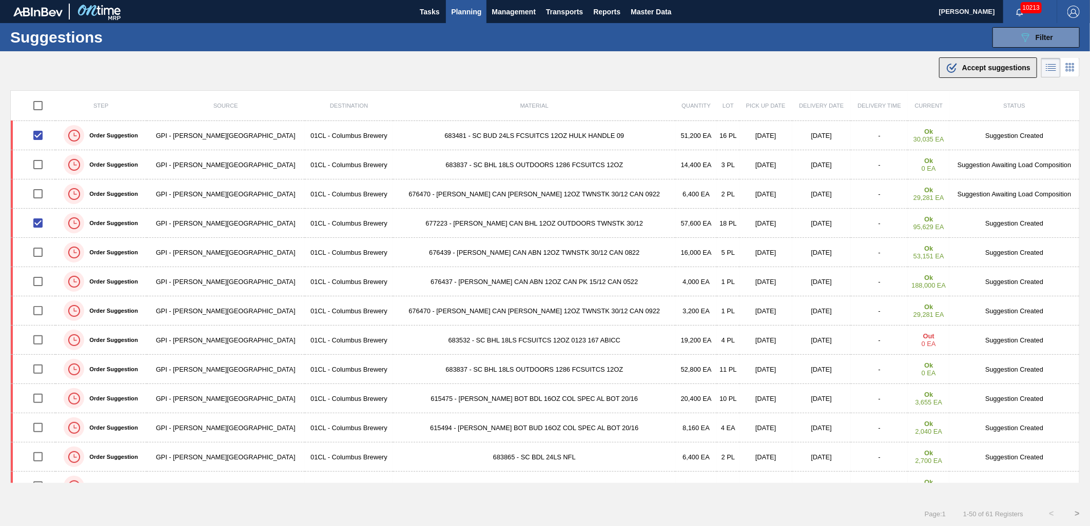
click at [956, 68] on icon ".b{fill:var(--color-action-default)}" at bounding box center [951, 68] width 12 height 12
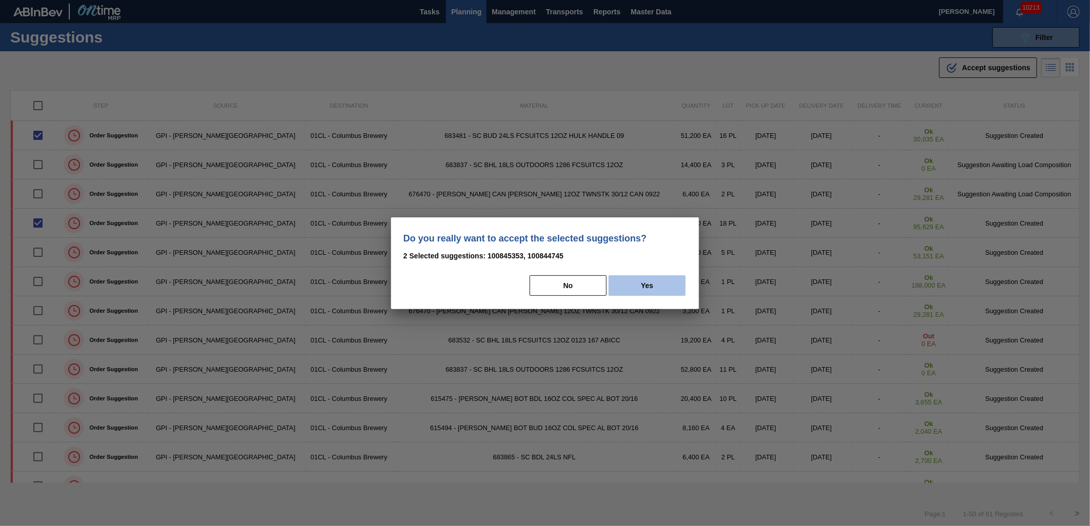
click at [640, 279] on button "Yes" at bounding box center [646, 285] width 77 height 21
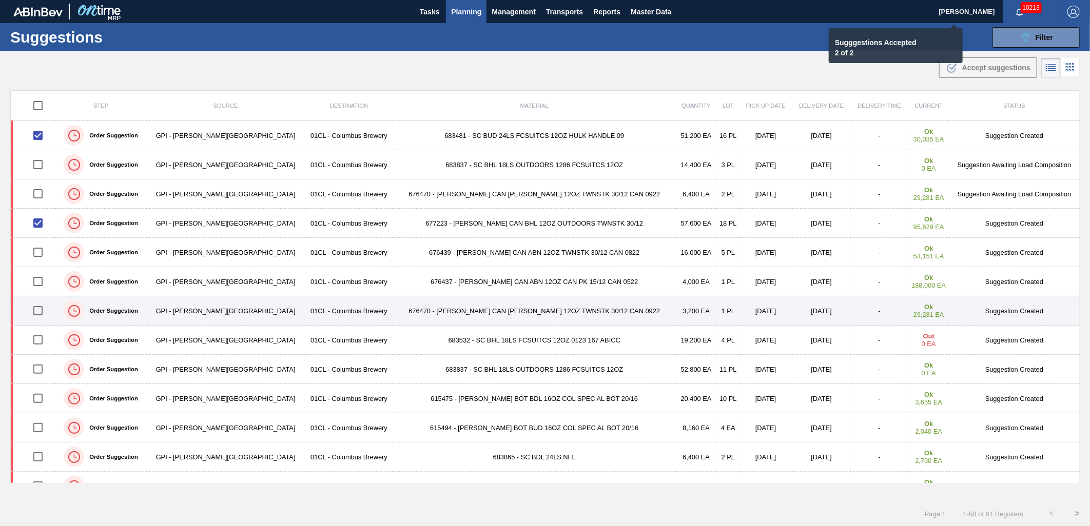
checkbox input "false"
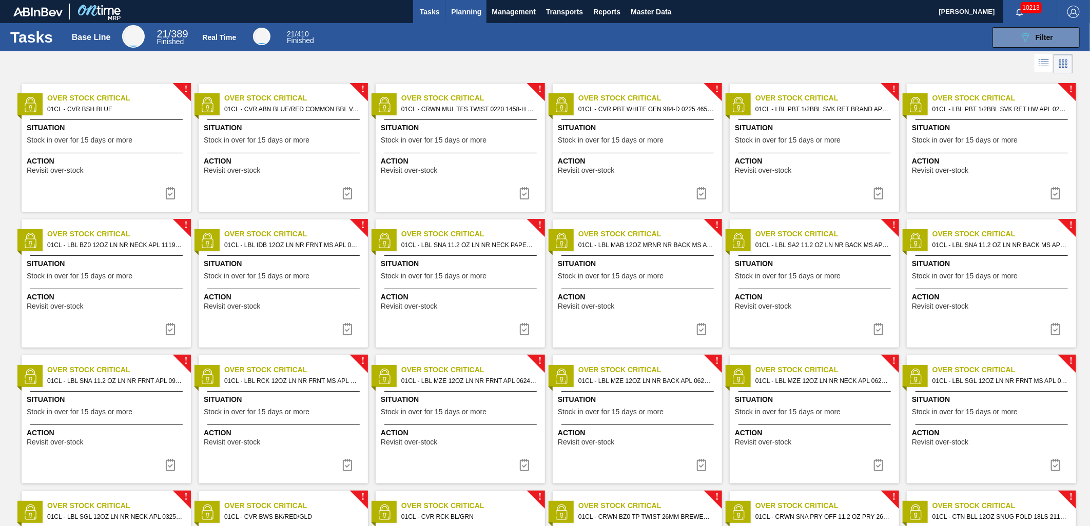
click at [457, 7] on span "Planning" at bounding box center [466, 12] width 30 height 12
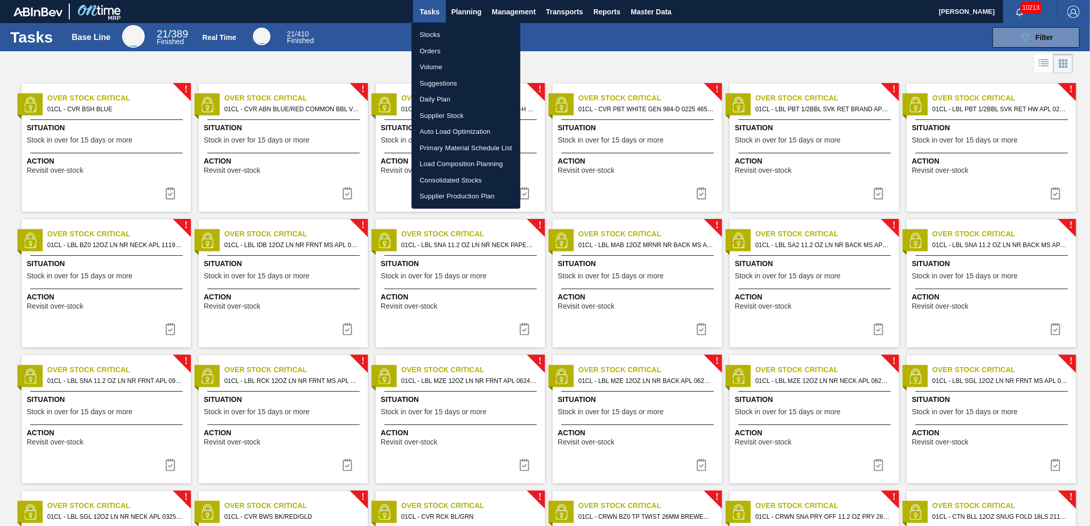
click at [457, 166] on li "Load Composition Planning" at bounding box center [465, 164] width 109 height 16
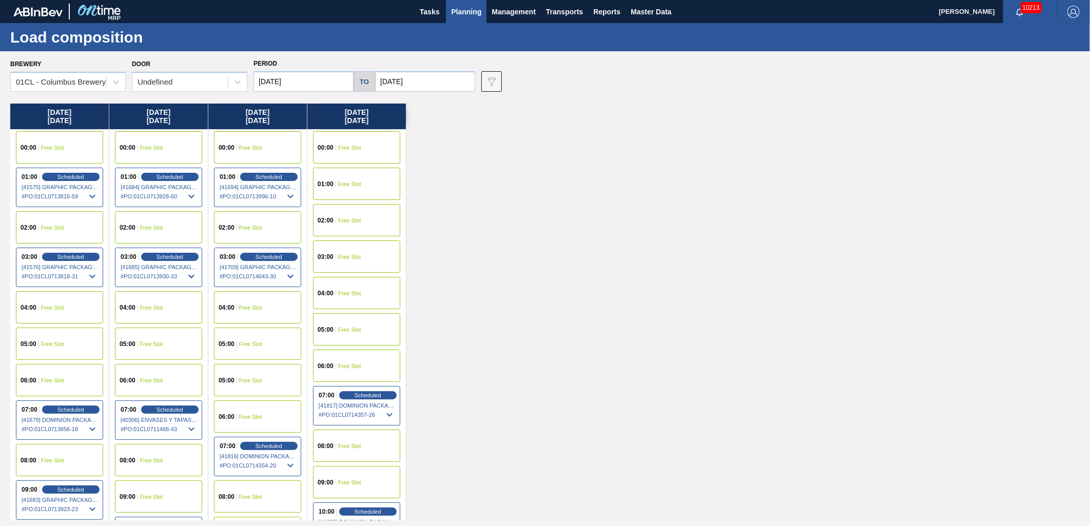
scroll to position [57, 0]
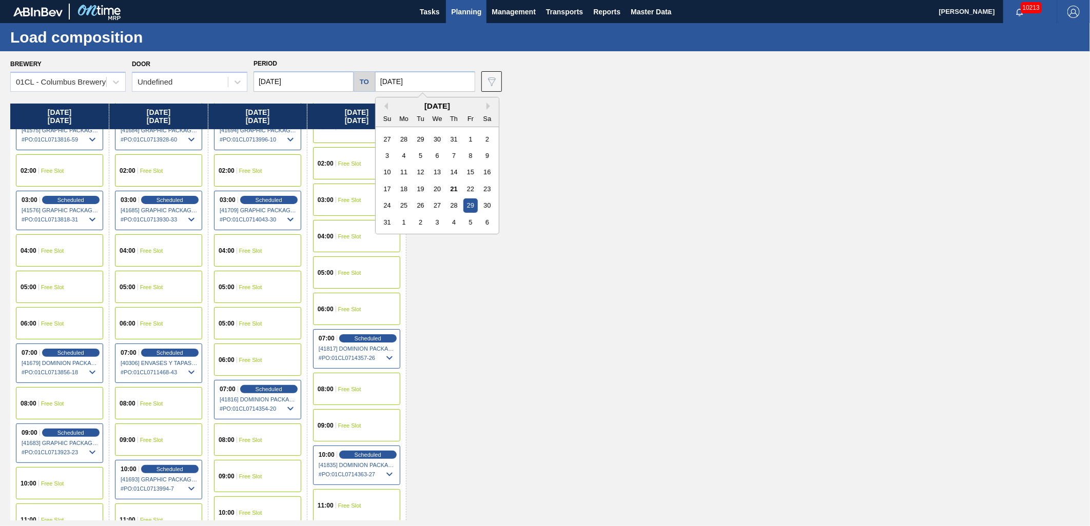
click at [429, 73] on input "[DATE]" at bounding box center [425, 81] width 100 height 21
click at [432, 224] on div "3" at bounding box center [437, 222] width 14 height 14
type input "[DATE]"
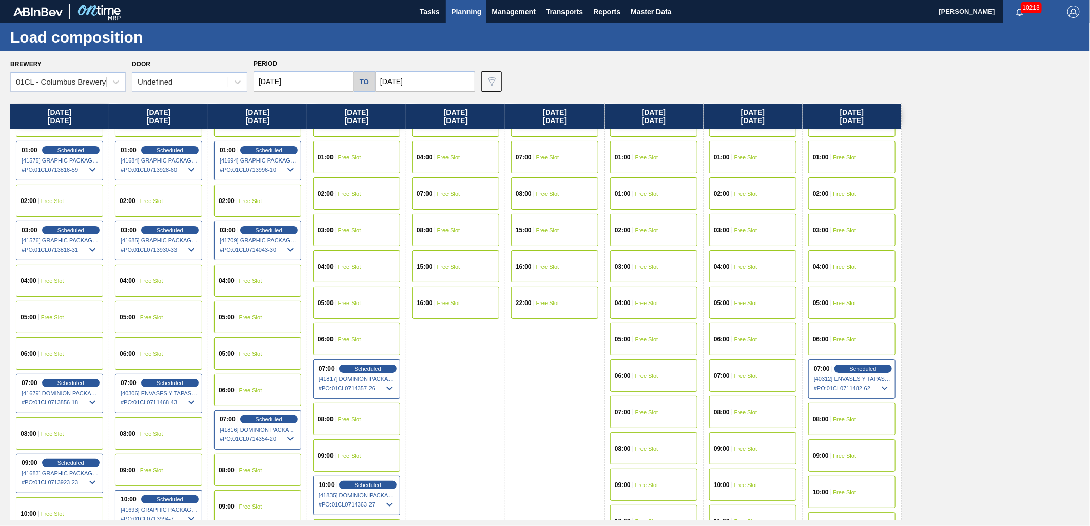
scroll to position [0, 0]
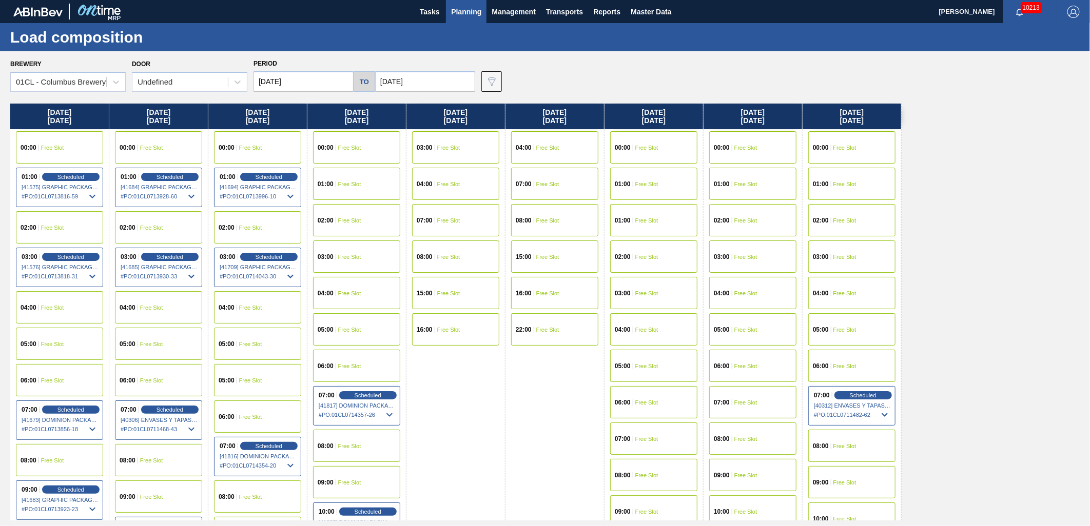
click at [357, 211] on div "02:00 Free Slot" at bounding box center [356, 220] width 87 height 32
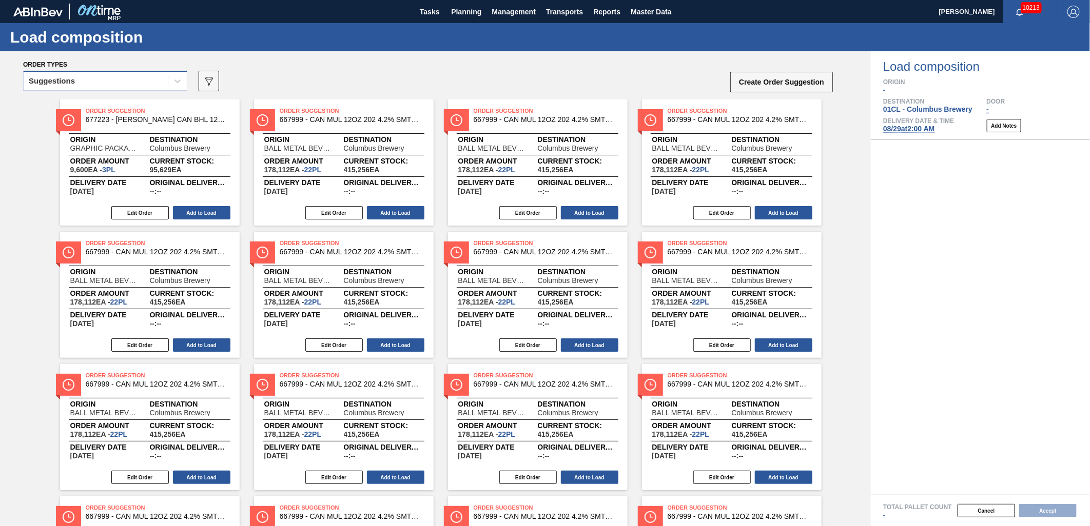
click at [159, 81] on div "Suggestions" at bounding box center [96, 81] width 144 height 15
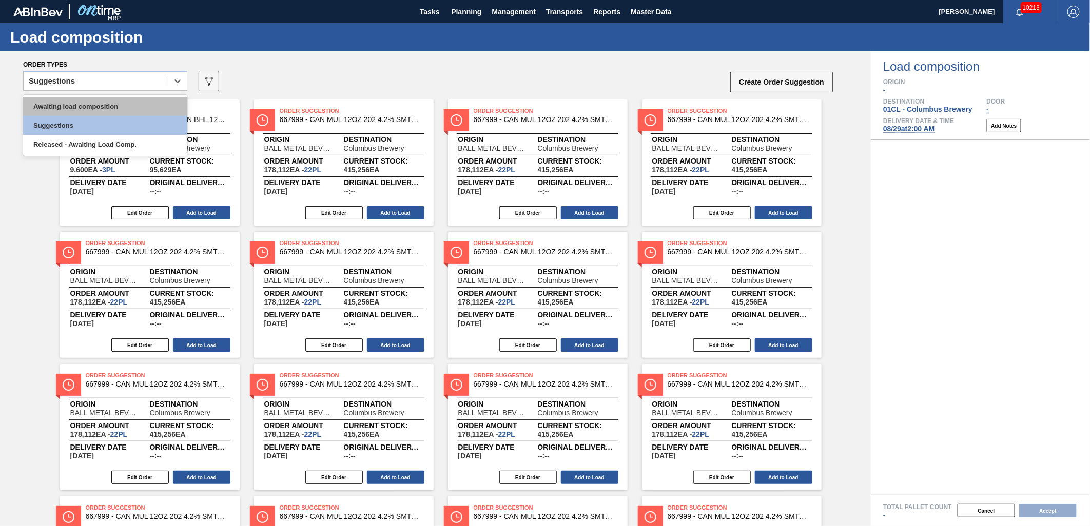
click at [136, 104] on div "Awaiting load composition" at bounding box center [105, 106] width 164 height 19
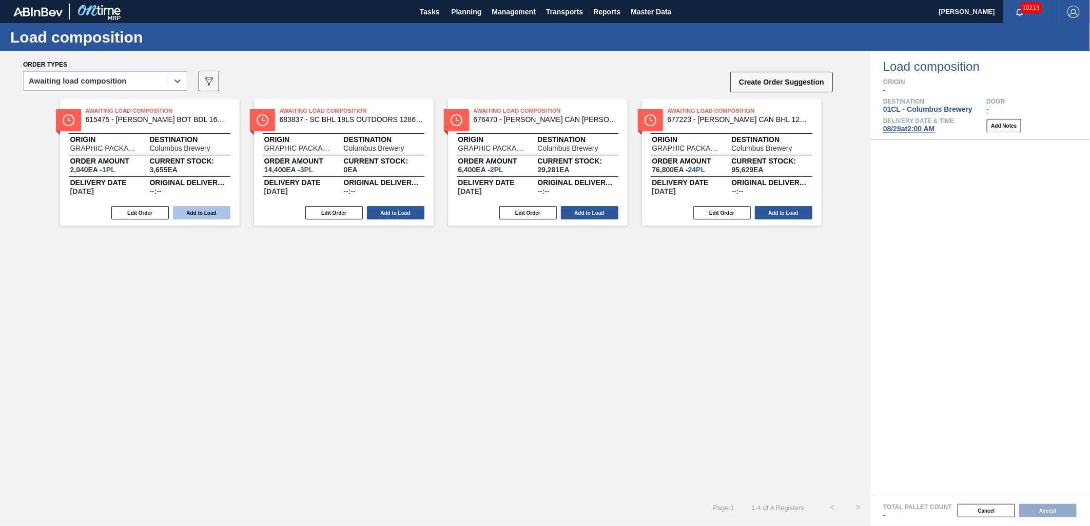
click at [187, 212] on button "Add to Load" at bounding box center [201, 212] width 57 height 13
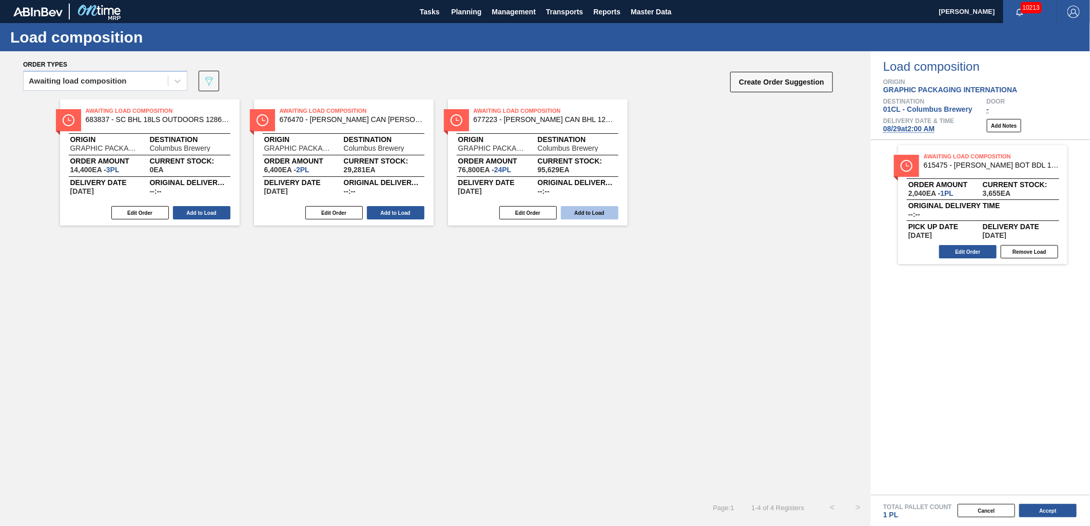
click at [583, 209] on button "Add to Load" at bounding box center [589, 212] width 57 height 13
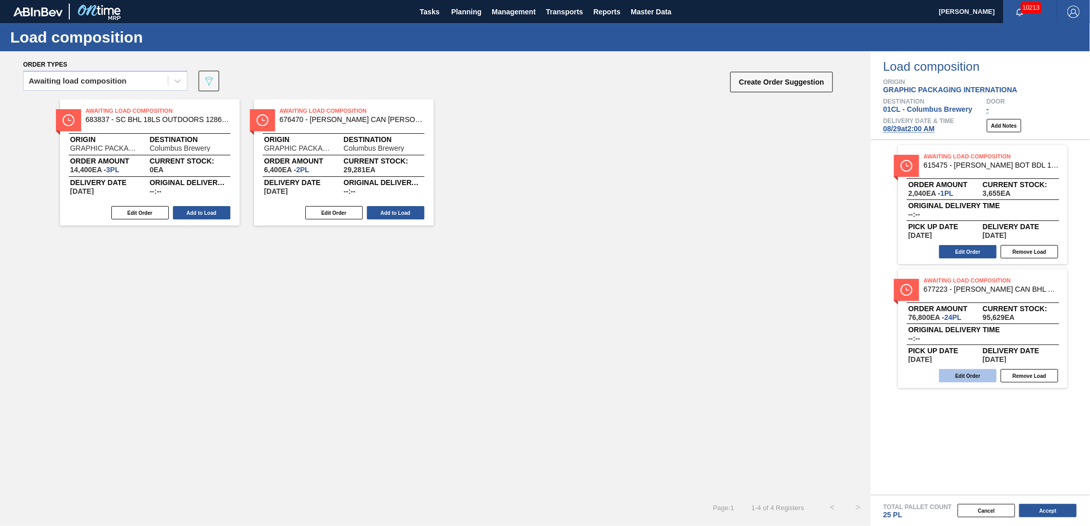
click at [964, 380] on button "Edit Order" at bounding box center [967, 375] width 57 height 13
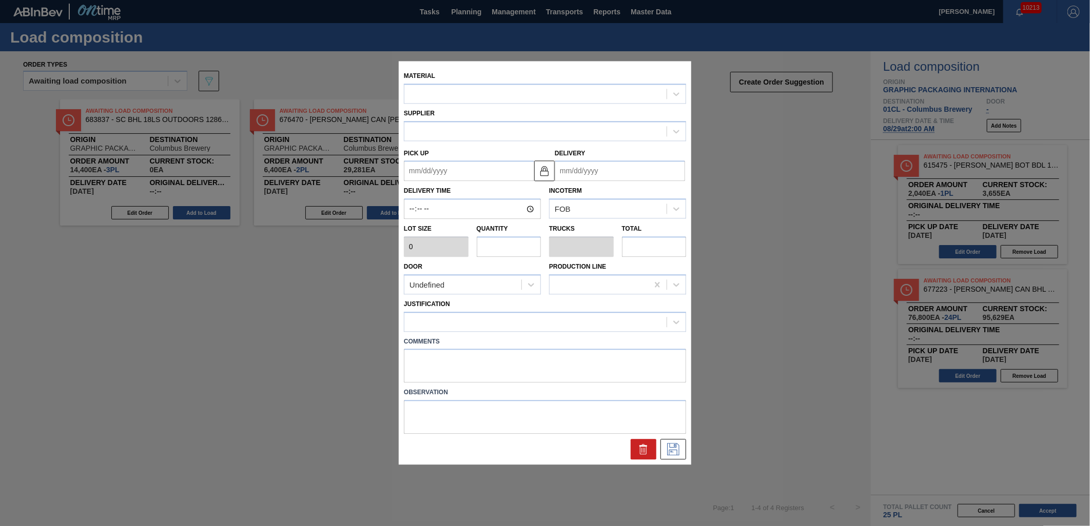
type input "3,200"
type input "24"
type input "0.923"
type input "76,800"
type up "[DATE]"
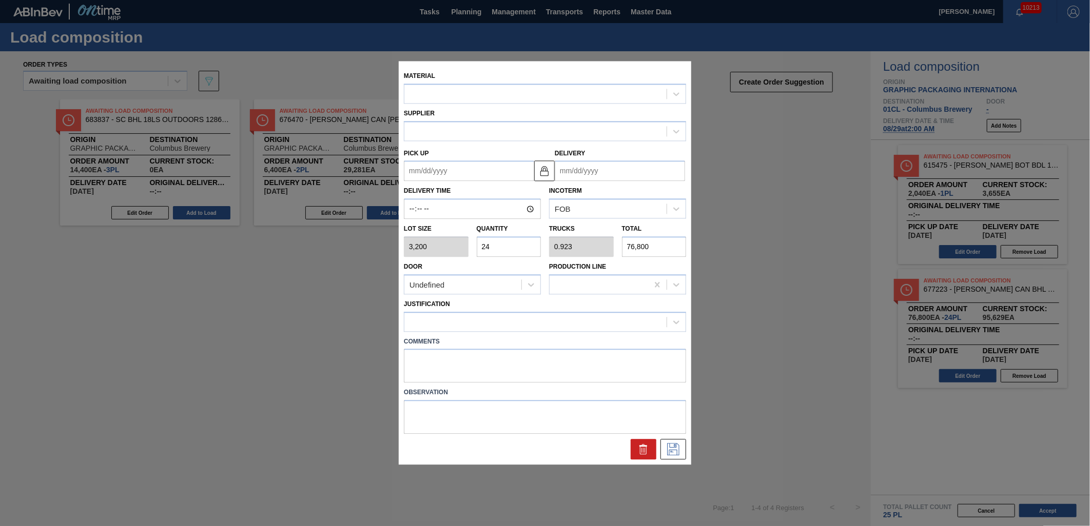
type input "[DATE]"
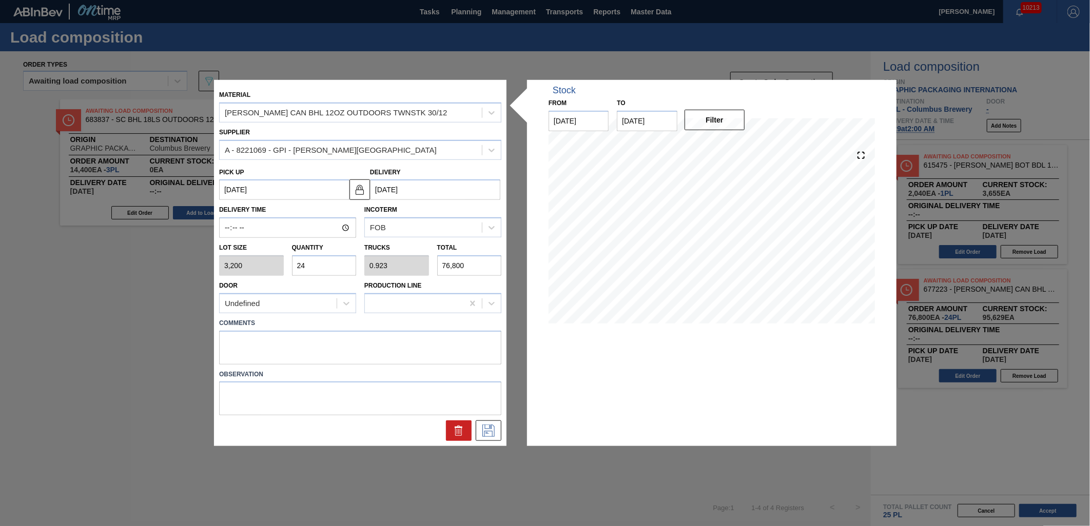
click at [342, 267] on input "24" at bounding box center [324, 265] width 65 height 21
type input "2"
type input "0.077"
type input "6,400"
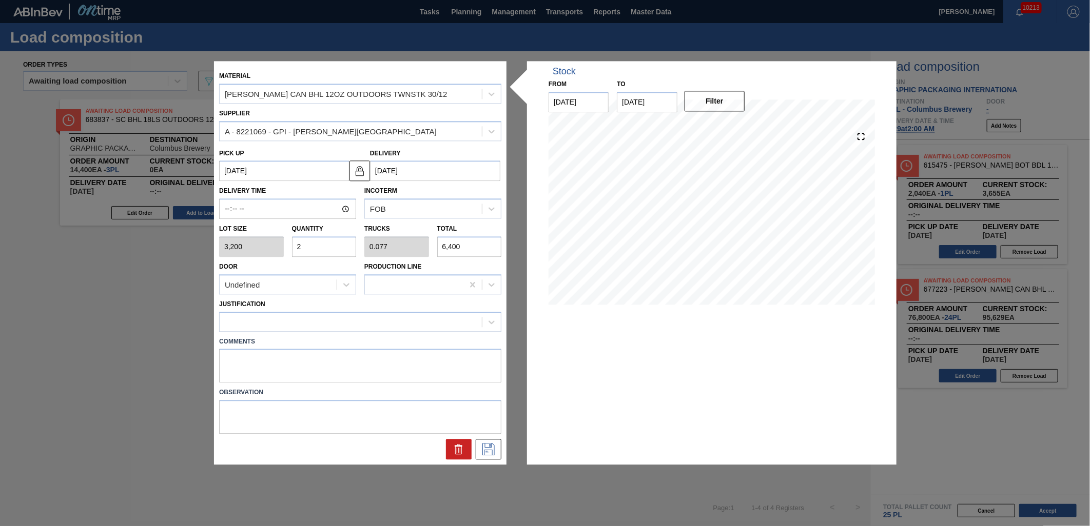
type input "25"
type input "0.962"
type input "80,000"
type input "25"
click at [330, 323] on div at bounding box center [351, 321] width 262 height 15
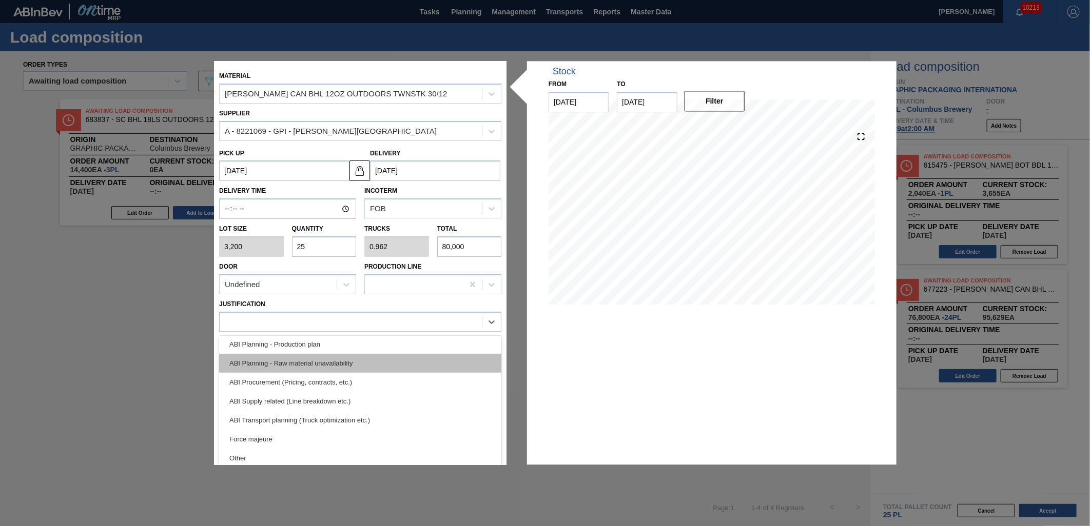
scroll to position [114, 0]
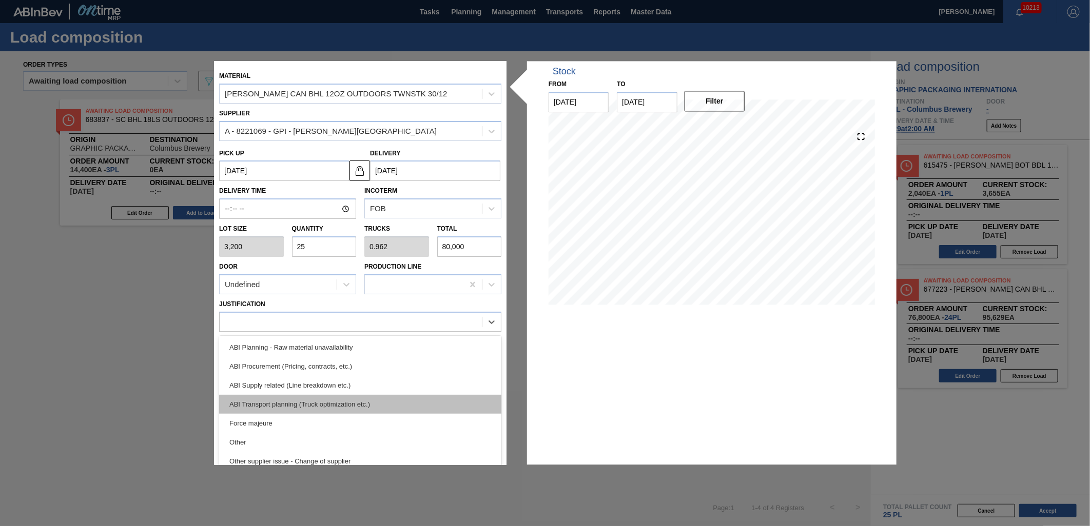
click at [328, 407] on div "ABI Transport planning (Truck optimization etc.)" at bounding box center [360, 404] width 282 height 19
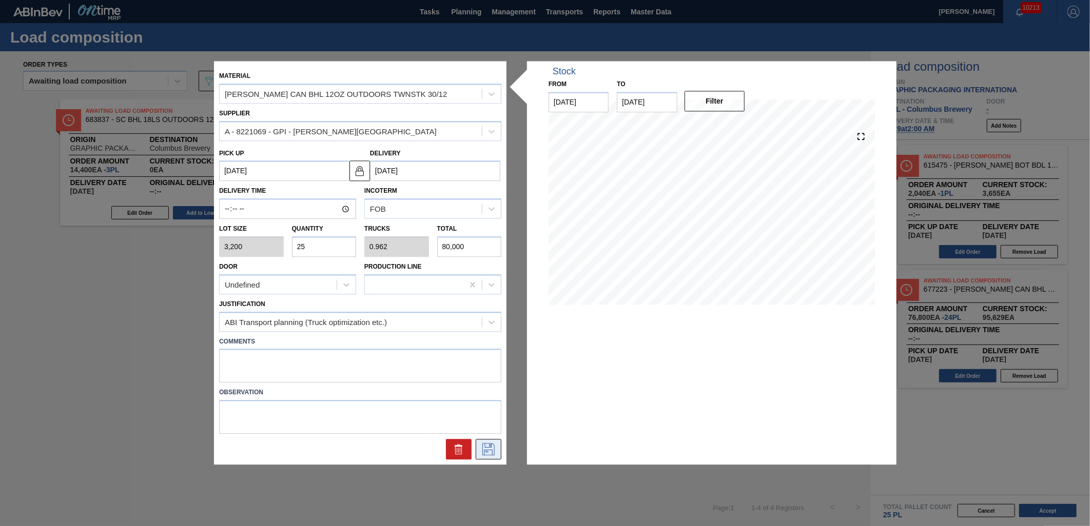
click at [488, 442] on button at bounding box center [489, 450] width 26 height 21
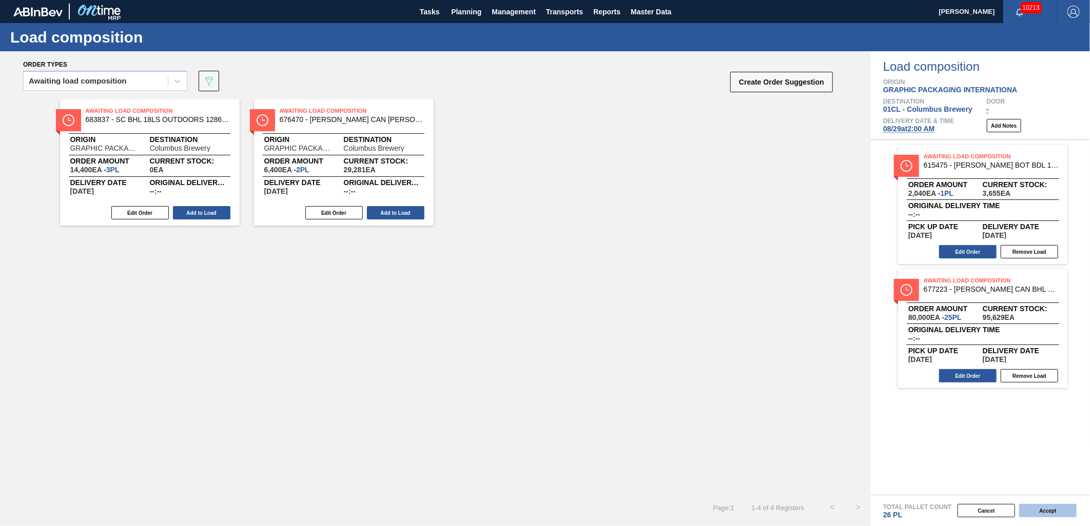
click at [1041, 514] on button "Accept" at bounding box center [1047, 510] width 57 height 13
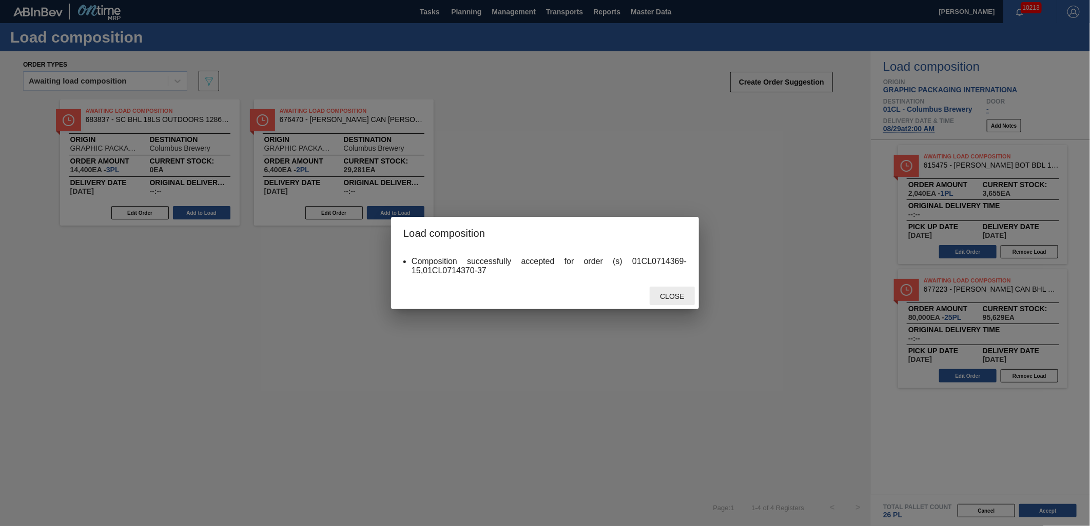
click at [663, 301] on div "Close" at bounding box center [671, 296] width 45 height 19
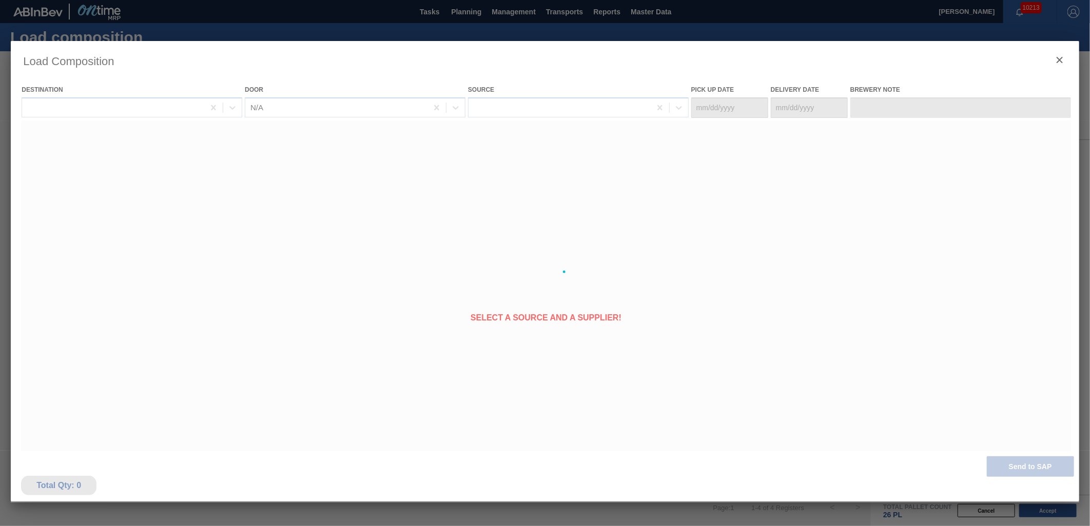
type Date "[DATE]"
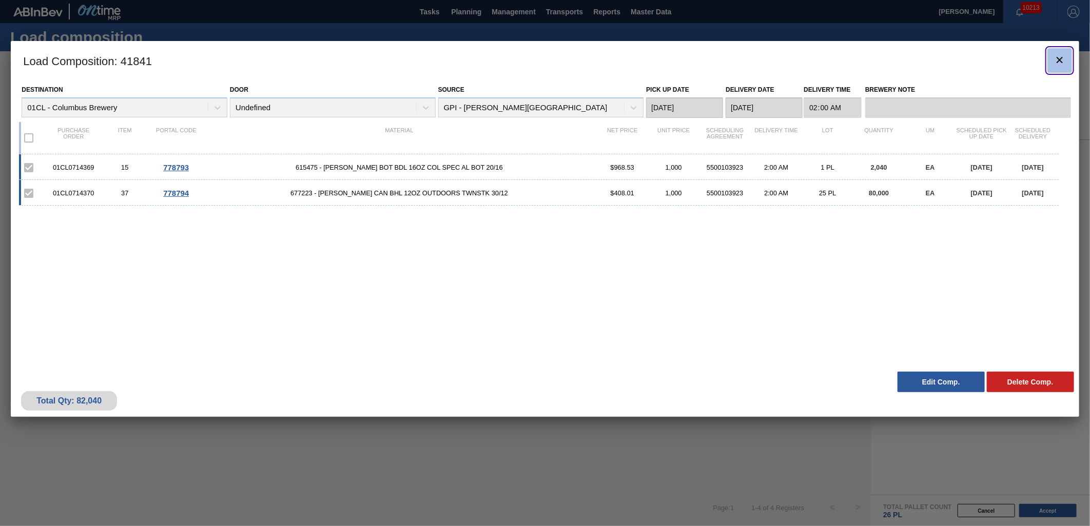
click at [1052, 60] on button "botão de ícone" at bounding box center [1059, 60] width 25 height 25
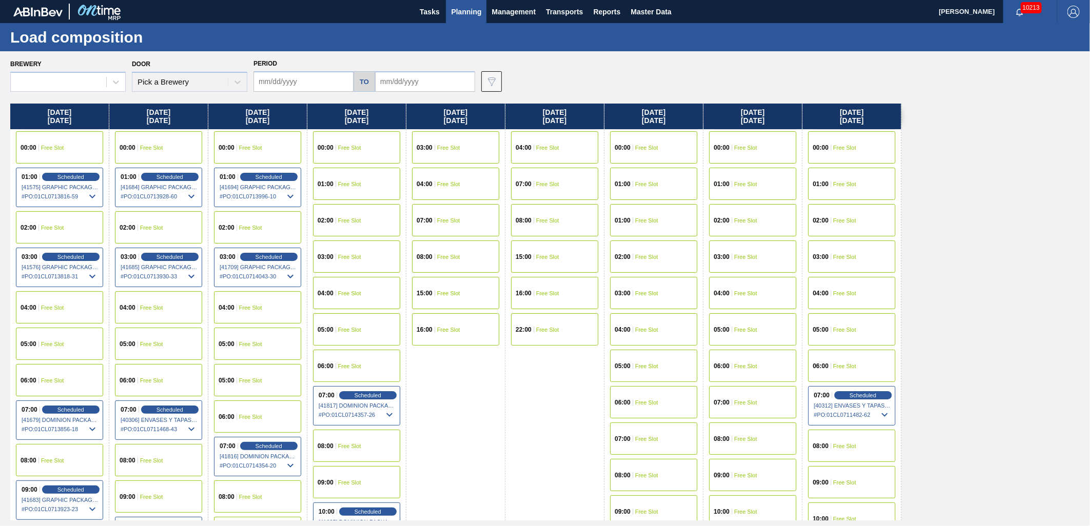
type input "[DATE]"
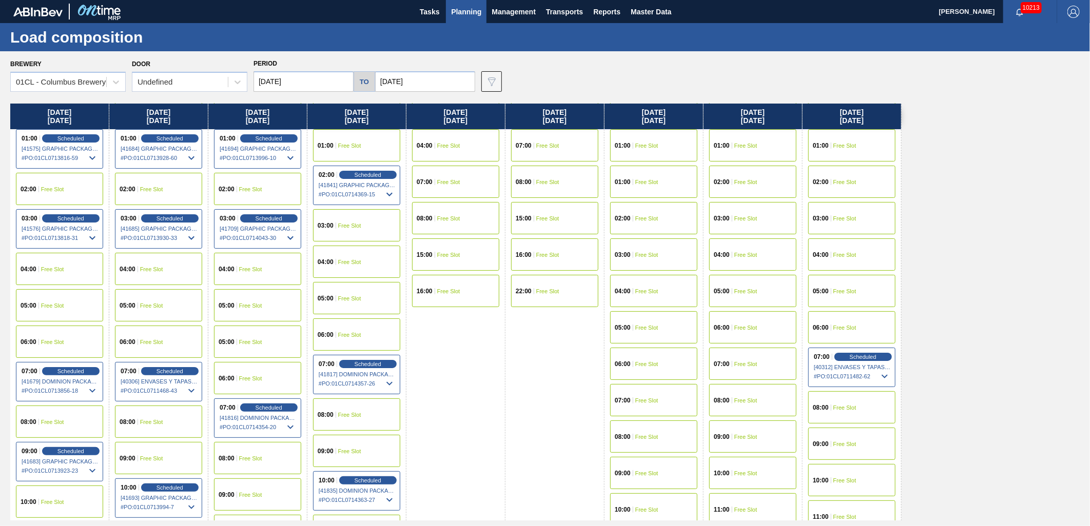
scroll to position [57, 0]
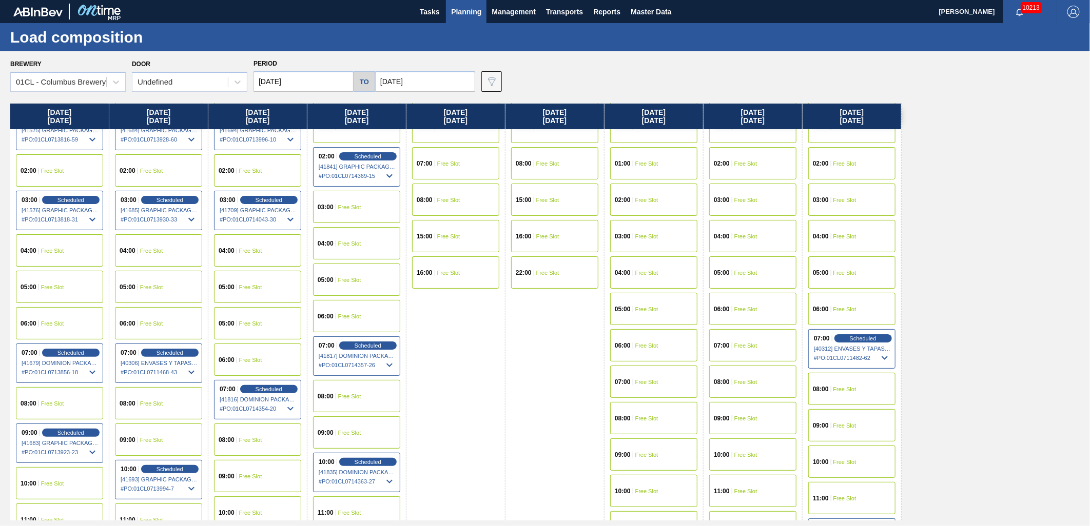
click at [357, 241] on span "Free Slot" at bounding box center [349, 244] width 23 height 6
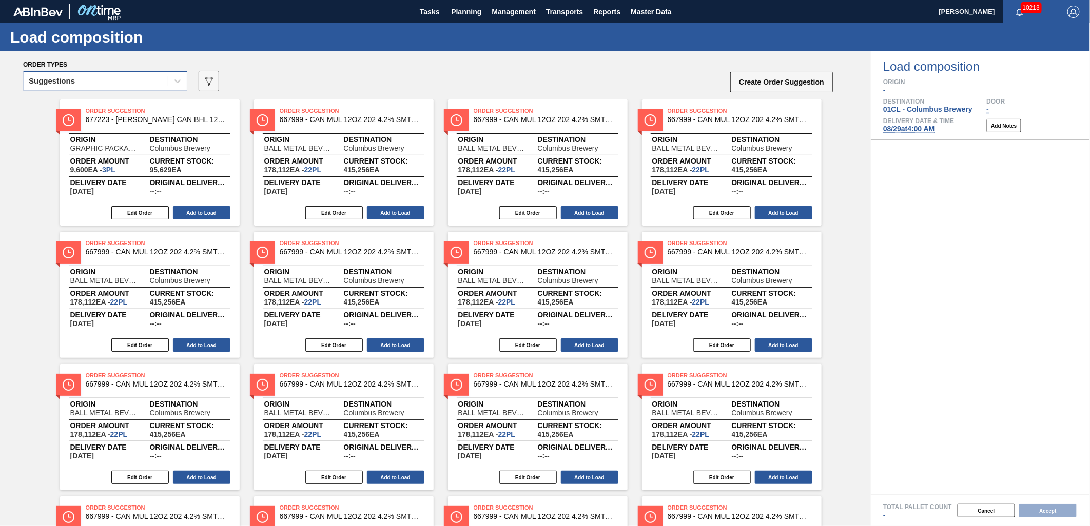
click at [154, 81] on div "Suggestions" at bounding box center [96, 81] width 144 height 15
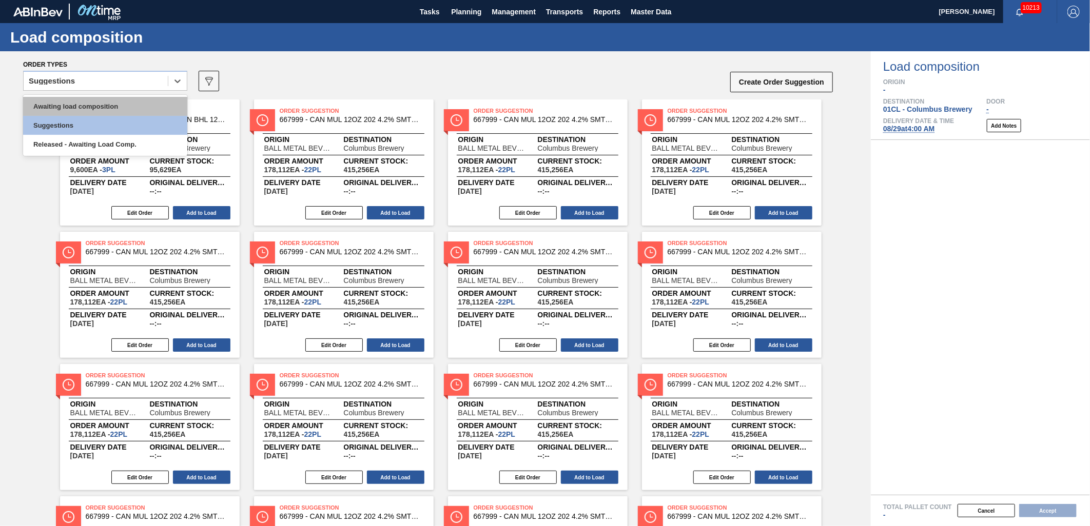
click at [125, 100] on div "Awaiting load composition" at bounding box center [105, 106] width 164 height 19
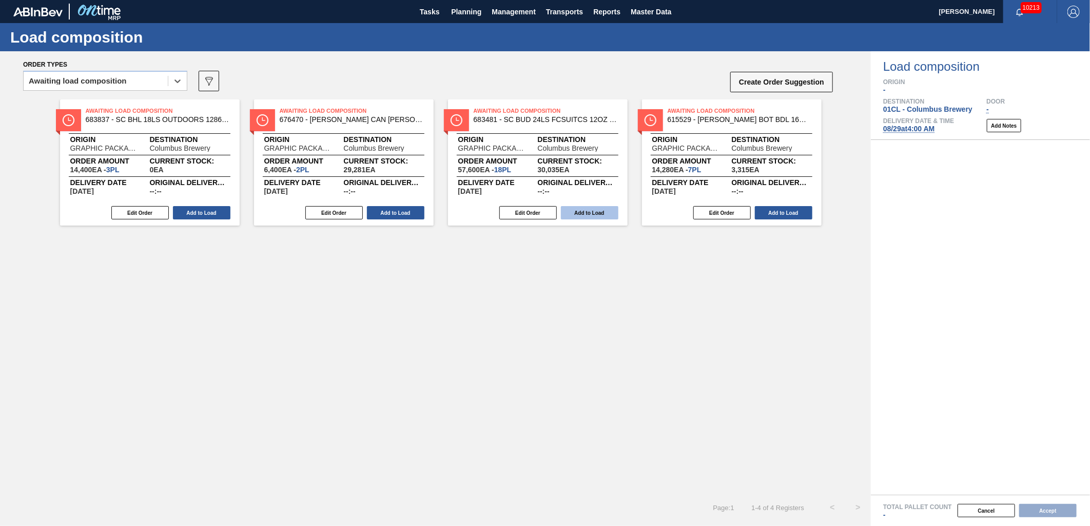
click at [572, 214] on button "Add to Load" at bounding box center [589, 212] width 57 height 13
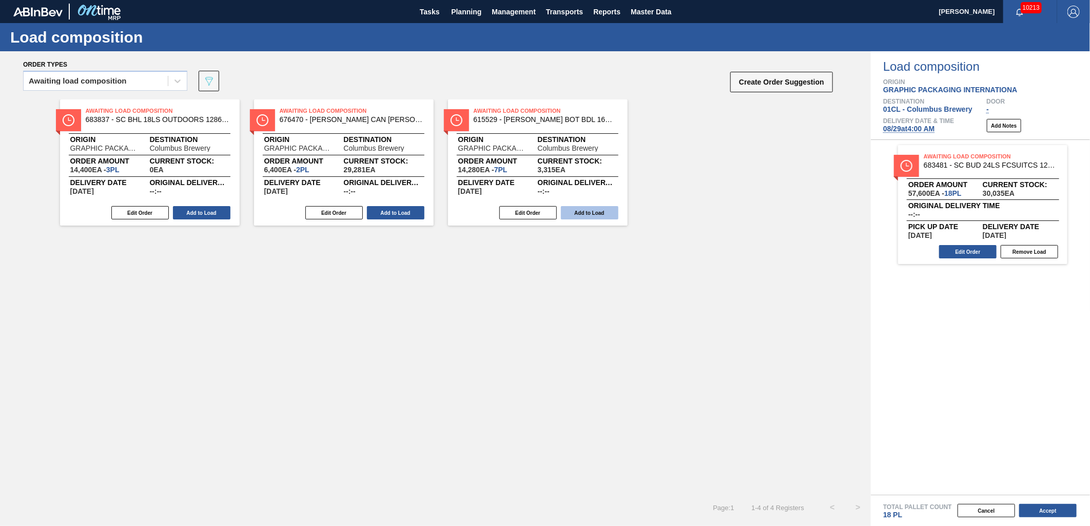
click at [572, 214] on button "Add to Load" at bounding box center [589, 212] width 57 height 13
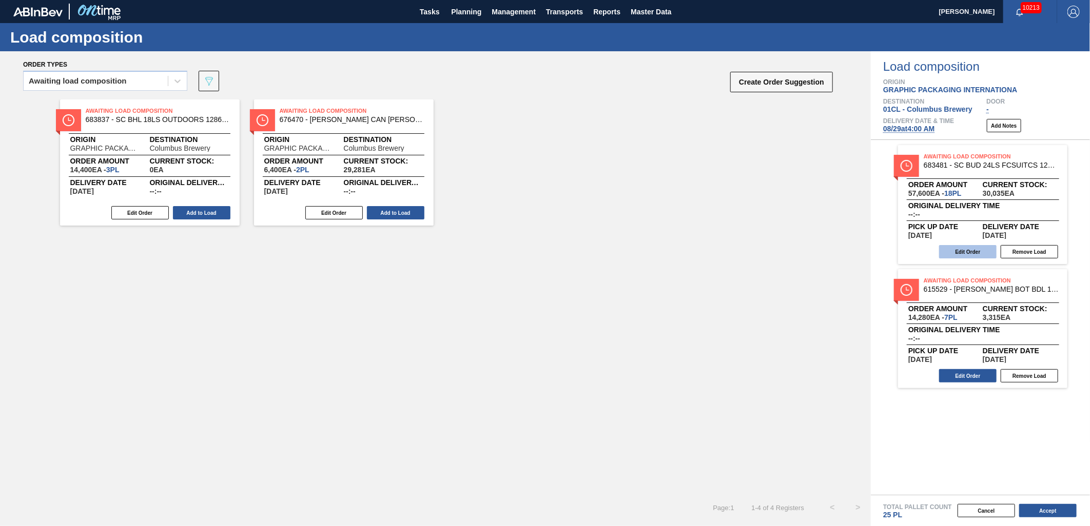
click at [953, 250] on button "Edit Order" at bounding box center [967, 251] width 57 height 13
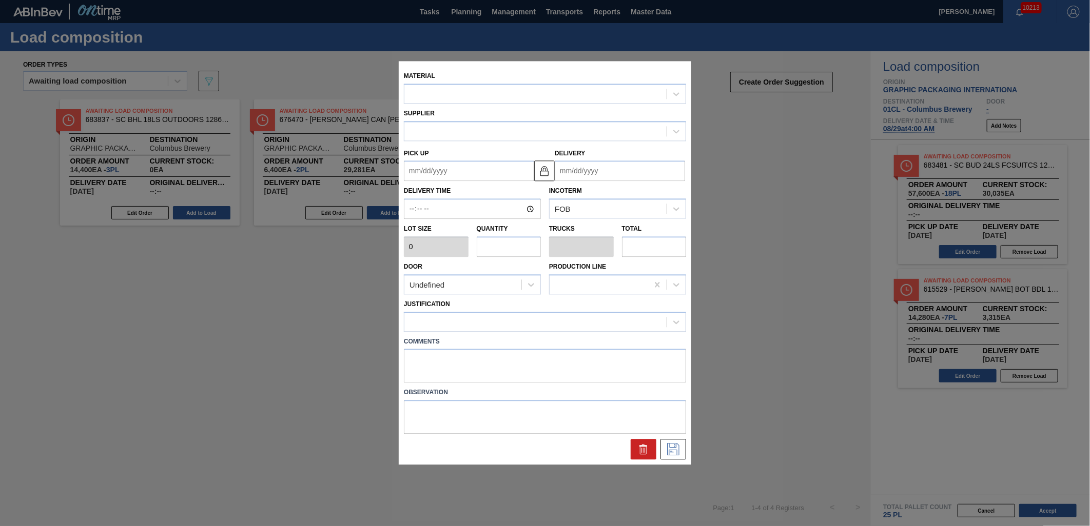
type input "3,200"
type input "18"
type input "0.692"
type input "57,600"
type up "[DATE]"
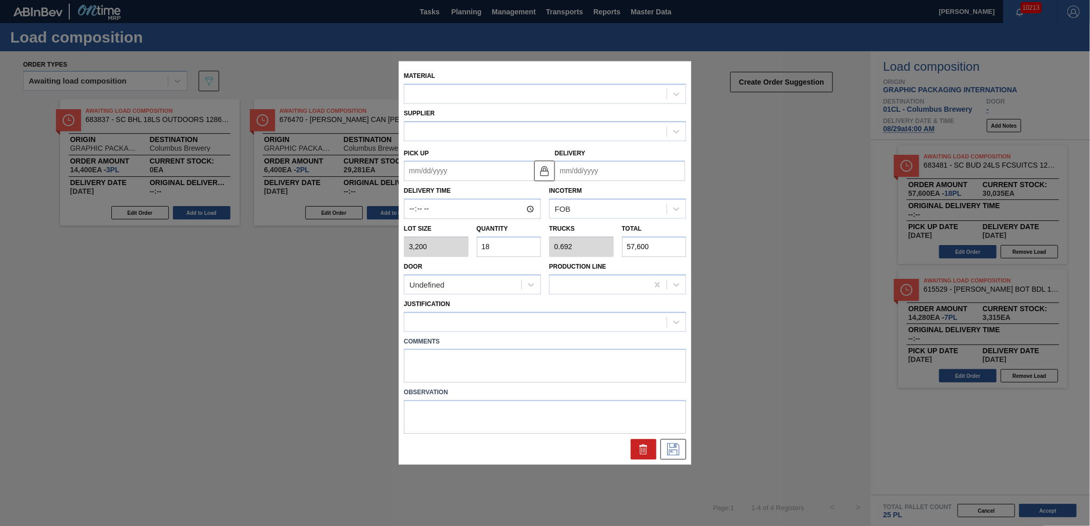
type input "[DATE]"
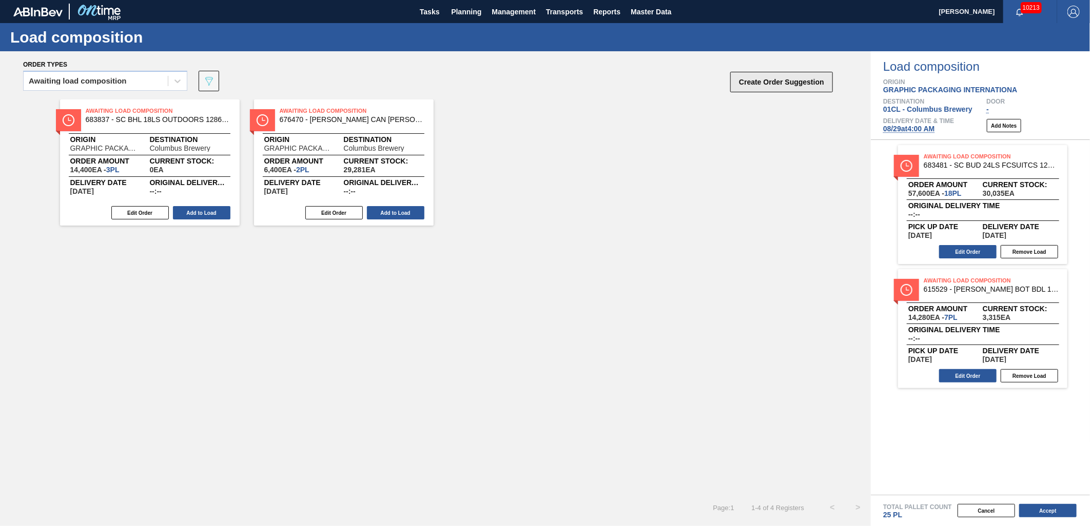
click at [780, 80] on button "Create Order Suggestion" at bounding box center [781, 82] width 103 height 21
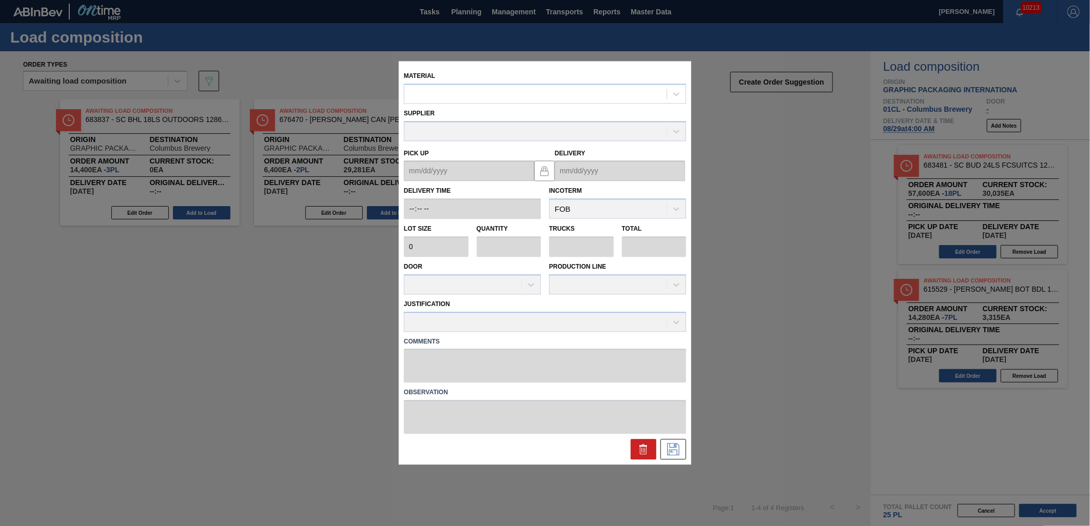
click at [555, 82] on div "Material" at bounding box center [545, 86] width 282 height 35
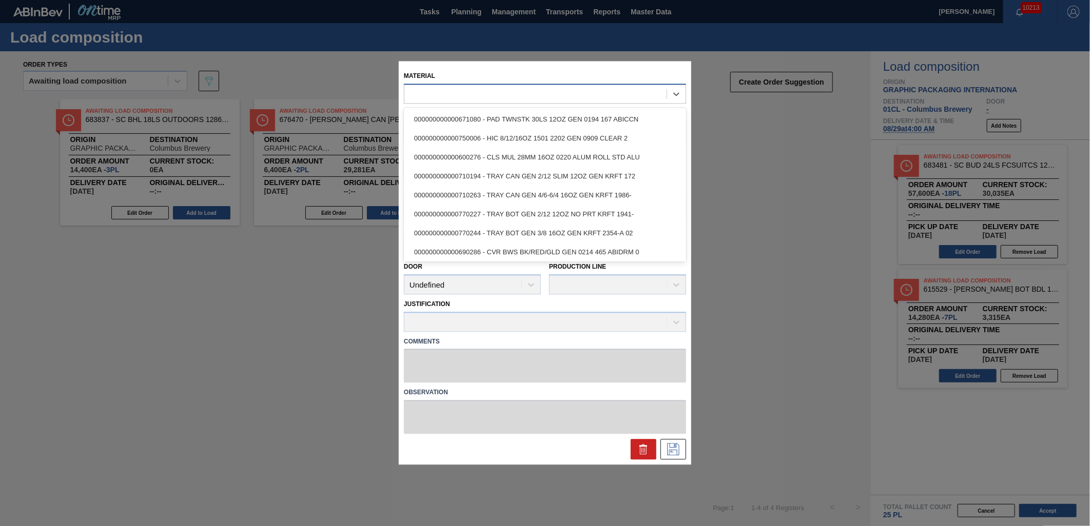
click at [550, 102] on div at bounding box center [545, 94] width 282 height 20
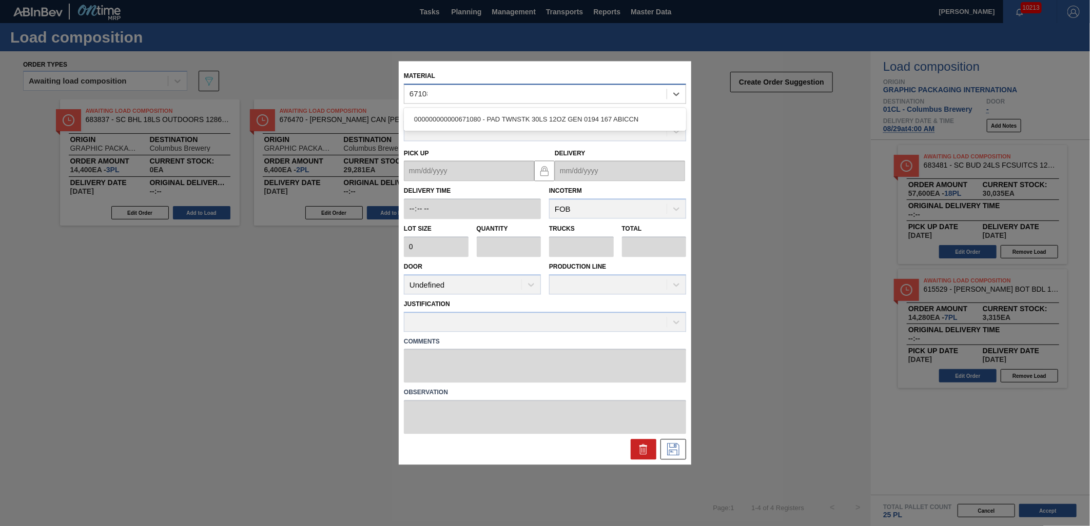
type input "671080"
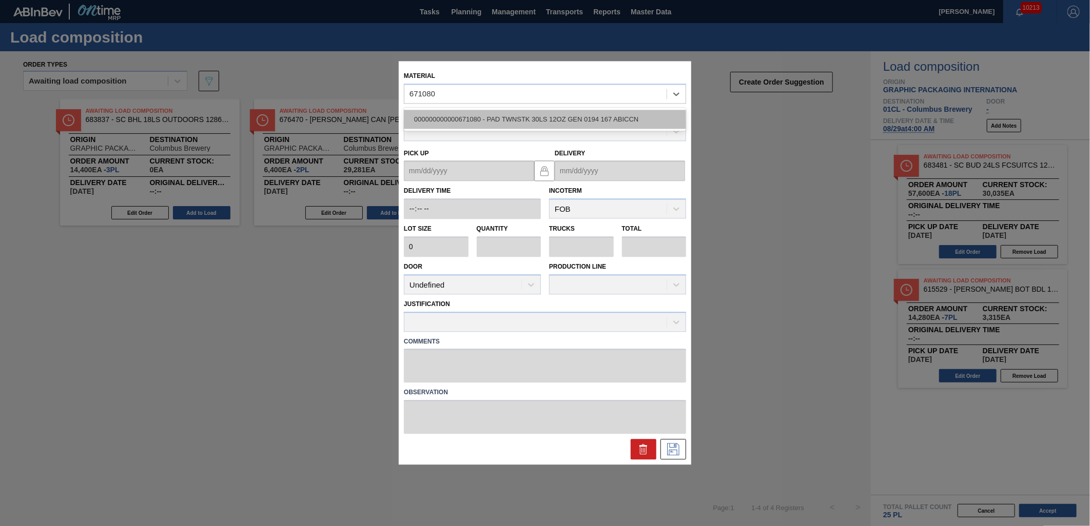
click at [556, 122] on div "000000000000671080 - PAD TWNSTK 30LS 12OZ GEN 0194 167 ABICCN" at bounding box center [545, 119] width 282 height 19
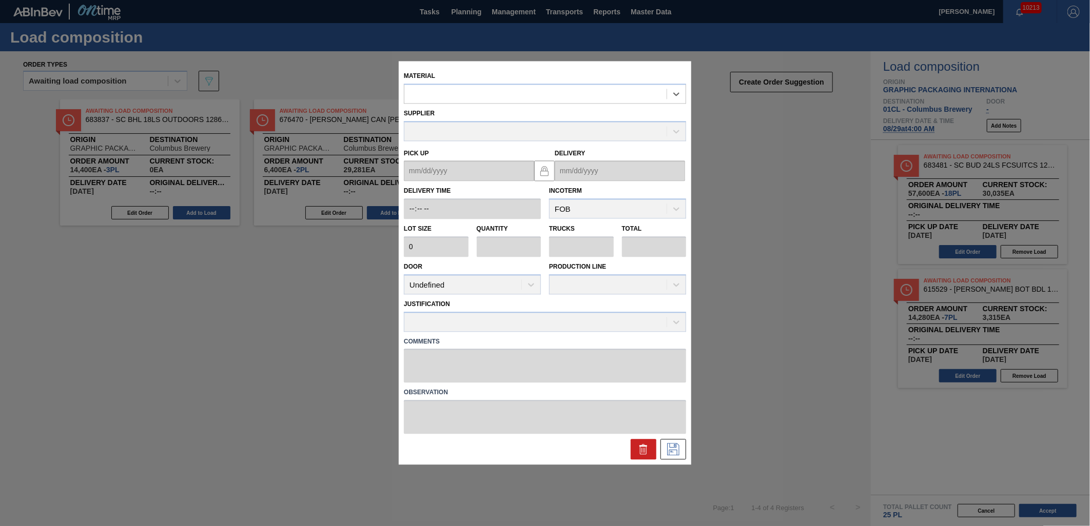
type input "36,000"
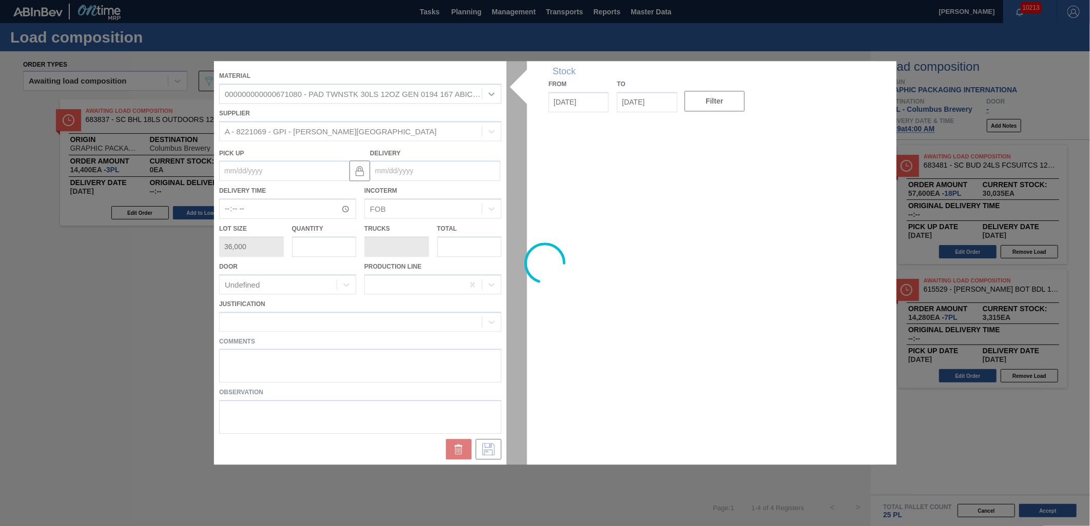
click at [441, 174] on div at bounding box center [545, 263] width 662 height 404
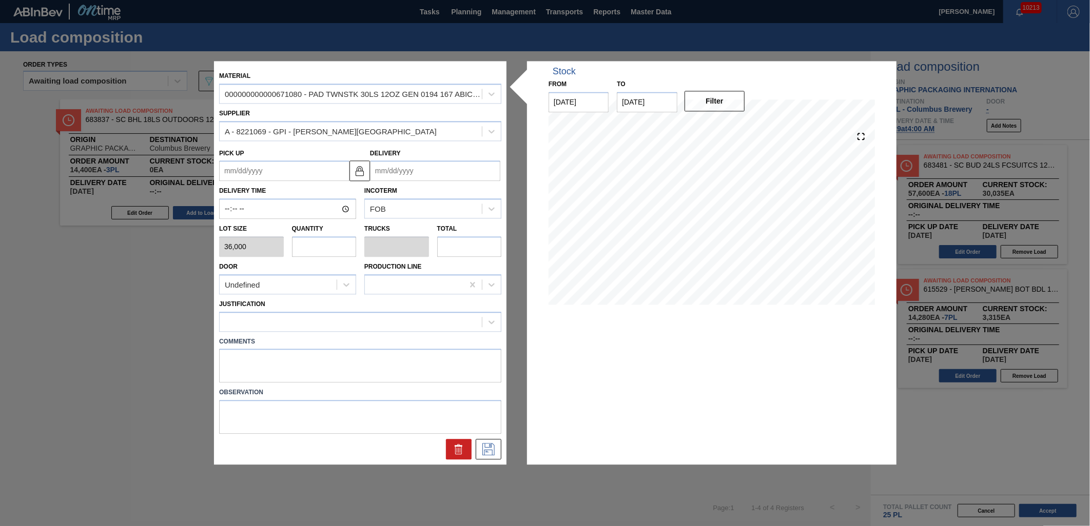
click at [441, 174] on input "Delivery" at bounding box center [435, 171] width 130 height 21
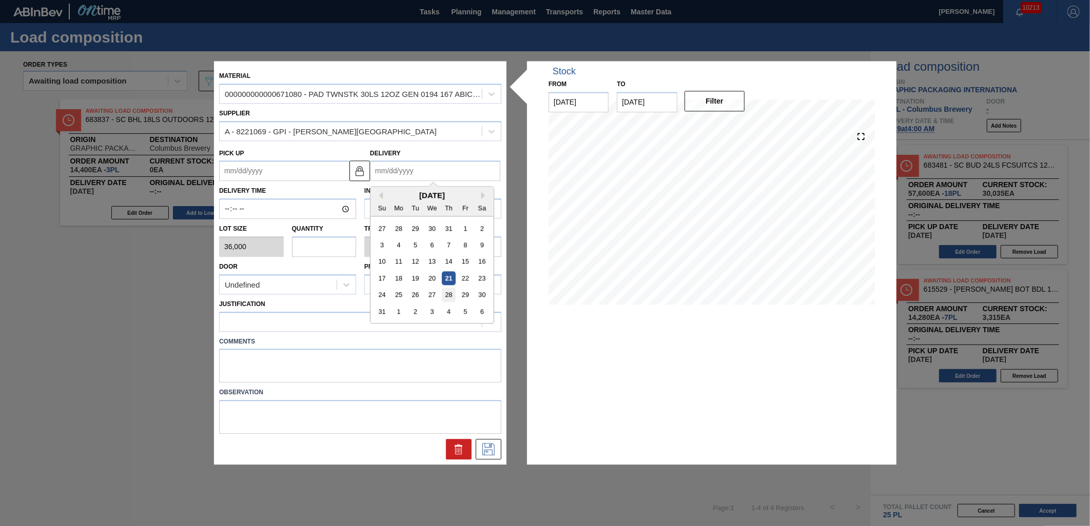
click at [451, 298] on div "28" at bounding box center [449, 295] width 14 height 14
type up "[DATE]"
type input "[DATE]"
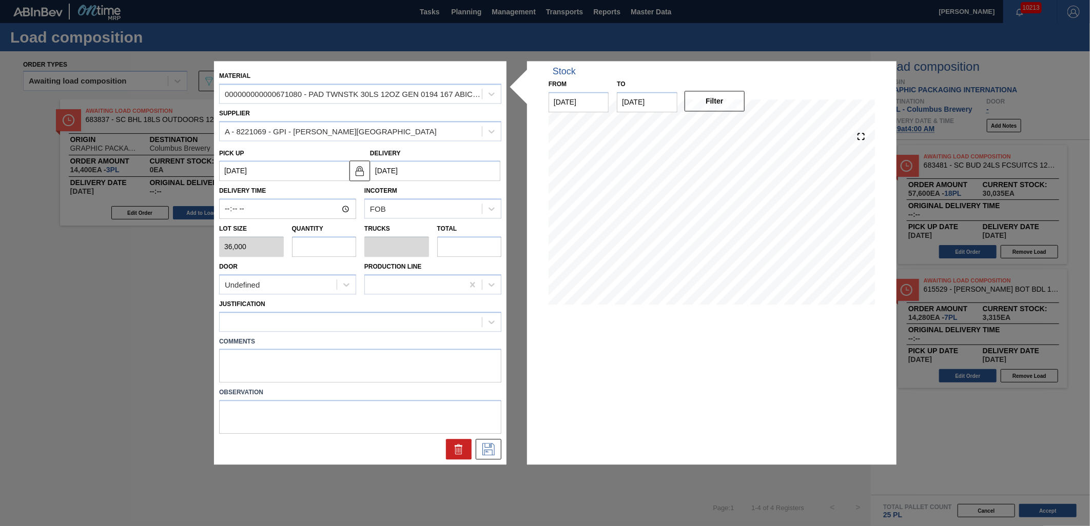
click at [349, 245] on input "text" at bounding box center [324, 247] width 65 height 21
type input "1"
type input "0.05"
type input "36,000"
type input "1"
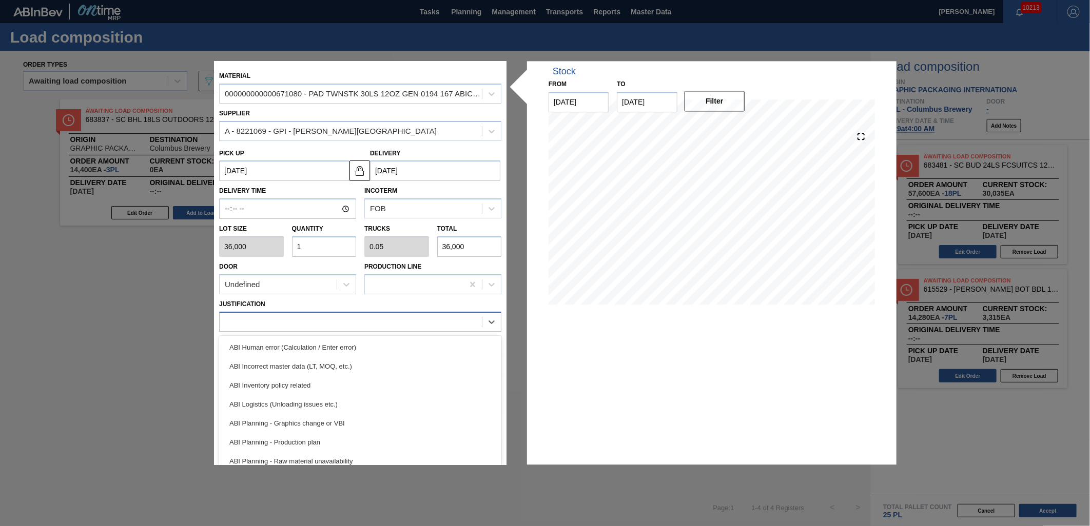
click at [331, 317] on div at bounding box center [351, 321] width 262 height 15
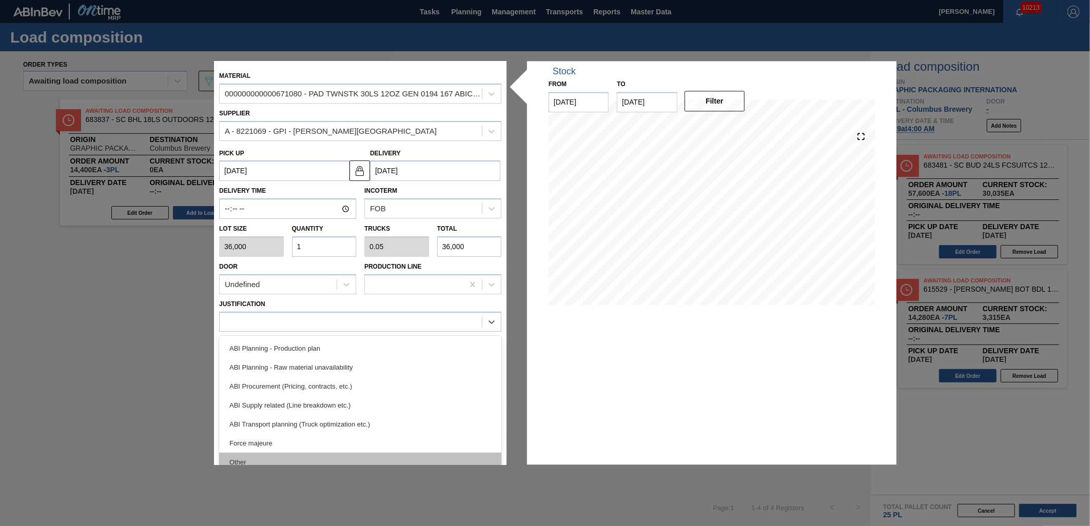
scroll to position [114, 0]
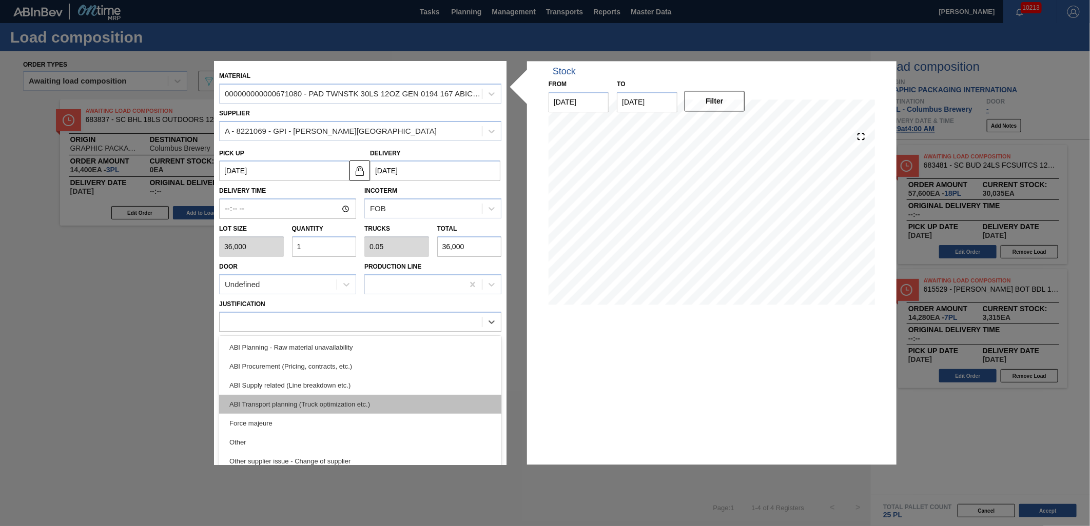
click at [356, 408] on div "ABI Transport planning (Truck optimization etc.)" at bounding box center [360, 404] width 282 height 19
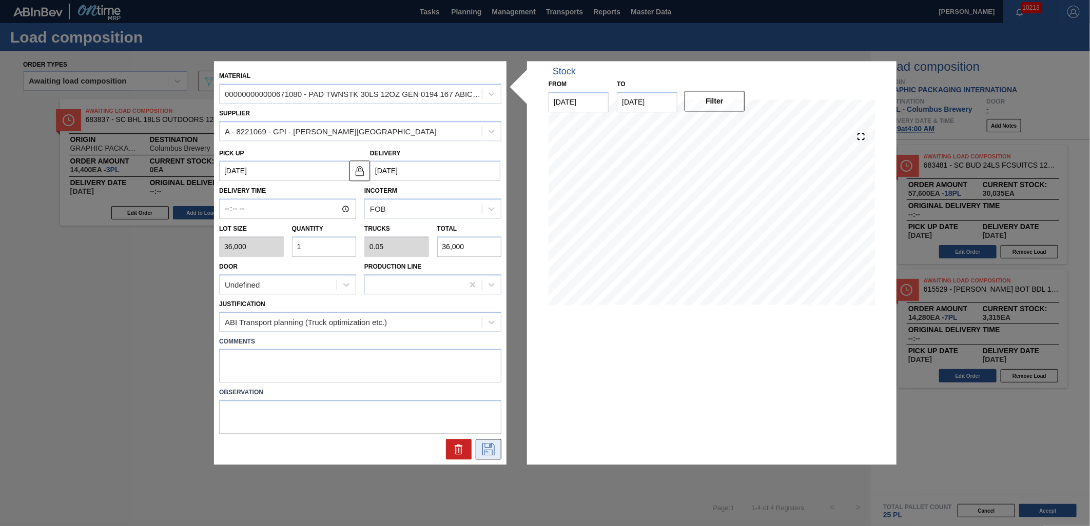
click at [494, 450] on icon at bounding box center [488, 450] width 16 height 12
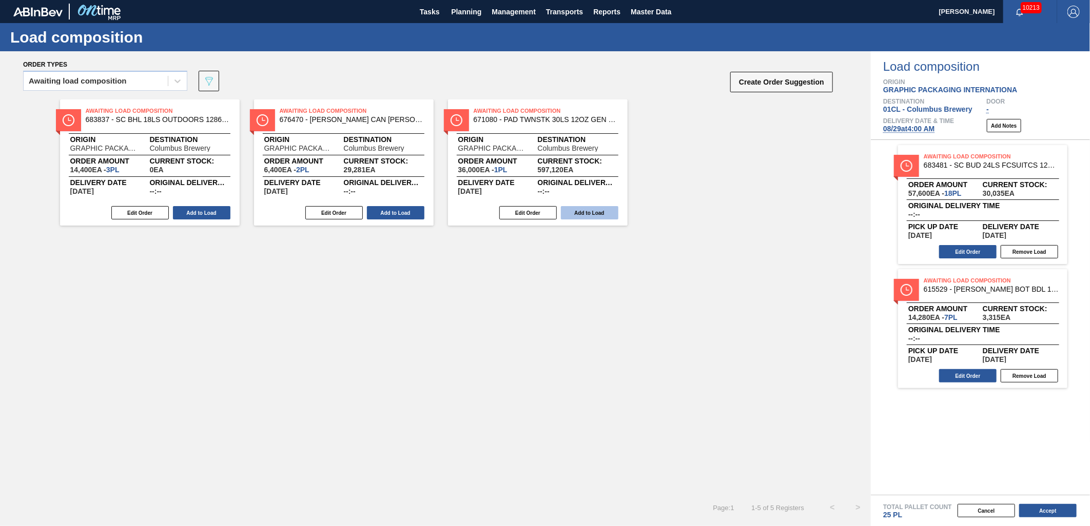
click at [577, 207] on button "Add to Load" at bounding box center [589, 212] width 57 height 13
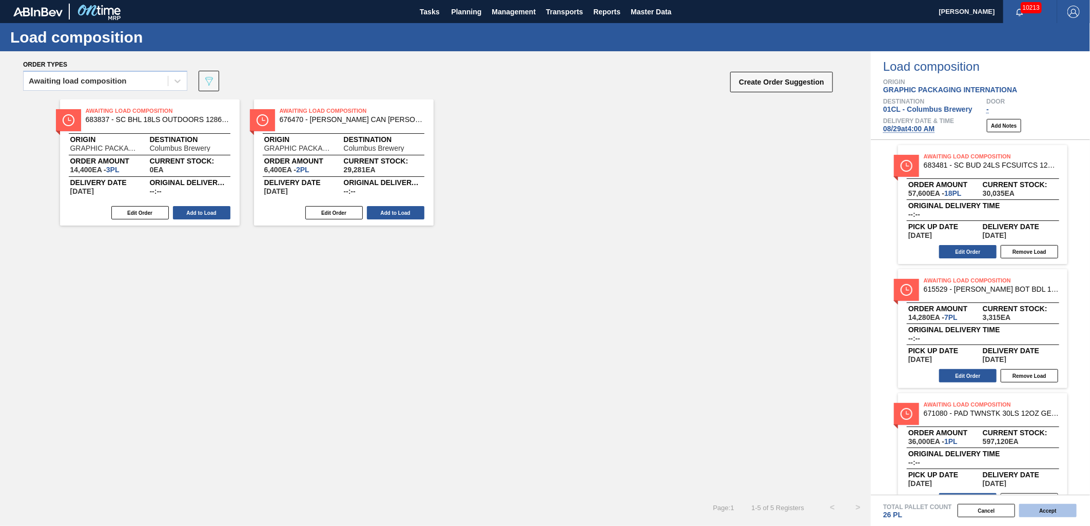
click at [1063, 512] on button "Accept" at bounding box center [1047, 510] width 57 height 13
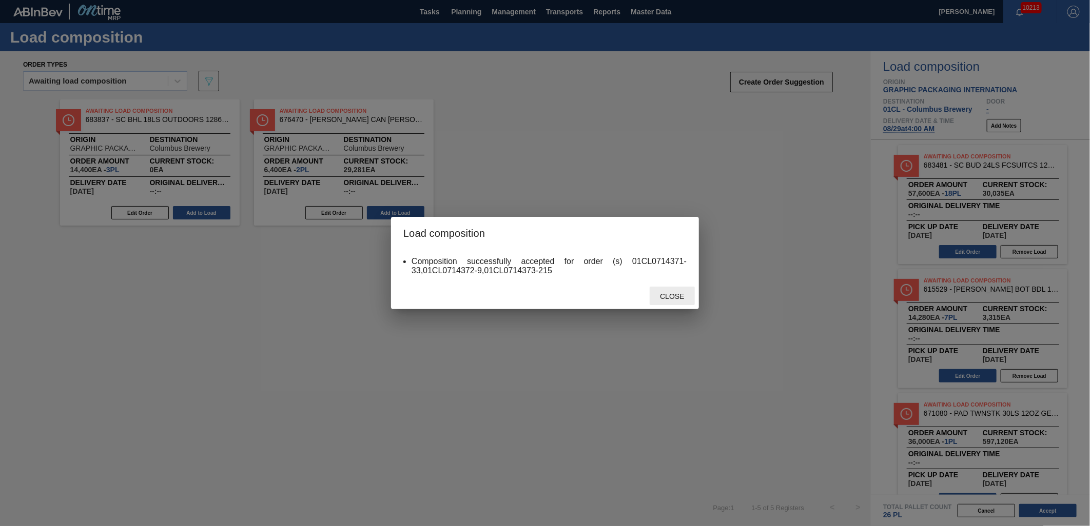
click at [679, 290] on div "Close" at bounding box center [671, 296] width 45 height 19
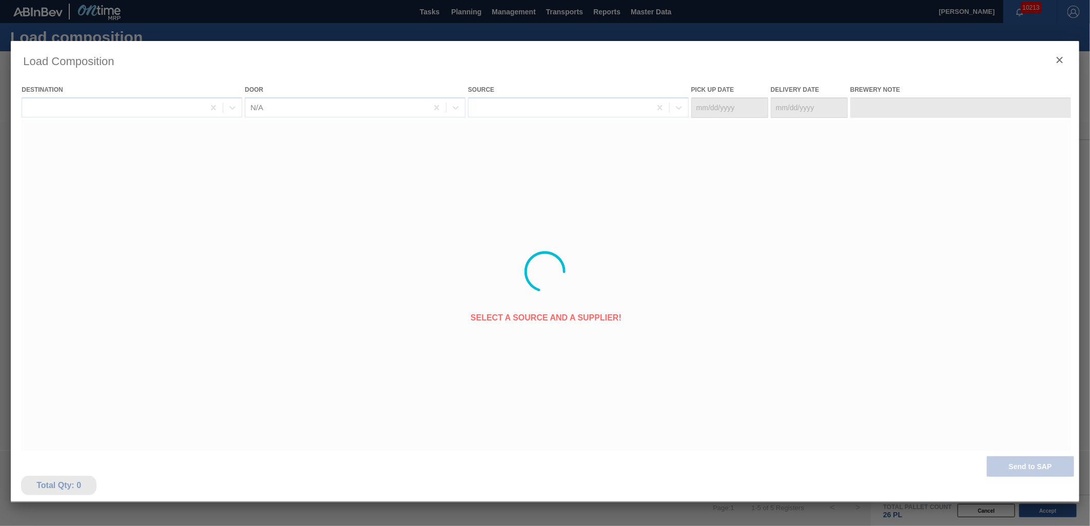
type Date "[DATE]"
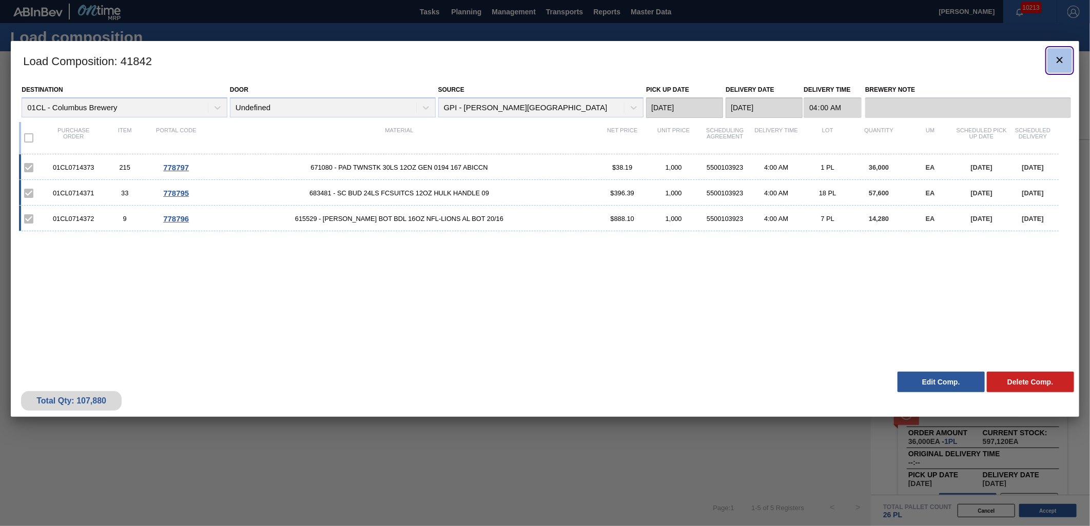
click at [1063, 57] on icon "botão de ícone" at bounding box center [1059, 60] width 12 height 12
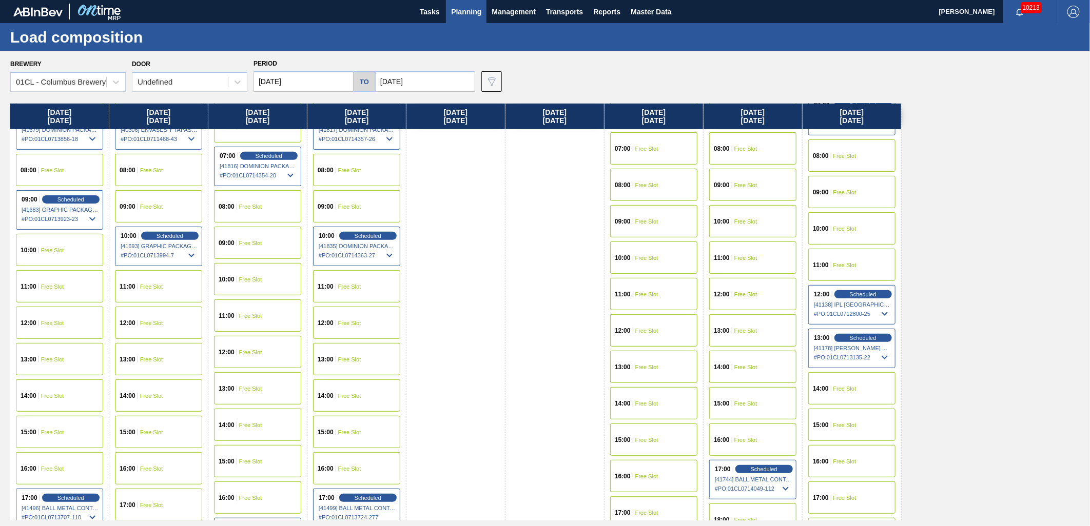
scroll to position [269, 0]
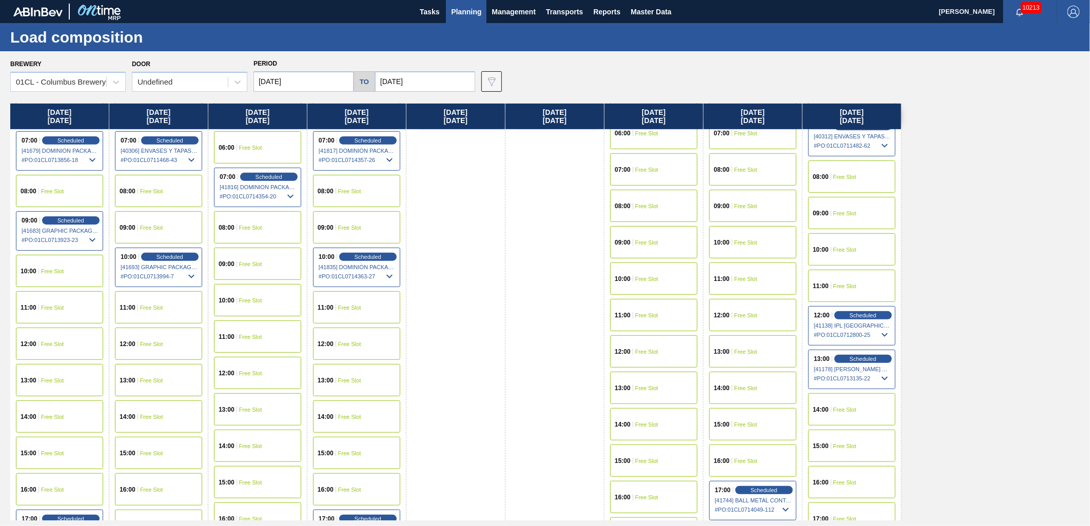
click at [251, 303] on span "Free Slot" at bounding box center [250, 301] width 23 height 6
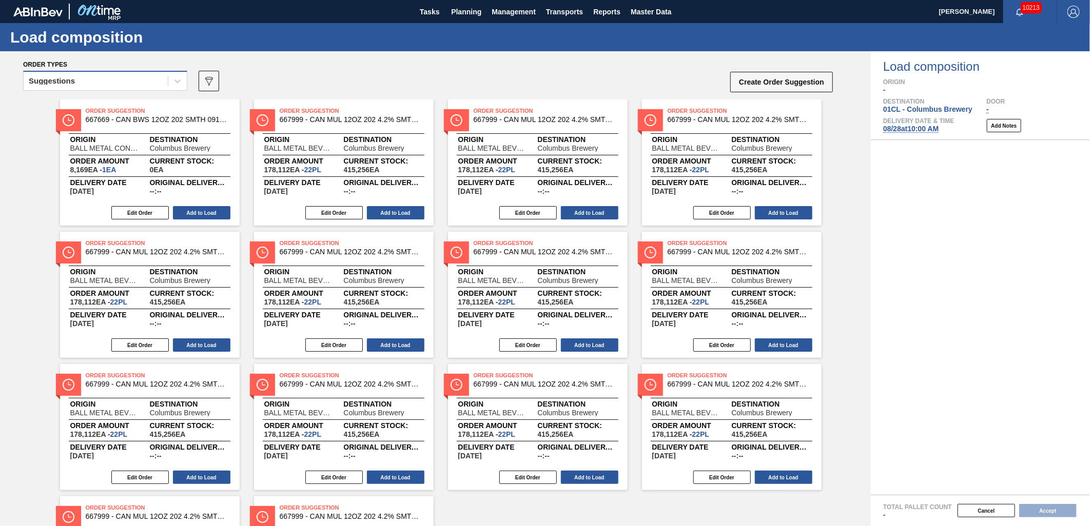
click at [109, 80] on div "Suggestions" at bounding box center [96, 81] width 144 height 15
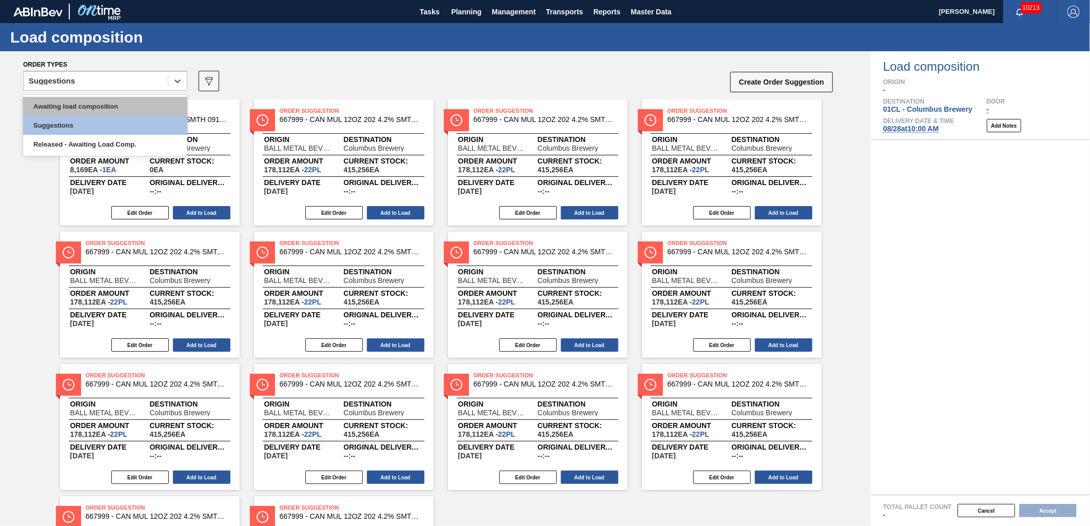
click at [101, 107] on div "Awaiting load composition" at bounding box center [105, 106] width 164 height 19
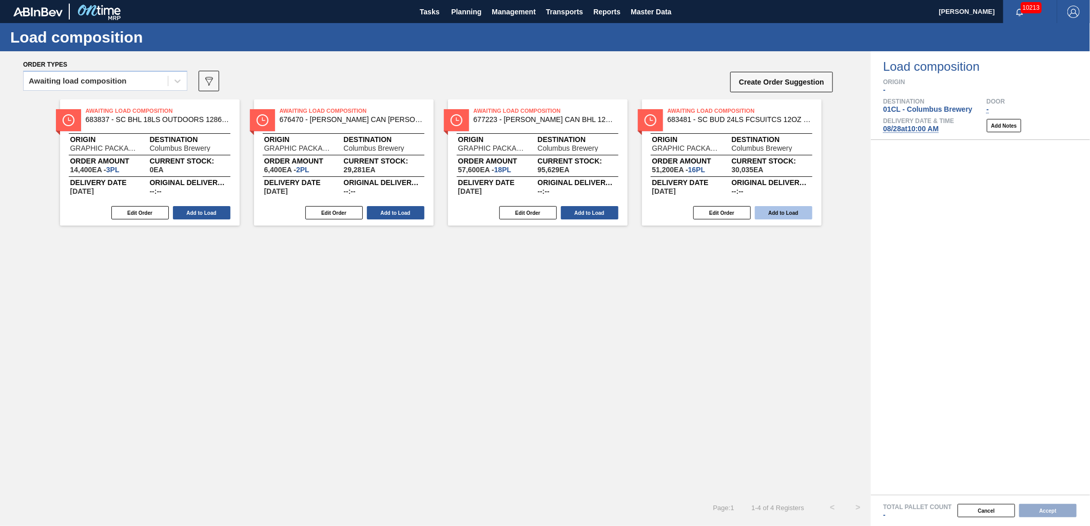
click at [770, 212] on button "Add to Load" at bounding box center [783, 212] width 57 height 13
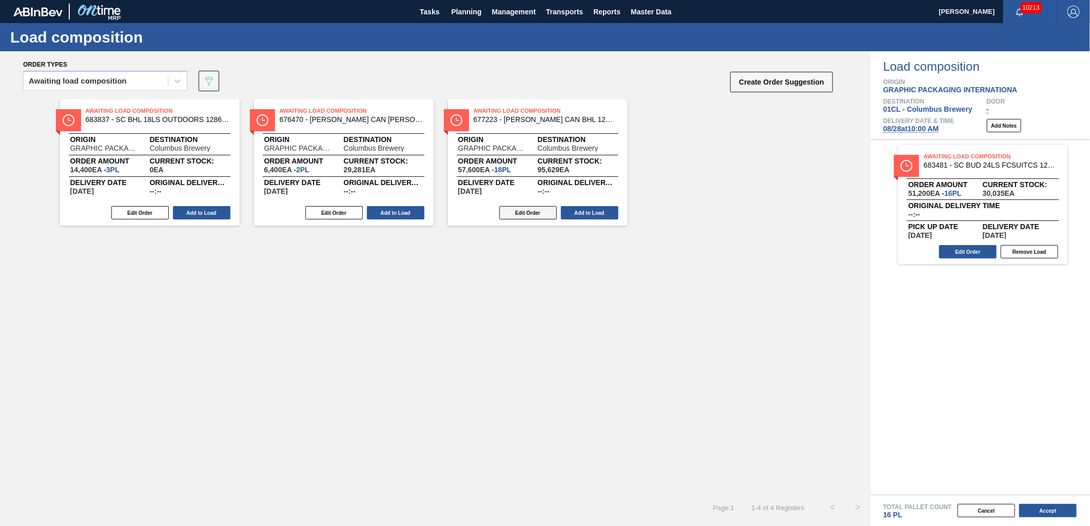
click at [541, 212] on button "Edit Order" at bounding box center [527, 212] width 57 height 13
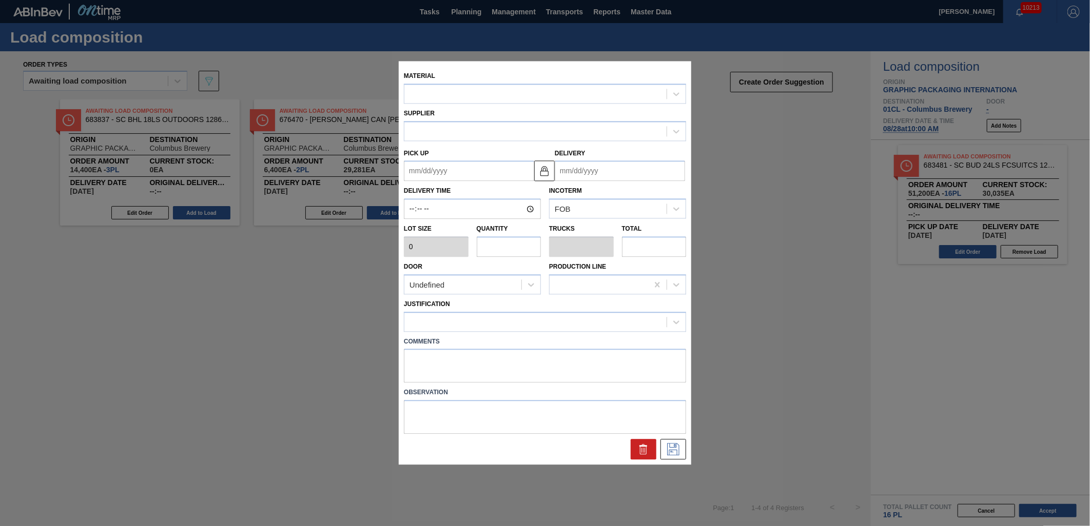
type input "3,200"
type input "18"
type input "0.692"
type input "57,600"
type up "[DATE]"
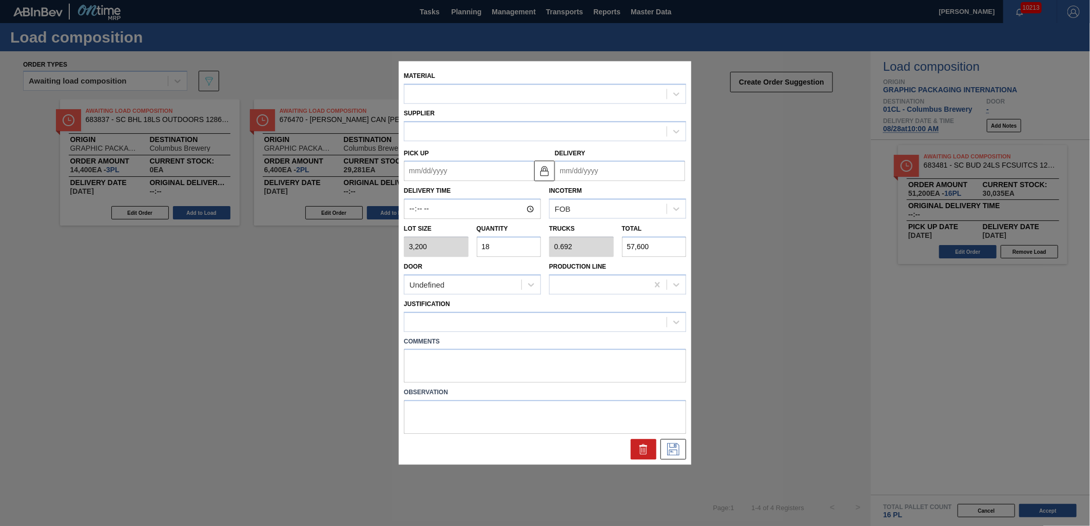
type input "[DATE]"
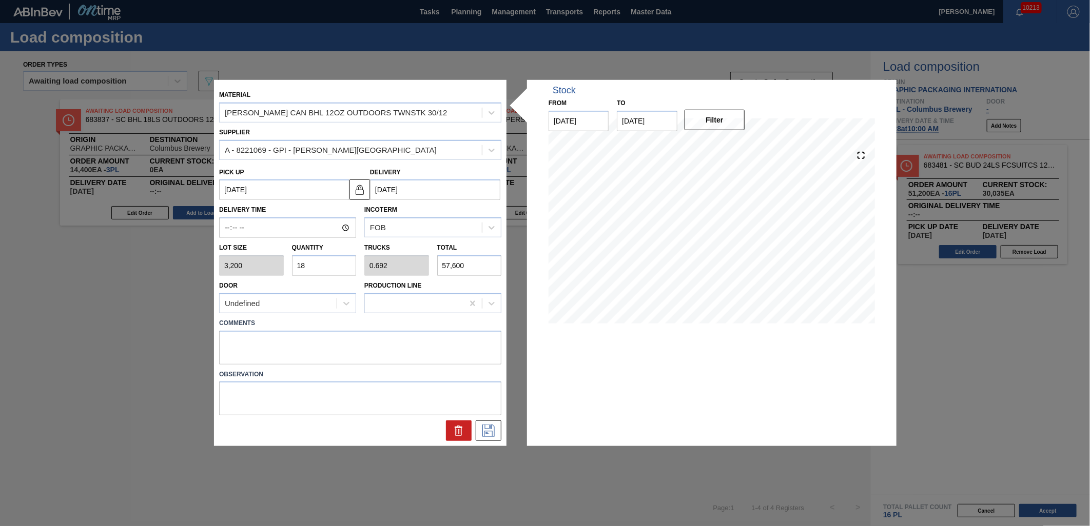
click at [343, 263] on input "18" at bounding box center [324, 265] width 65 height 21
type input "1"
type input "0.038"
type input "3,200"
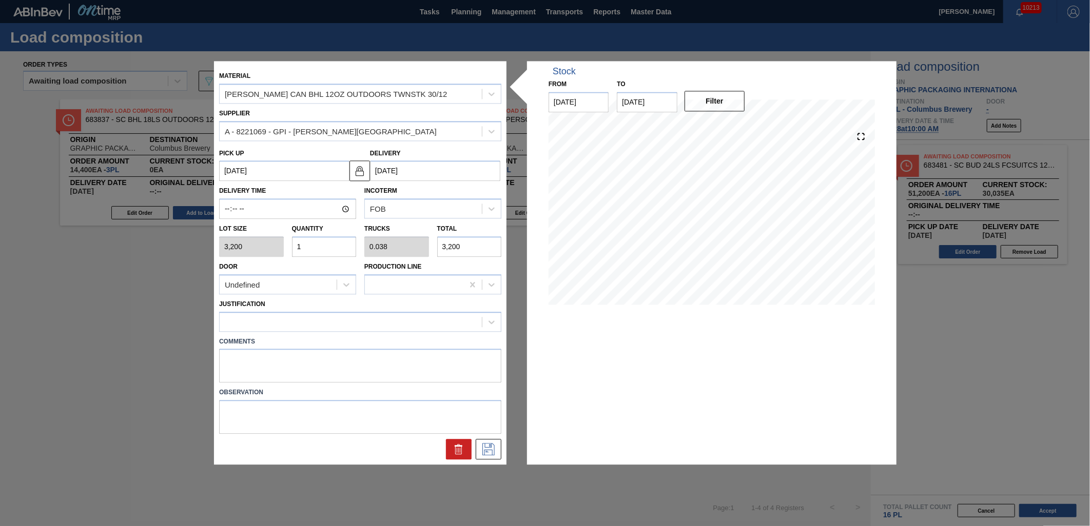
type input "10"
type input "0.385"
type input "32,000"
type input "10"
click at [434, 326] on div at bounding box center [351, 321] width 262 height 15
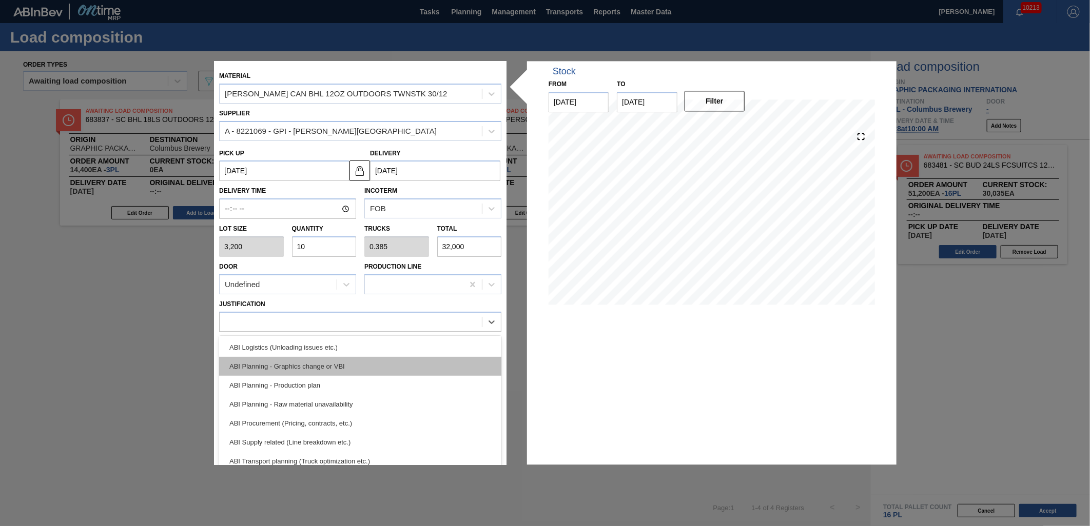
scroll to position [114, 0]
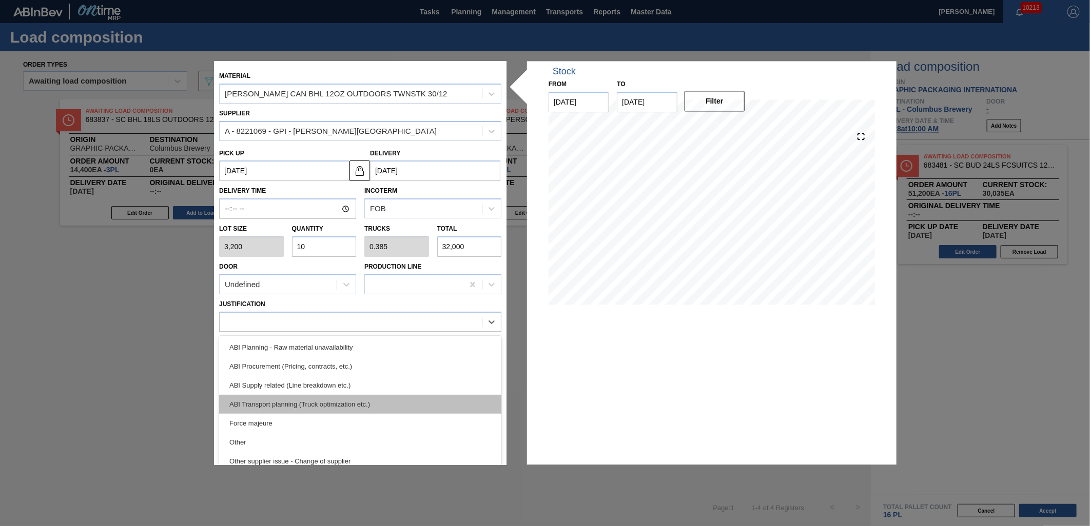
click at [405, 401] on div "ABI Transport planning (Truck optimization etc.)" at bounding box center [360, 404] width 282 height 19
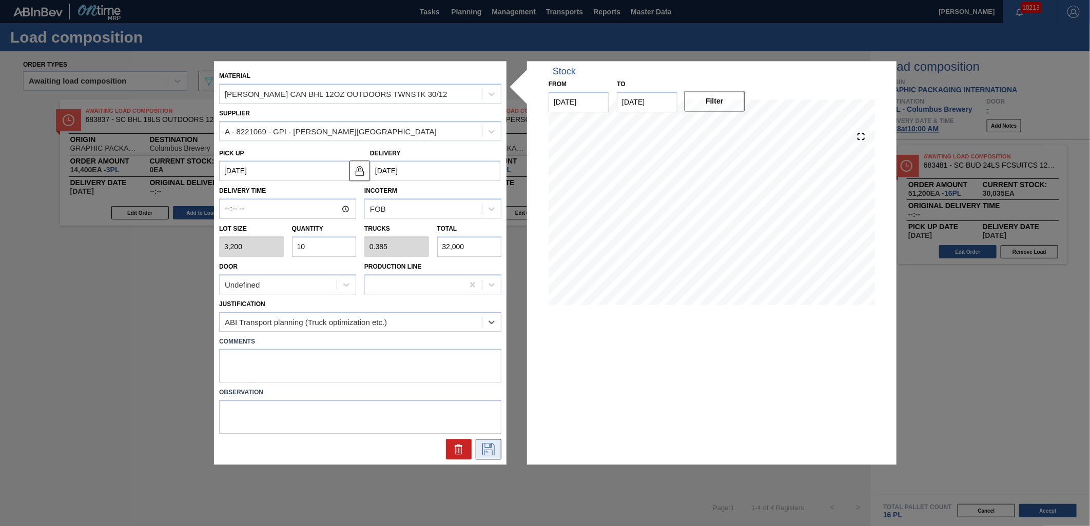
click at [483, 444] on icon at bounding box center [488, 450] width 12 height 12
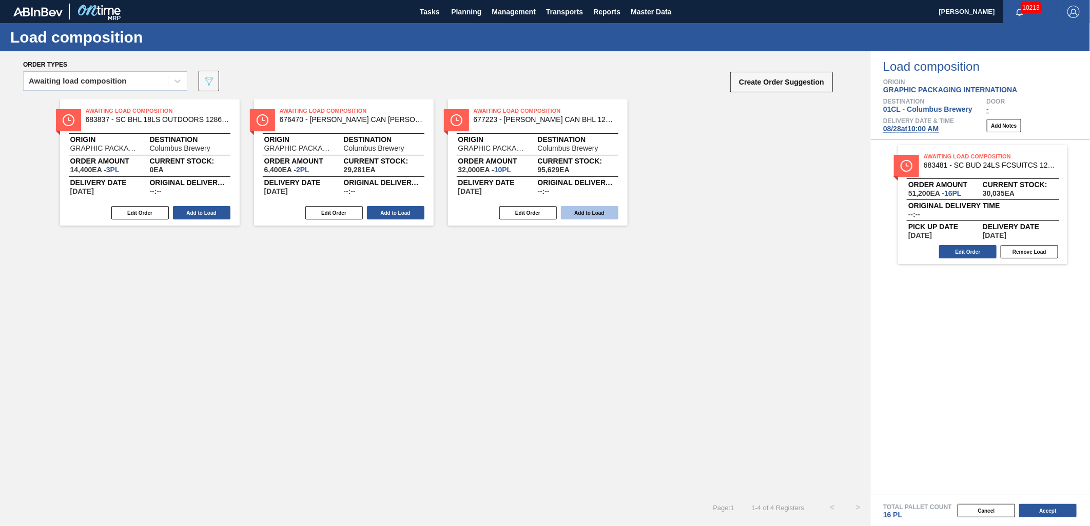
click at [599, 218] on button "Add to Load" at bounding box center [589, 212] width 57 height 13
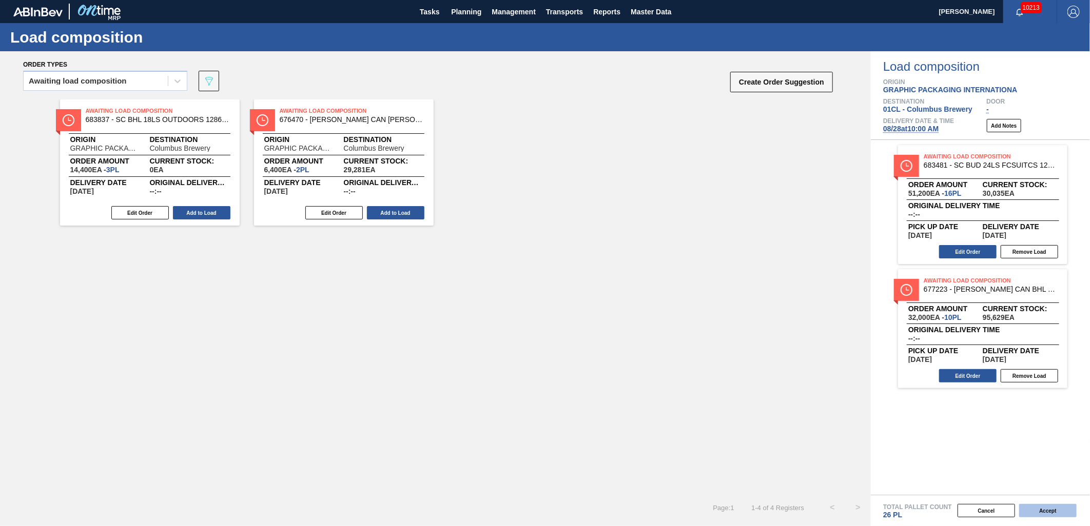
click at [1047, 506] on button "Accept" at bounding box center [1047, 510] width 57 height 13
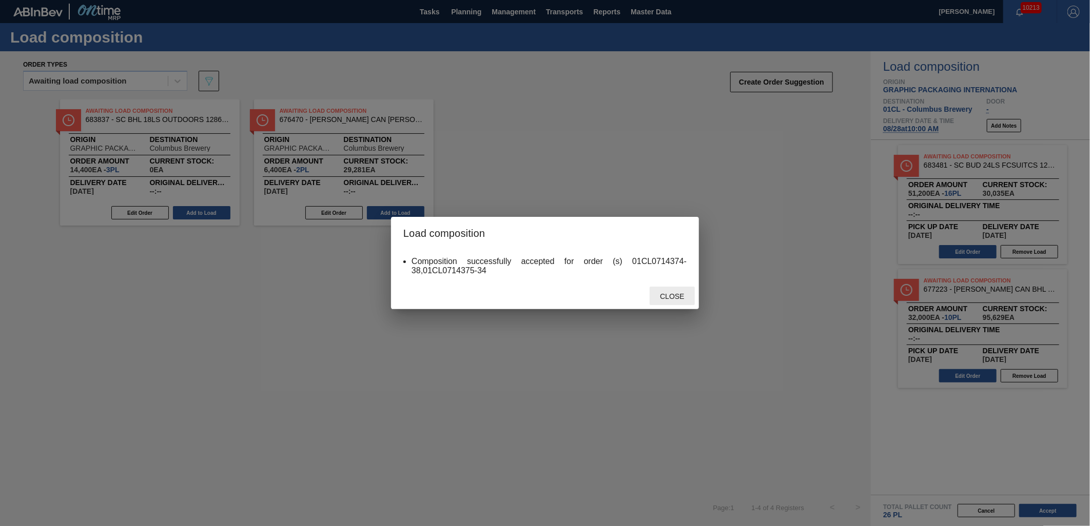
click at [664, 295] on span "Close" at bounding box center [672, 296] width 41 height 8
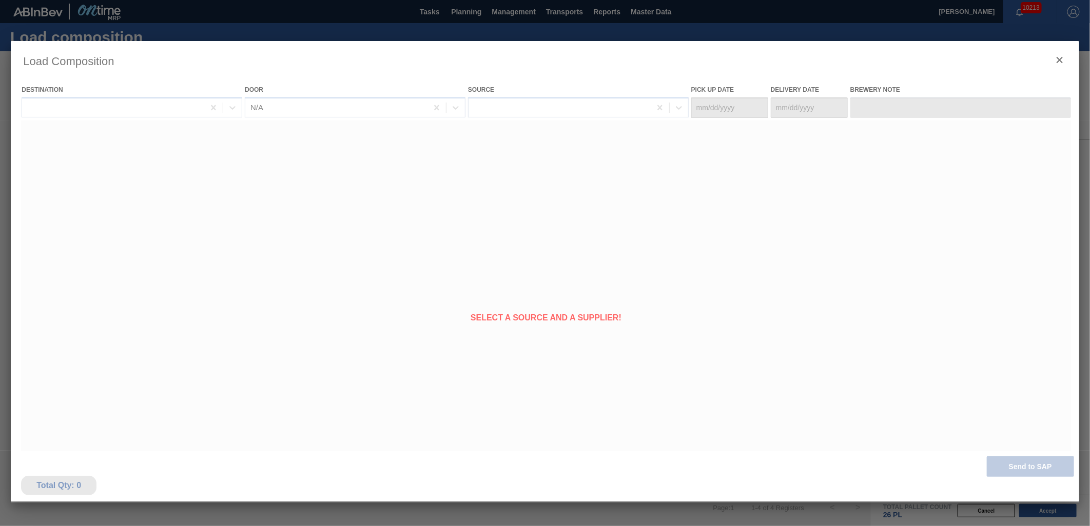
type Date "[DATE]"
